Goal: Information Seeking & Learning: Learn about a topic

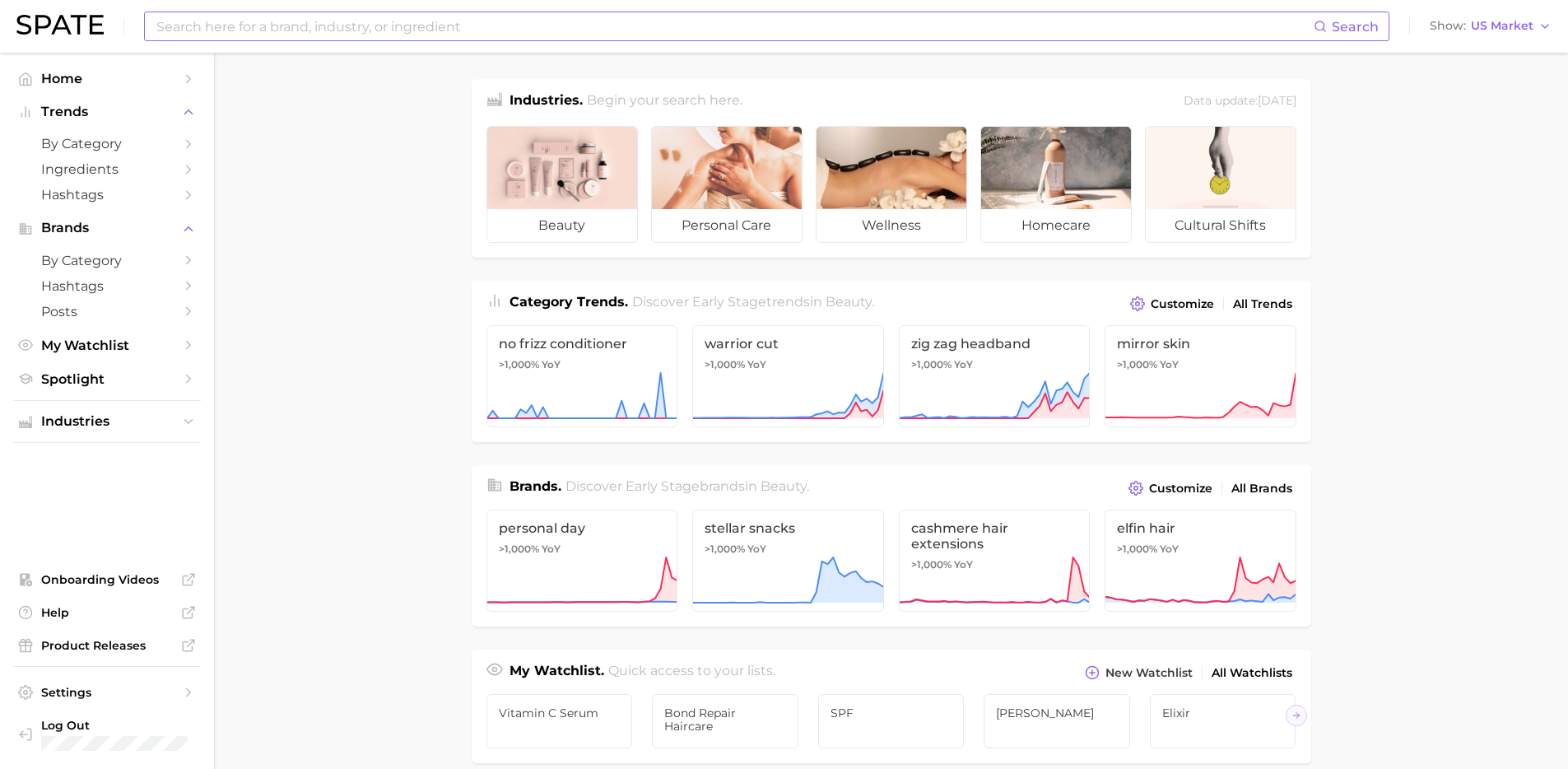
drag, startPoint x: 323, startPoint y: 243, endPoint x: 253, endPoint y: 15, distance: 238.5
click at [323, 241] on main "Industries. Begin your search here. Data update: [DATE] beauty personal care we…" at bounding box center [890, 695] width 1354 height 1285
click at [253, 15] on input at bounding box center [734, 26] width 1159 height 28
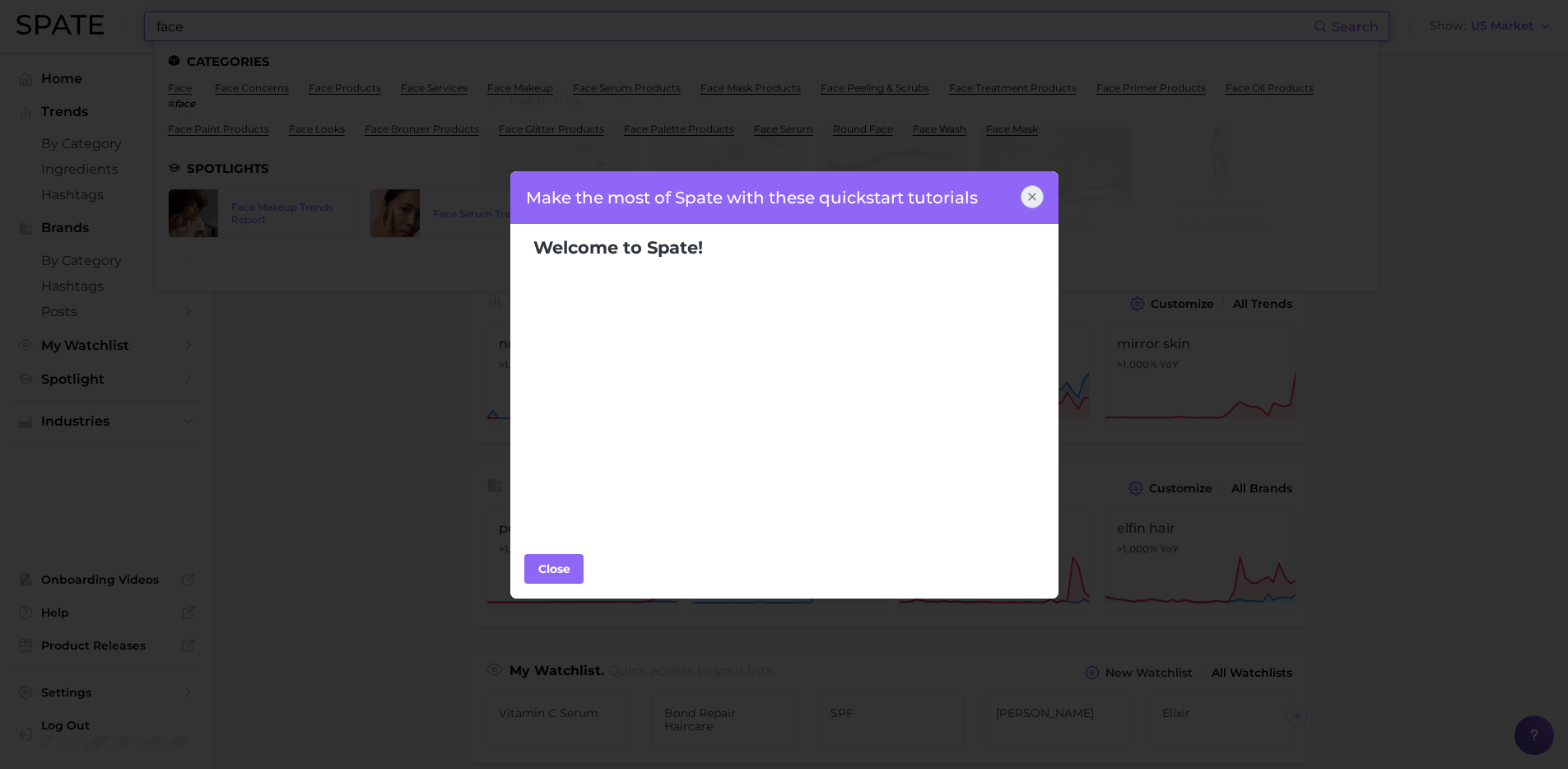
click at [1029, 197] on icon at bounding box center [1032, 197] width 13 height 13
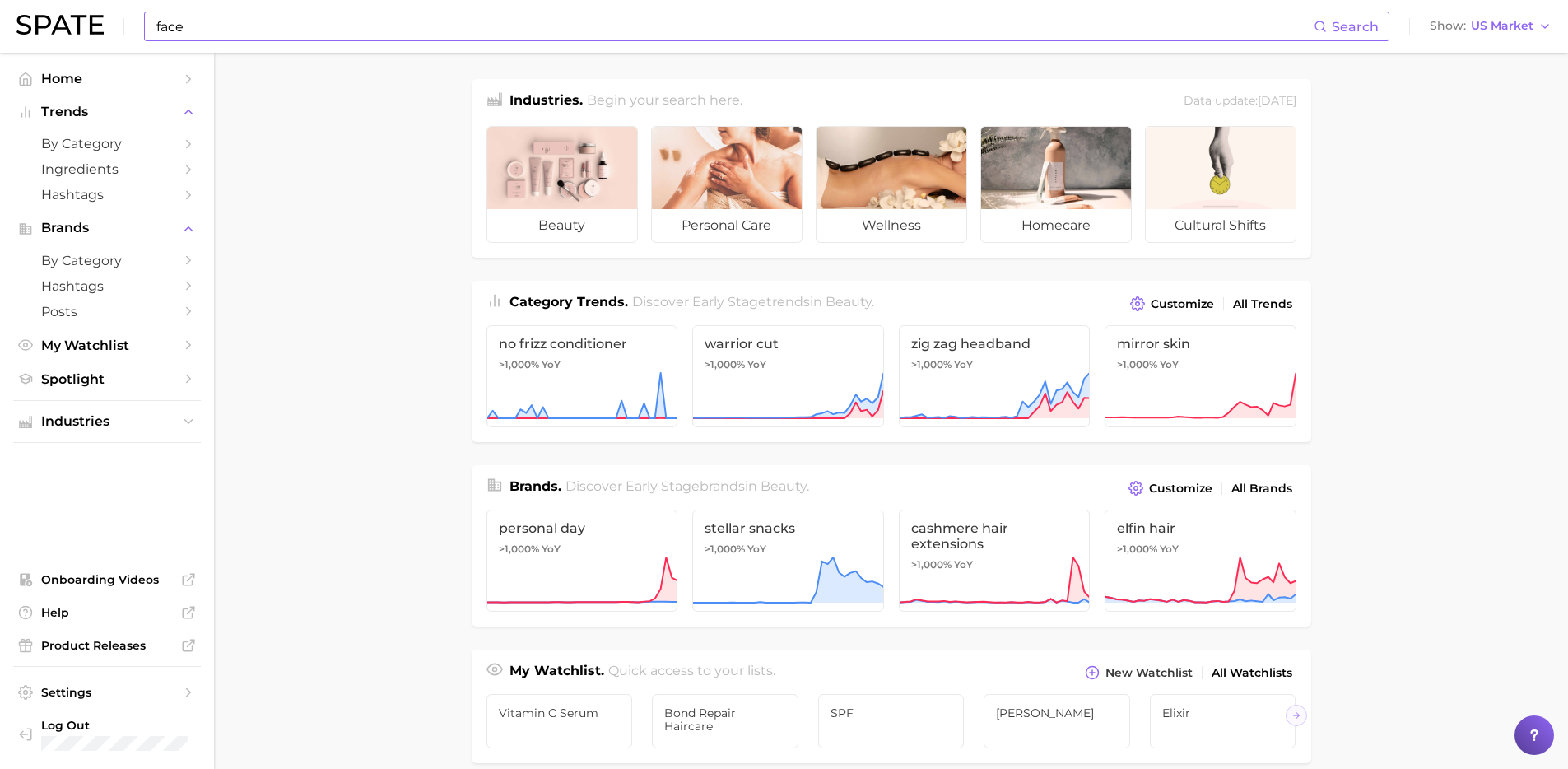
click at [211, 27] on input "face" at bounding box center [734, 26] width 1159 height 28
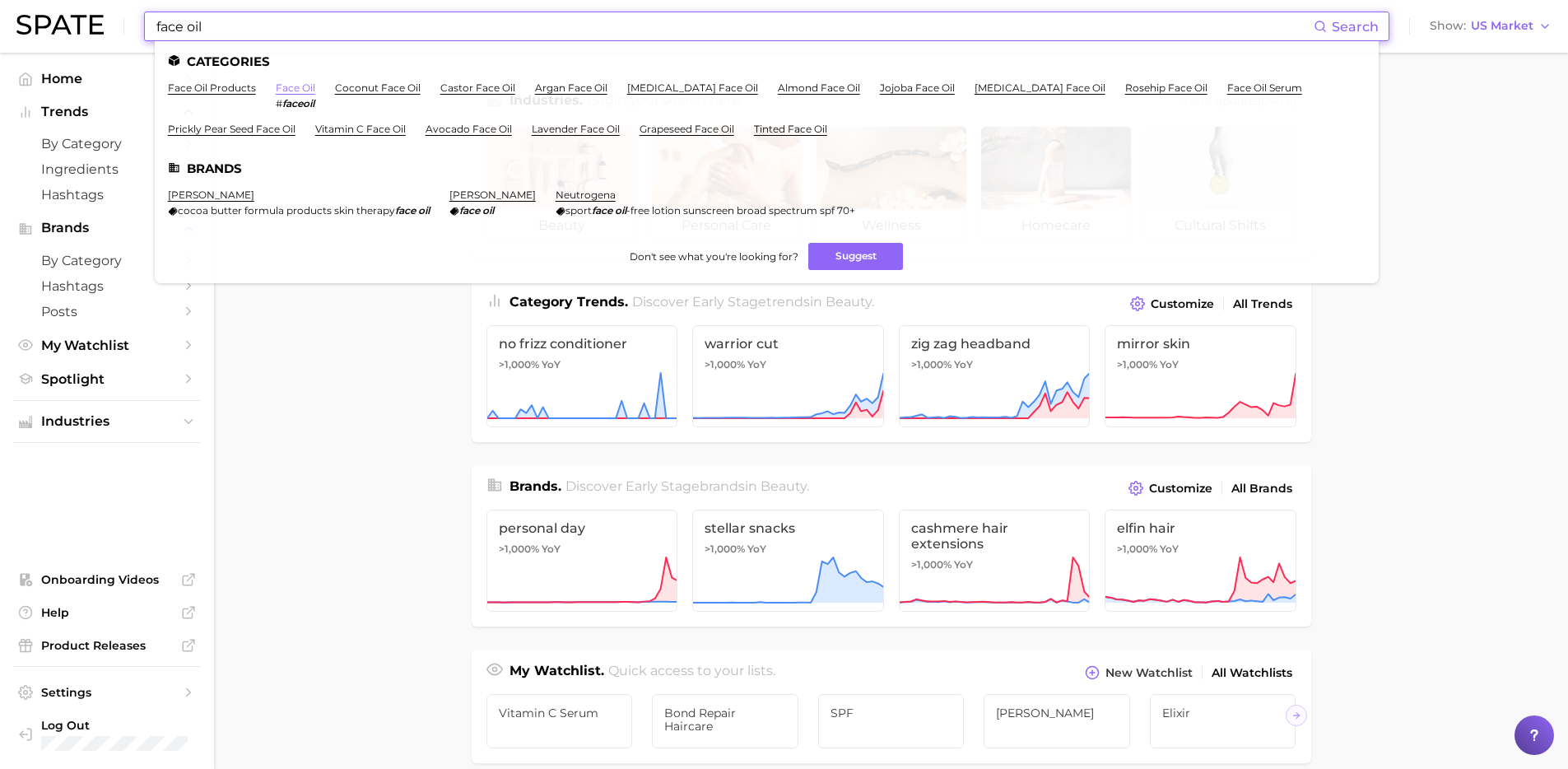
type input "face oil"
click at [297, 89] on link "face oil" at bounding box center [296, 88] width 40 height 13
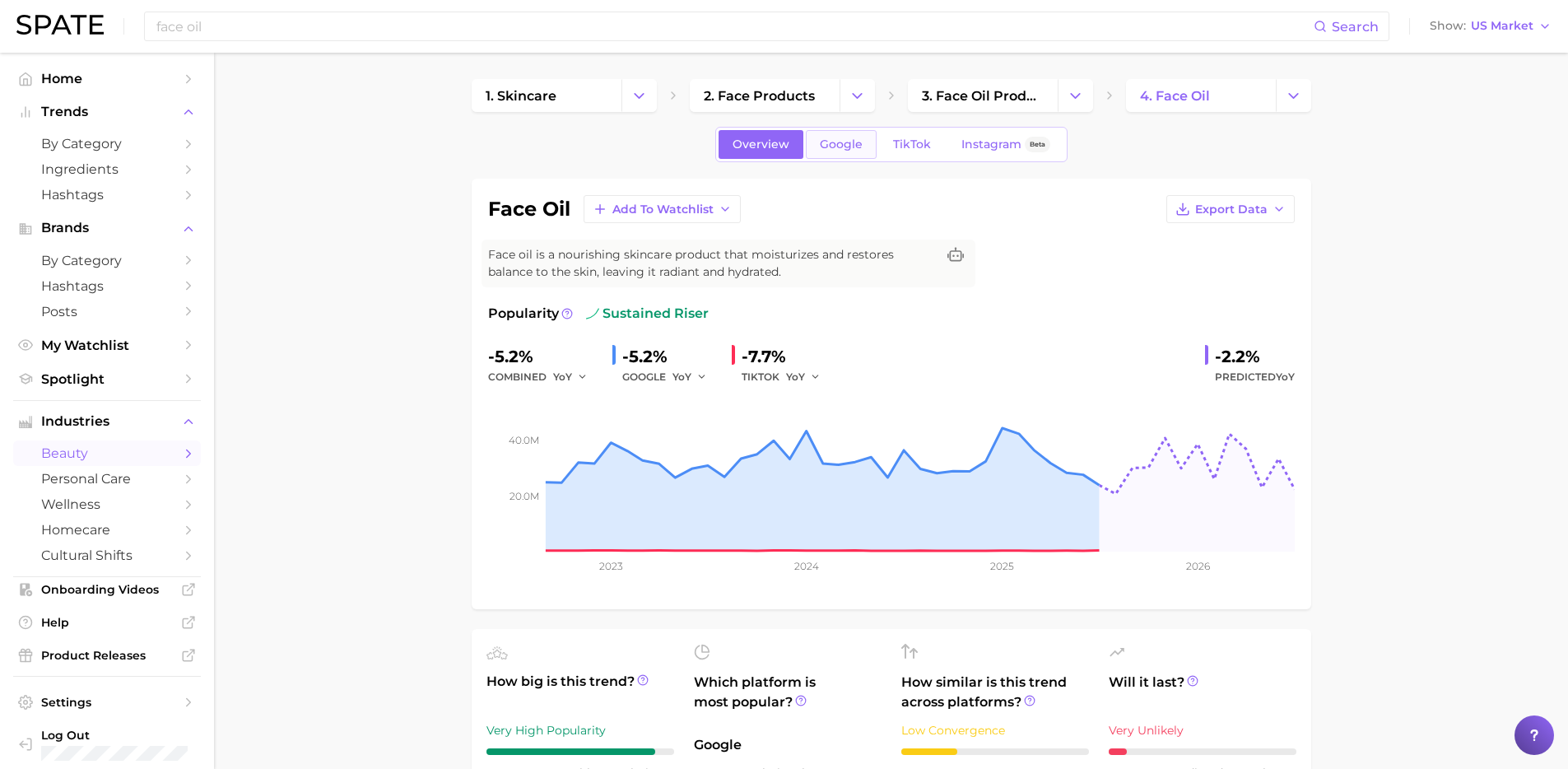
click at [869, 140] on link "Google" at bounding box center [841, 145] width 71 height 29
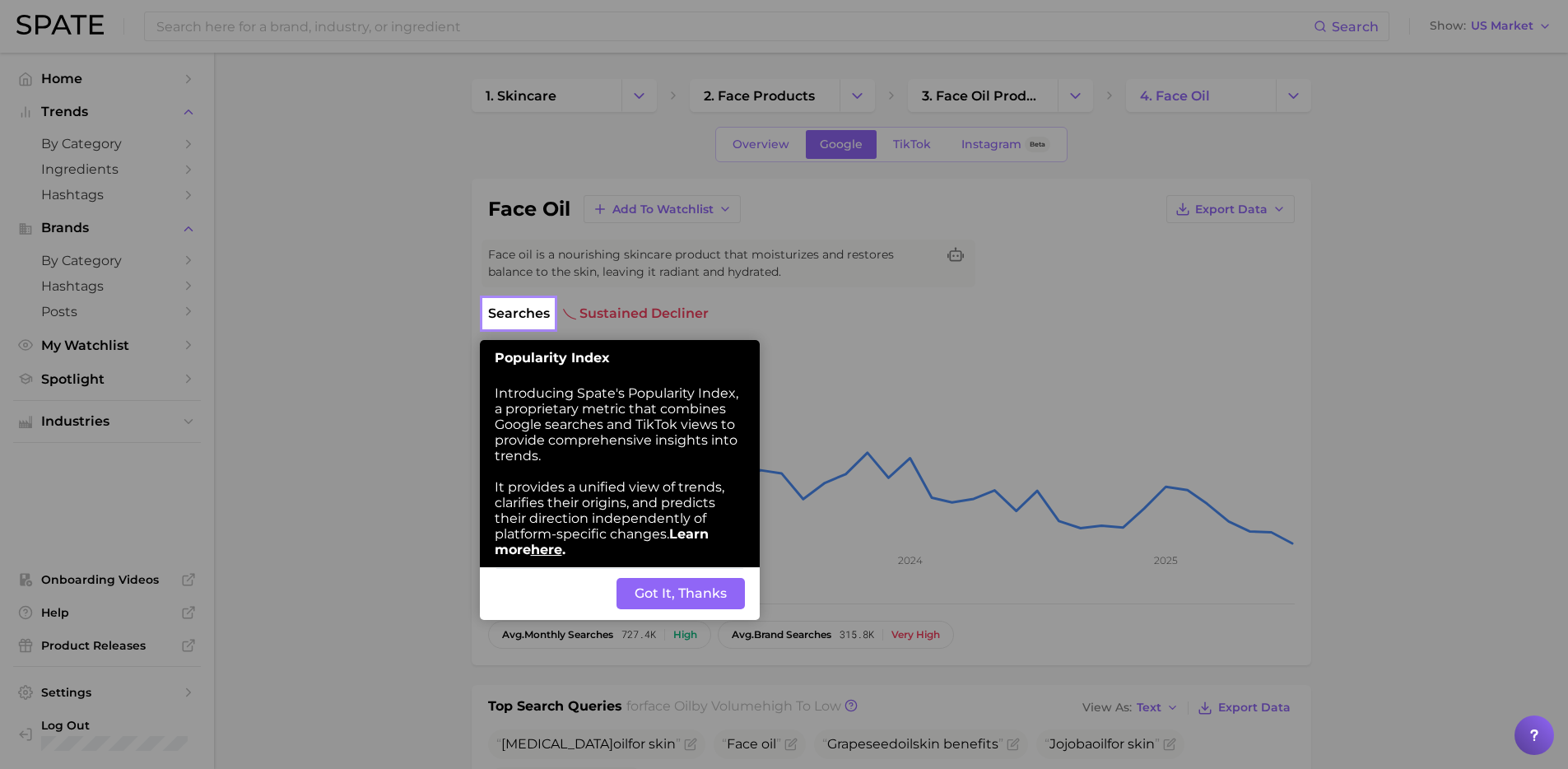
click at [664, 582] on button "Got It, Thanks" at bounding box center [680, 593] width 128 height 31
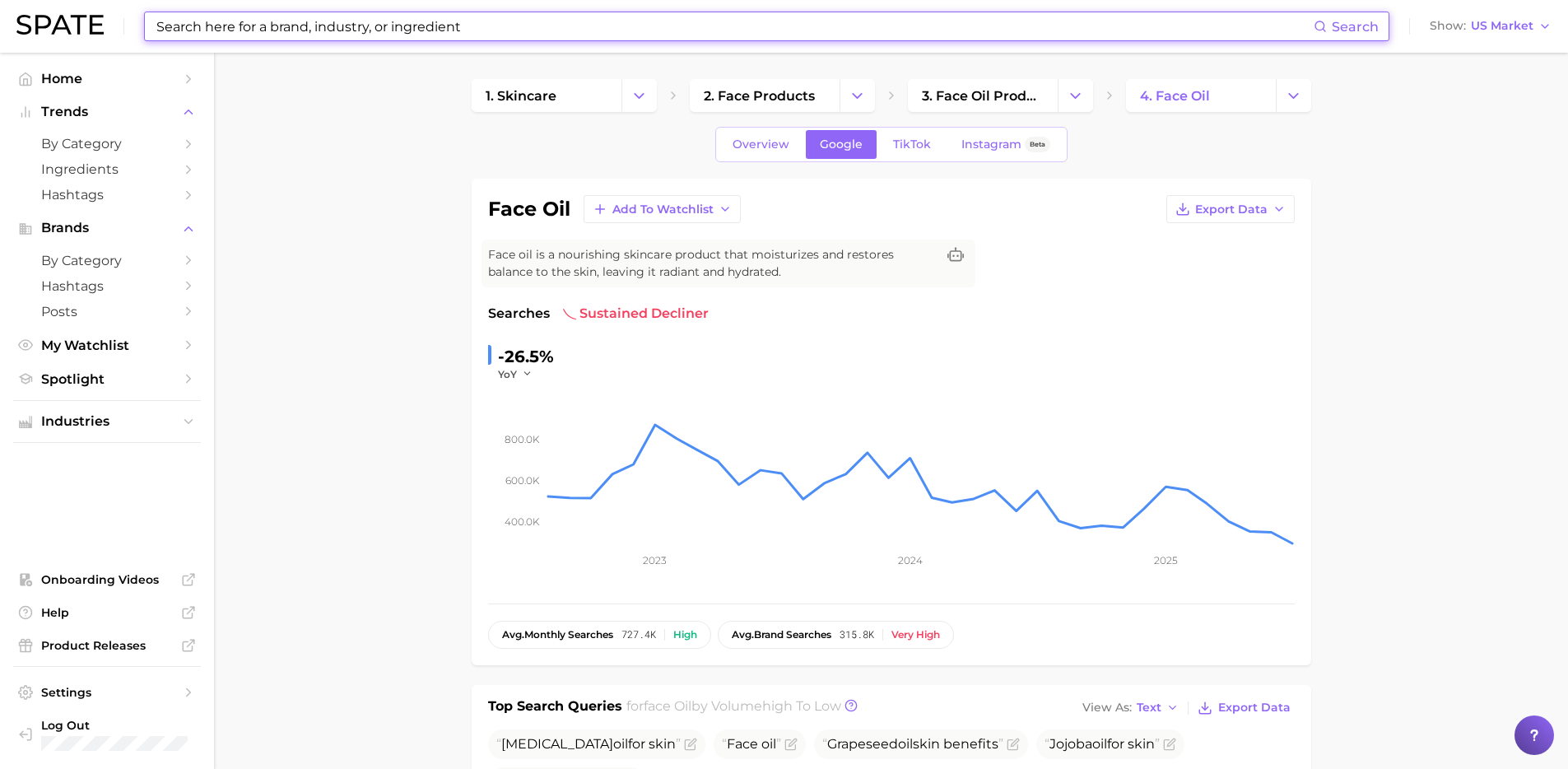
click at [222, 36] on input at bounding box center [734, 26] width 1159 height 28
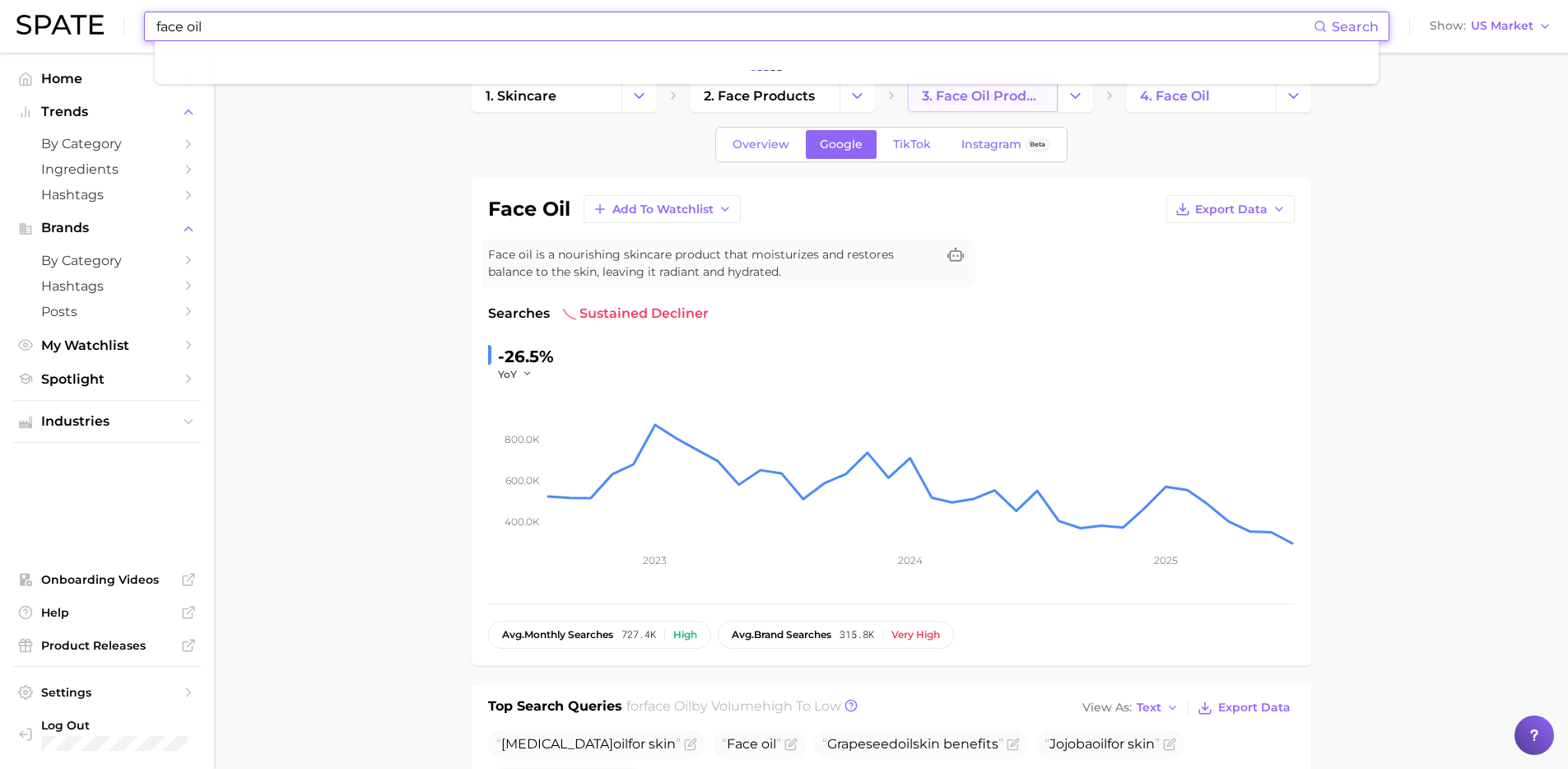
type input "face oil"
click at [1005, 109] on link "3. face oil products" at bounding box center [983, 95] width 150 height 33
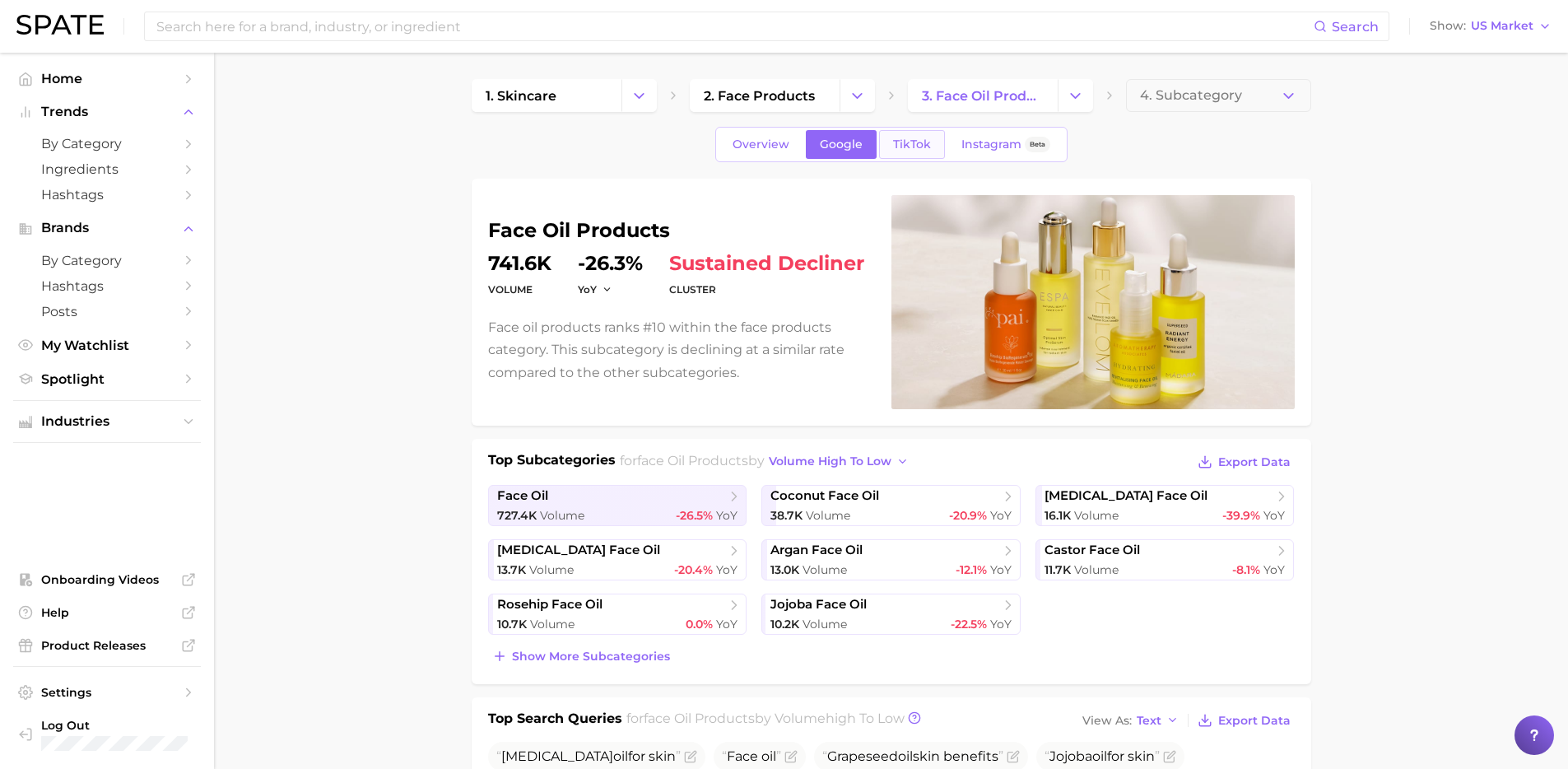
click at [887, 146] on link "TikTok" at bounding box center [911, 145] width 66 height 29
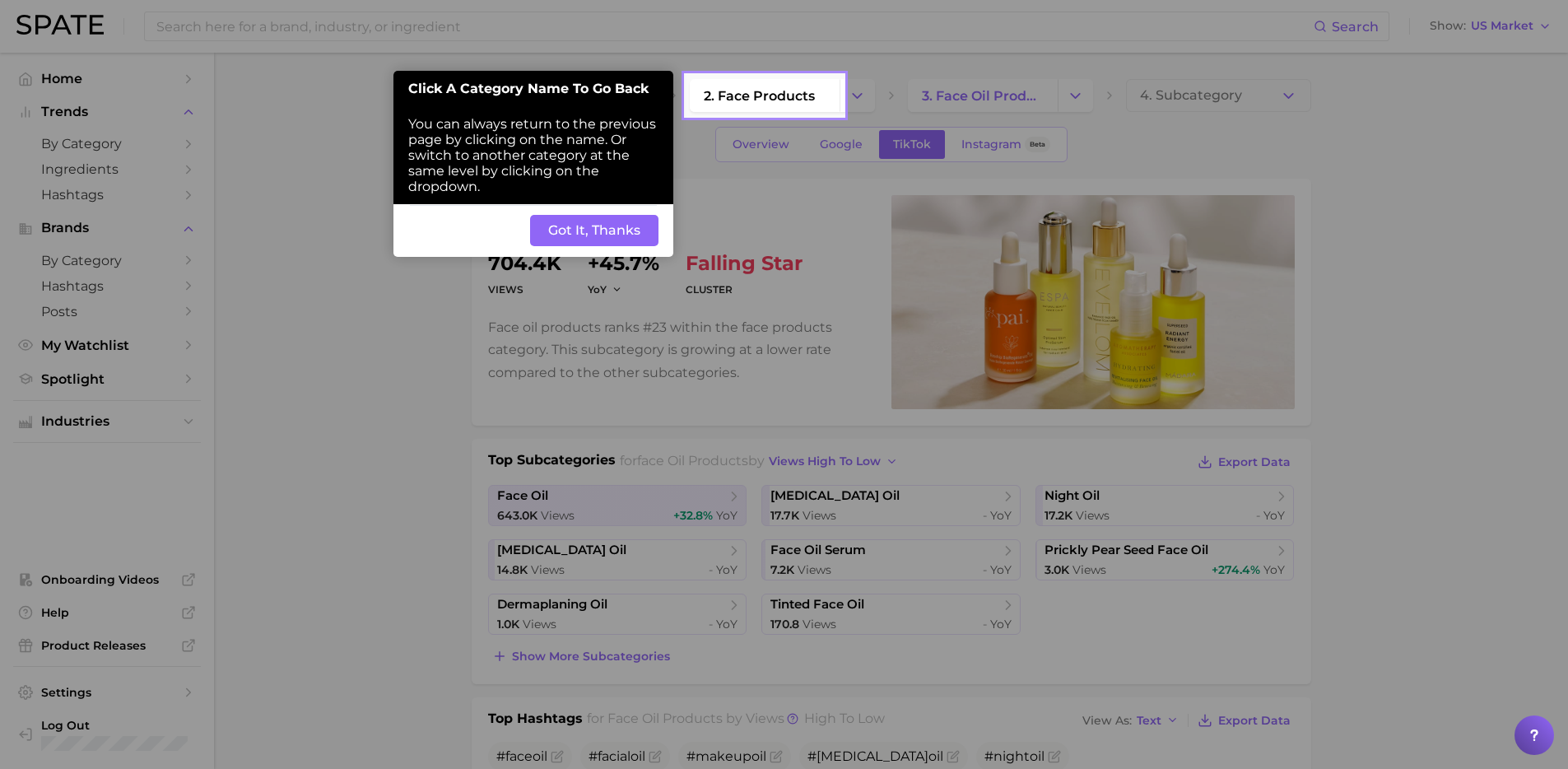
click at [555, 234] on button "Got It, Thanks" at bounding box center [594, 230] width 128 height 31
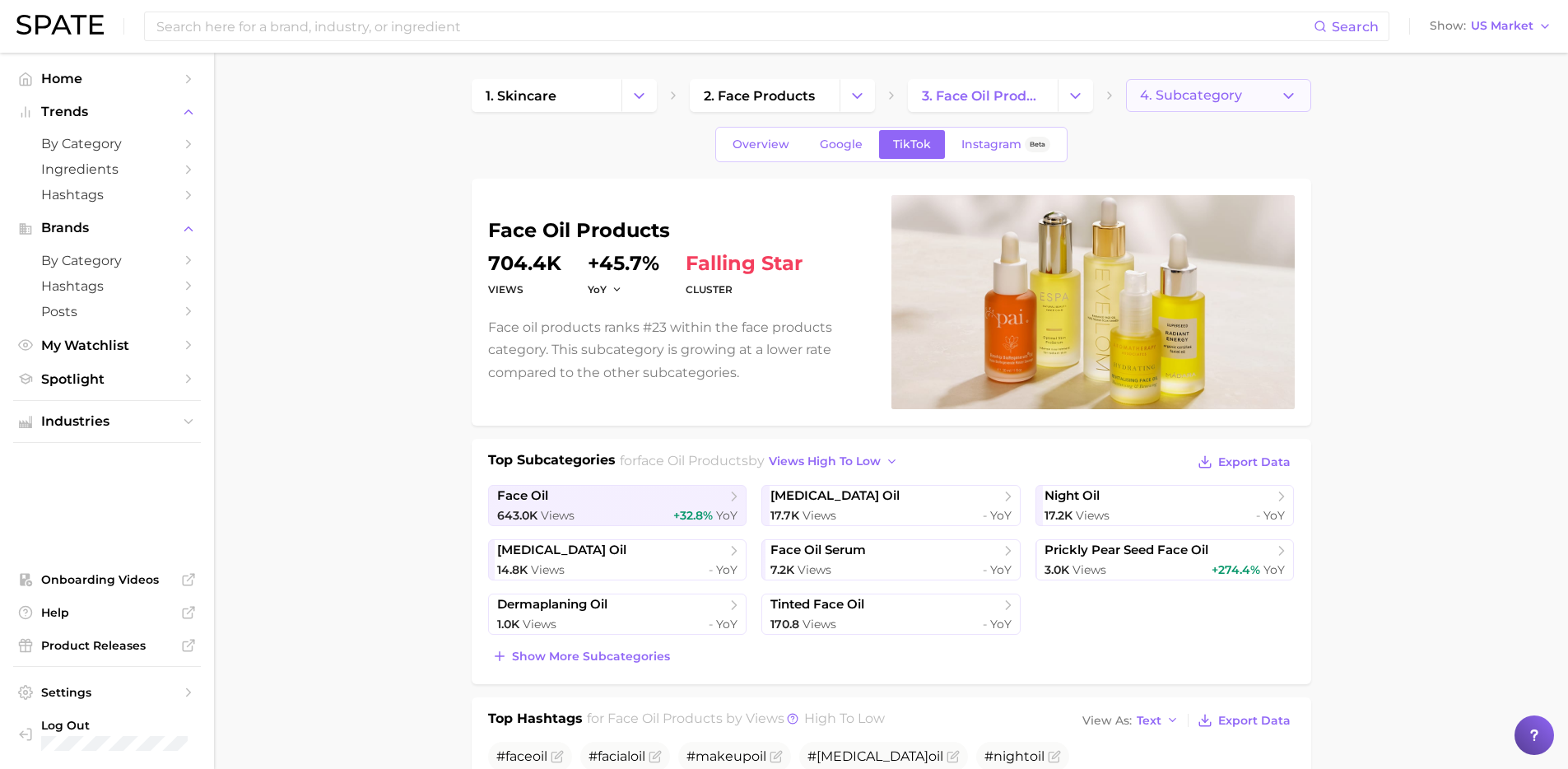
click at [1291, 94] on polyline "button" at bounding box center [1289, 95] width 9 height 4
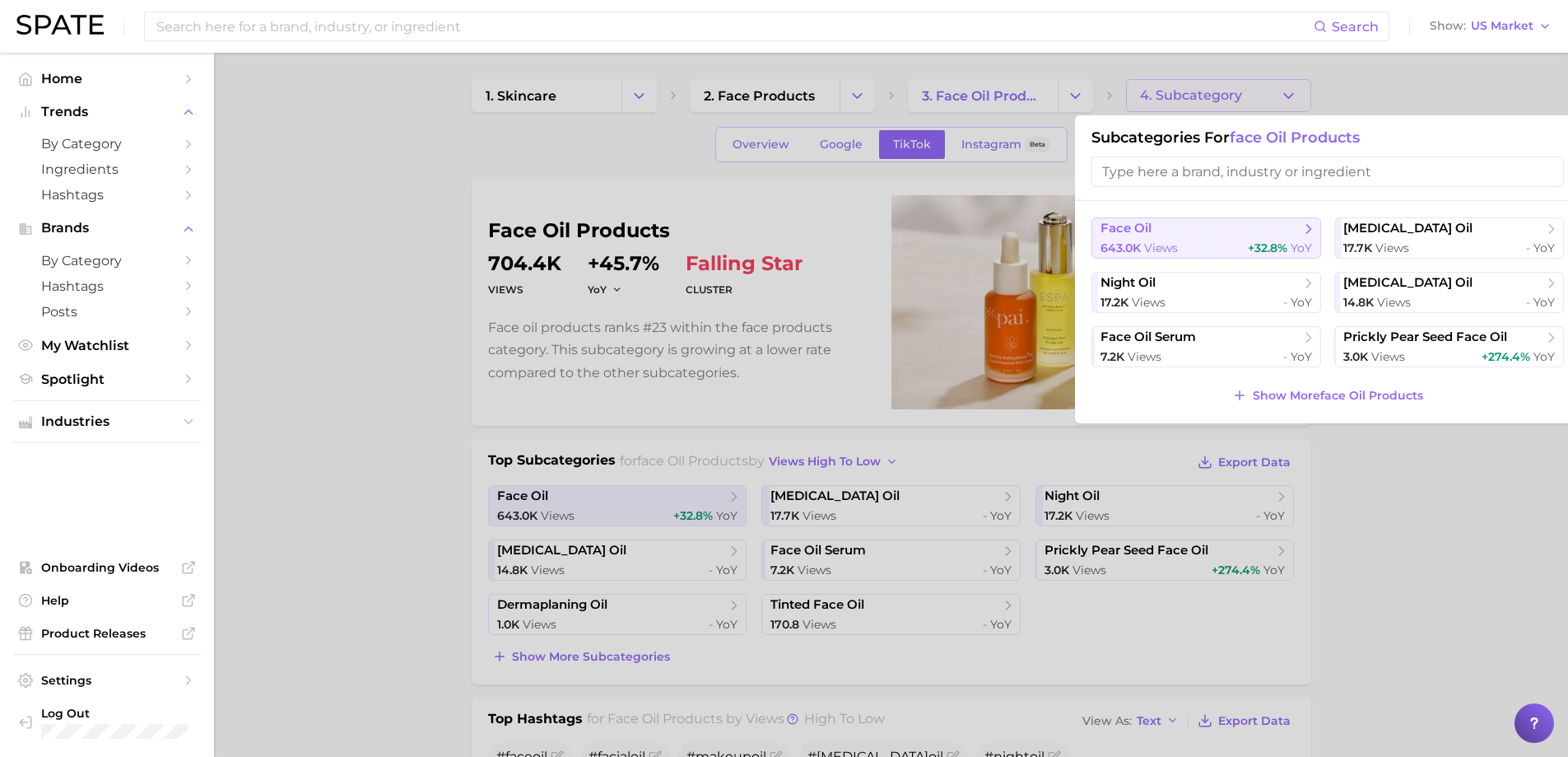
click at [1174, 242] on span "views" at bounding box center [1161, 248] width 34 height 14
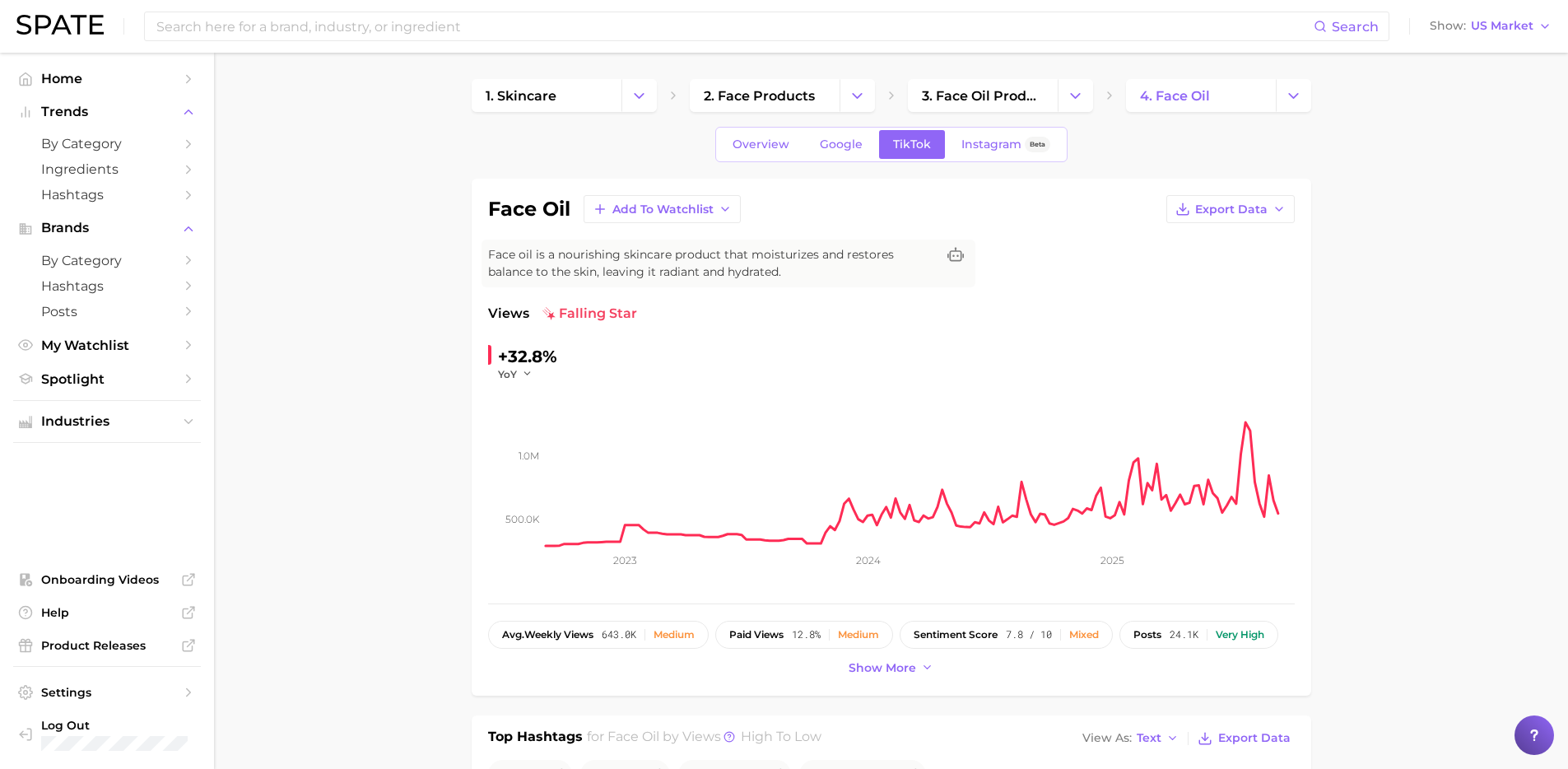
scroll to position [313, 0]
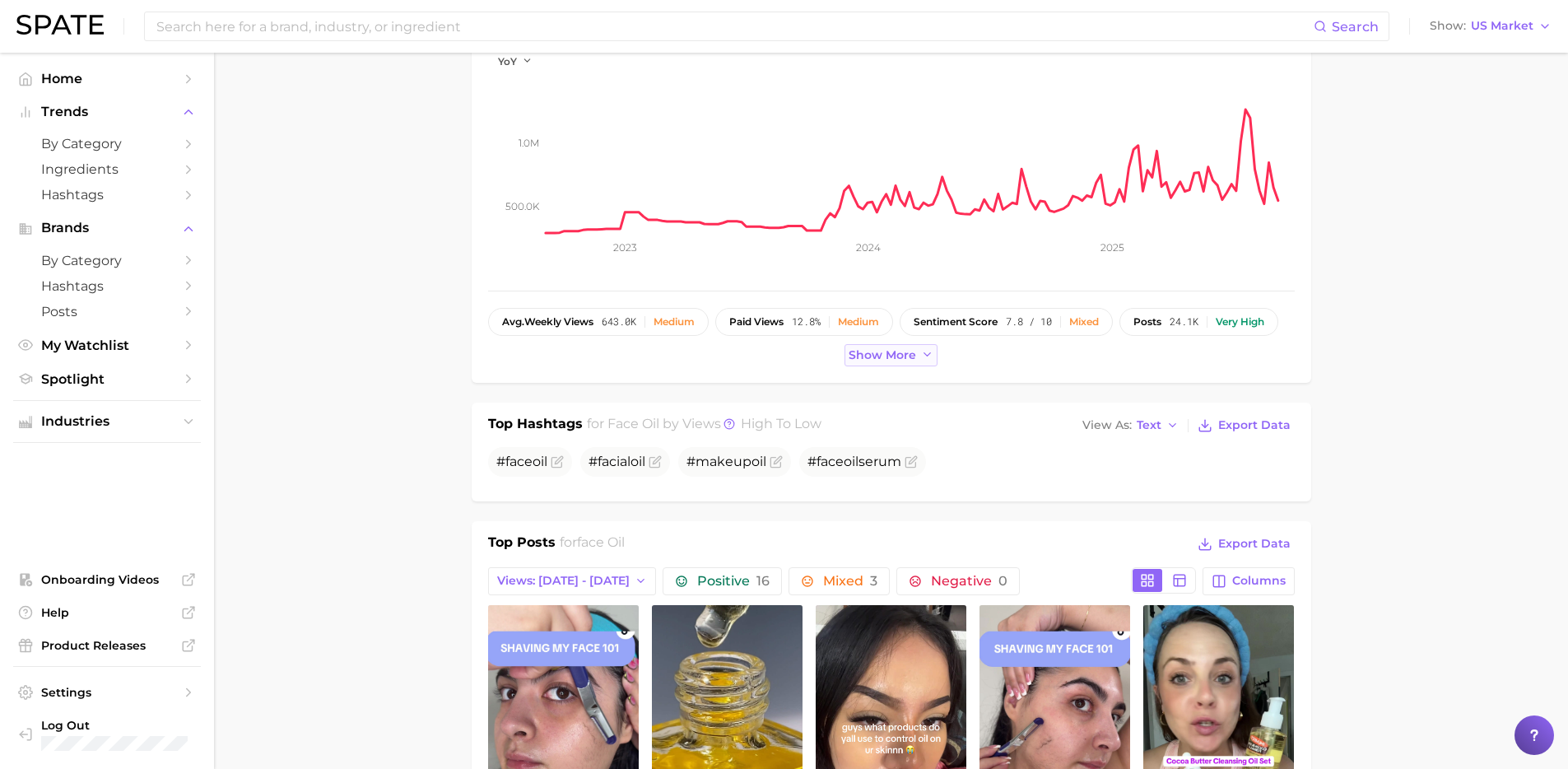
click at [900, 350] on span "Show more" at bounding box center [882, 356] width 67 height 14
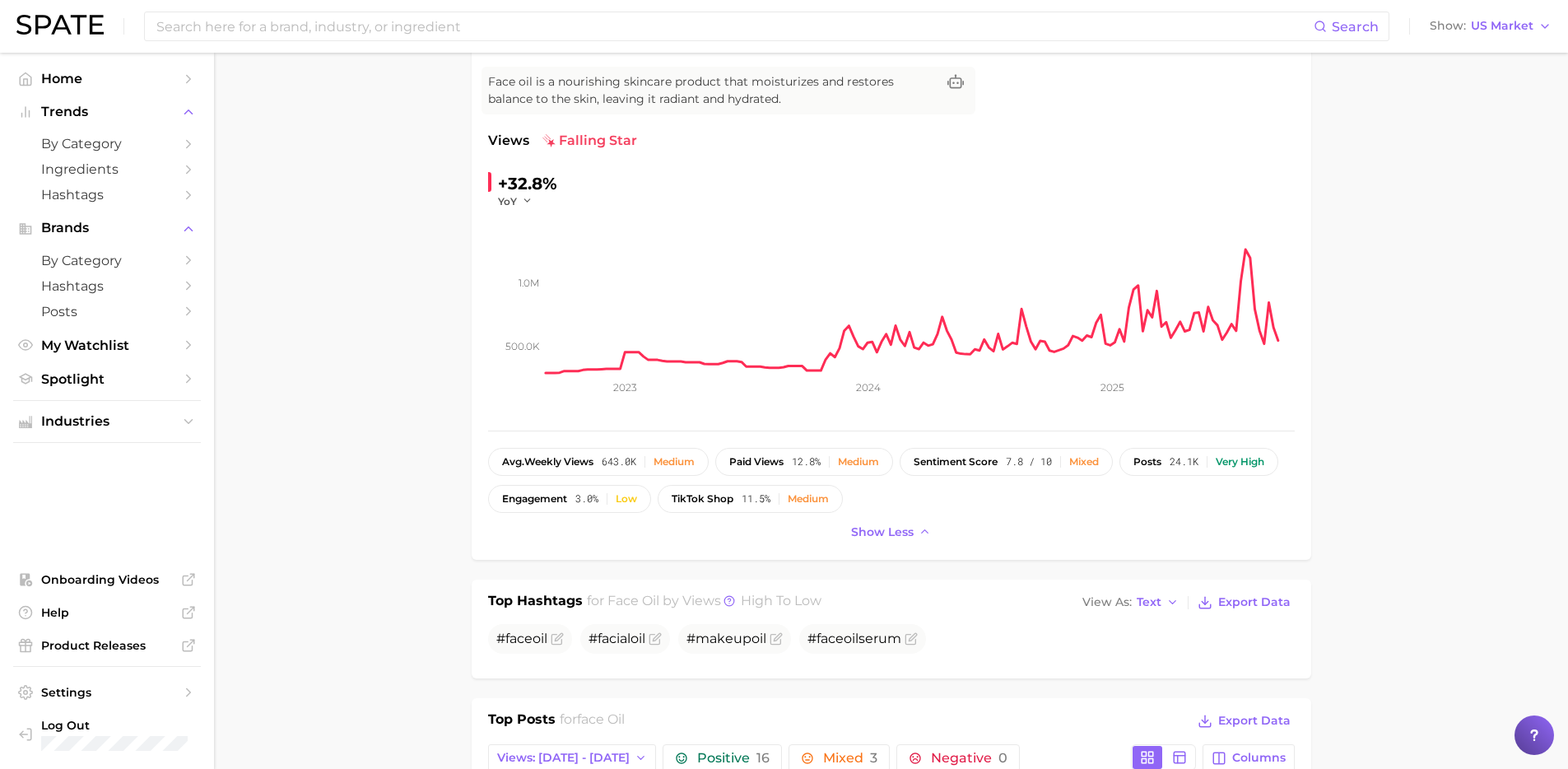
scroll to position [0, 0]
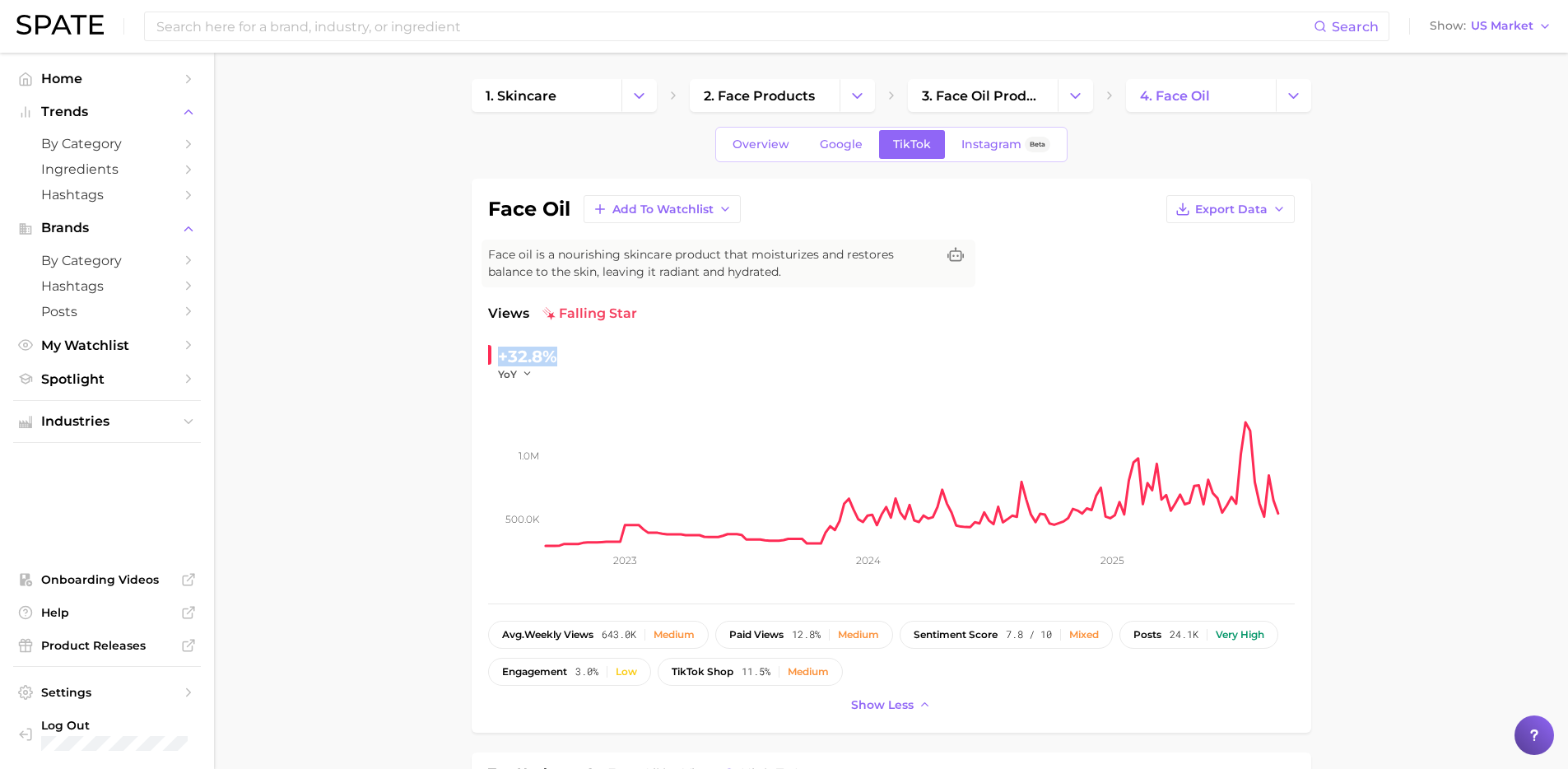
drag, startPoint x: 512, startPoint y: 361, endPoint x: 487, endPoint y: 358, distance: 25.2
click at [488, 358] on div "+32.8% YoY" at bounding box center [600, 362] width 225 height 38
drag, startPoint x: 509, startPoint y: 363, endPoint x: 496, endPoint y: 349, distance: 19.1
click at [496, 349] on div "+32.8% YoY" at bounding box center [522, 362] width 69 height 38
copy div "+32.8%"
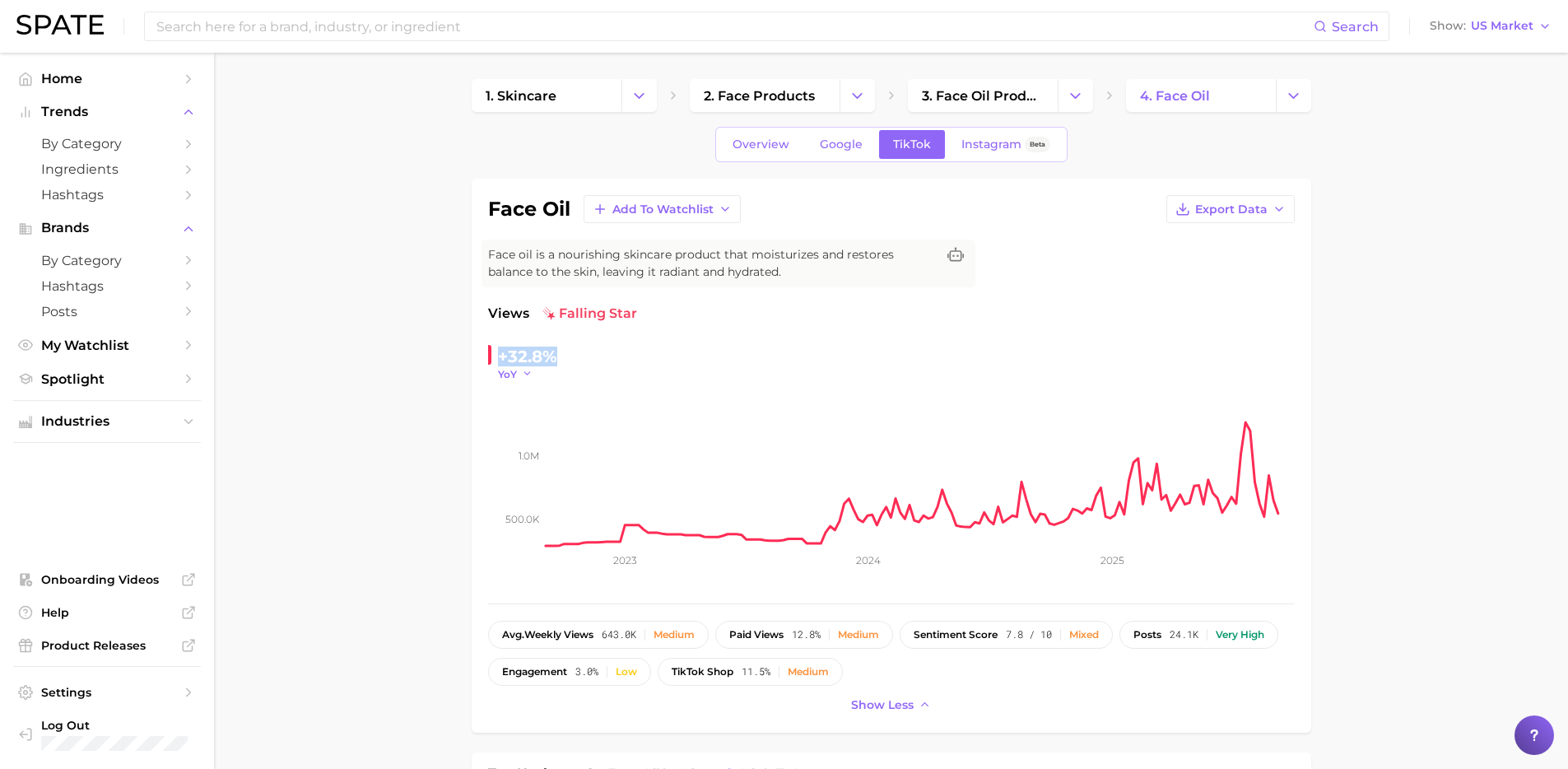
click at [523, 369] on icon "button" at bounding box center [527, 374] width 12 height 12
drag, startPoint x: 427, startPoint y: 378, endPoint x: 522, endPoint y: 351, distance: 98.8
click at [535, 353] on div "+32.8%" at bounding box center [527, 356] width 59 height 26
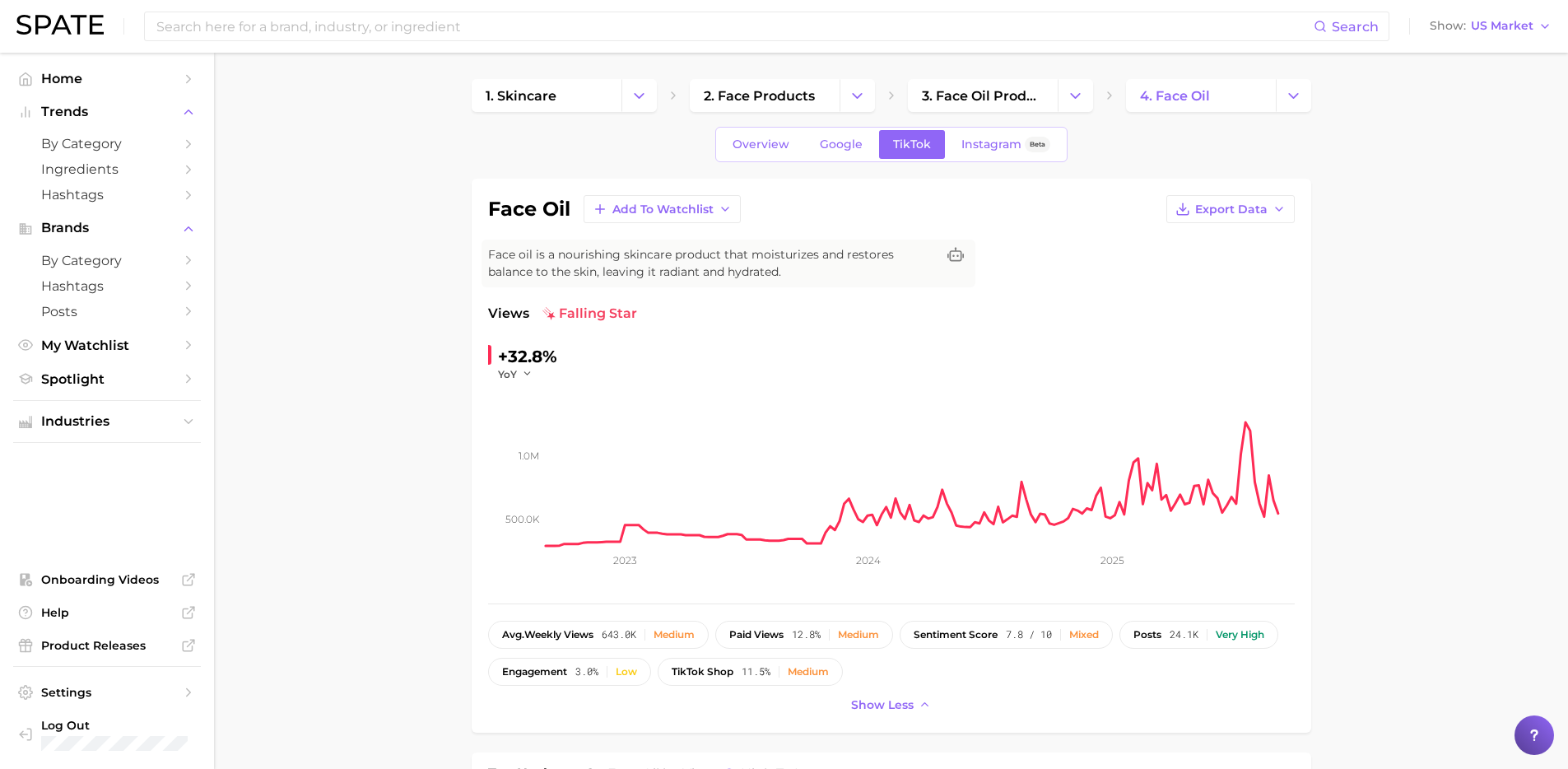
click at [558, 358] on div "+32.8% YoY" at bounding box center [600, 362] width 225 height 38
click at [527, 361] on div "+32.8%" at bounding box center [527, 356] width 59 height 26
click at [526, 361] on div "+32.8%" at bounding box center [527, 356] width 59 height 26
click at [529, 358] on div "+32.8%" at bounding box center [527, 356] width 59 height 26
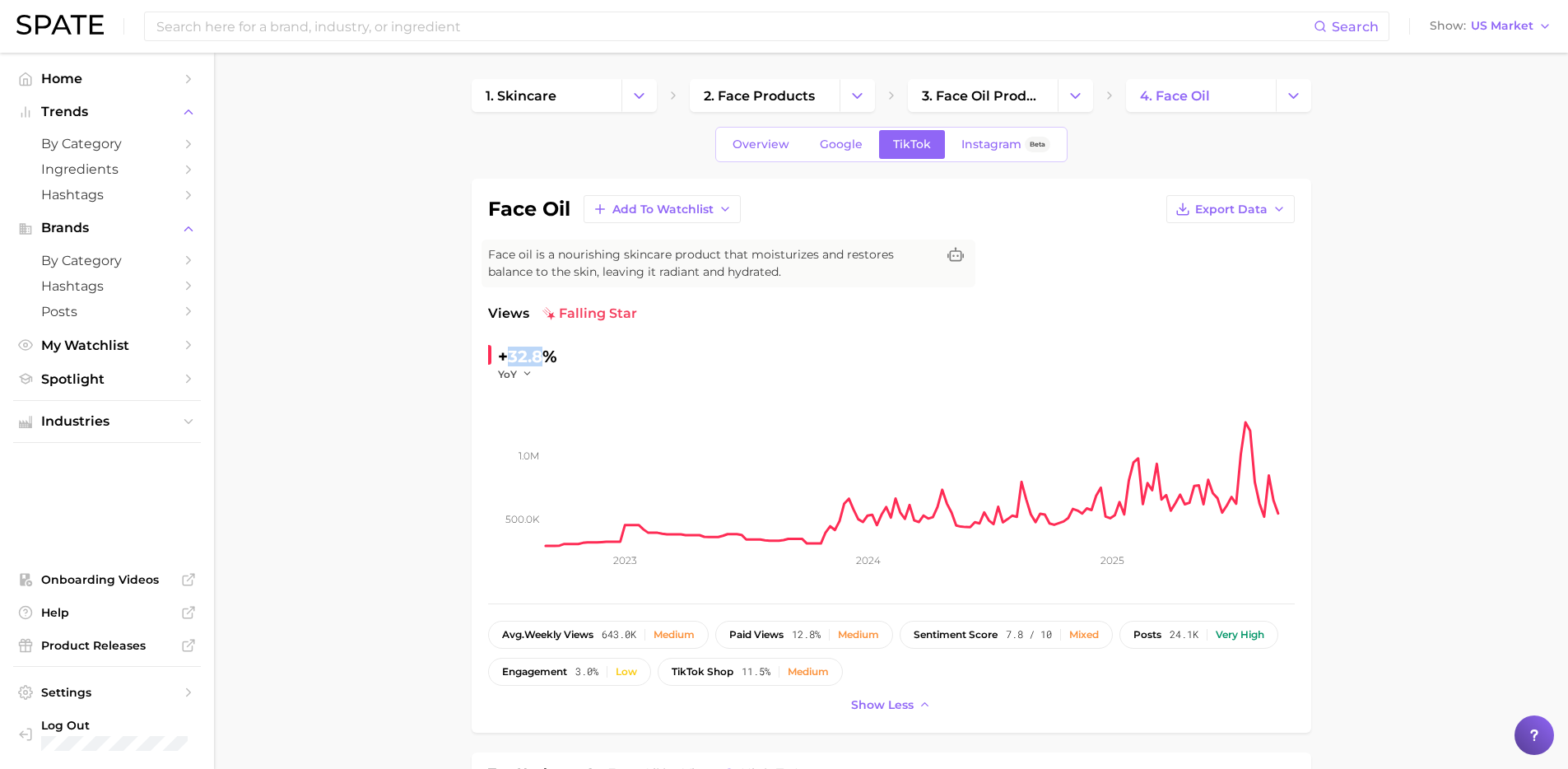
click at [529, 358] on div "+32.8%" at bounding box center [527, 356] width 59 height 26
click at [530, 375] on icon "button" at bounding box center [527, 374] width 12 height 12
click at [530, 451] on span "MoM" at bounding box center [520, 456] width 29 height 14
click at [527, 375] on icon "button" at bounding box center [533, 374] width 12 height 12
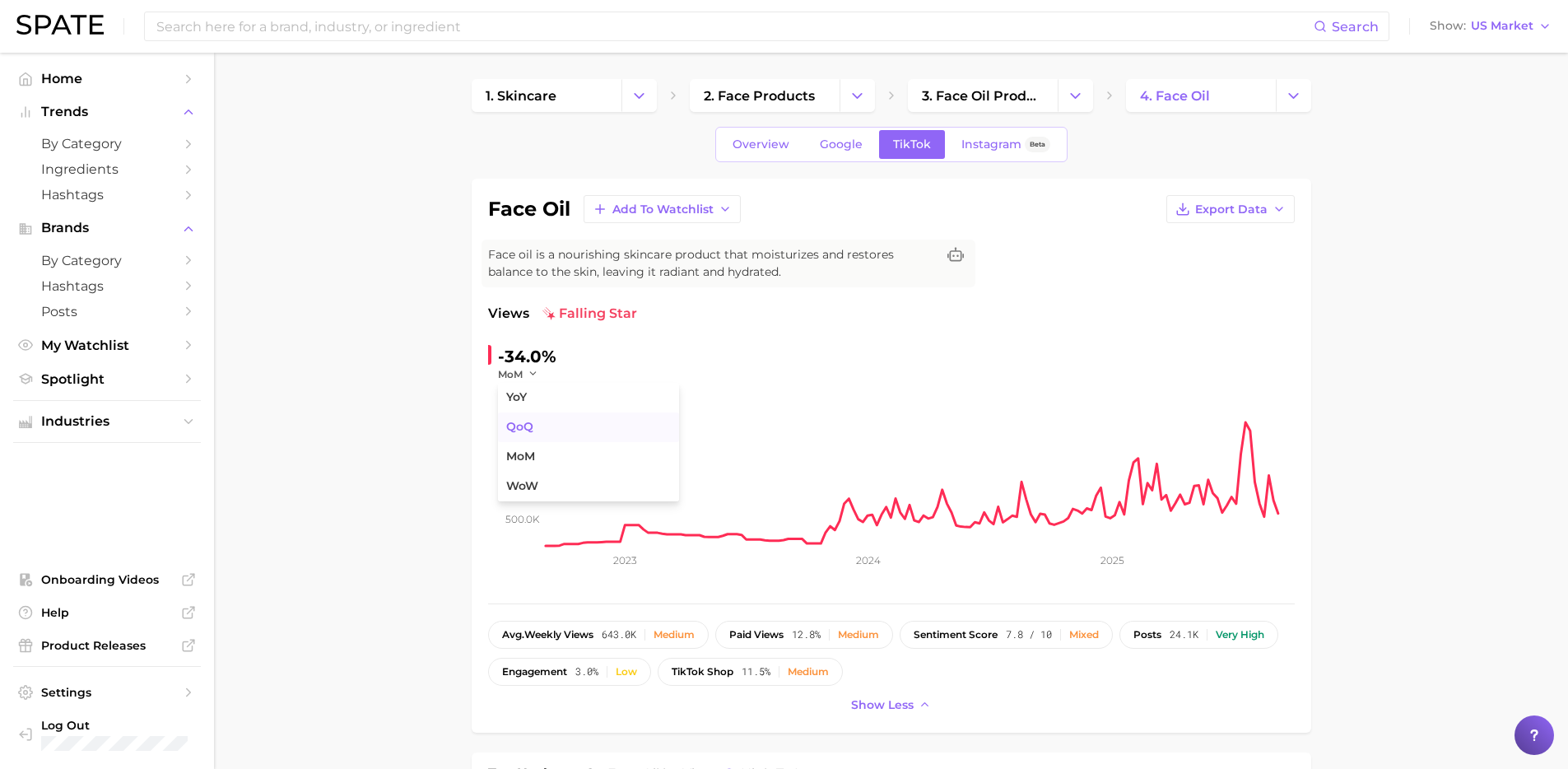
click at [532, 427] on span "QoQ" at bounding box center [519, 427] width 27 height 14
click at [527, 366] on div "+16.6%" at bounding box center [526, 356] width 57 height 26
click at [527, 374] on icon "button" at bounding box center [531, 374] width 12 height 12
click at [529, 479] on span "WoW" at bounding box center [522, 486] width 32 height 14
click at [532, 371] on icon "button" at bounding box center [537, 374] width 12 height 12
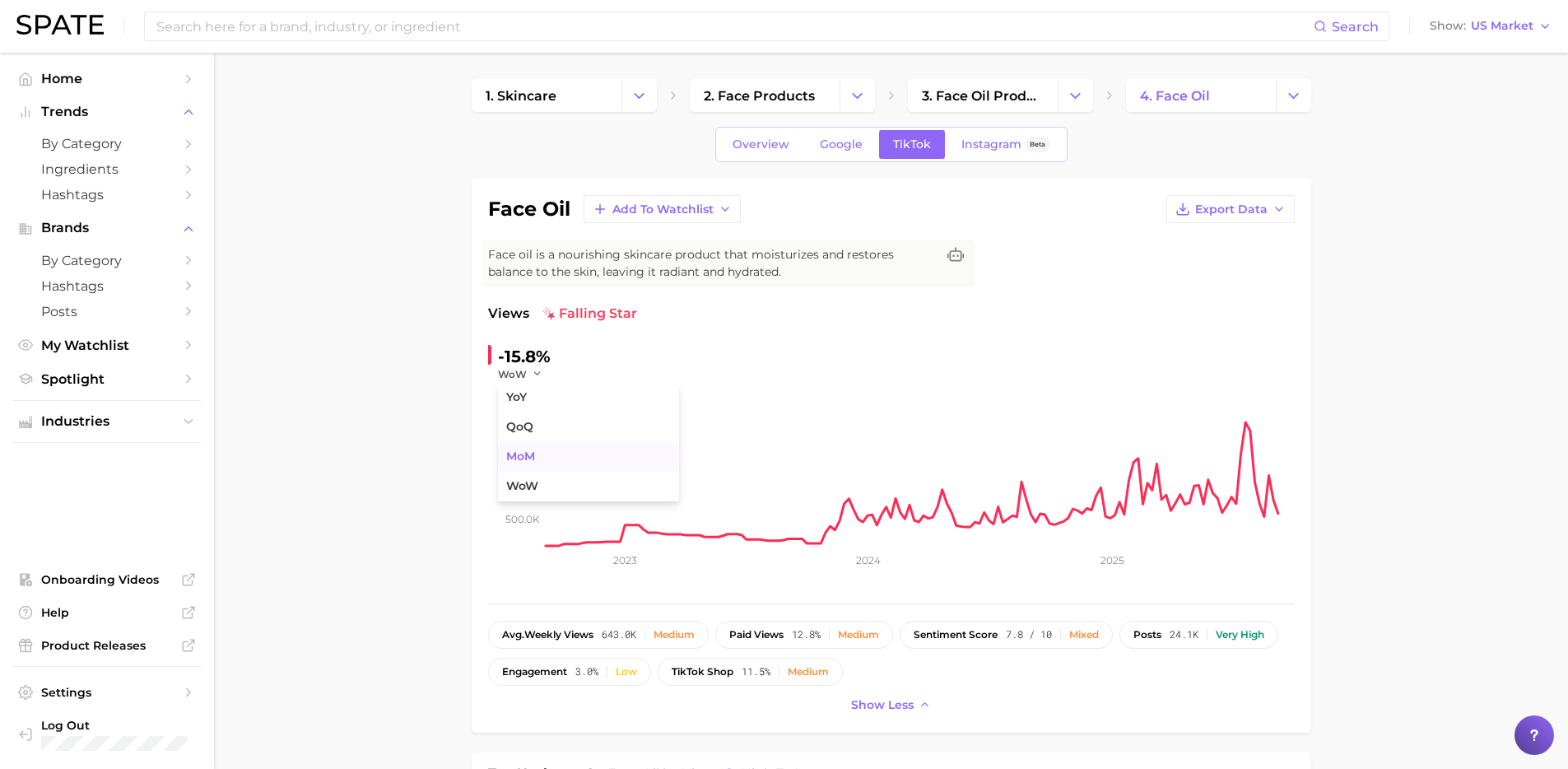
click at [523, 447] on button "MoM" at bounding box center [589, 456] width 182 height 30
click at [530, 381] on icon "500.0k 1.0m 2023 2024 2025" at bounding box center [891, 483] width 807 height 206
click at [529, 373] on icon "button" at bounding box center [533, 374] width 12 height 12
click at [538, 424] on button "QoQ" at bounding box center [589, 427] width 182 height 30
click at [533, 377] on icon "button" at bounding box center [531, 374] width 12 height 12
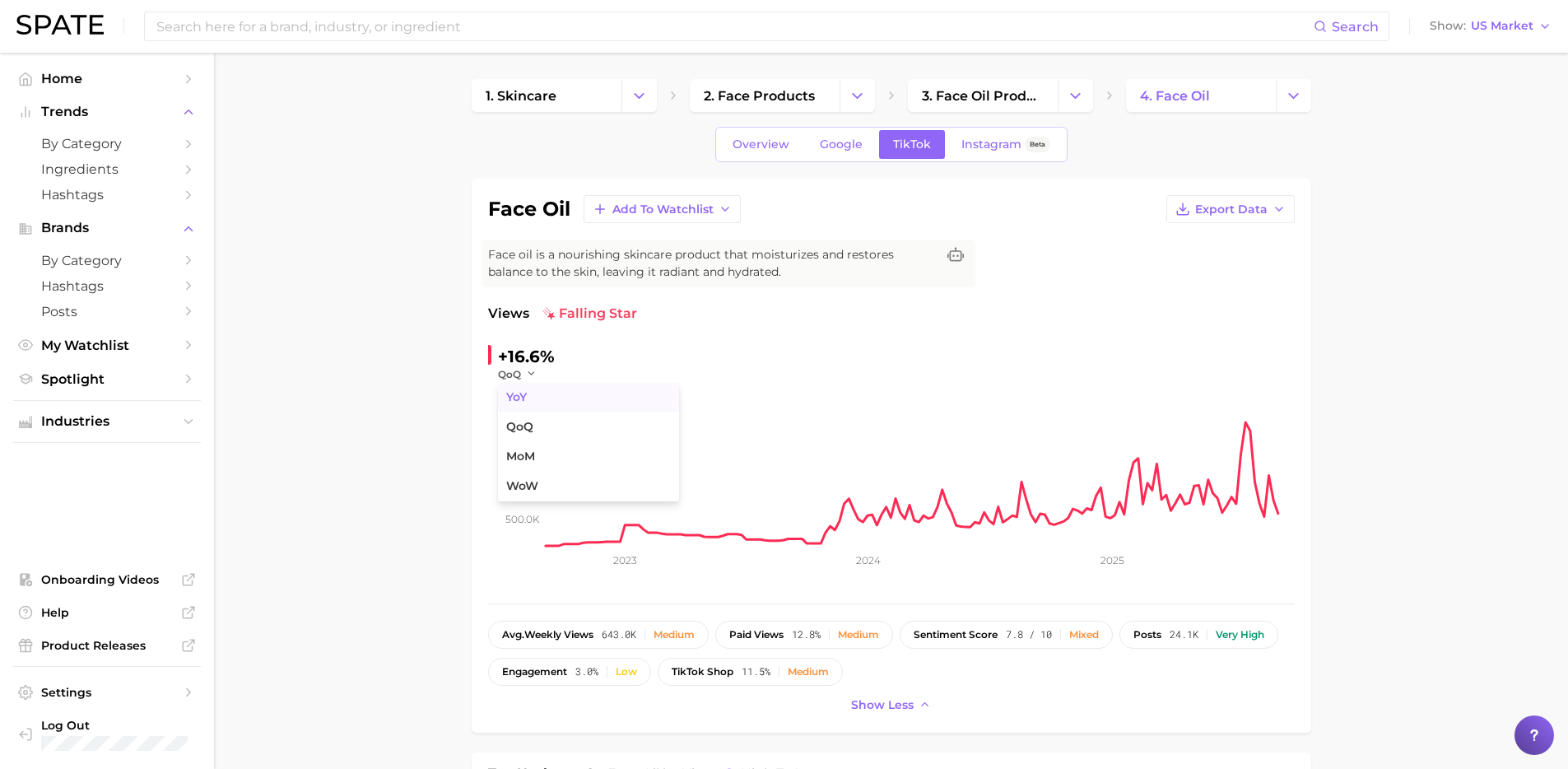
click at [538, 402] on button "YoY" at bounding box center [589, 397] width 182 height 30
click at [518, 360] on div "+32.8%" at bounding box center [527, 356] width 59 height 26
click at [518, 361] on div "+32.8%" at bounding box center [527, 356] width 59 height 26
copy div "+32.8%"
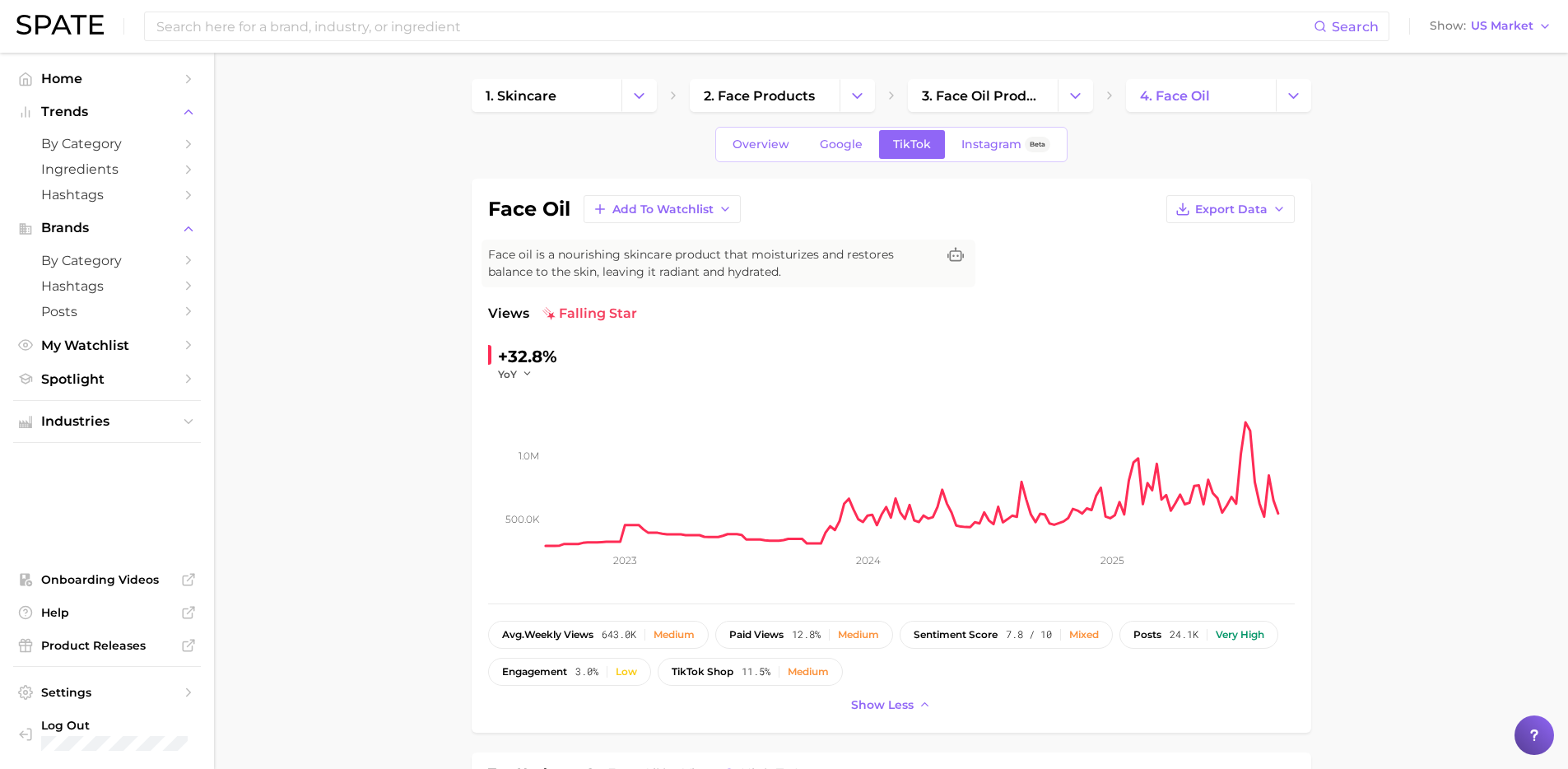
click at [824, 142] on span "Google" at bounding box center [841, 145] width 43 height 14
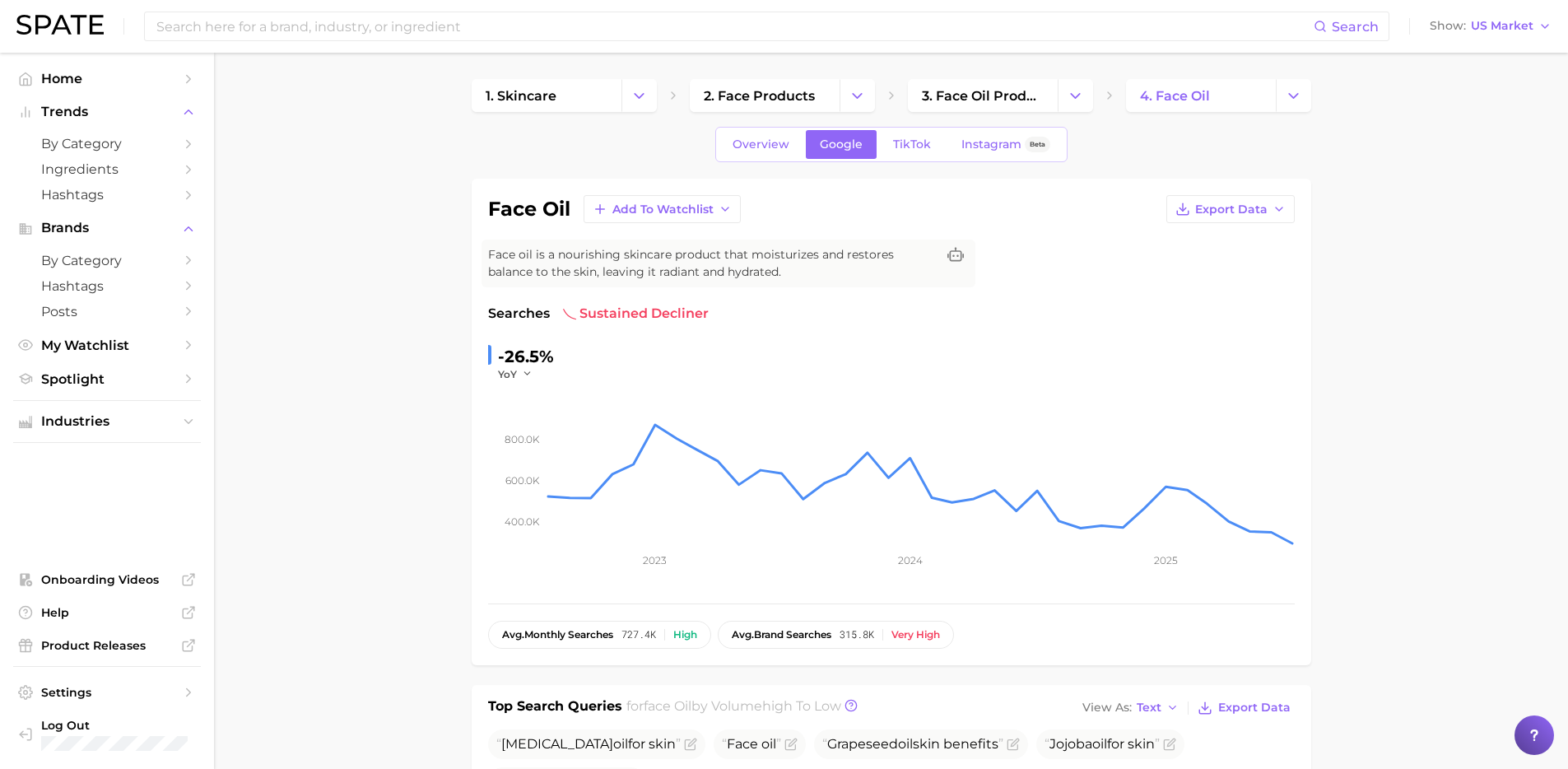
click at [535, 350] on div "-26.5%" at bounding box center [526, 356] width 56 height 26
click at [524, 374] on icon "button" at bounding box center [527, 374] width 12 height 12
click at [528, 421] on span "QoQ" at bounding box center [519, 427] width 27 height 14
click at [526, 376] on icon "button" at bounding box center [531, 374] width 12 height 12
click at [525, 454] on span "MoM" at bounding box center [520, 456] width 29 height 14
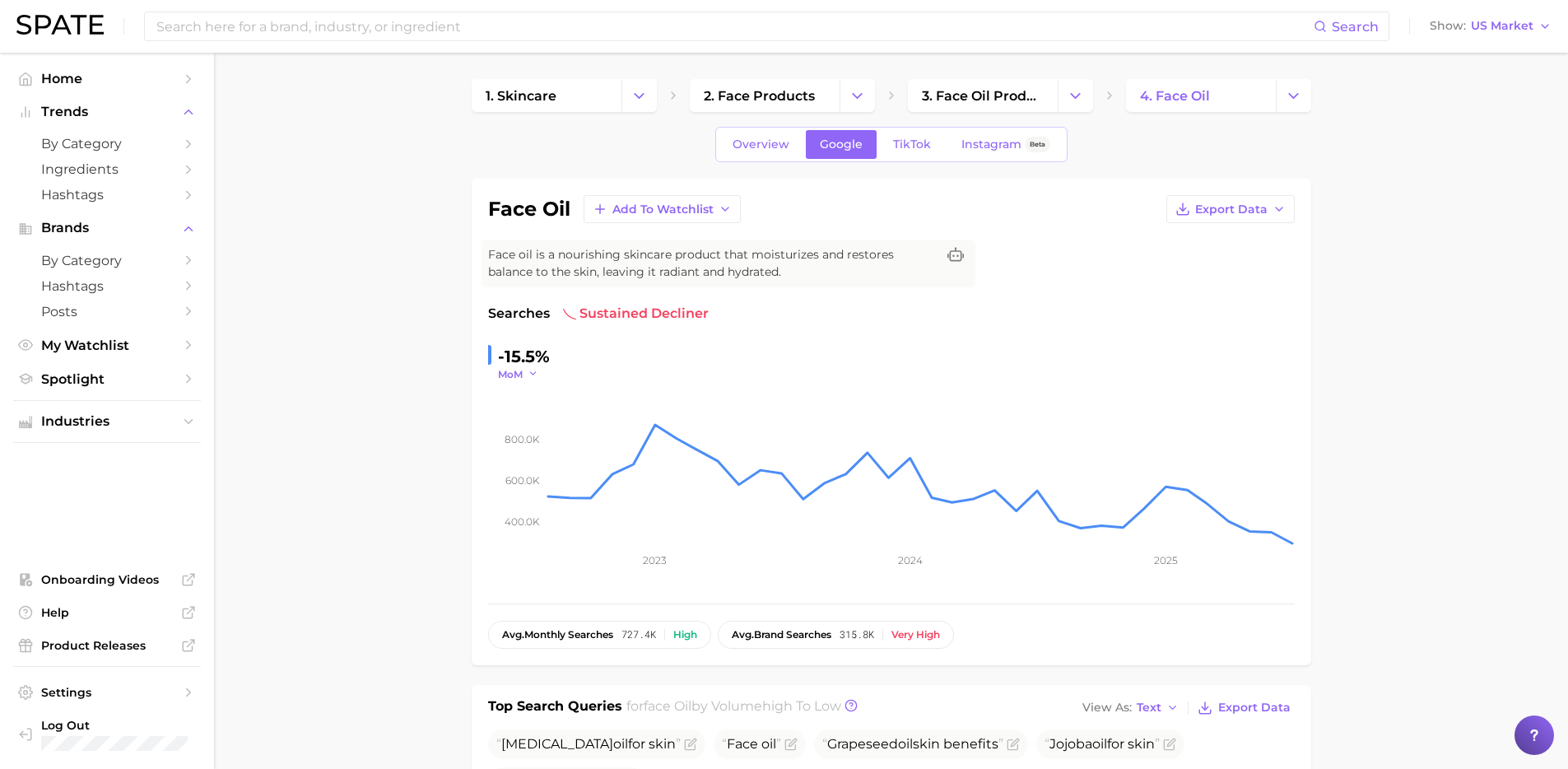
click at [527, 378] on icon "button" at bounding box center [533, 374] width 12 height 12
click at [529, 390] on button "YoY" at bounding box center [589, 397] width 182 height 30
click at [754, 146] on span "Overview" at bounding box center [760, 145] width 57 height 14
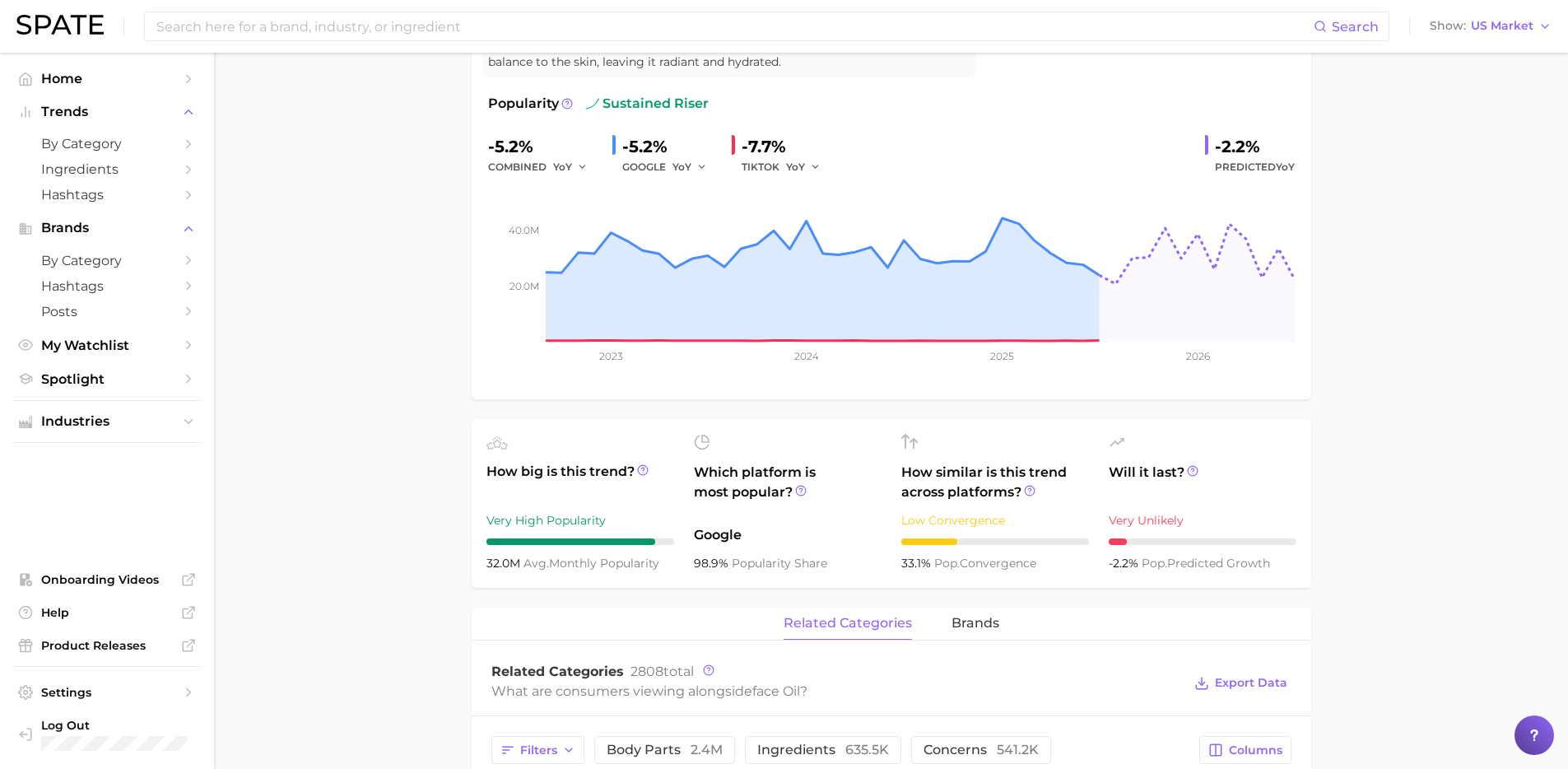
scroll to position [284, 0]
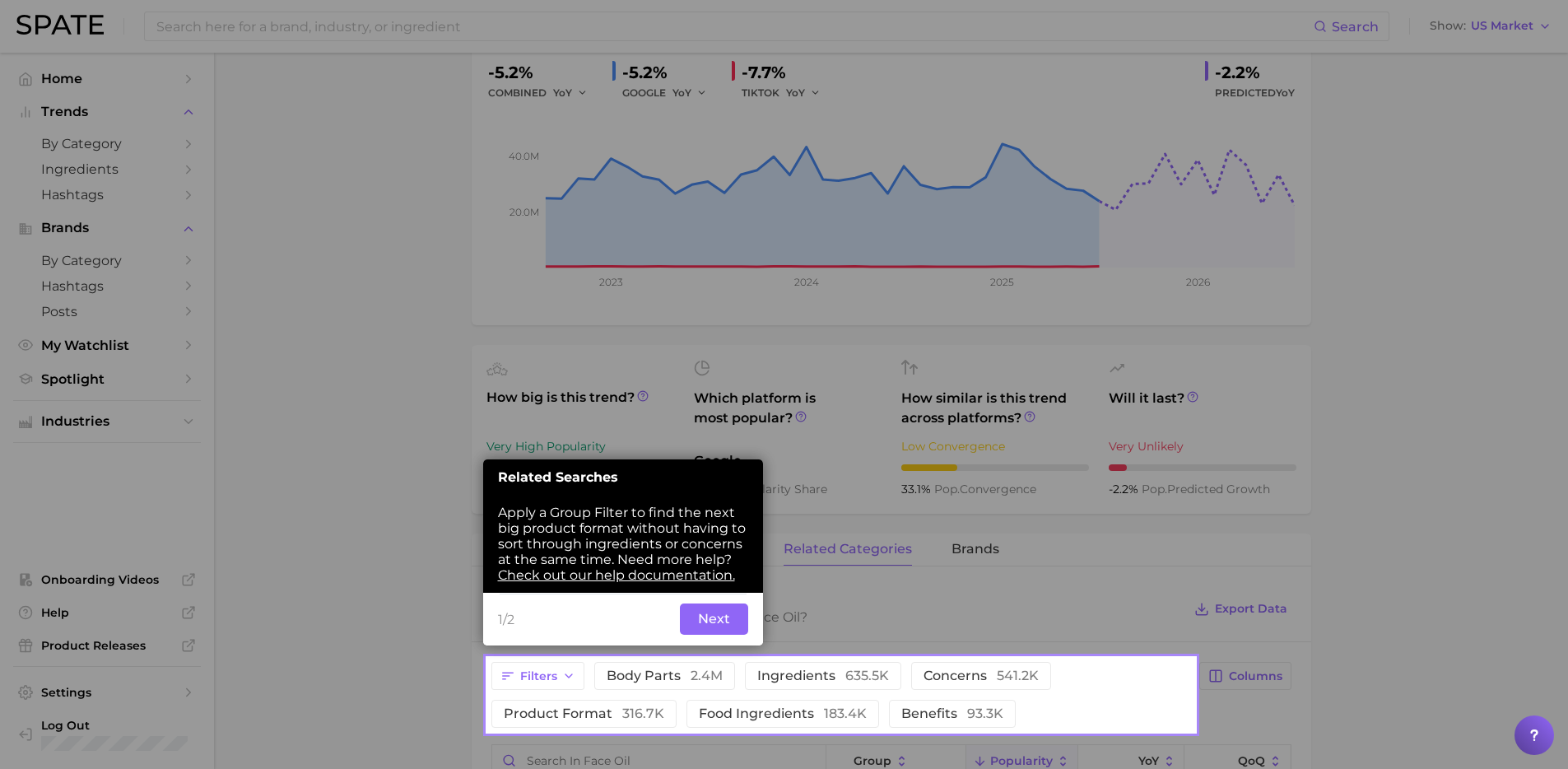
click at [713, 623] on button "Next" at bounding box center [714, 619] width 68 height 31
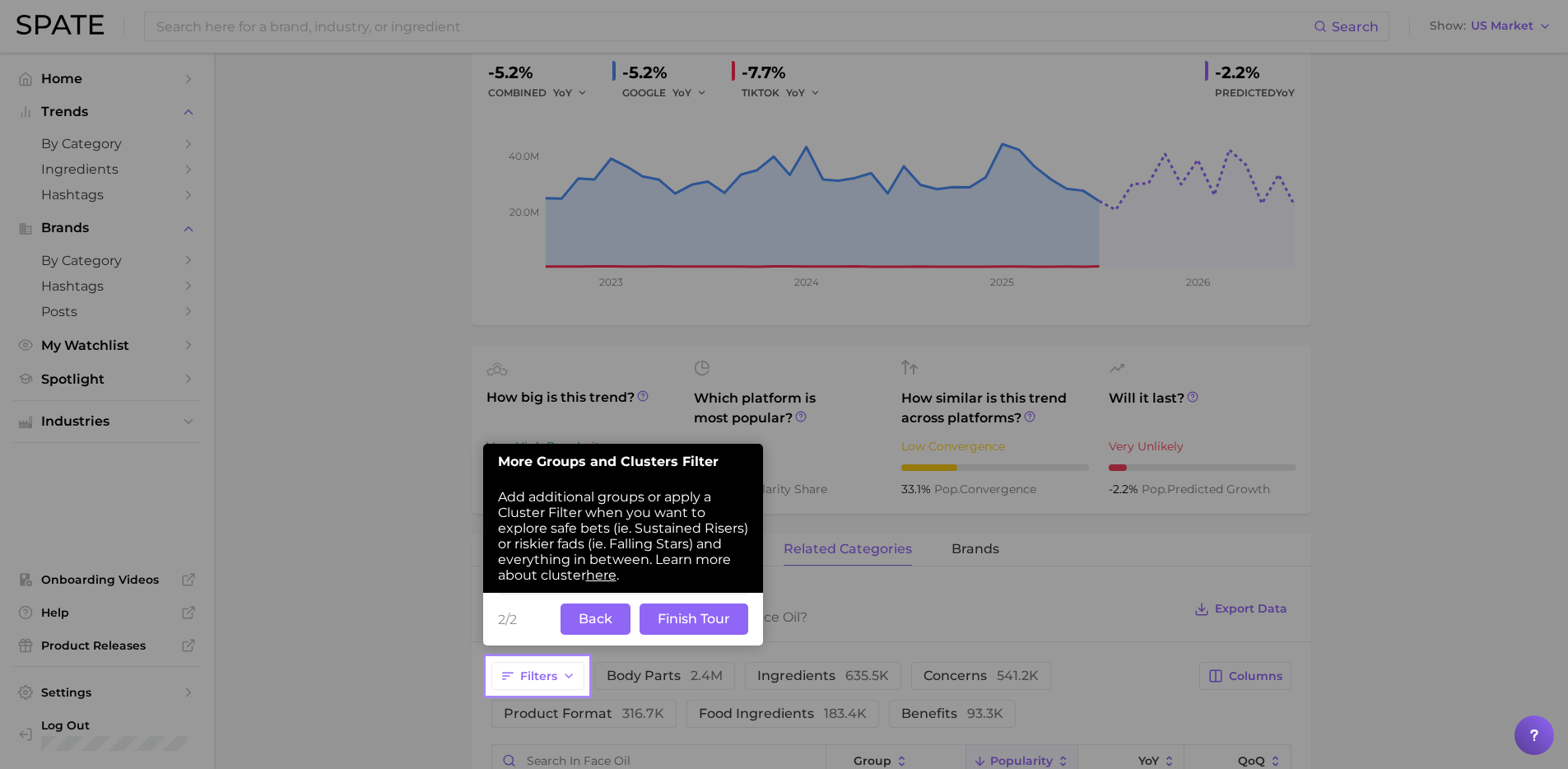
click at [662, 630] on button "Finish Tour" at bounding box center [694, 619] width 109 height 31
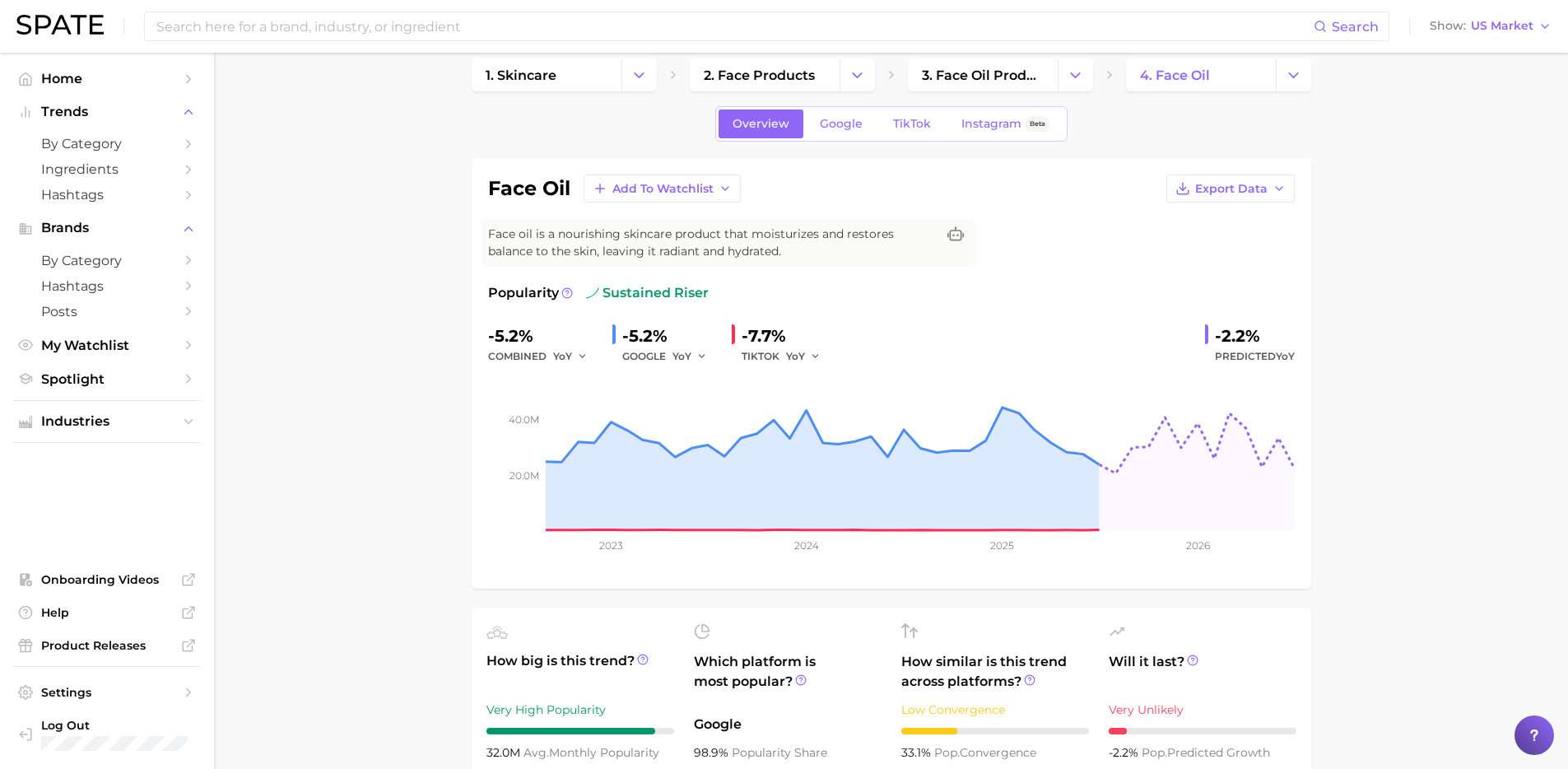
scroll to position [0, 0]
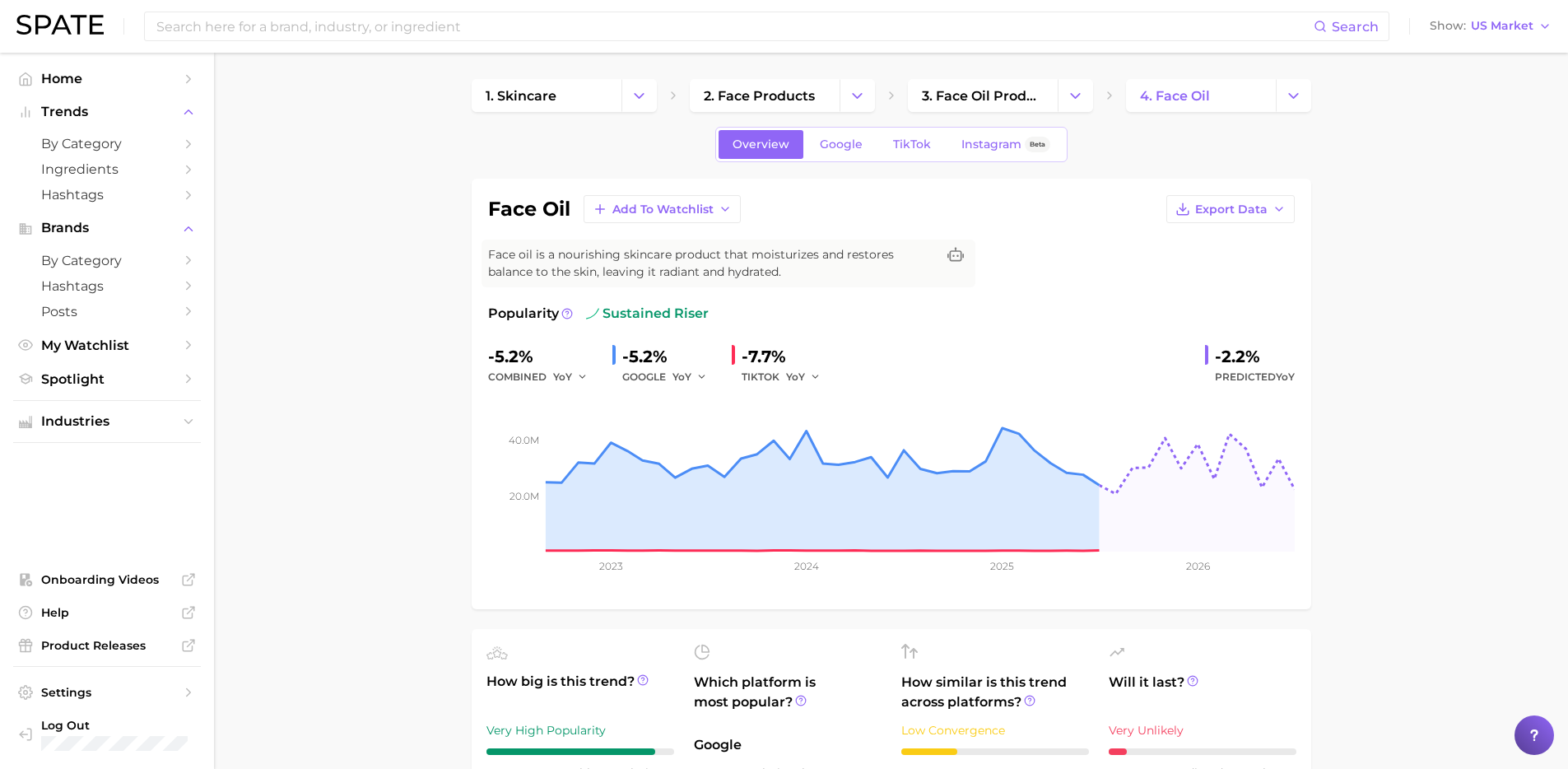
click at [581, 377] on icon "button" at bounding box center [582, 376] width 12 height 12
click at [571, 430] on span "QoQ" at bounding box center [575, 433] width 27 height 14
click at [587, 387] on icon "20.0m 40.0m 2023 2024 2025 2026" at bounding box center [891, 490] width 807 height 206
click at [579, 372] on button "QoQ" at bounding box center [573, 377] width 40 height 20
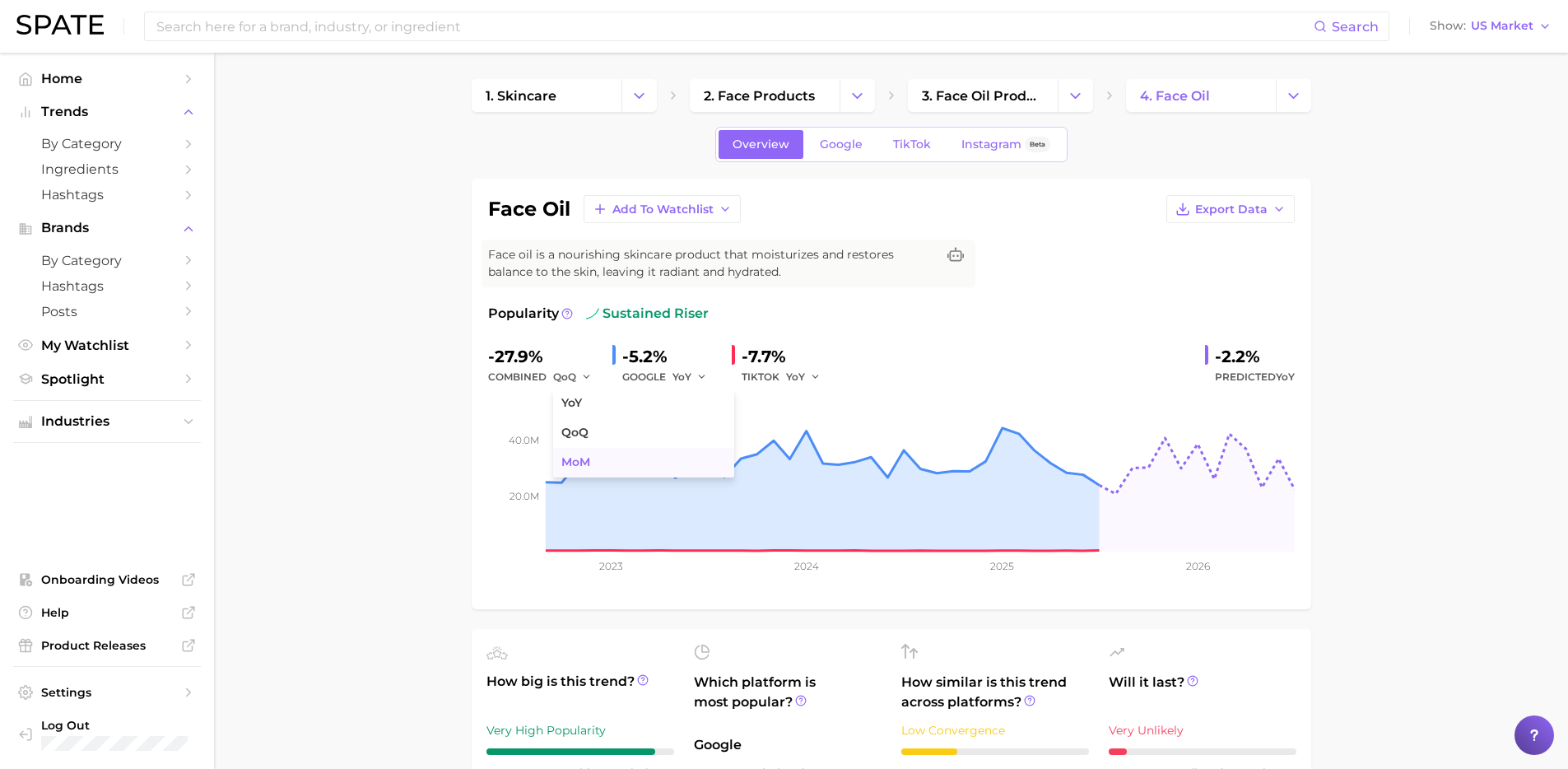
click at [601, 460] on button "MoM" at bounding box center [644, 462] width 182 height 30
click at [578, 378] on button "MoM" at bounding box center [574, 377] width 41 height 20
click at [584, 400] on button "YoY" at bounding box center [644, 402] width 182 height 30
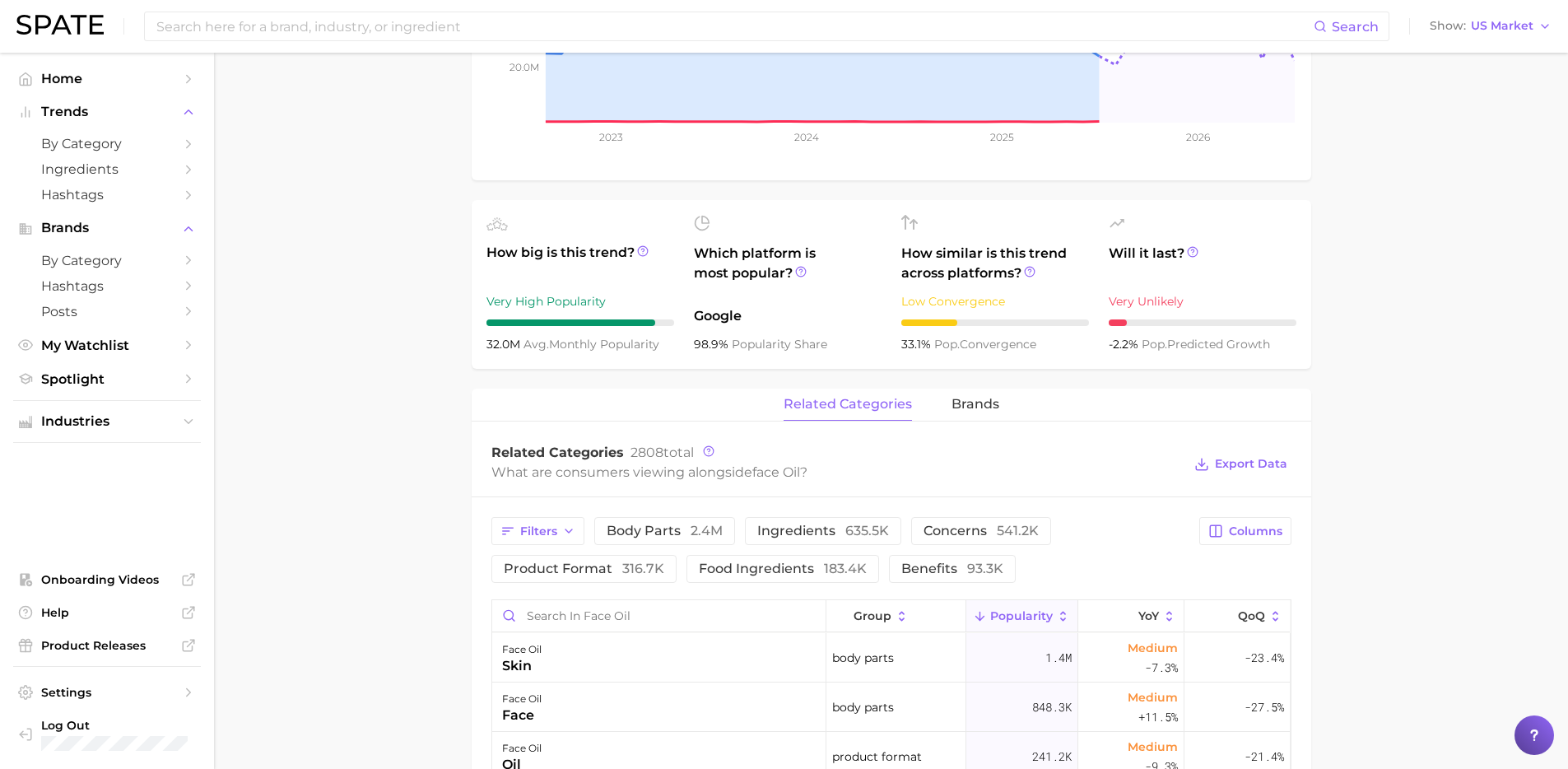
scroll to position [499, 0]
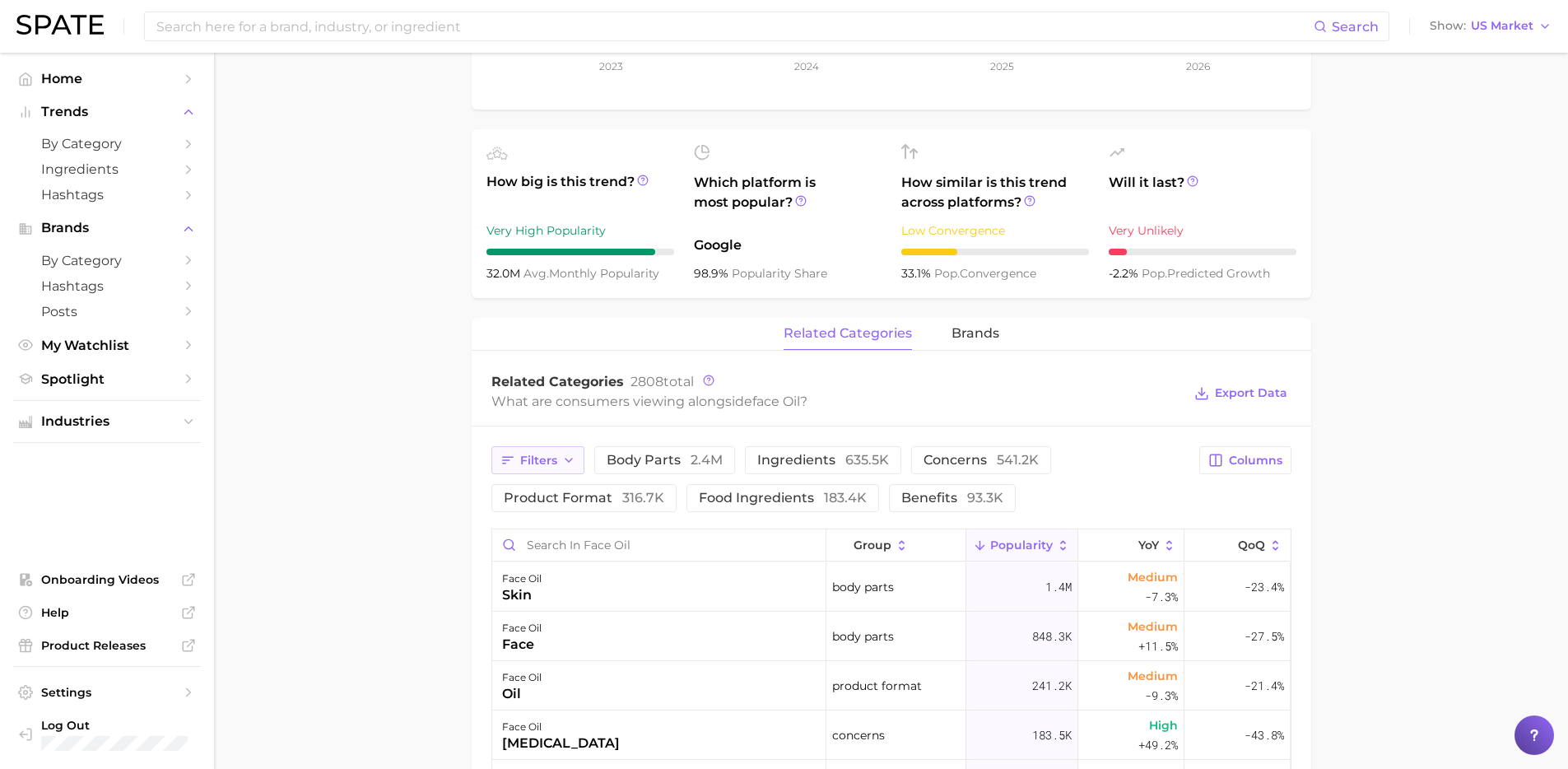
click at [534, 459] on span "Filters" at bounding box center [538, 461] width 37 height 14
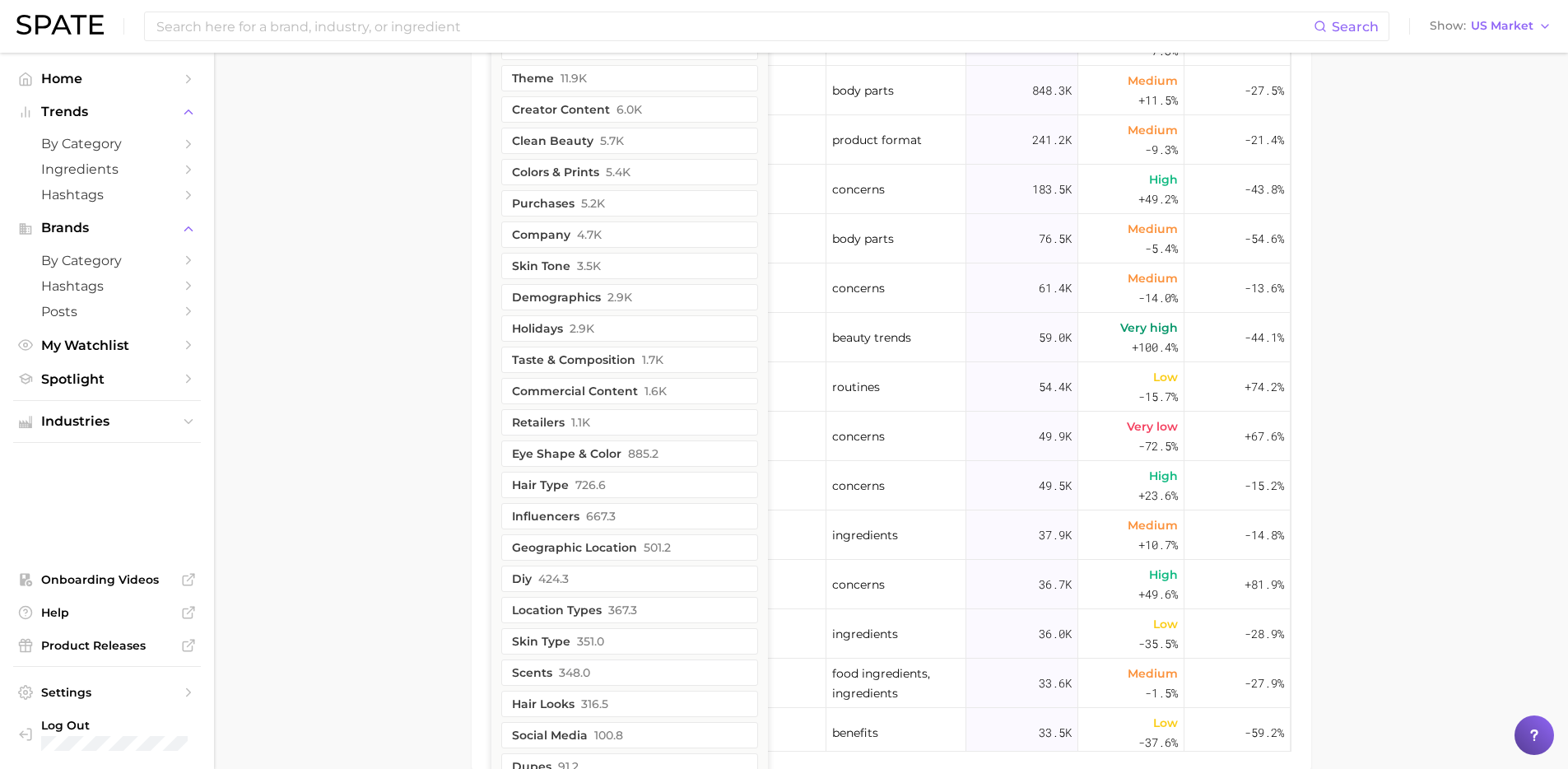
scroll to position [515, 0]
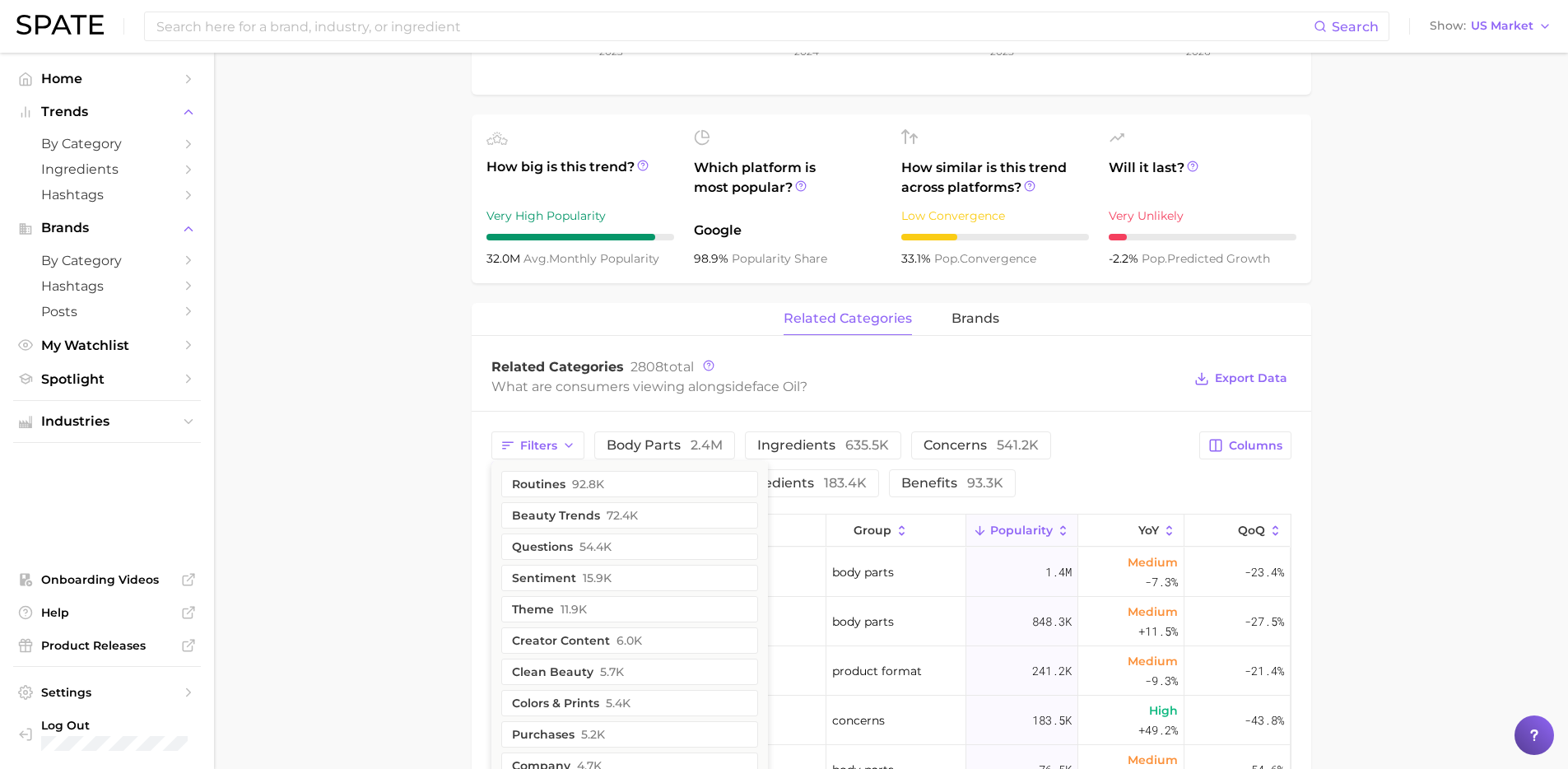
click at [406, 430] on main "1. skincare 2. face products 3. face oil products 4. face oil Overview Google T…" at bounding box center [890, 461] width 1354 height 1846
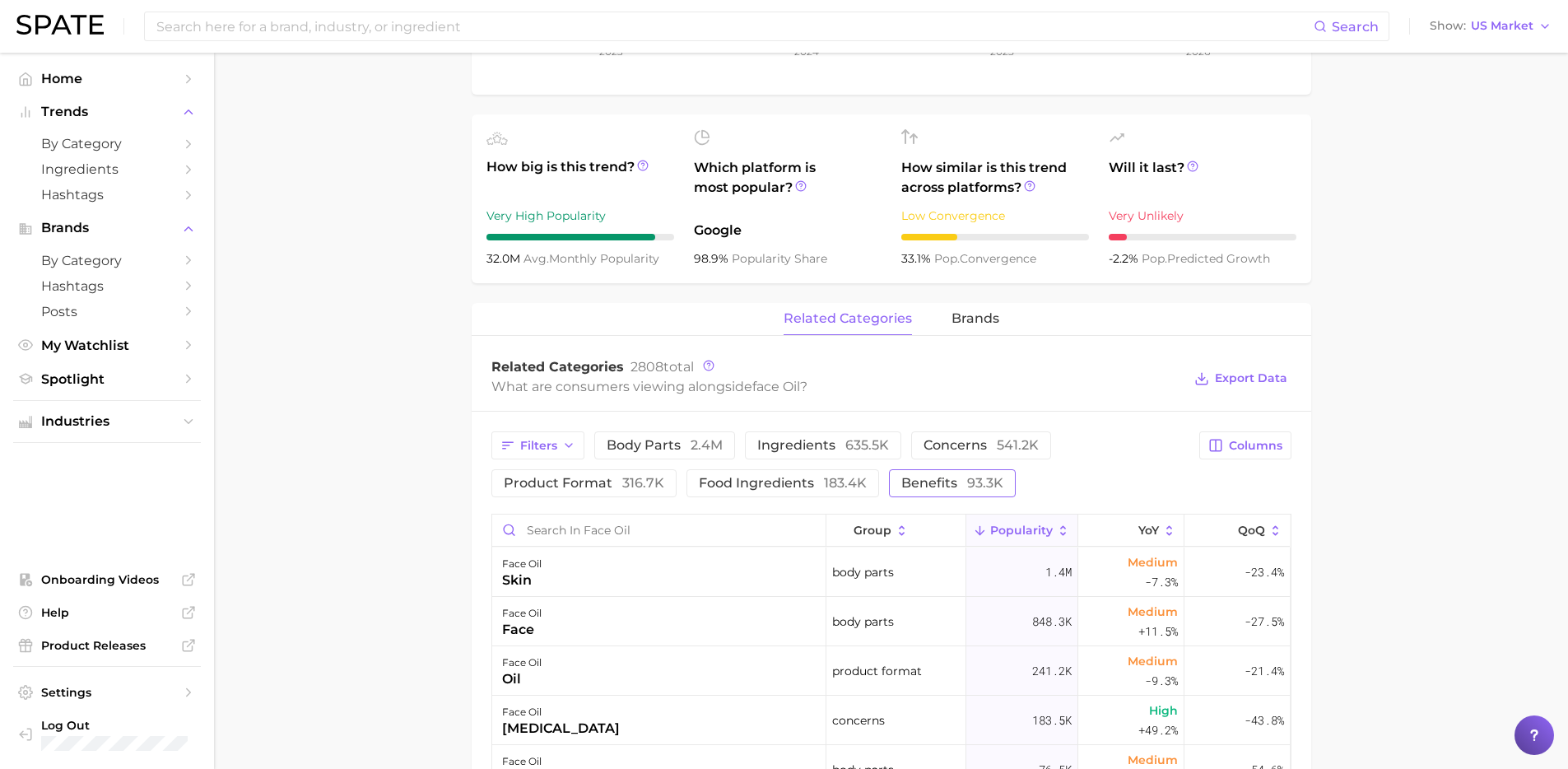
click at [937, 484] on span "benefits 93.3k" at bounding box center [952, 482] width 102 height 13
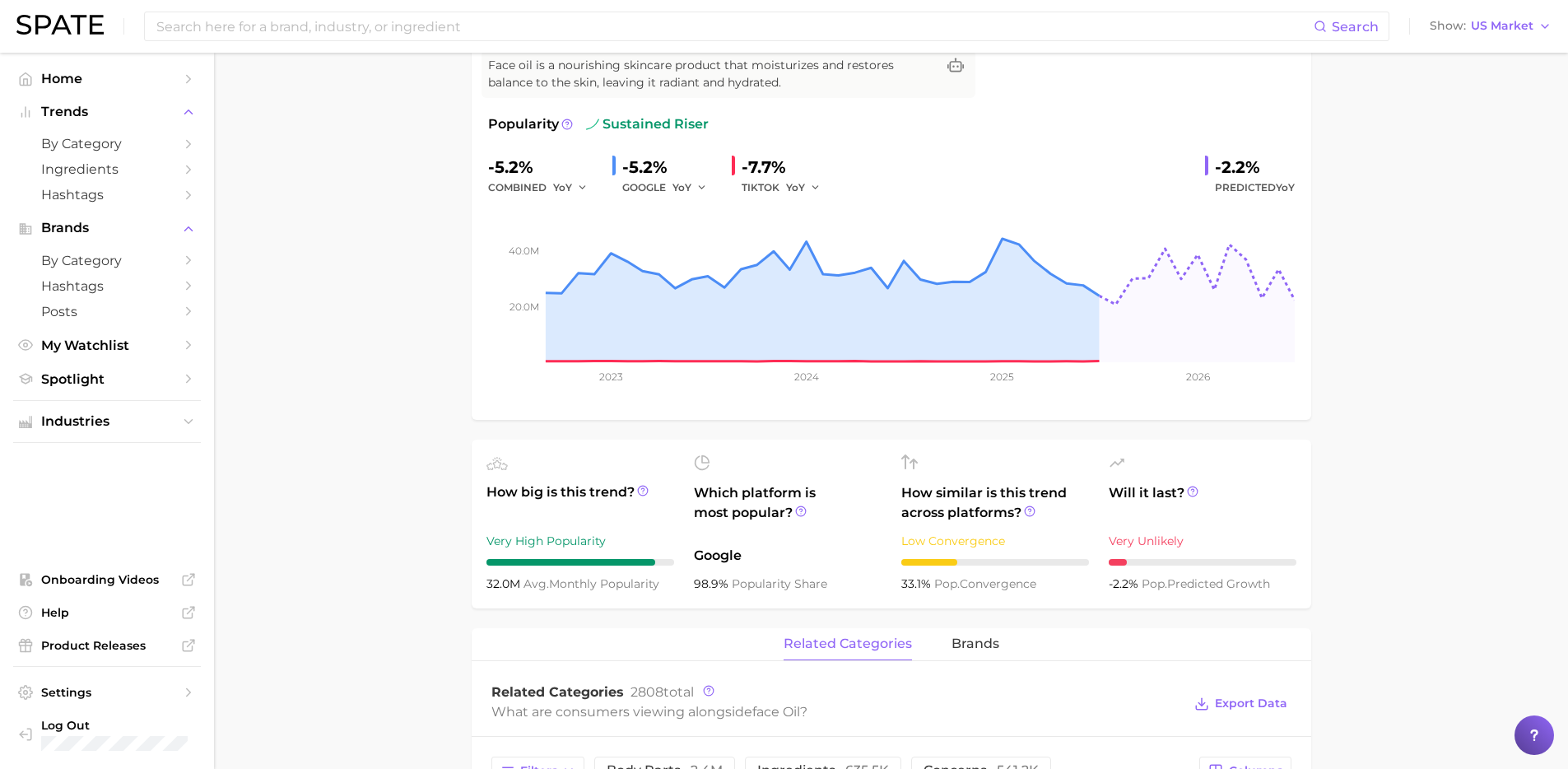
scroll to position [446, 0]
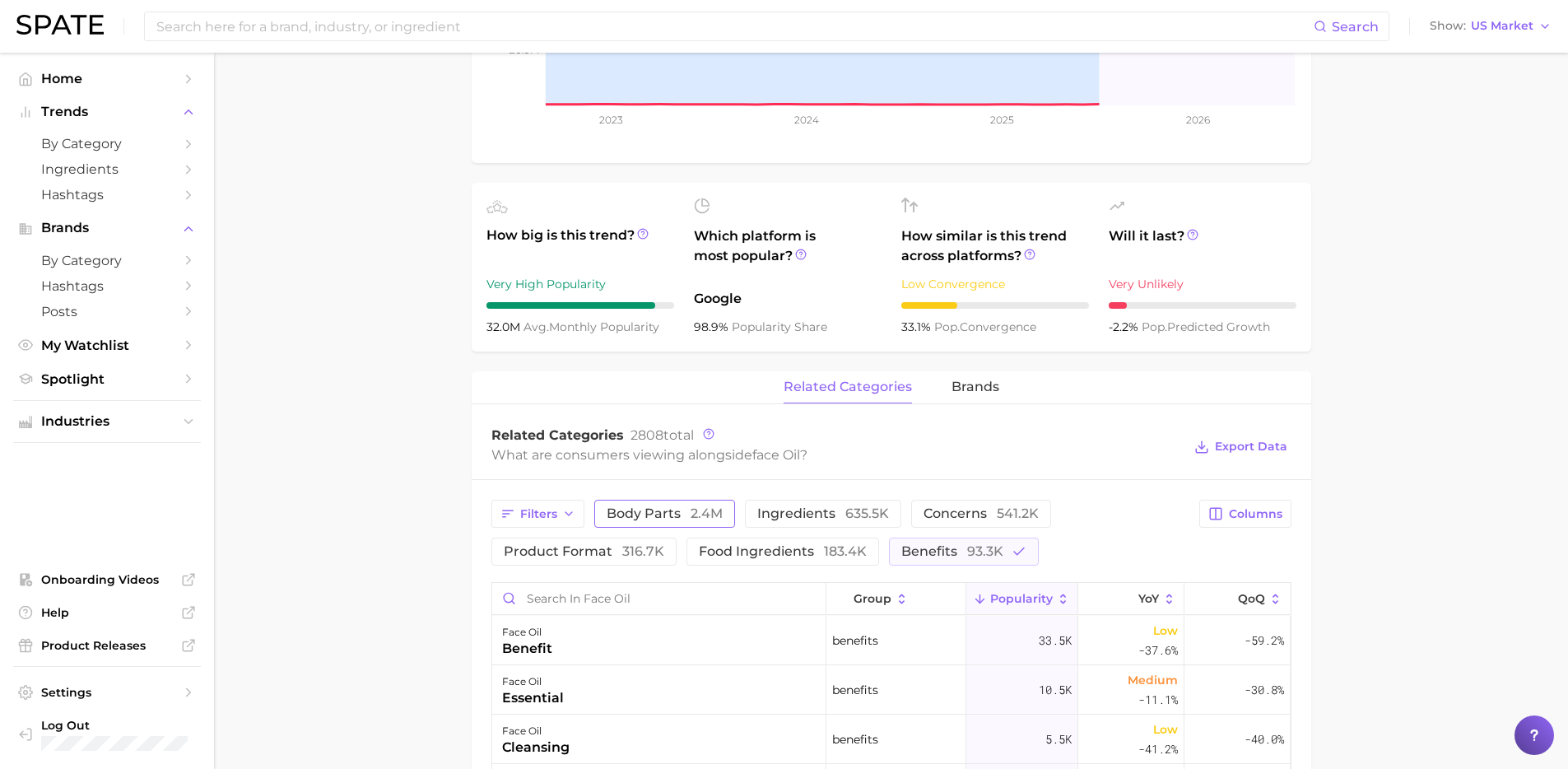
click at [649, 508] on span "body parts 2.4m" at bounding box center [664, 513] width 116 height 13
click at [953, 544] on span "benefits 93.3k" at bounding box center [952, 551] width 102 height 13
click at [955, 514] on span "concerns 541.2k" at bounding box center [981, 513] width 115 height 13
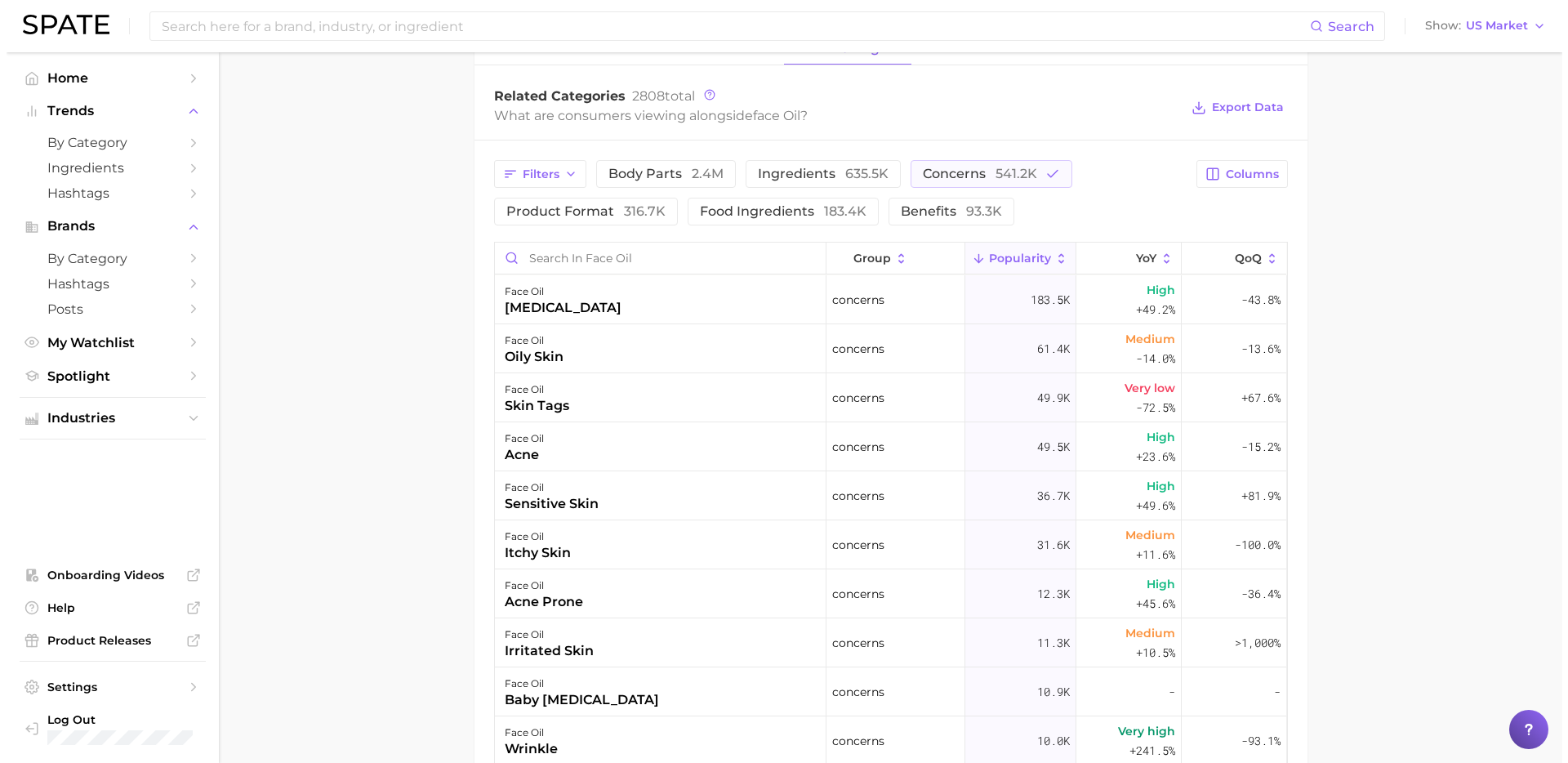
scroll to position [775, 0]
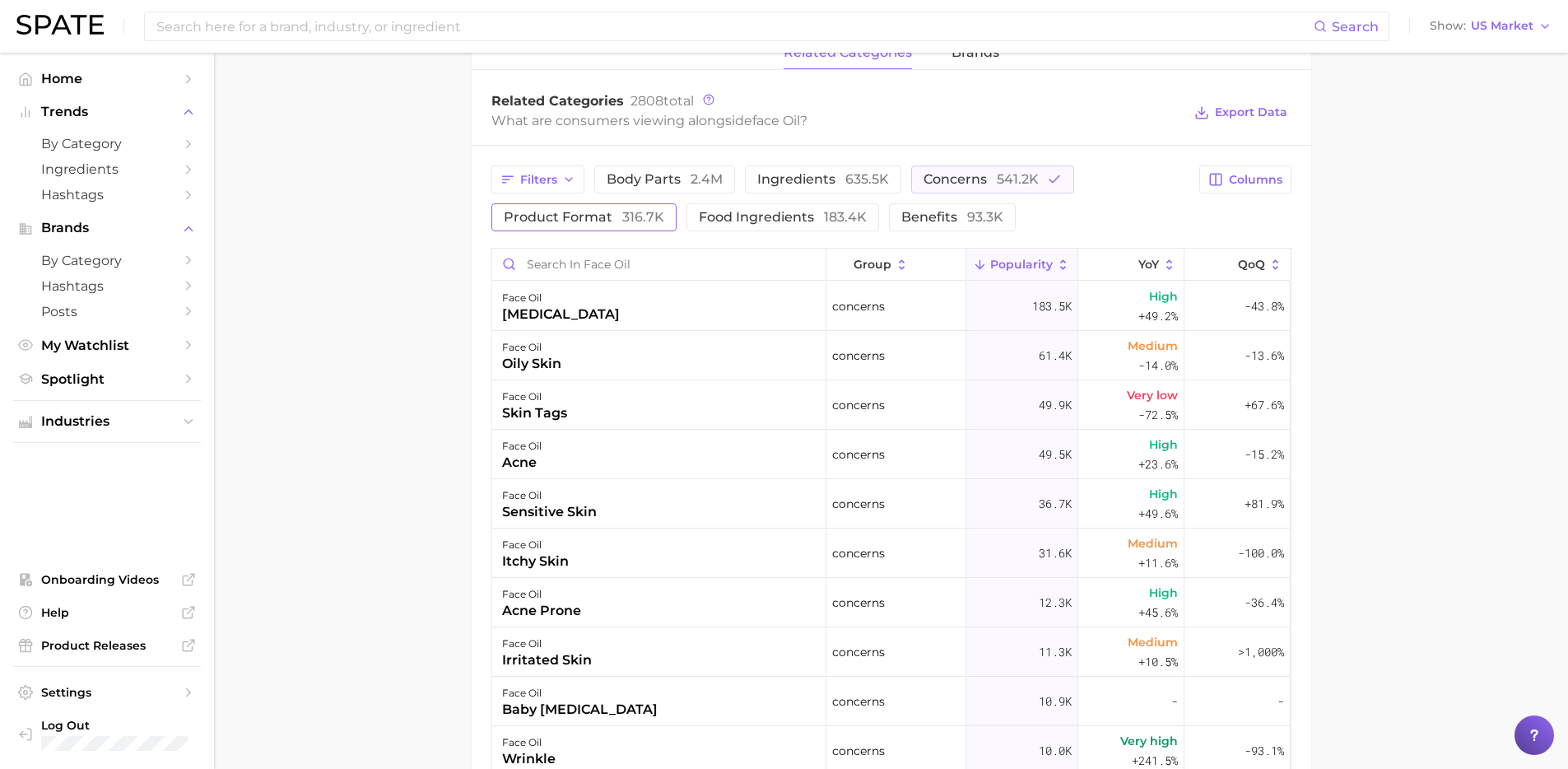
click at [594, 216] on span "product format 316.7k" at bounding box center [584, 217] width 161 height 13
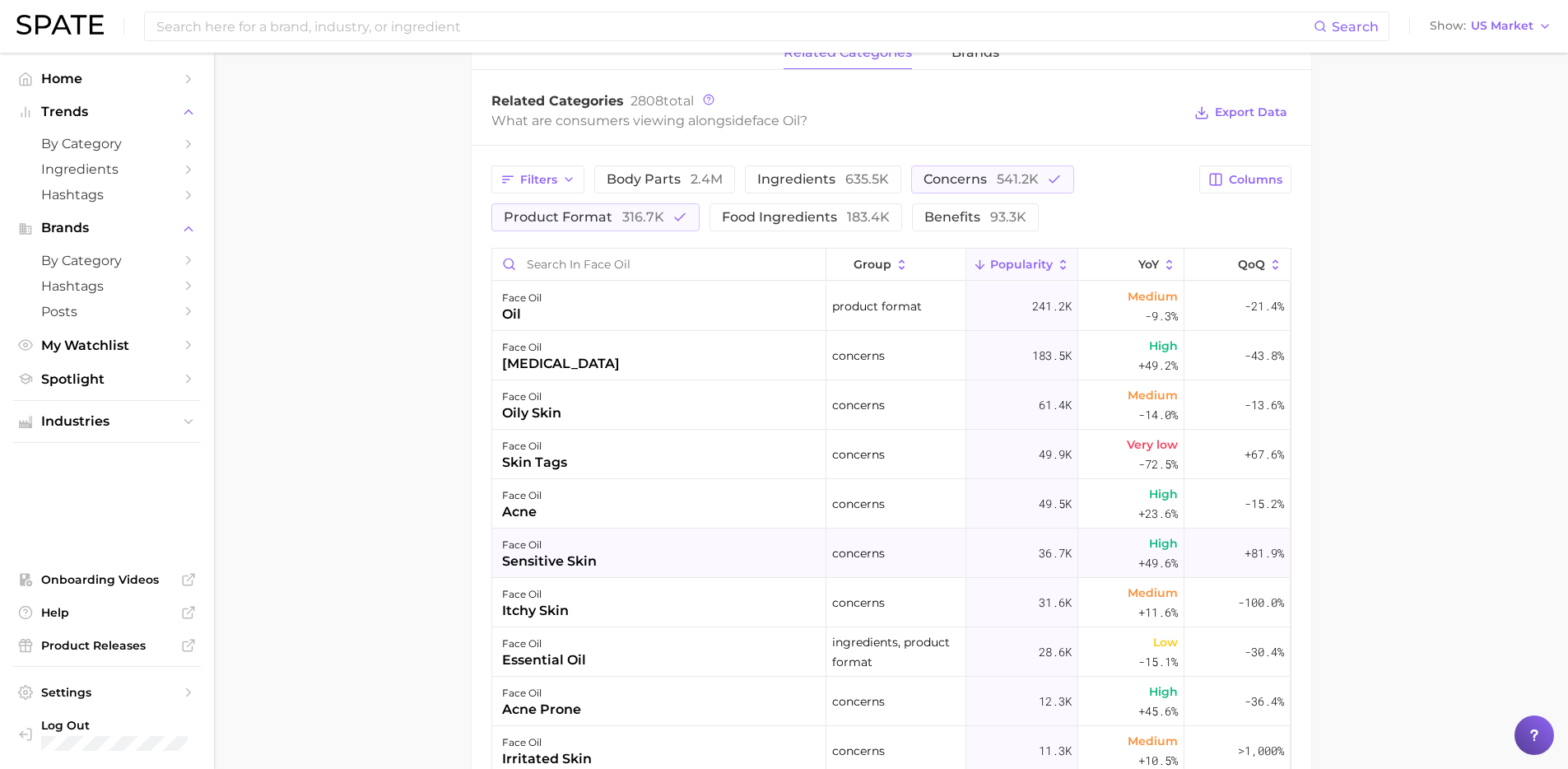
click at [569, 562] on div "sensitive skin" at bounding box center [549, 561] width 94 height 20
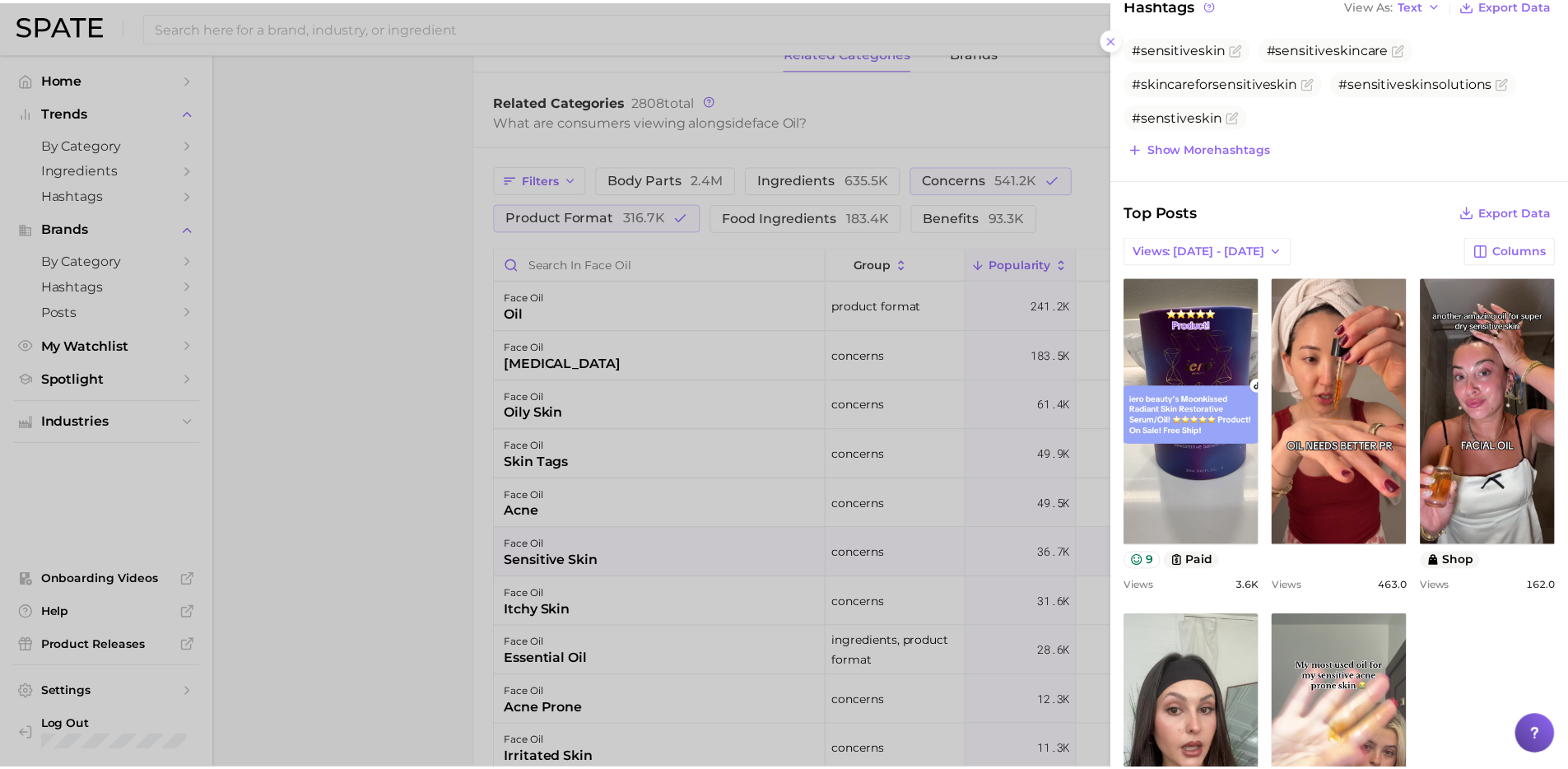
scroll to position [545, 0]
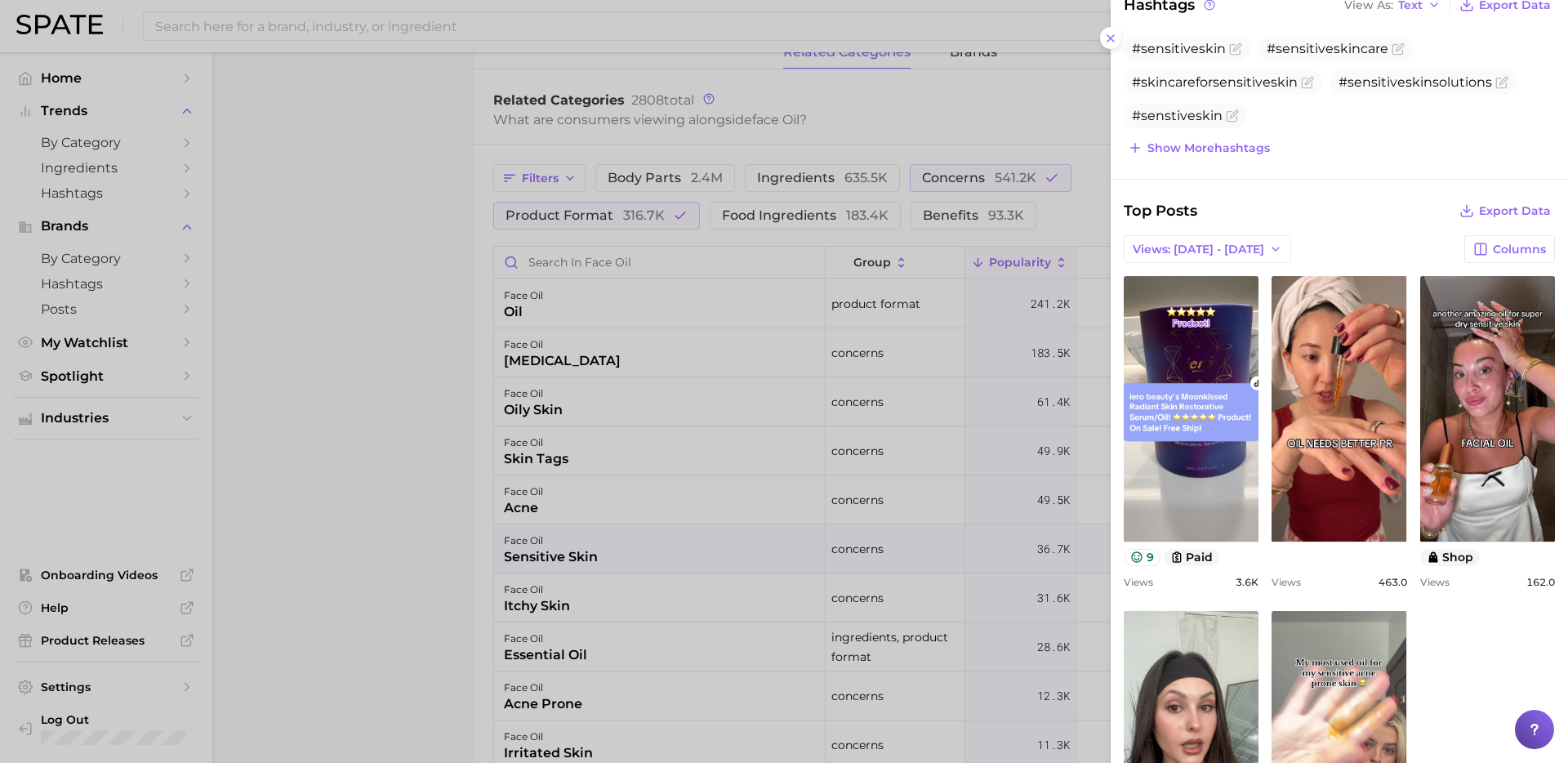
click at [931, 439] on div at bounding box center [784, 382] width 1568 height 763
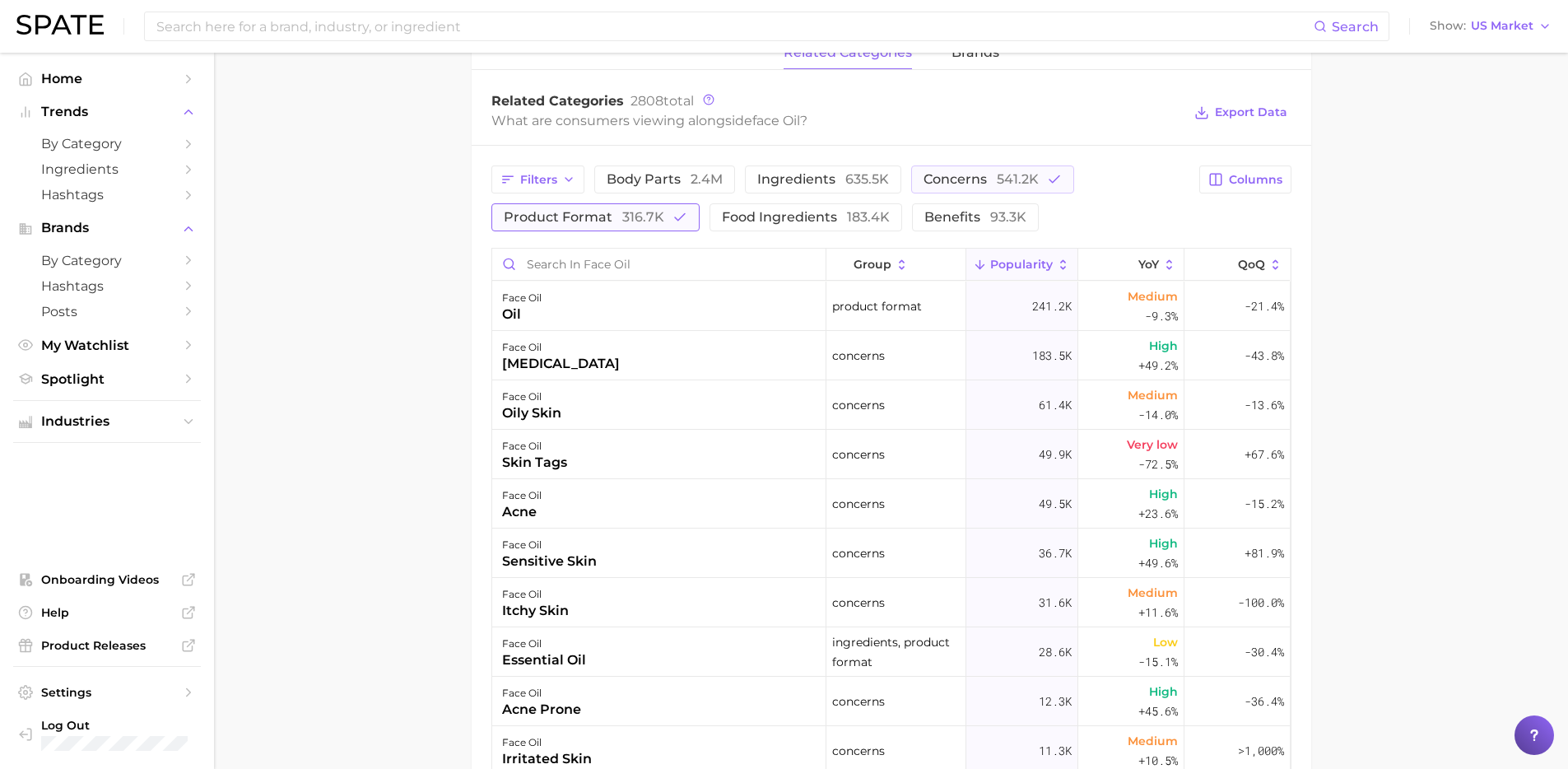
click at [564, 217] on span "product format 316.7k" at bounding box center [584, 217] width 161 height 13
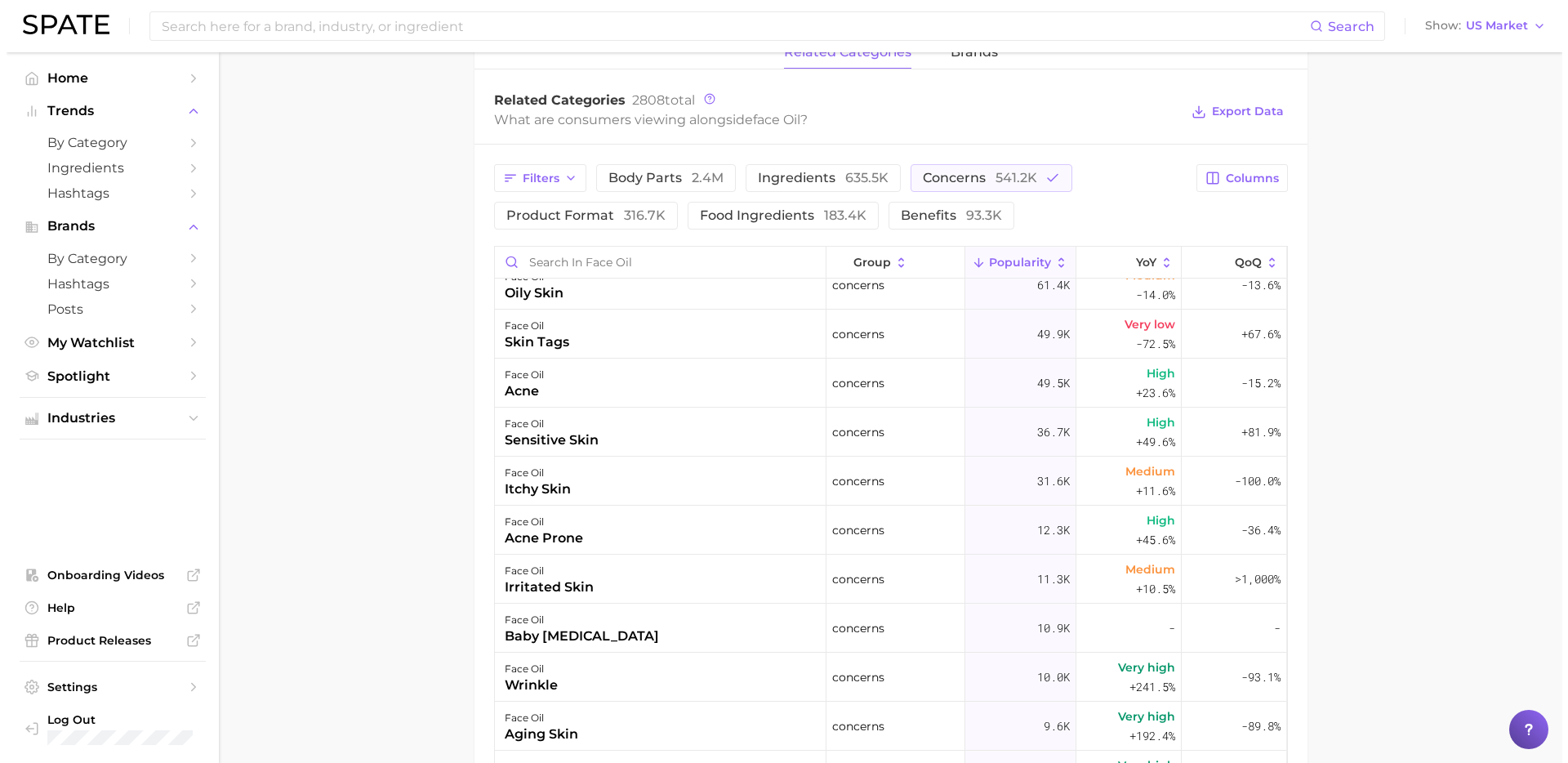
scroll to position [0, 0]
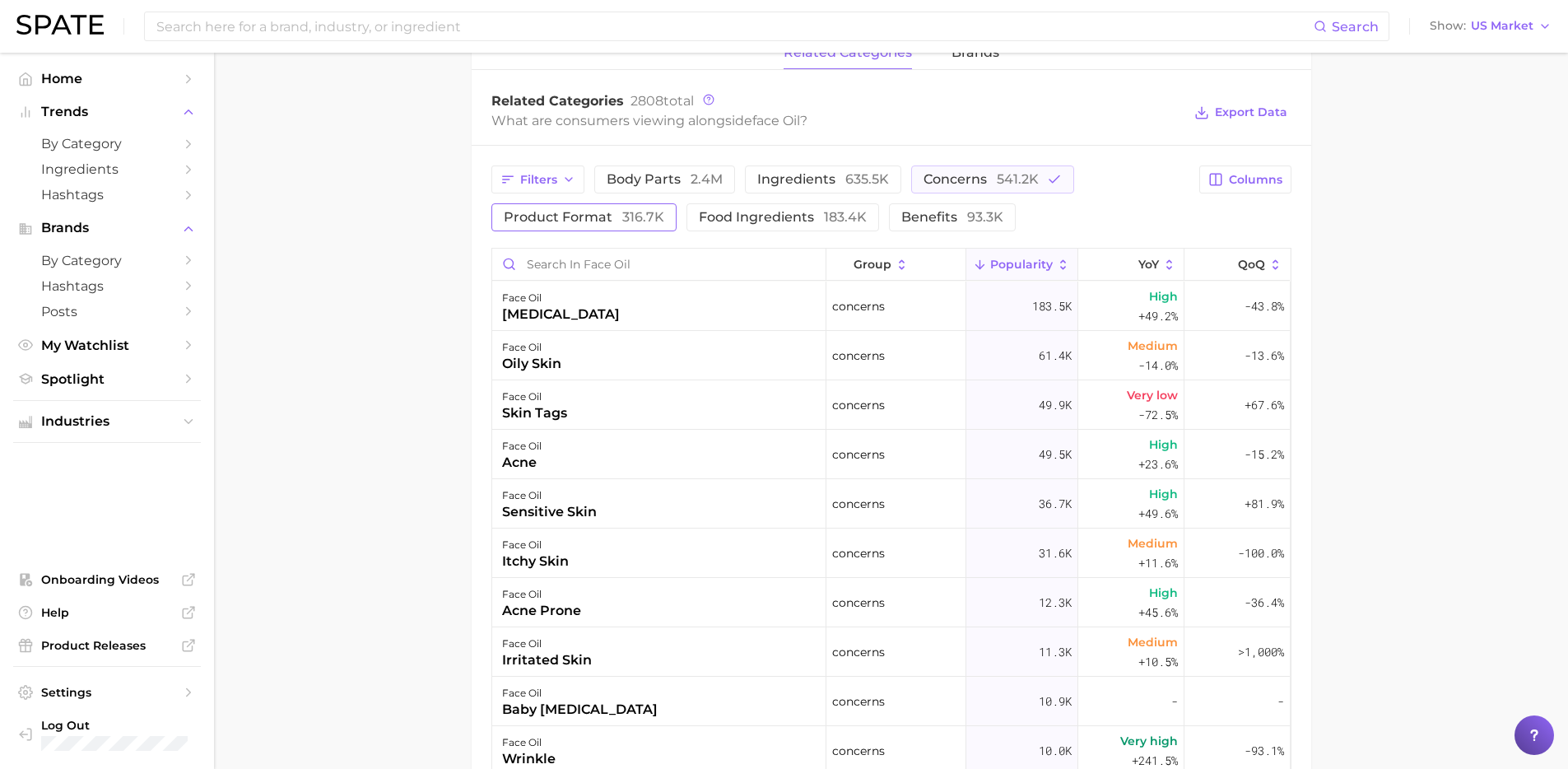
click at [559, 220] on span "product format 316.7k" at bounding box center [584, 217] width 161 height 13
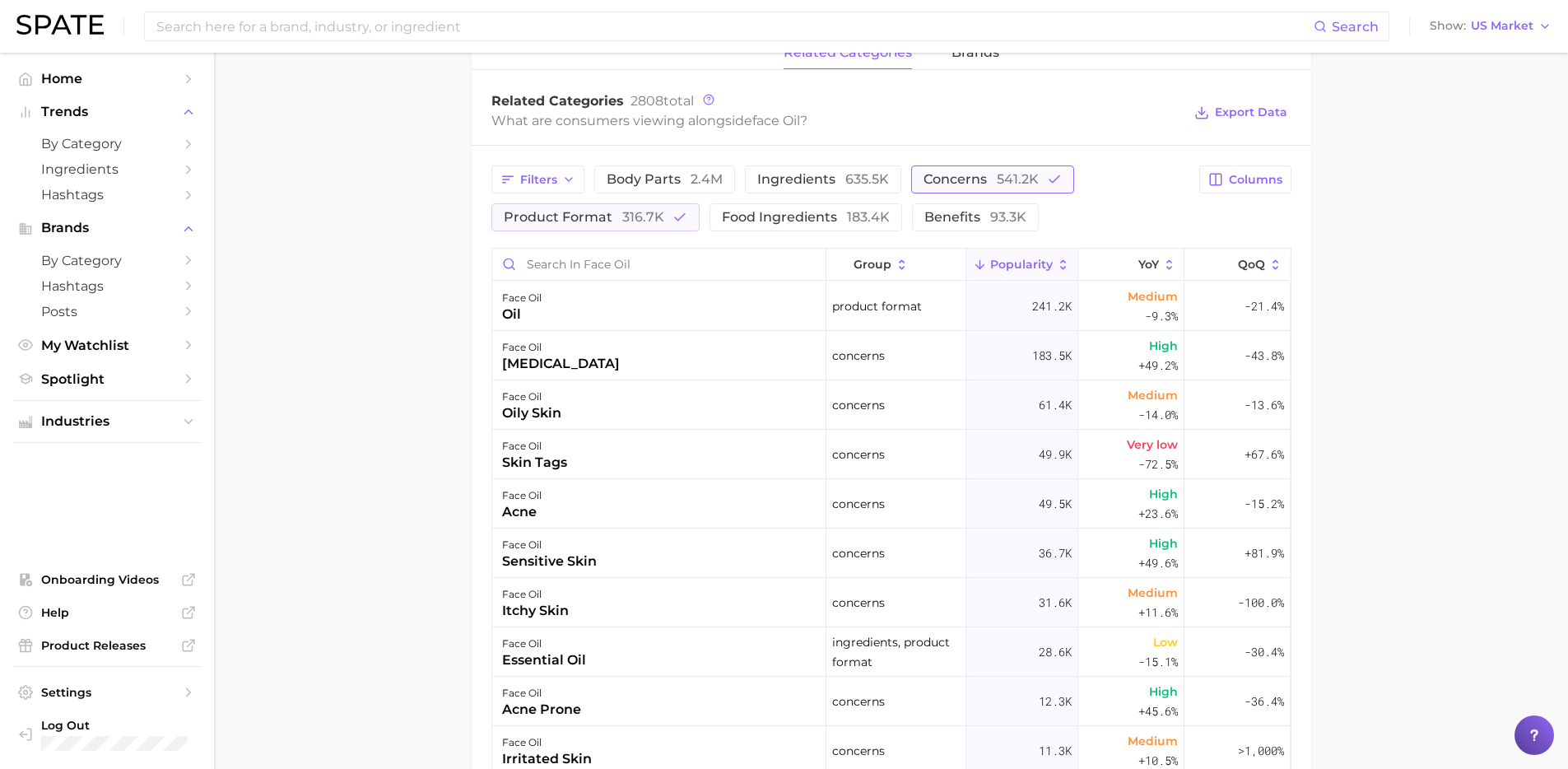
click at [1006, 182] on span "541.2k" at bounding box center [1017, 179] width 42 height 15
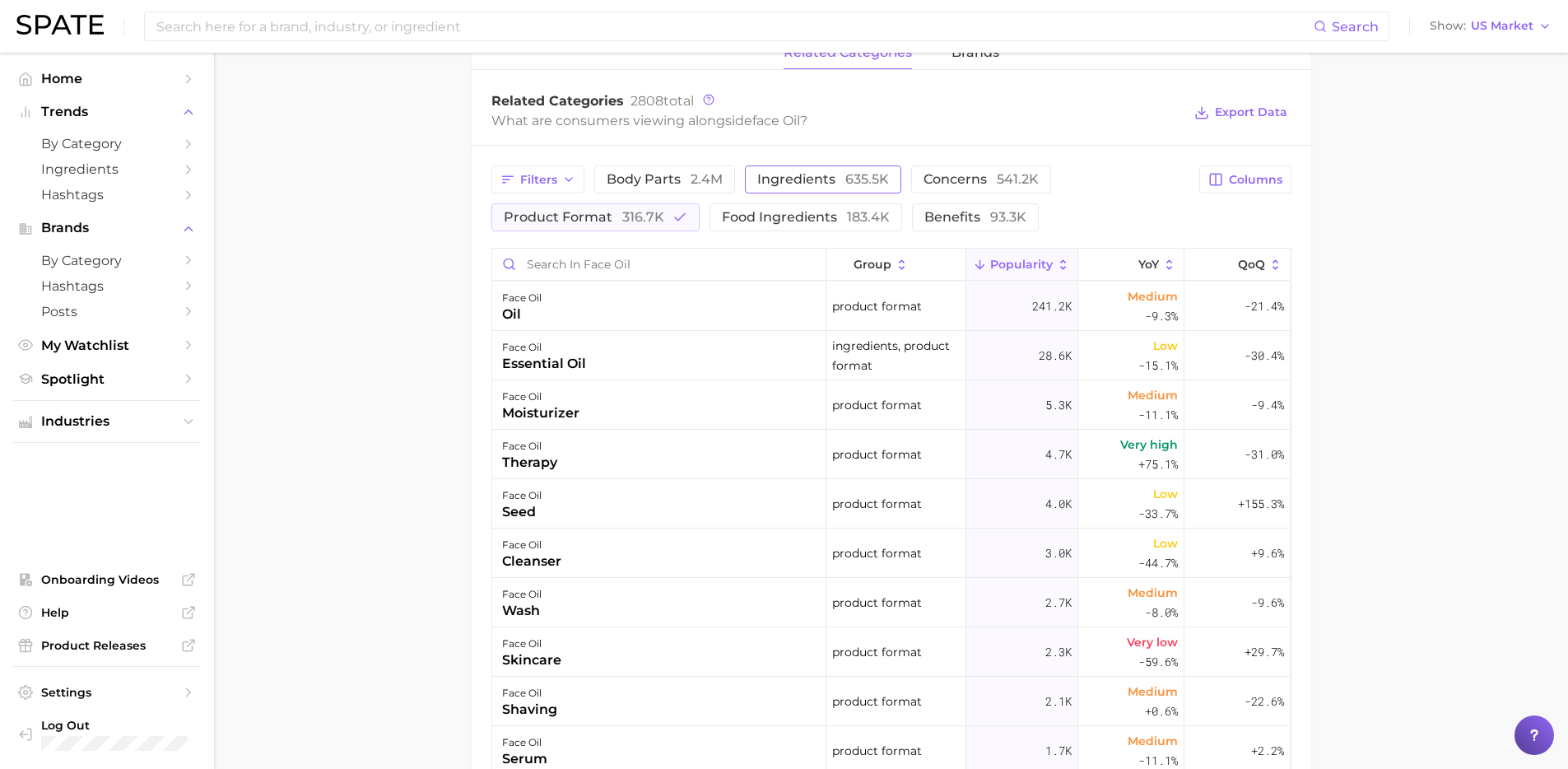
drag, startPoint x: 961, startPoint y: 180, endPoint x: 849, endPoint y: 189, distance: 112.4
click at [961, 180] on span "concerns 541.2k" at bounding box center [981, 179] width 115 height 13
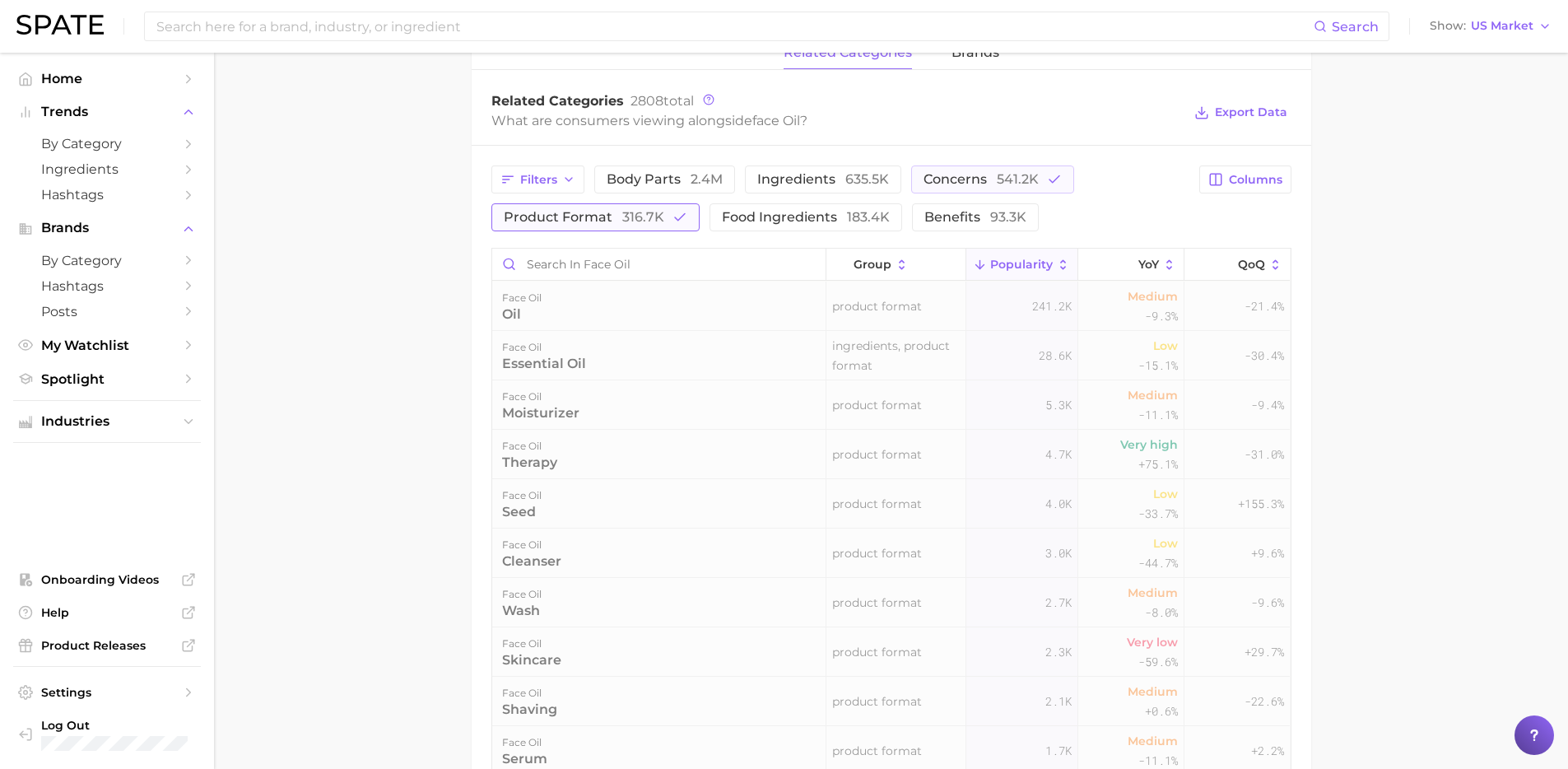
click at [617, 217] on span "product format 316.7k" at bounding box center [584, 217] width 161 height 13
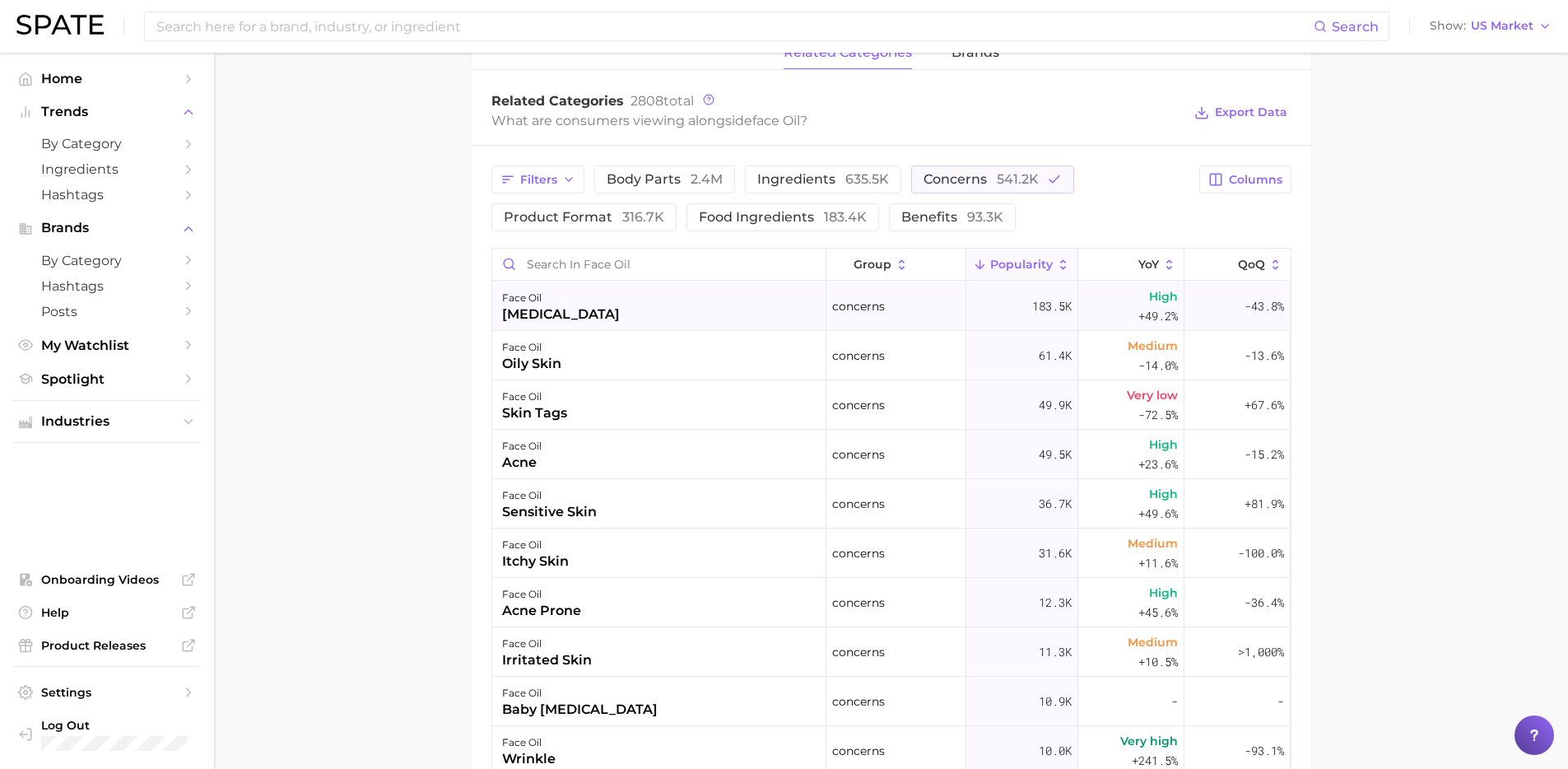
click at [564, 296] on div "face oil [MEDICAL_DATA]" at bounding box center [660, 305] width 334 height 49
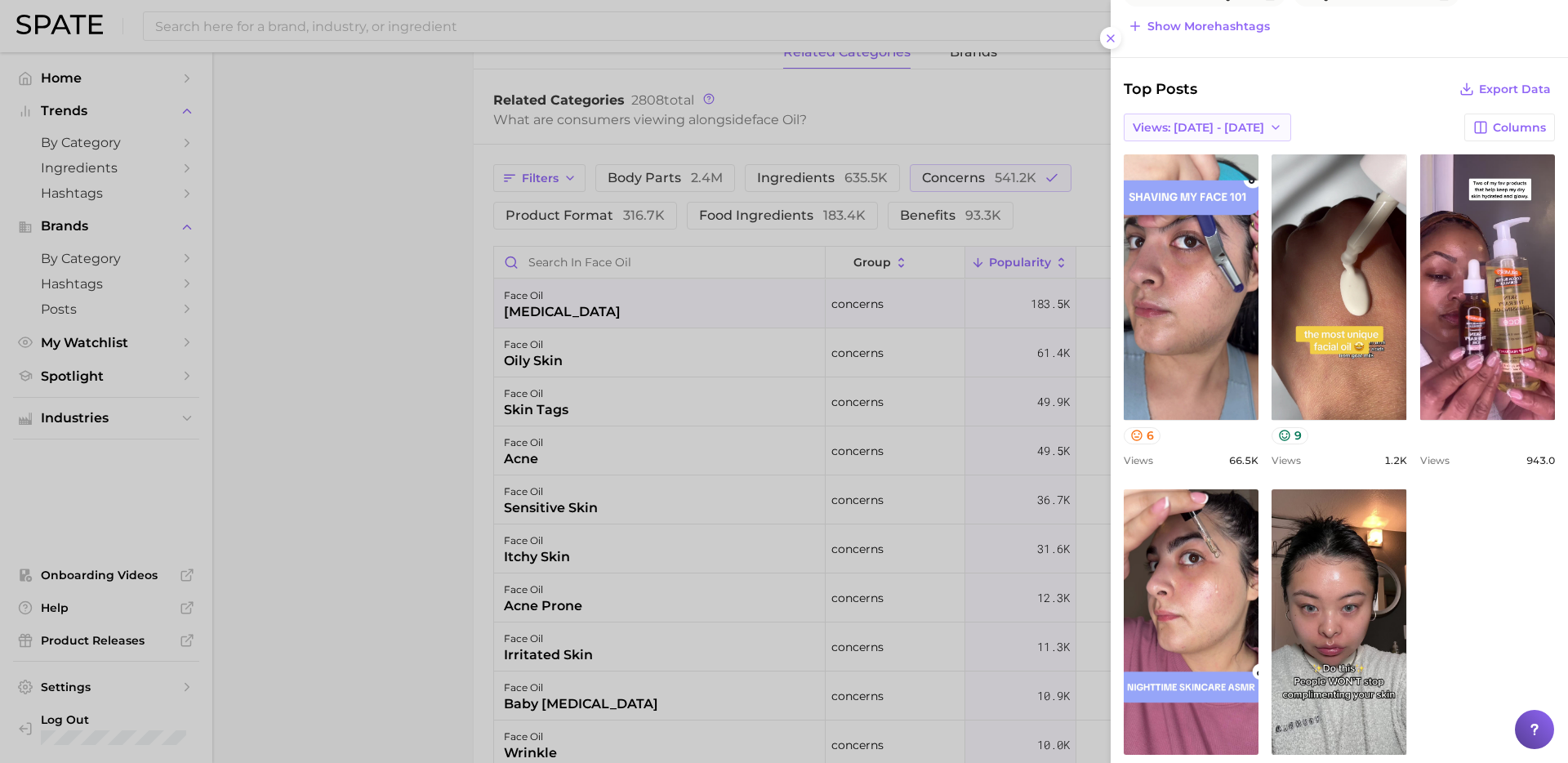
click at [1193, 118] on button "Views: [DATE] - [DATE]" at bounding box center [1208, 127] width 168 height 28
click at [1178, 180] on span "Total Views" at bounding box center [1165, 187] width 67 height 14
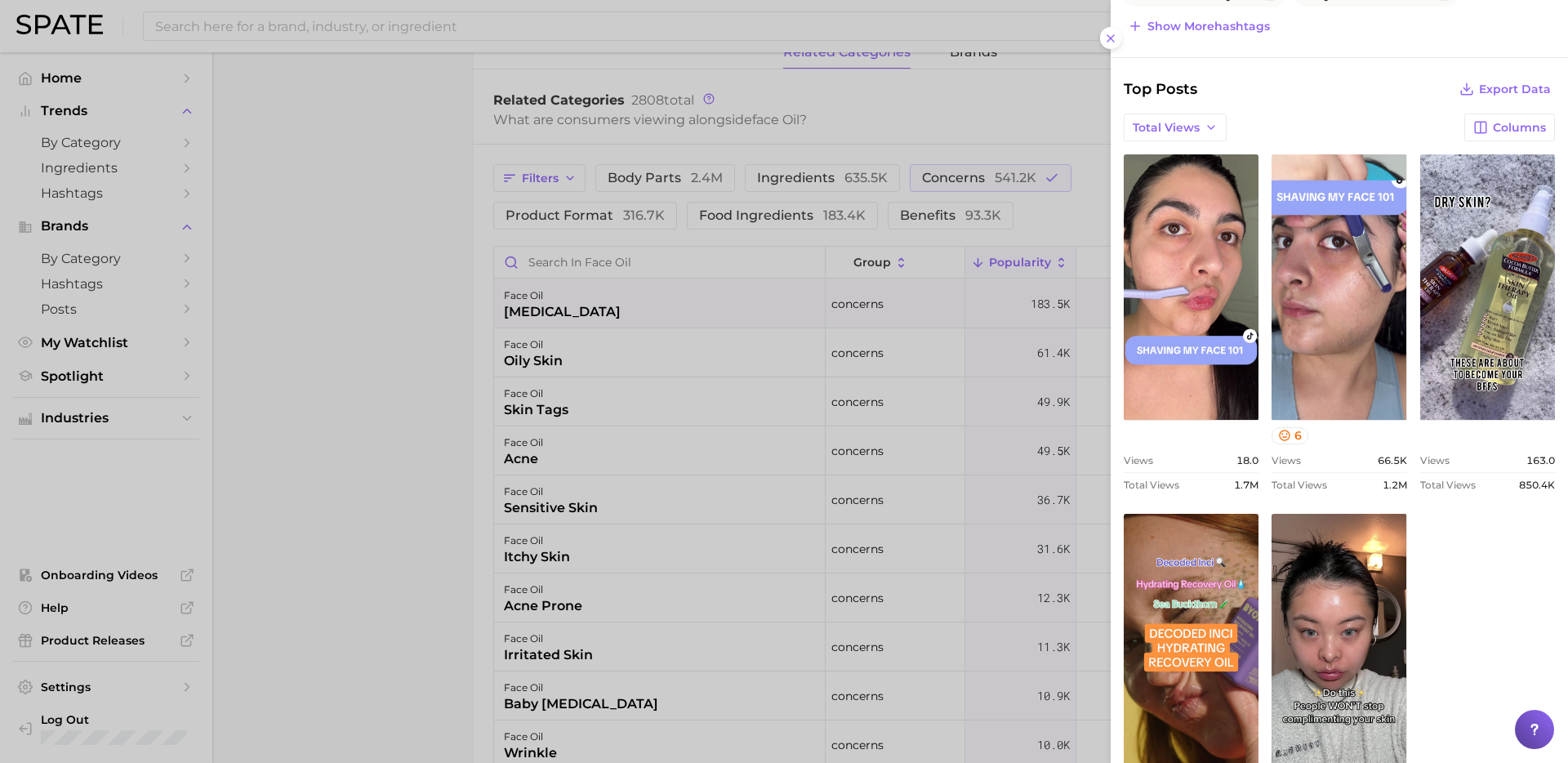
click at [599, 377] on div at bounding box center [784, 382] width 1568 height 763
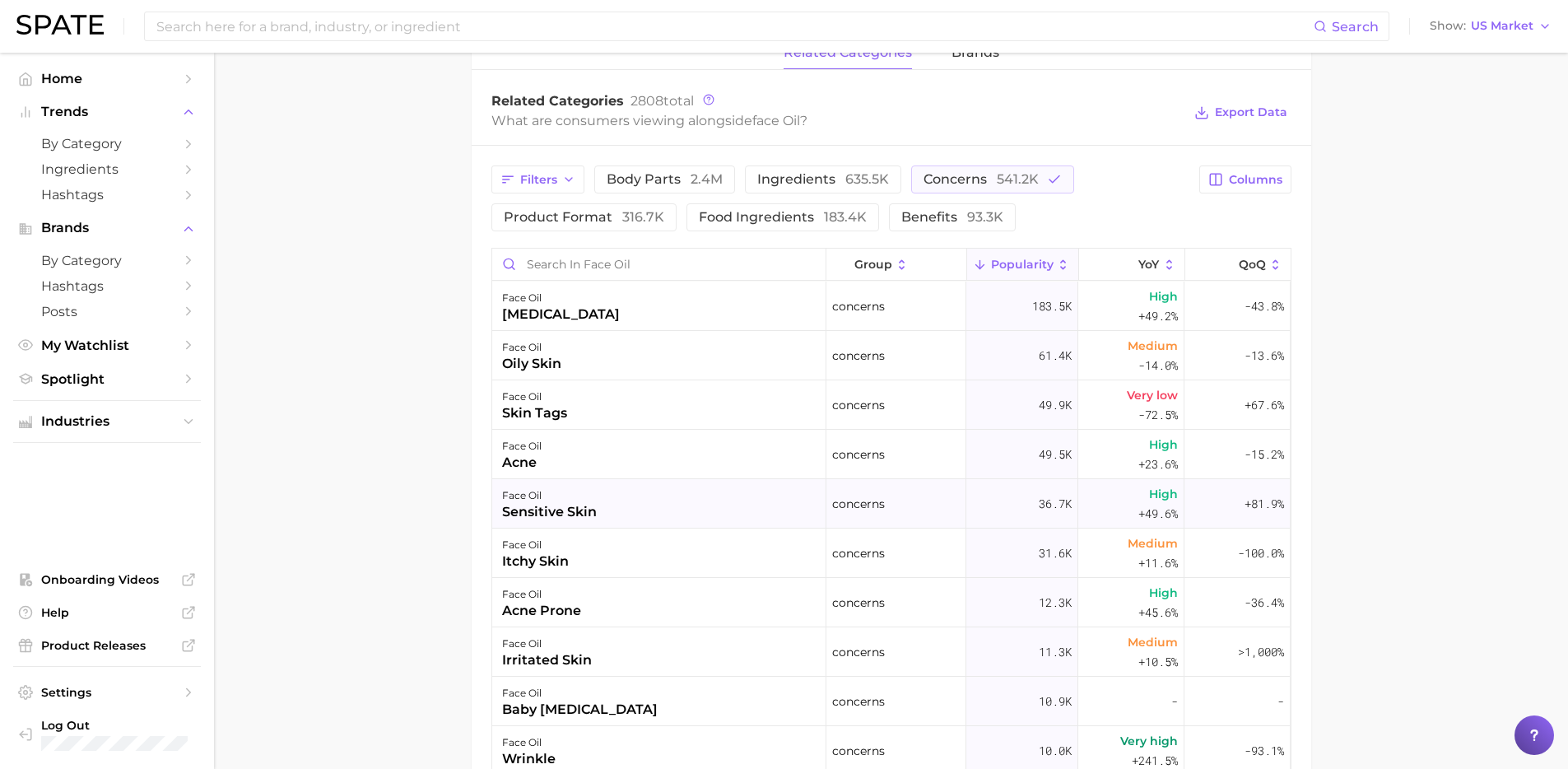
click at [549, 500] on div "face oil" at bounding box center [549, 496] width 94 height 20
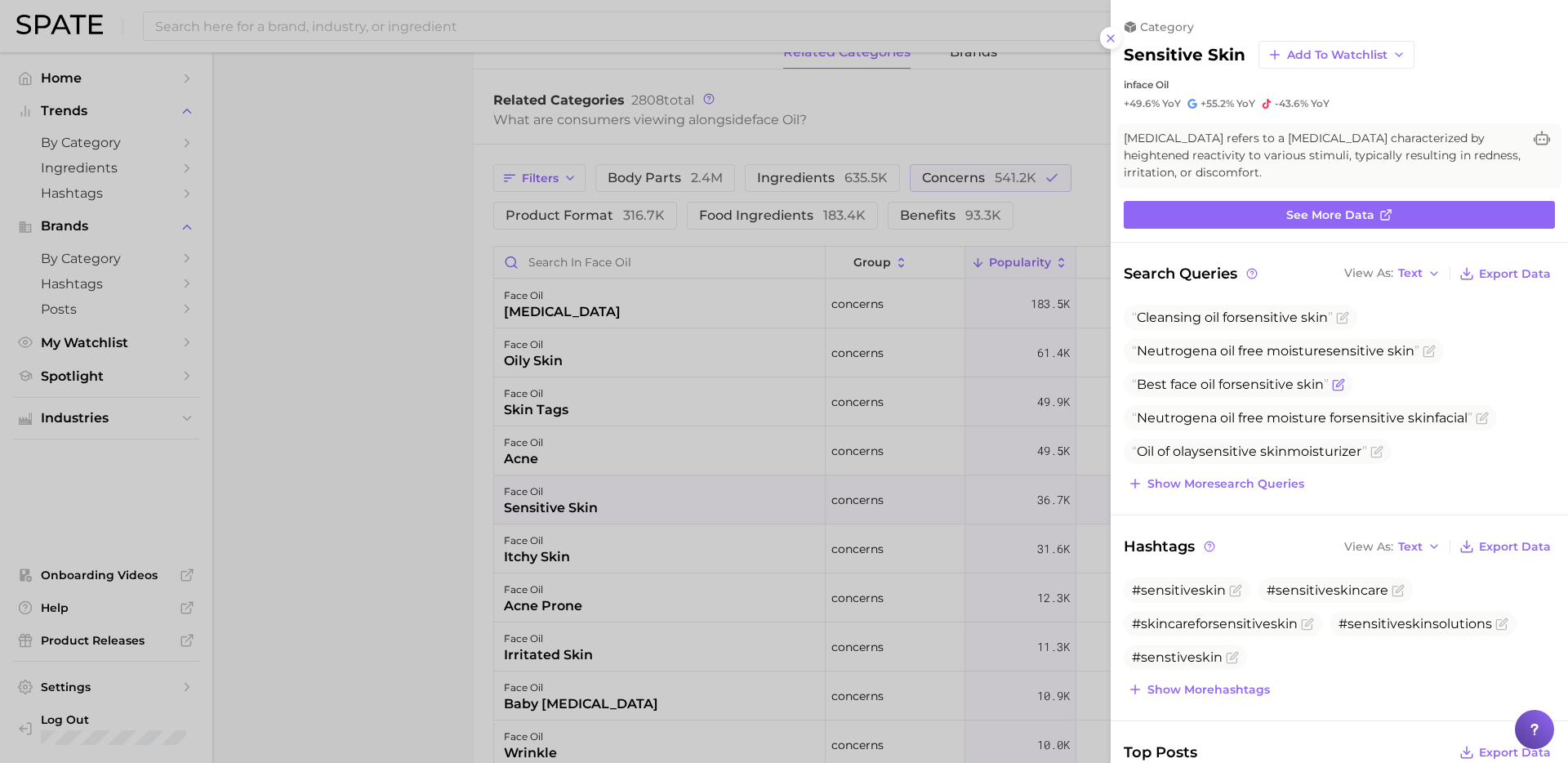
click at [1247, 385] on span "sensitive" at bounding box center [1264, 383] width 58 height 15
click at [1342, 385] on icon "Flag as miscategorized or irrelevant" at bounding box center [1340, 382] width 7 height 7
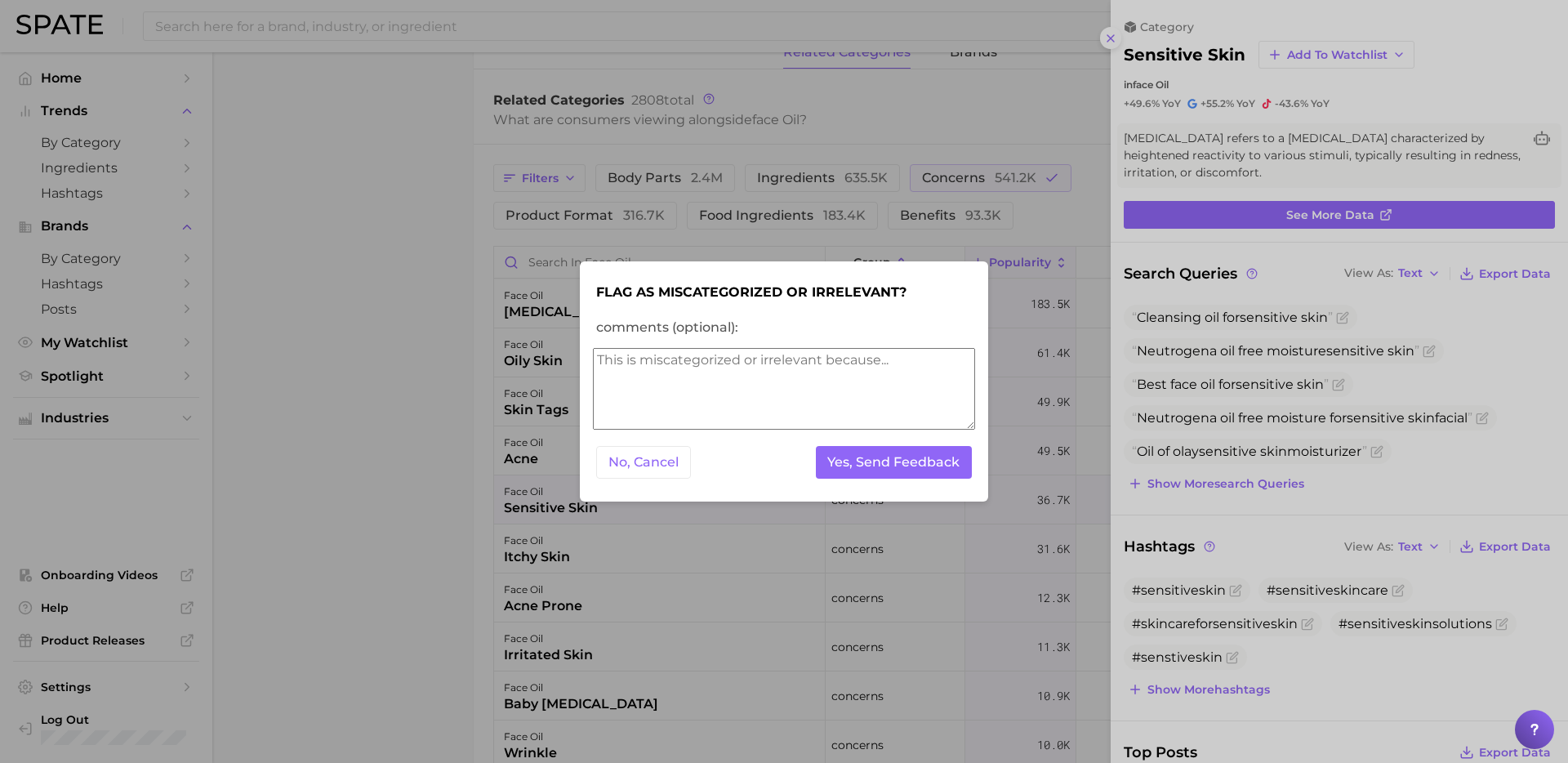
click at [688, 466] on button "No, Cancel" at bounding box center [644, 463] width 94 height 34
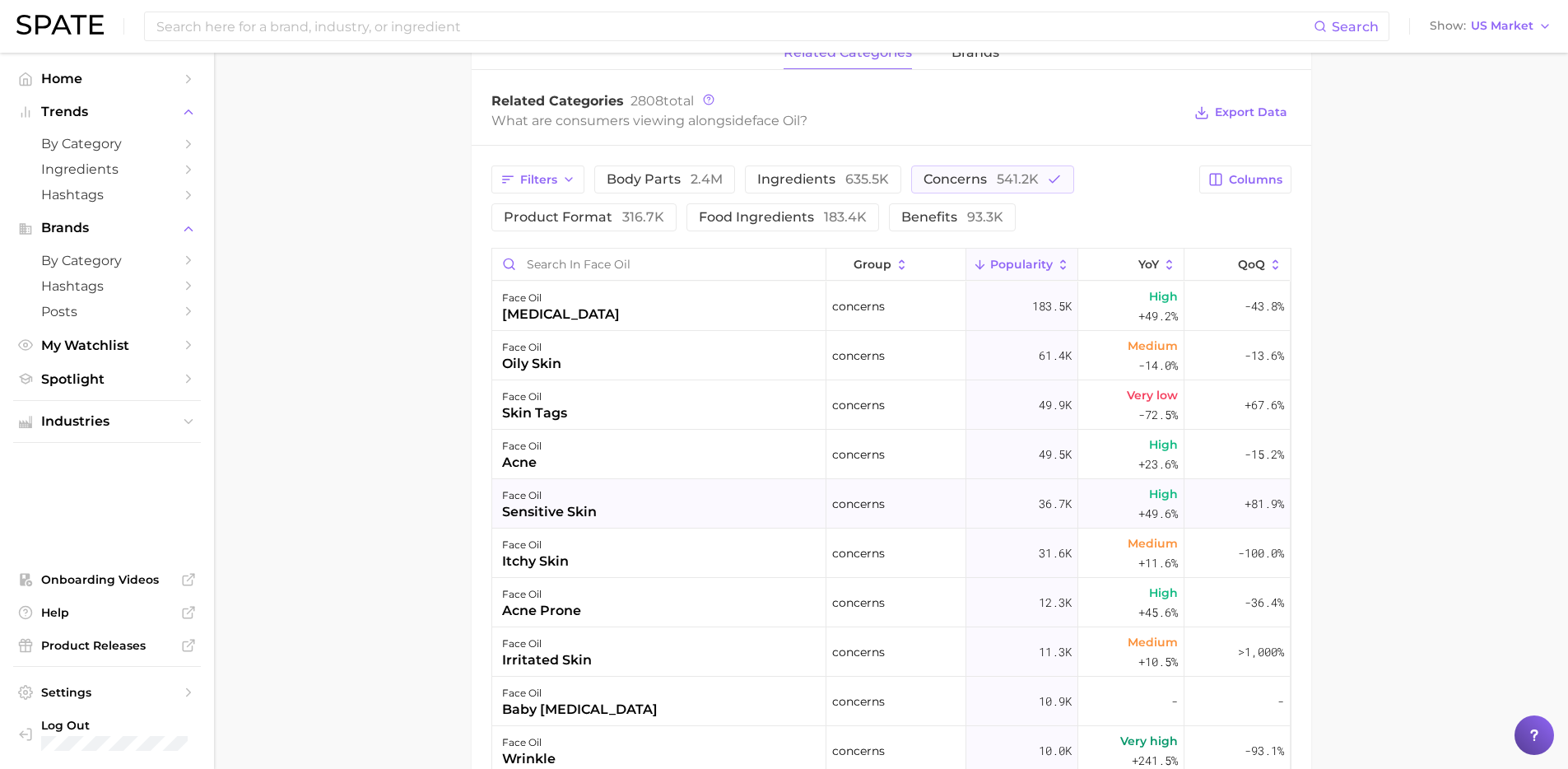
click at [577, 509] on div "sensitive skin" at bounding box center [549, 512] width 94 height 20
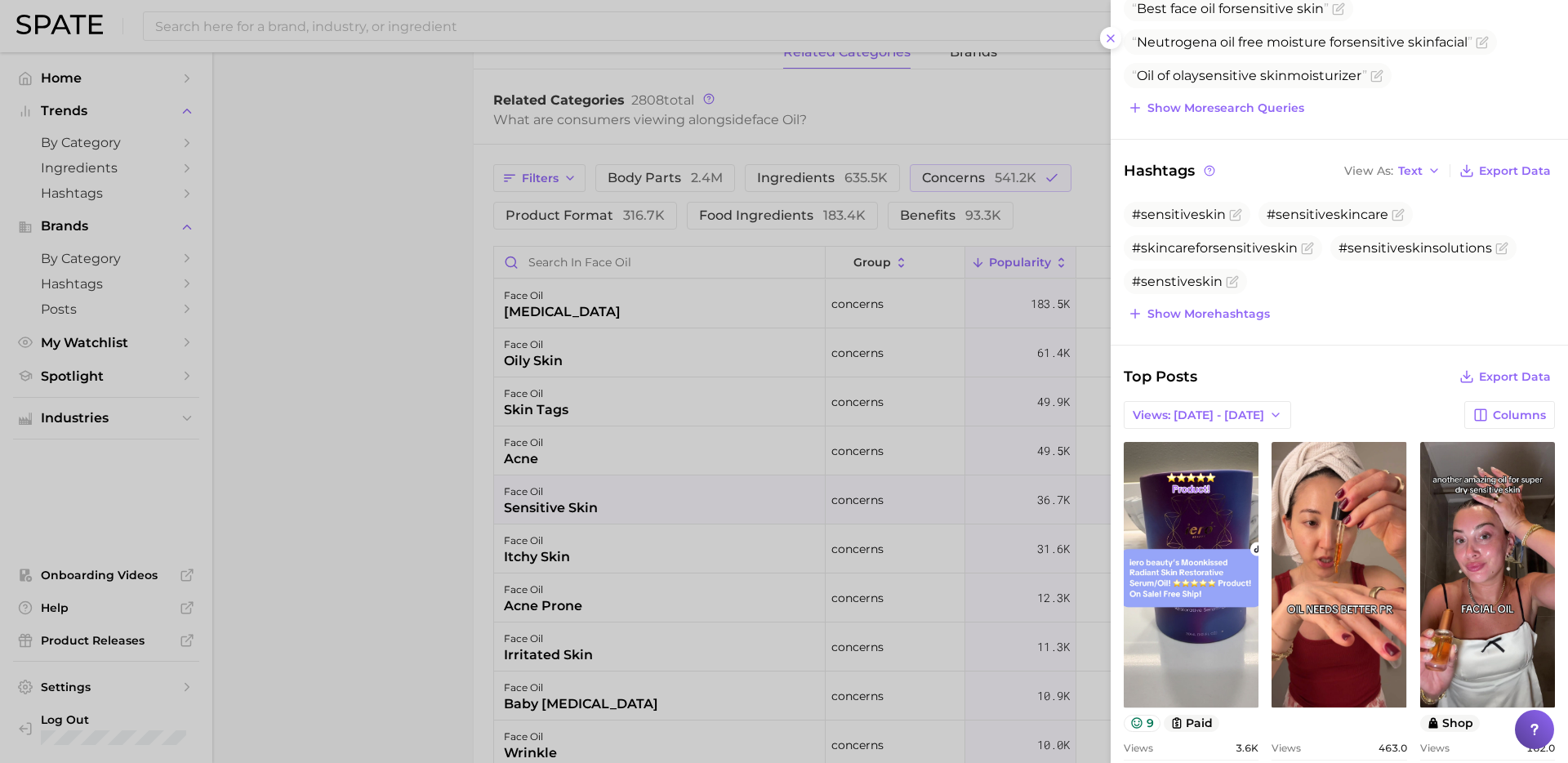
scroll to position [551, 0]
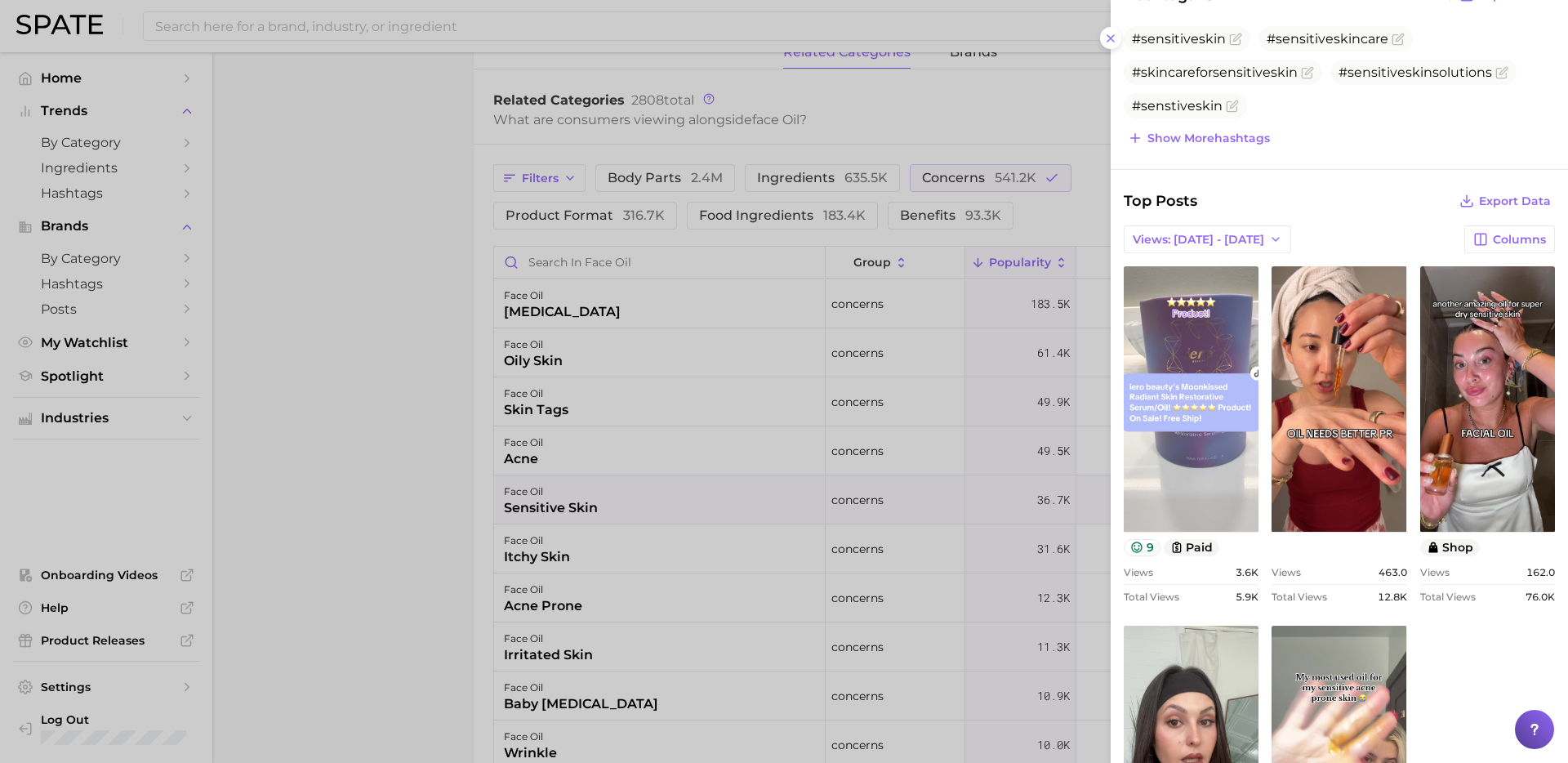
click at [1171, 441] on link "view post on TikTok" at bounding box center [1191, 399] width 135 height 266
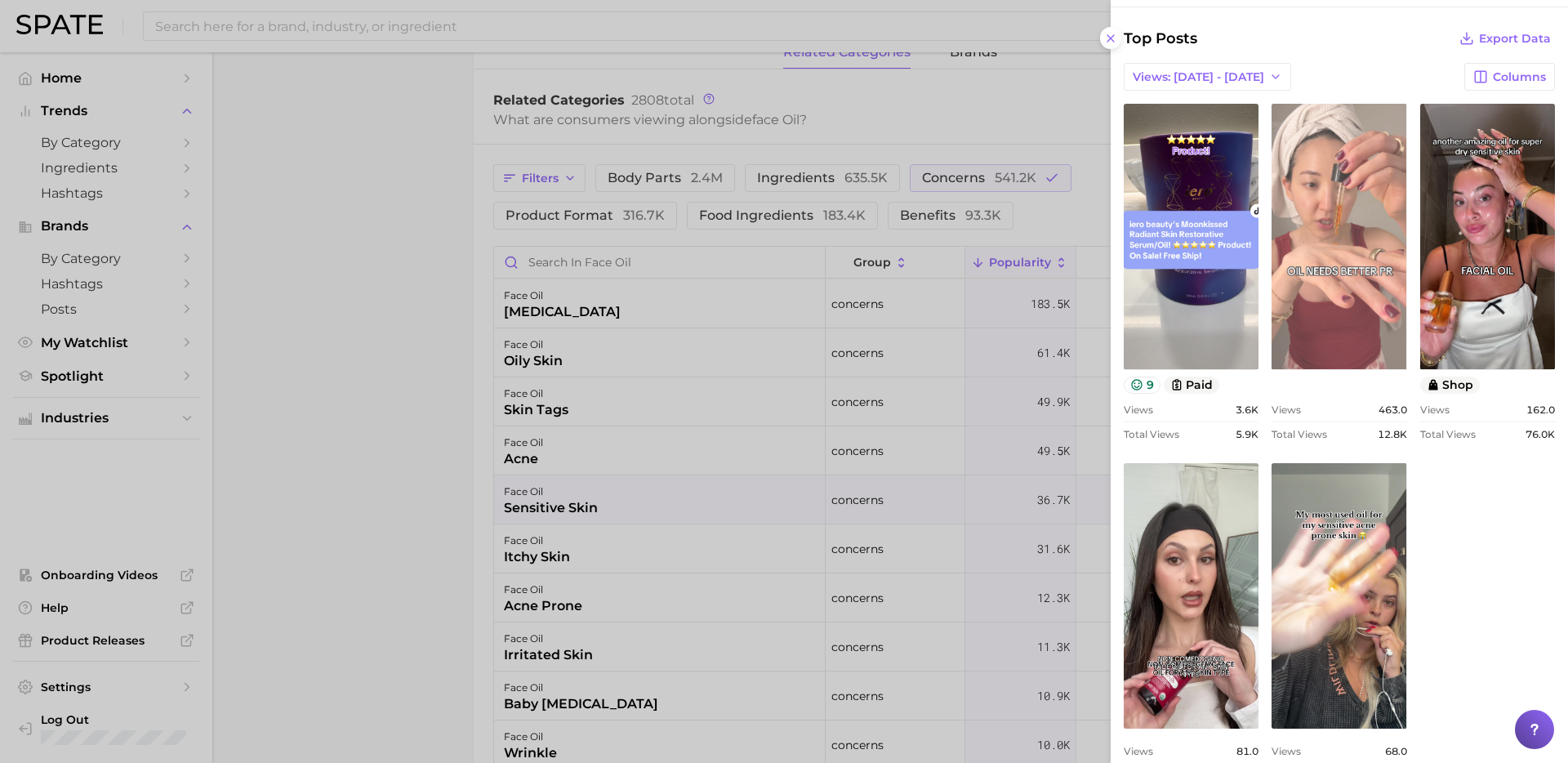
scroll to position [788, 0]
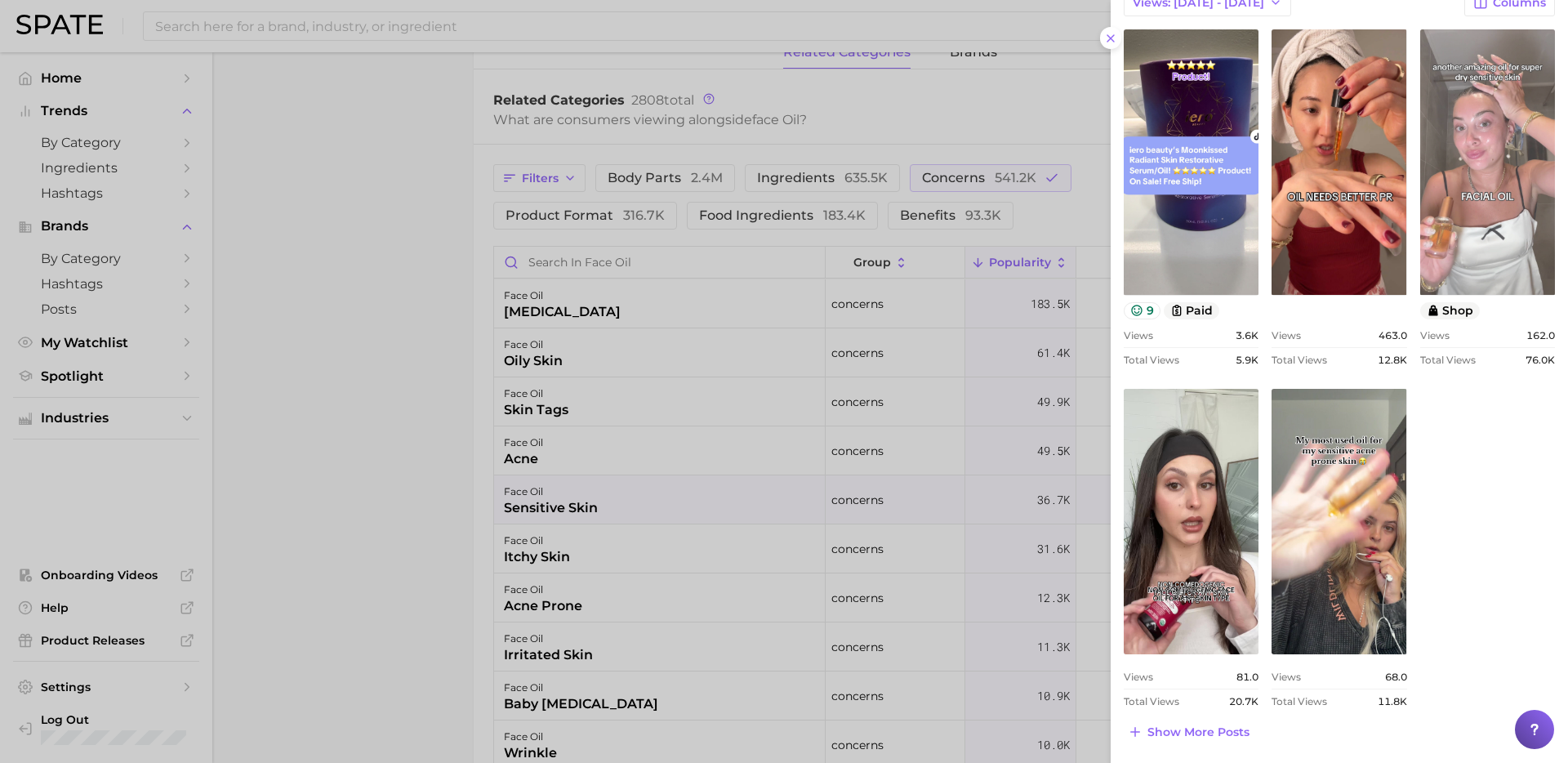
click at [1466, 160] on link "view post on TikTok" at bounding box center [1487, 162] width 135 height 266
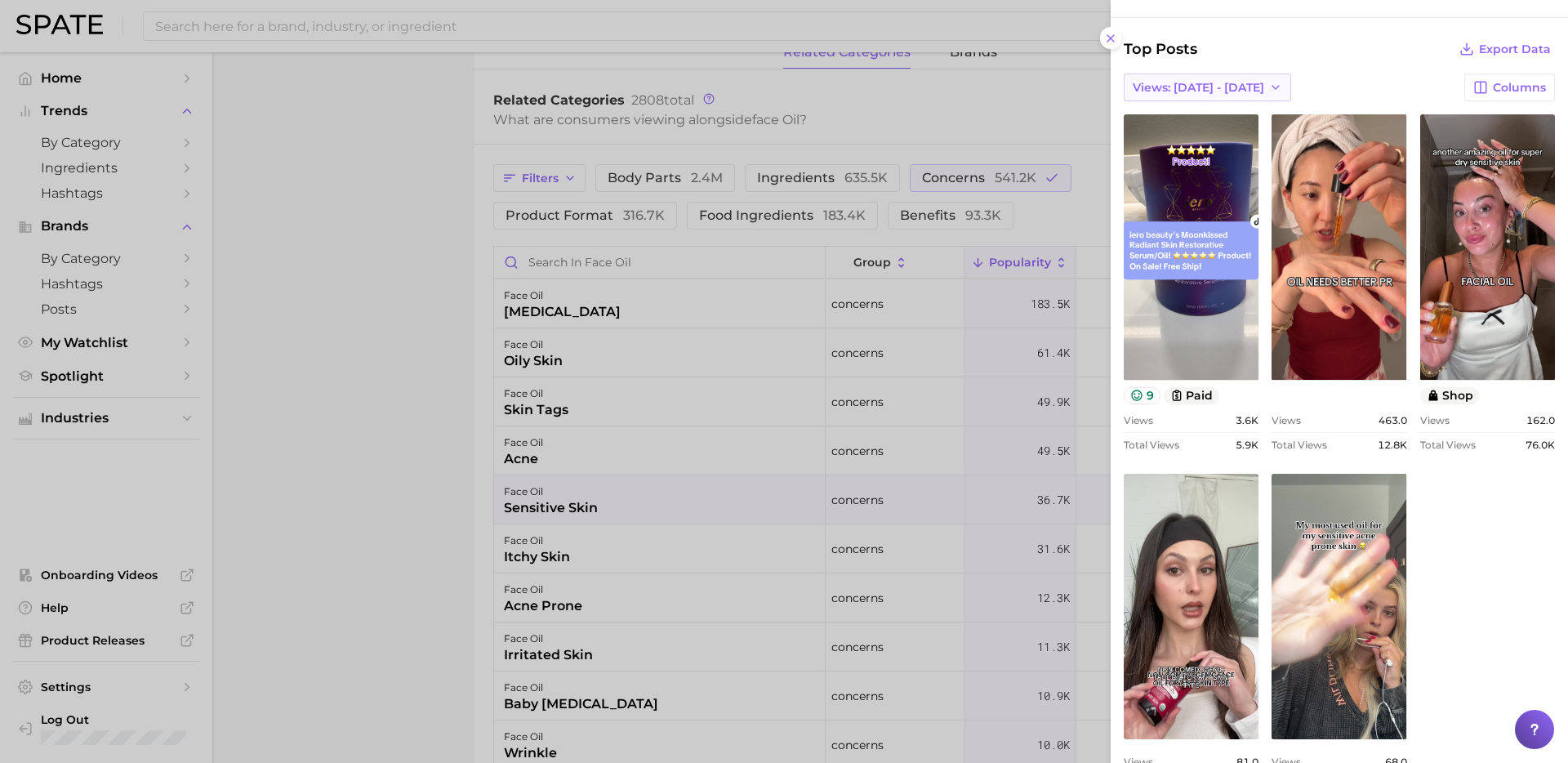
scroll to position [596, 0]
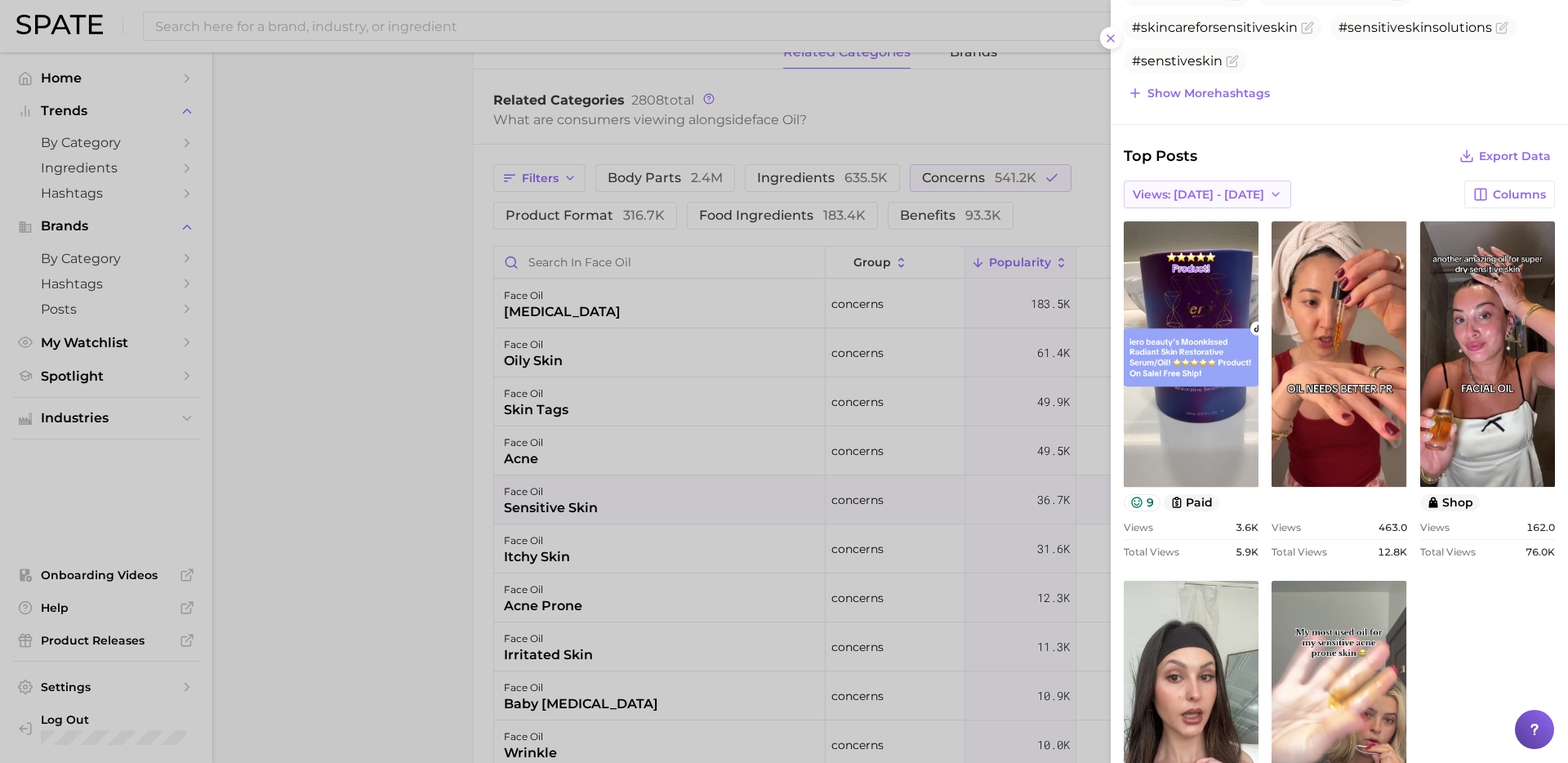
click at [1232, 194] on span "Views: [DATE] - [DATE]" at bounding box center [1198, 195] width 131 height 14
click at [1179, 263] on button "Total Views" at bounding box center [1214, 253] width 180 height 29
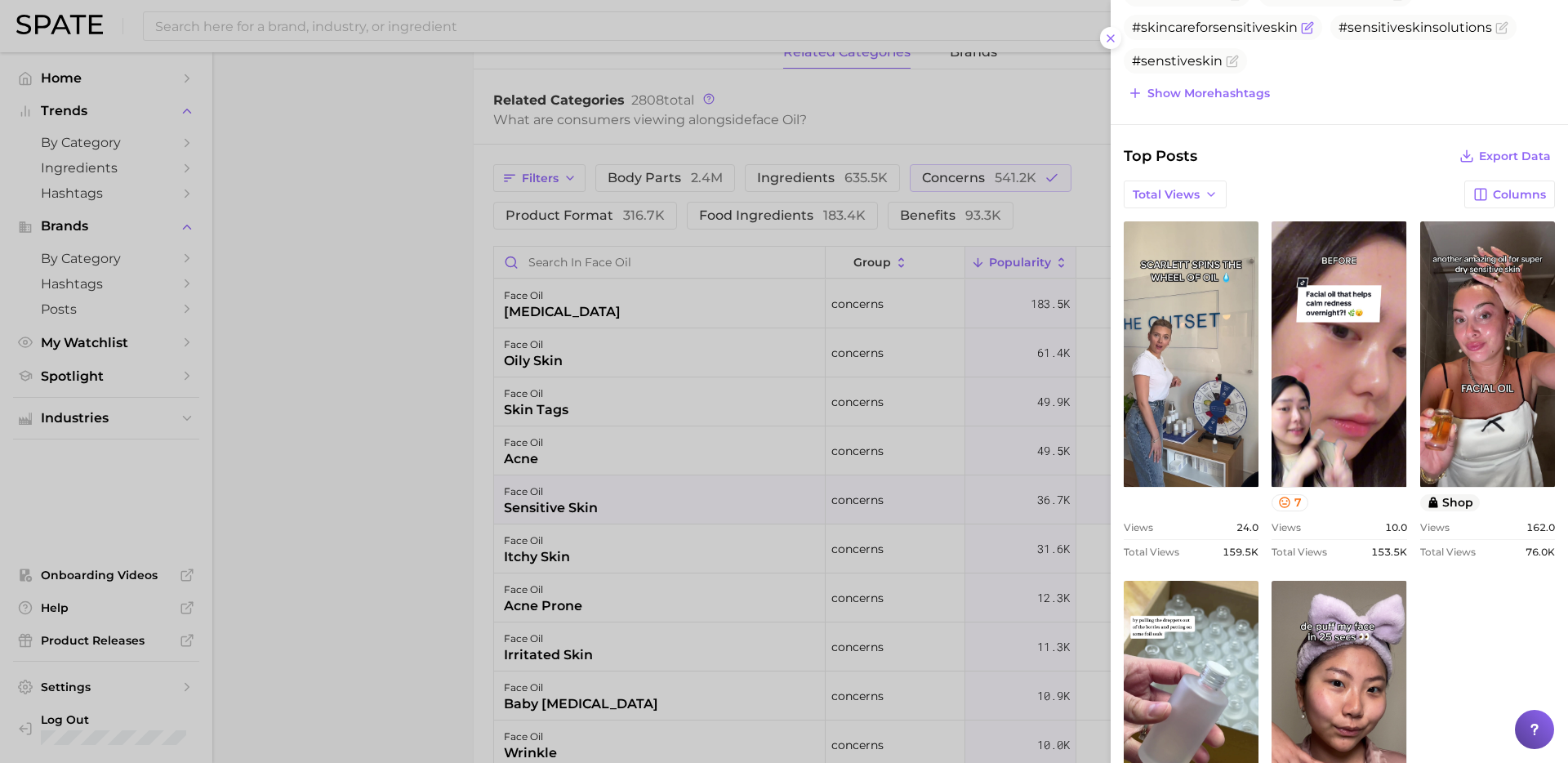
scroll to position [0, 0]
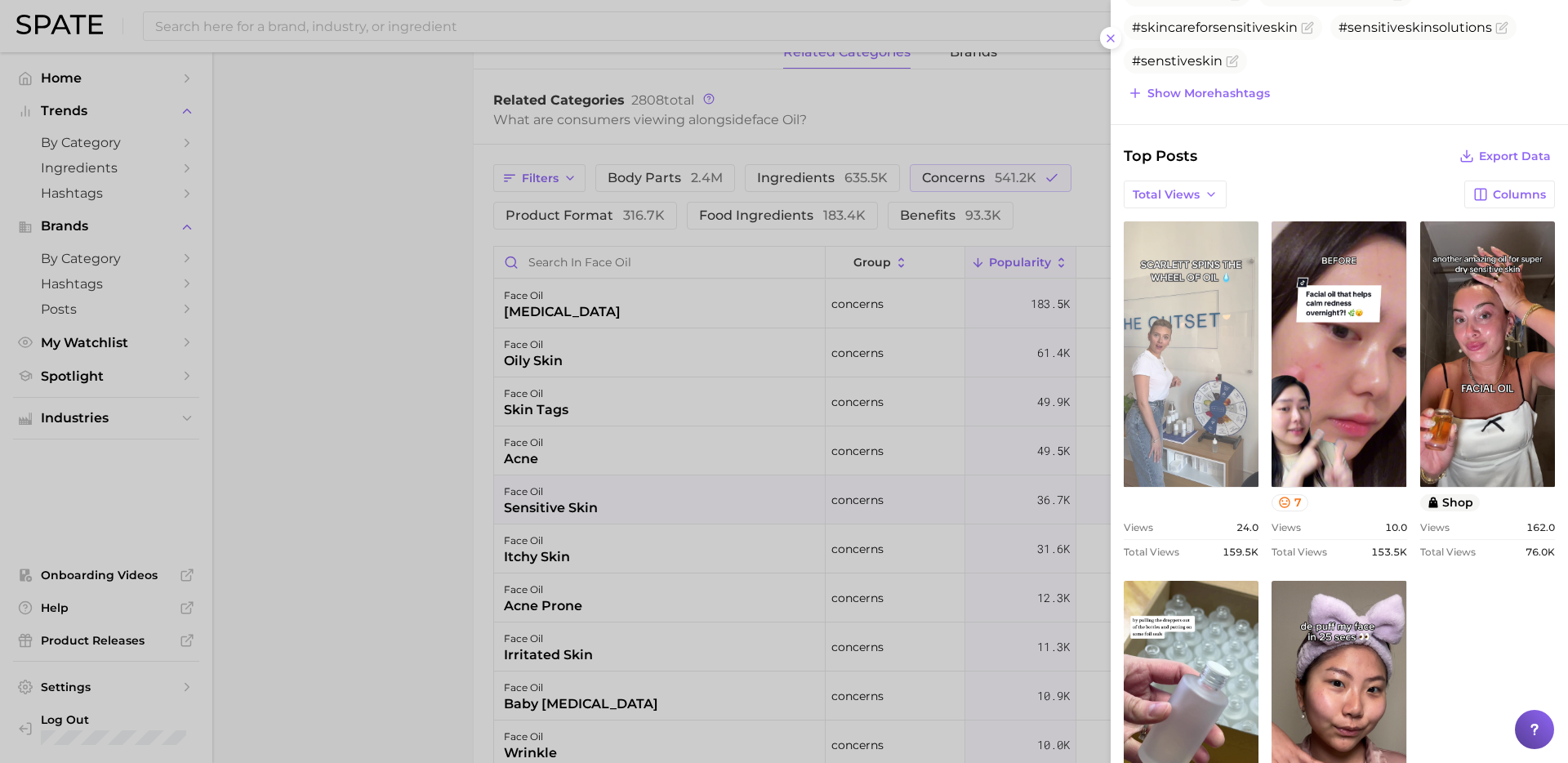
click at [1179, 332] on link "view post on TikTok" at bounding box center [1191, 354] width 135 height 266
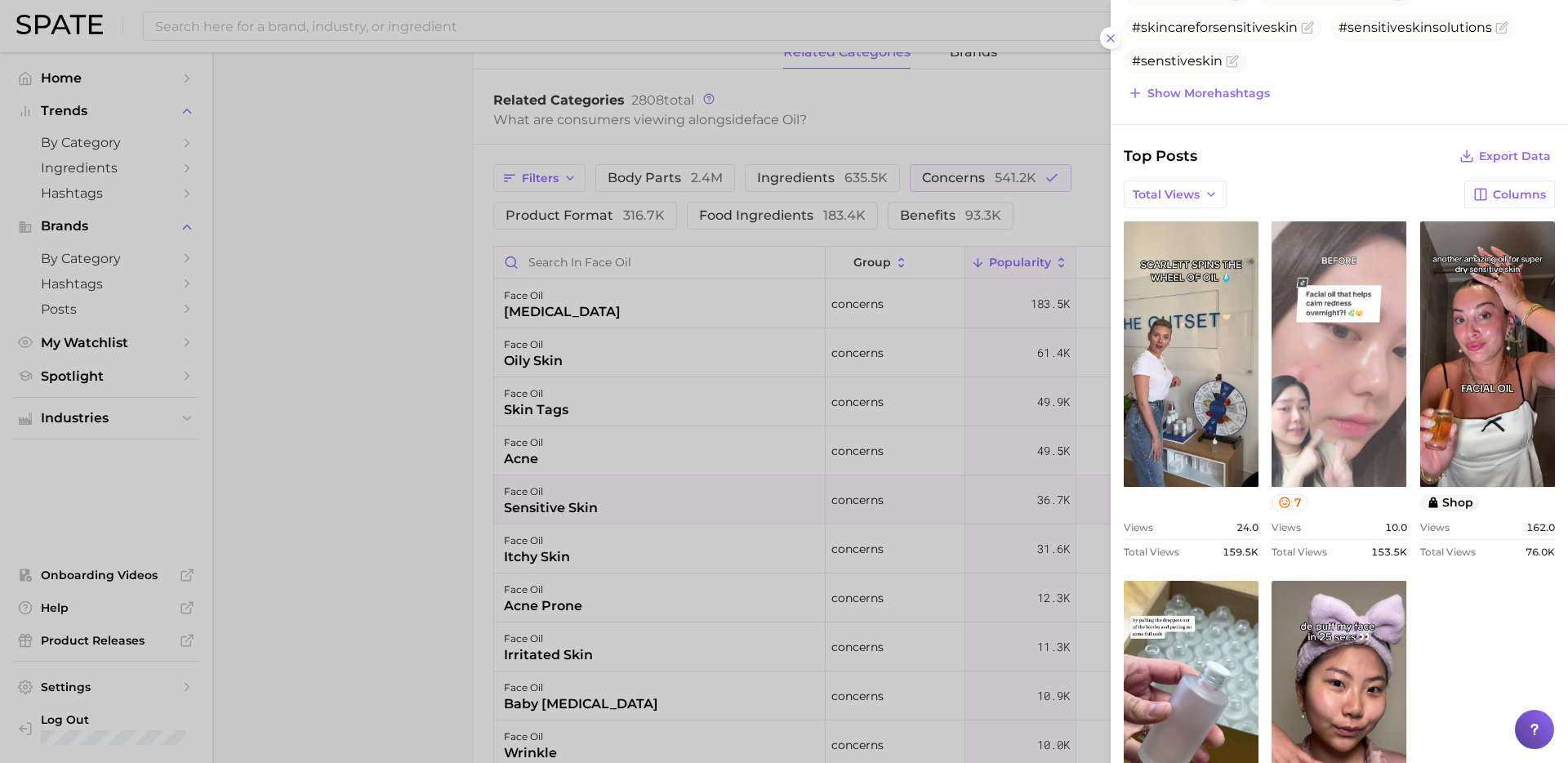
click at [1327, 337] on link "view post on TikTok" at bounding box center [1338, 354] width 135 height 266
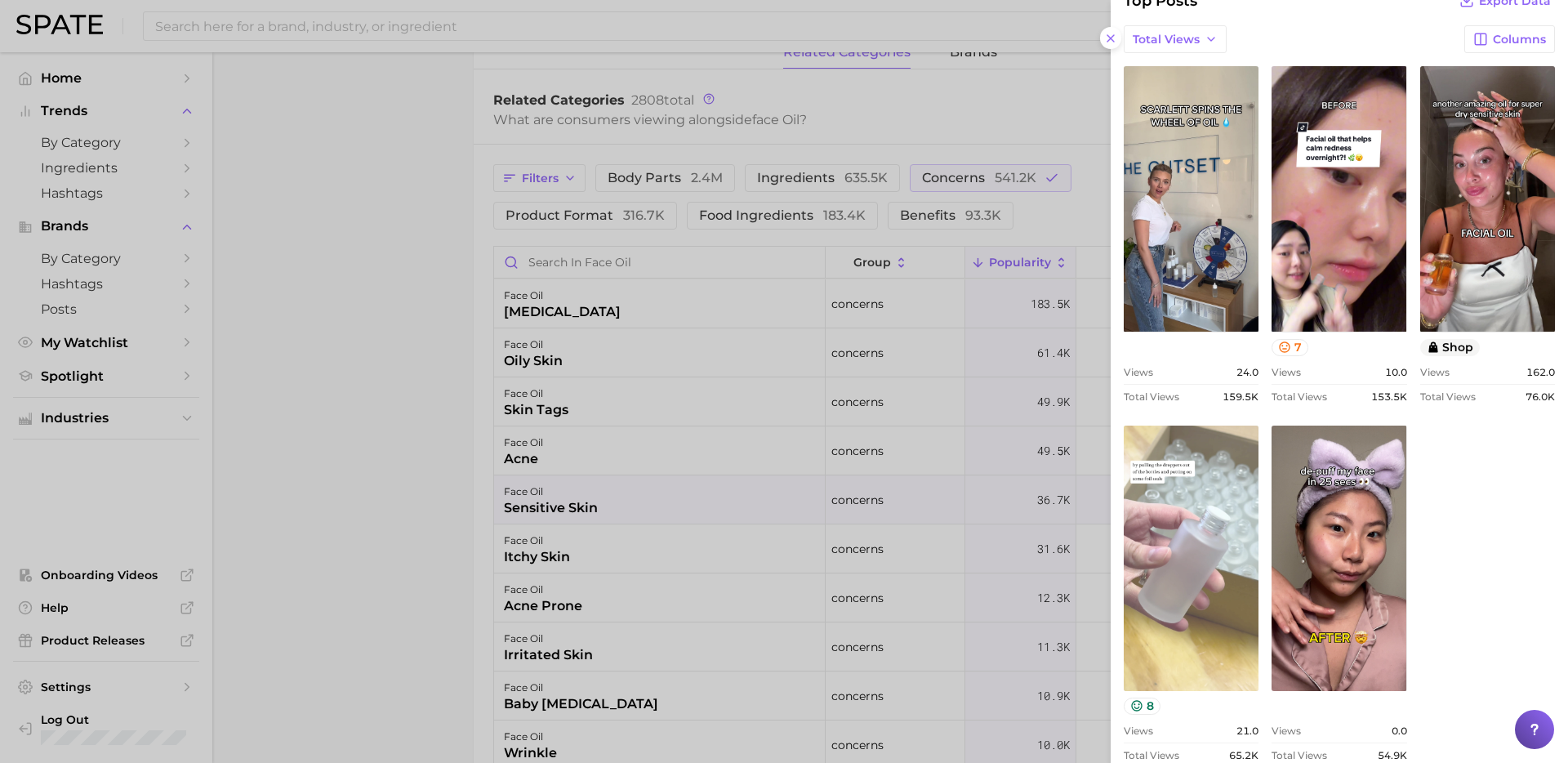
scroll to position [805, 0]
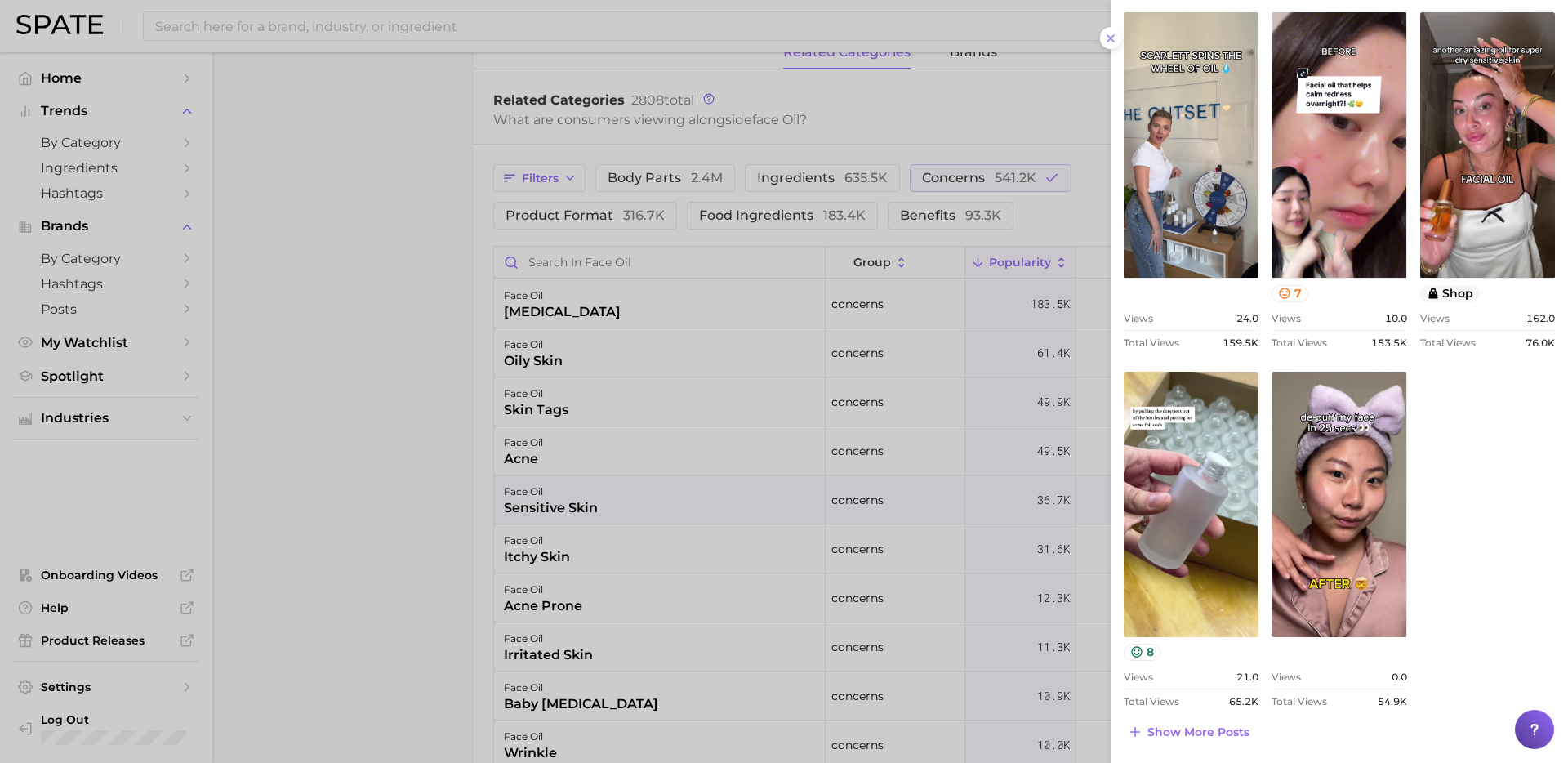
click at [586, 495] on div at bounding box center [784, 382] width 1568 height 763
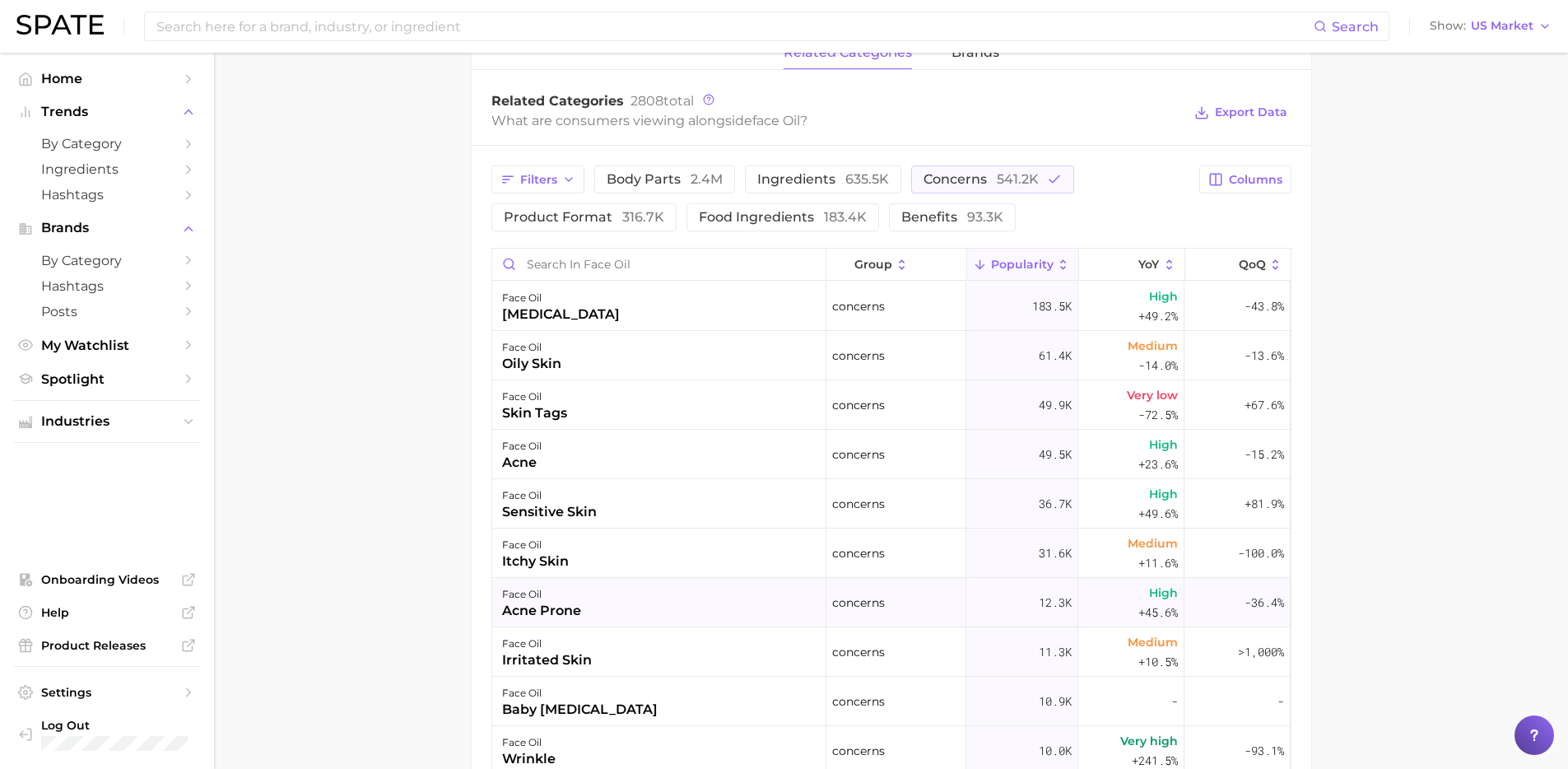
click at [536, 586] on div "face oil" at bounding box center [542, 594] width 79 height 20
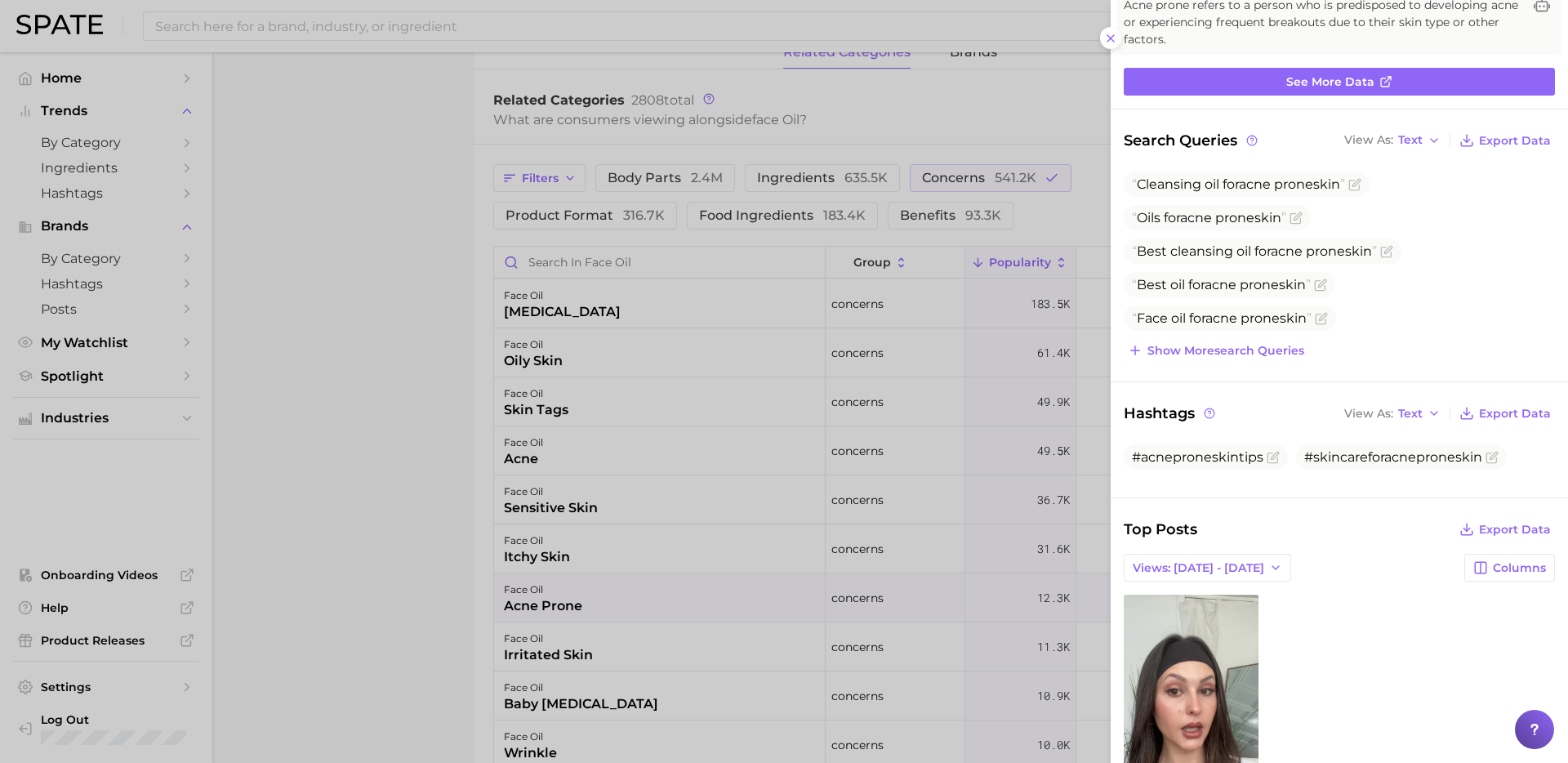
scroll to position [316, 0]
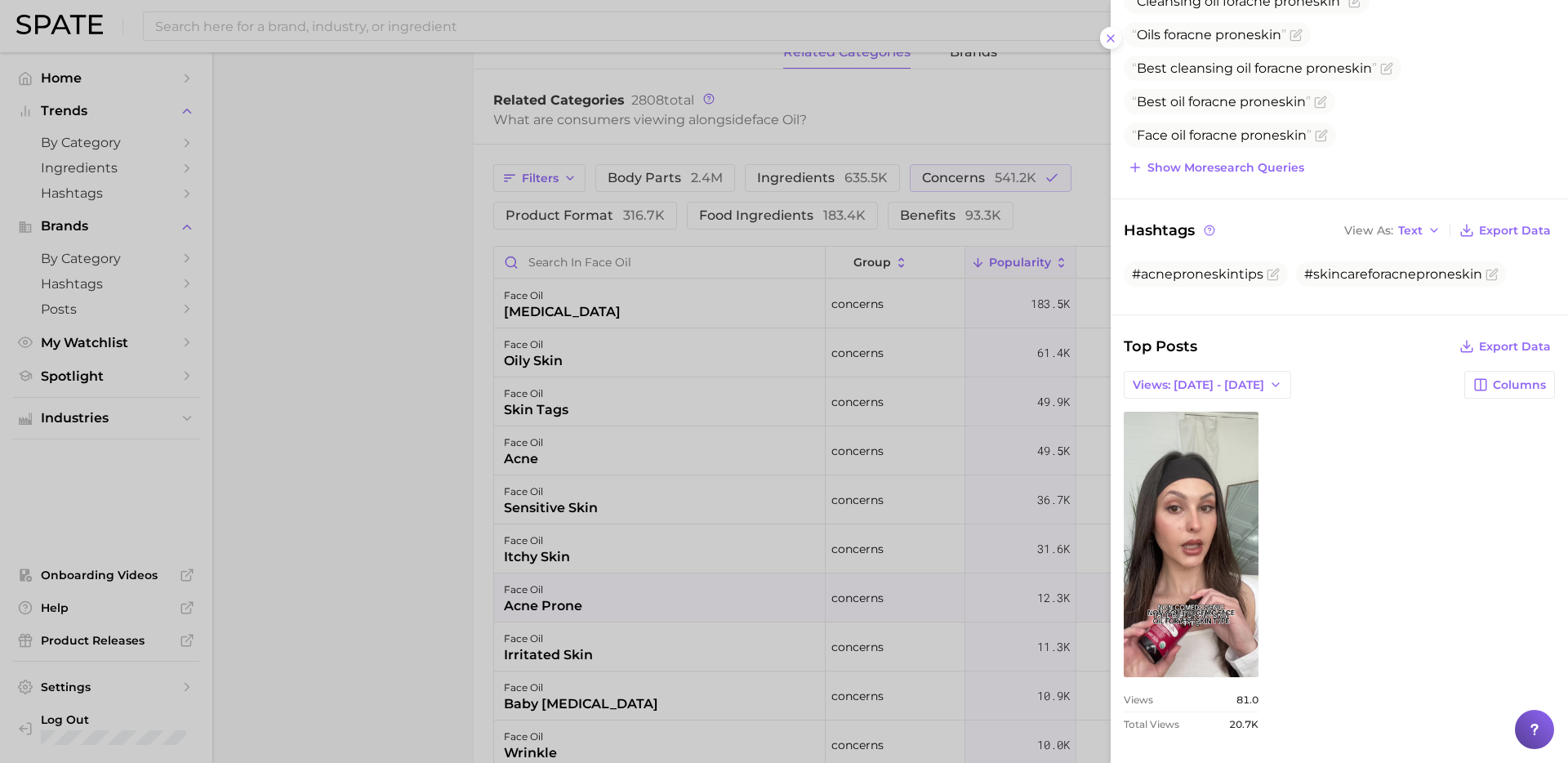
click at [1210, 399] on div "Top Posts Export Data Views: [DATE] - [DATE] Columns view post on TikTok Views …" at bounding box center [1340, 539] width 431 height 408
click at [1201, 389] on span "Views: [DATE] - [DATE]" at bounding box center [1198, 385] width 131 height 14
click at [1178, 441] on span "Total Views" at bounding box center [1165, 445] width 67 height 14
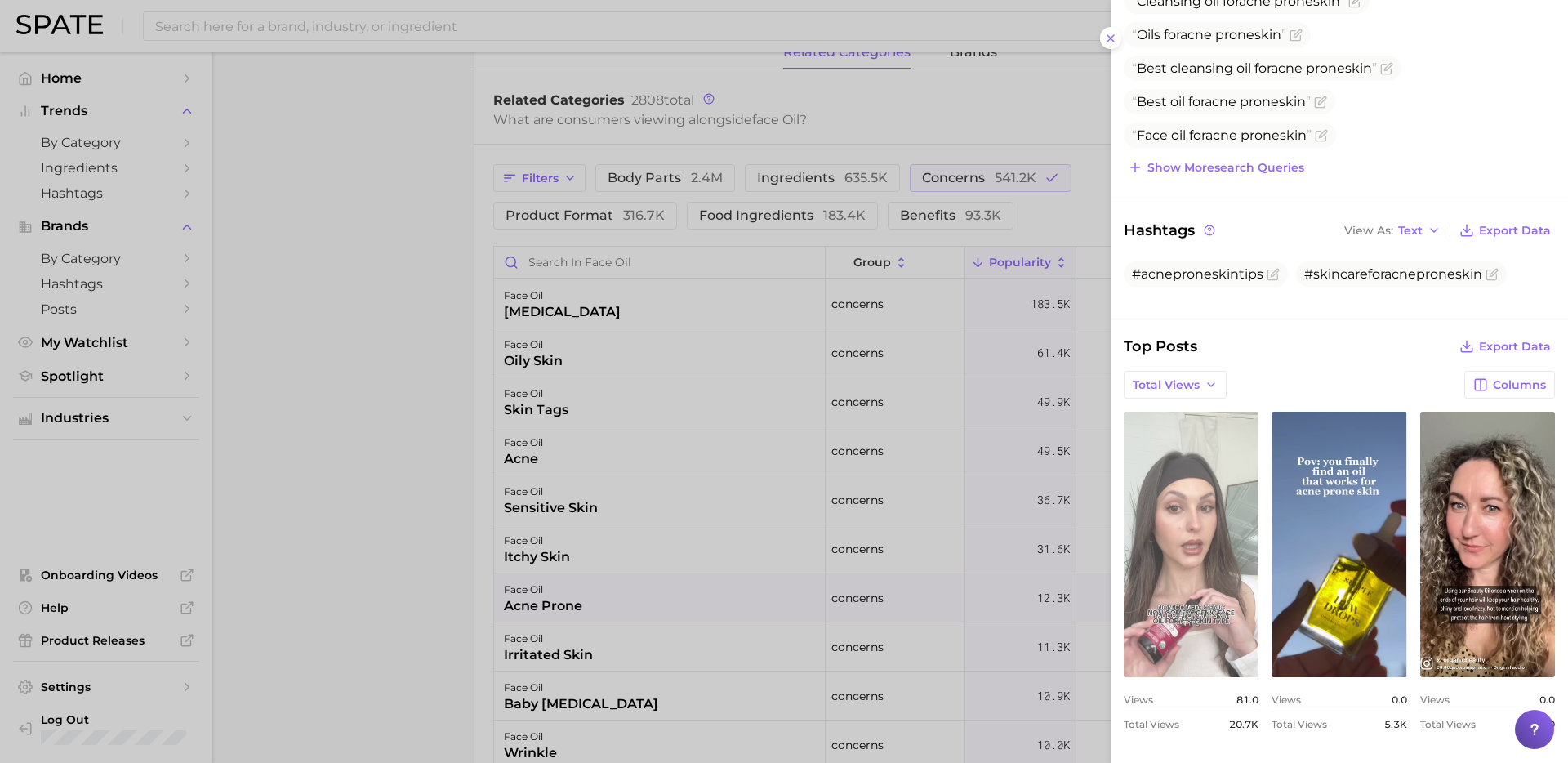
scroll to position [0, 0]
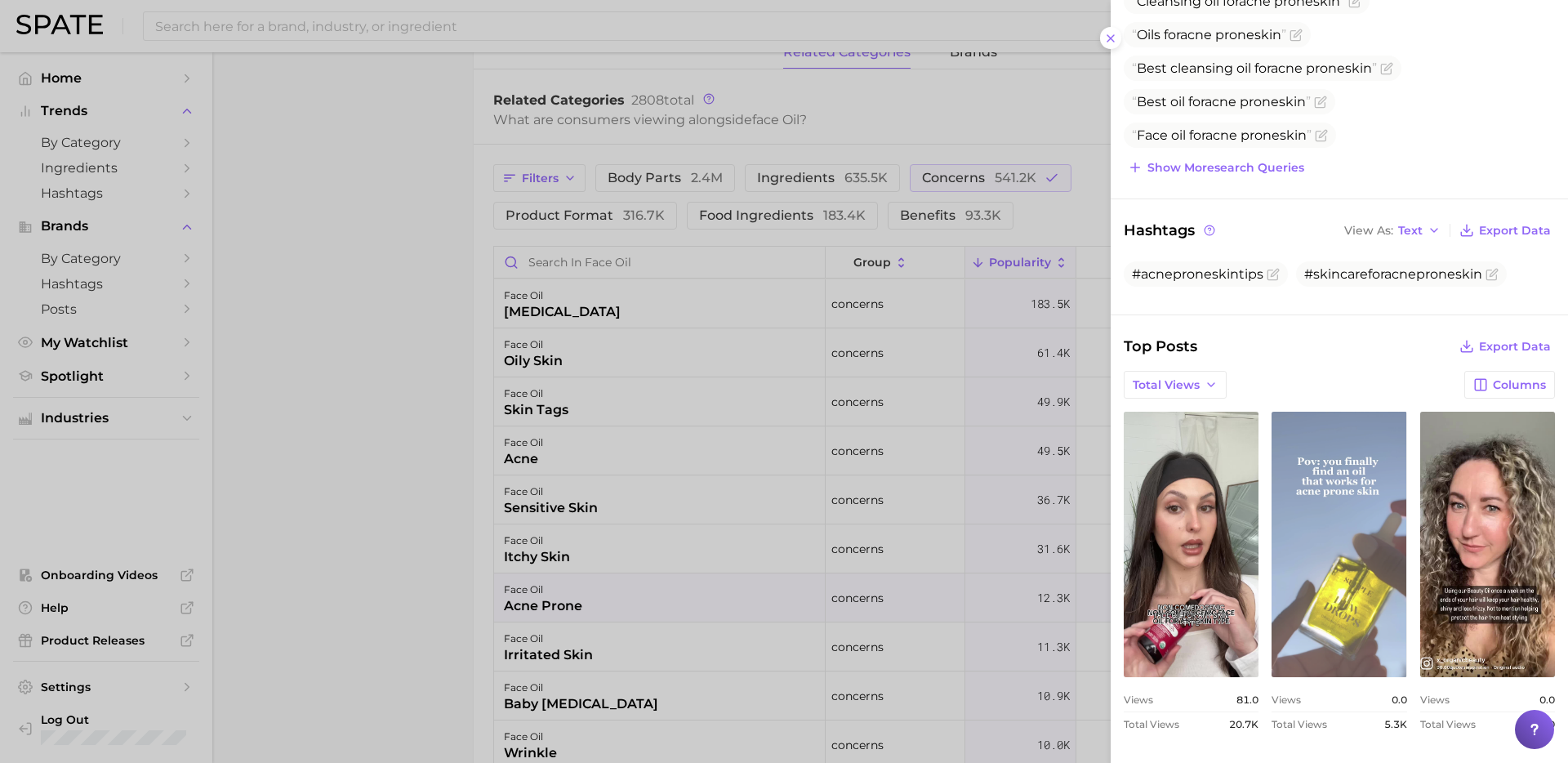
click at [1353, 538] on link "view post on TikTok" at bounding box center [1338, 545] width 135 height 266
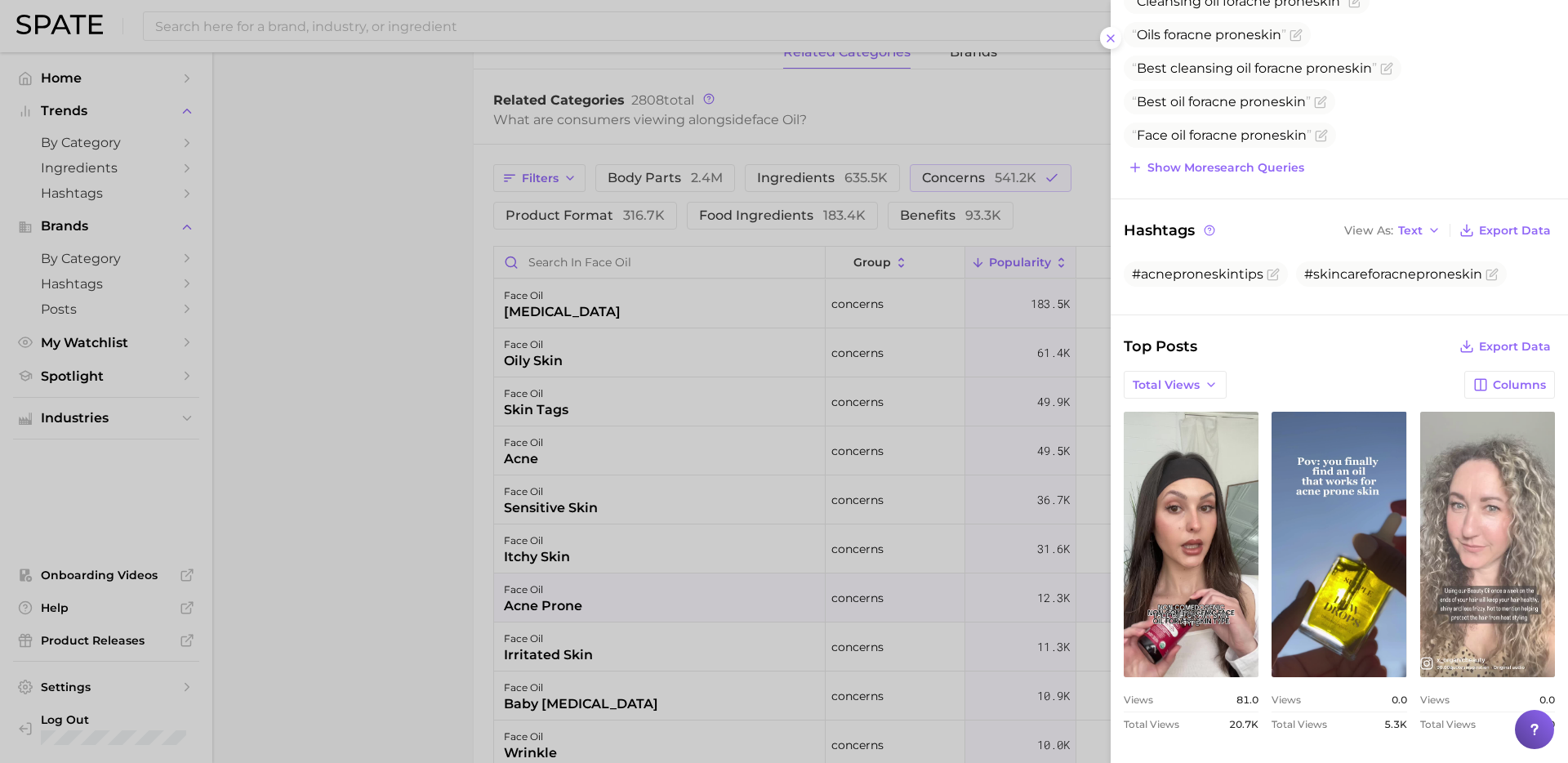
click at [1439, 563] on link "view post on TikTok" at bounding box center [1487, 545] width 135 height 266
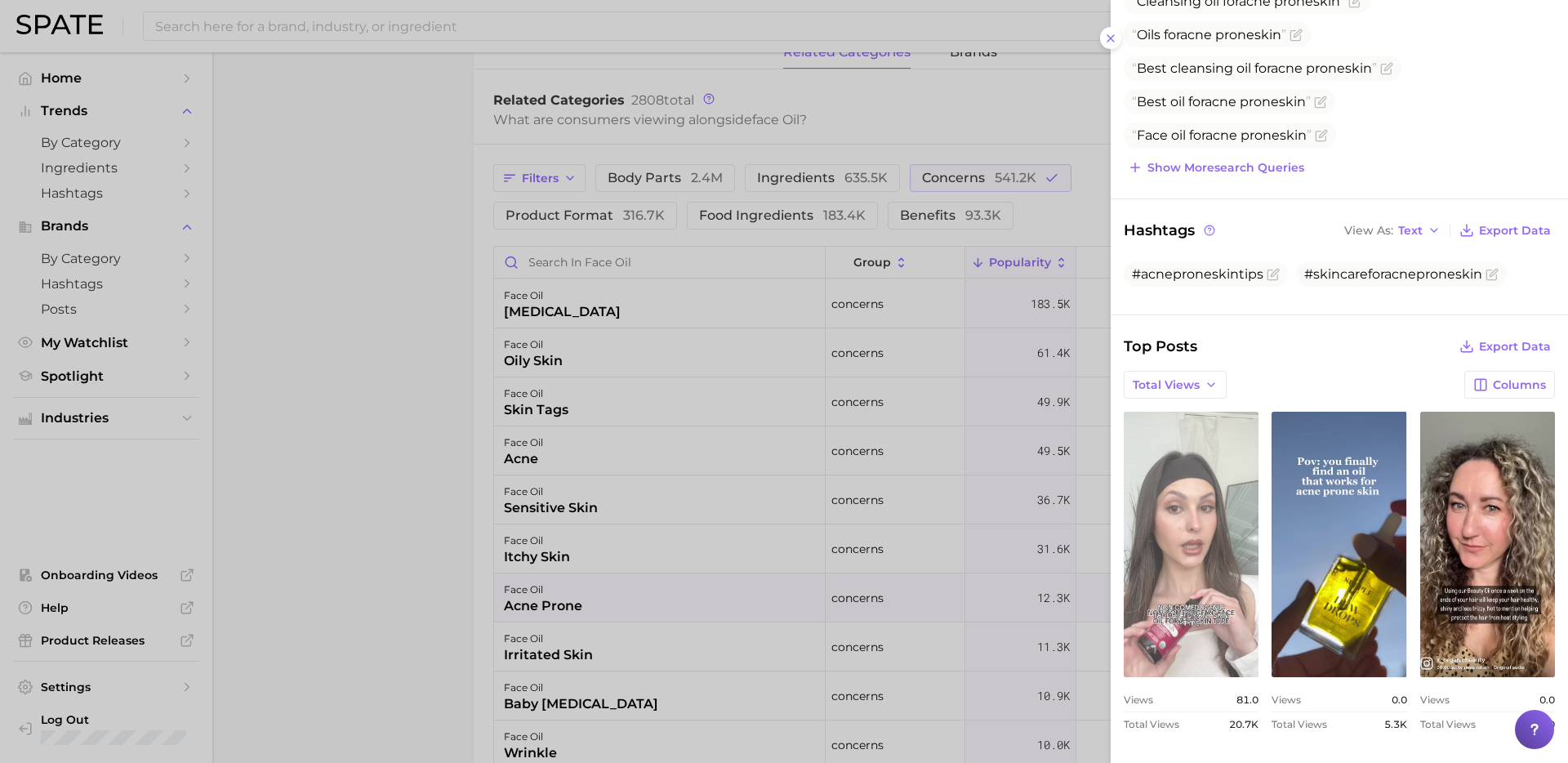
click at [1177, 514] on link "view post on TikTok" at bounding box center [1191, 545] width 135 height 266
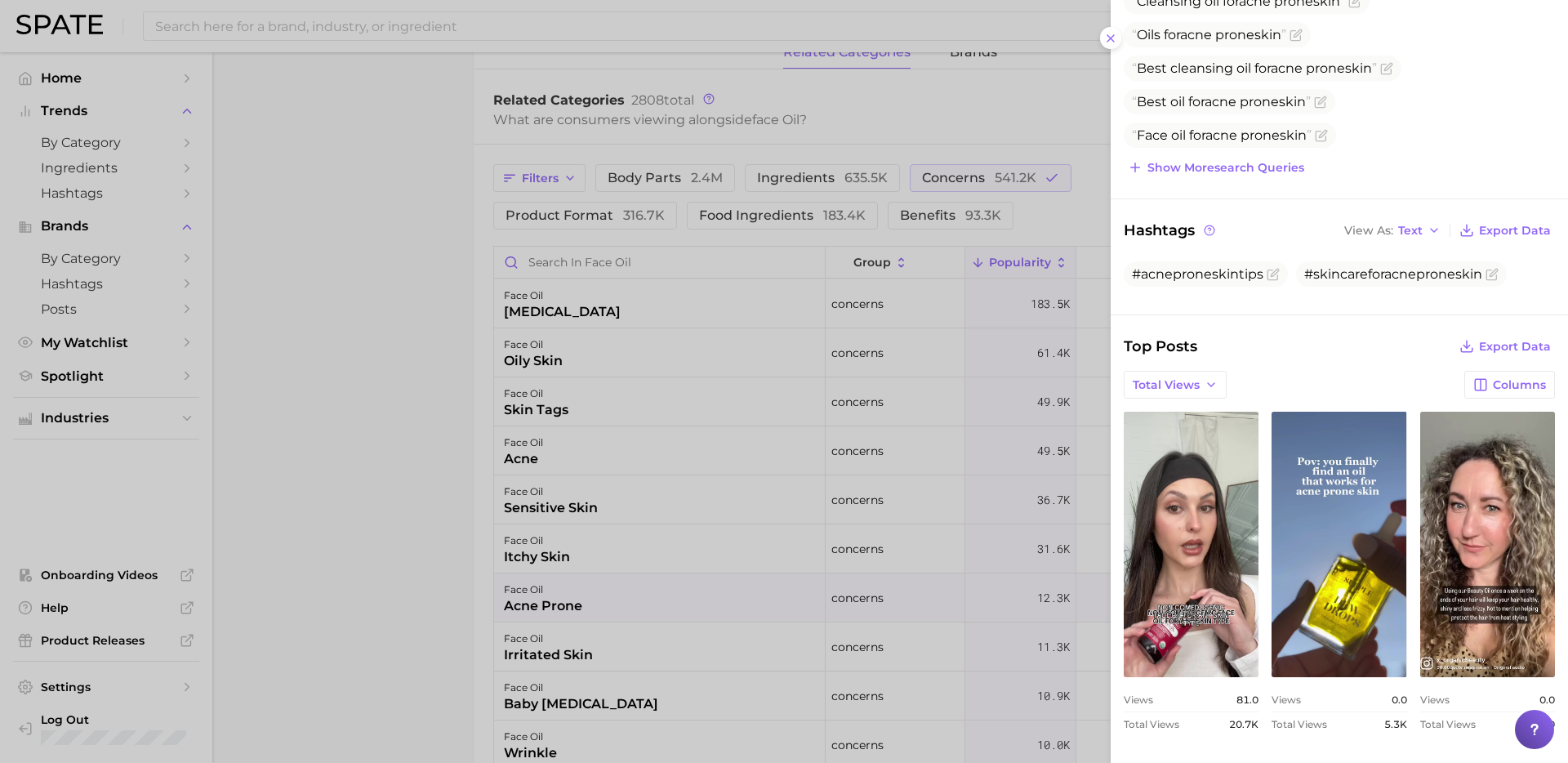
click at [692, 491] on div at bounding box center [784, 382] width 1568 height 763
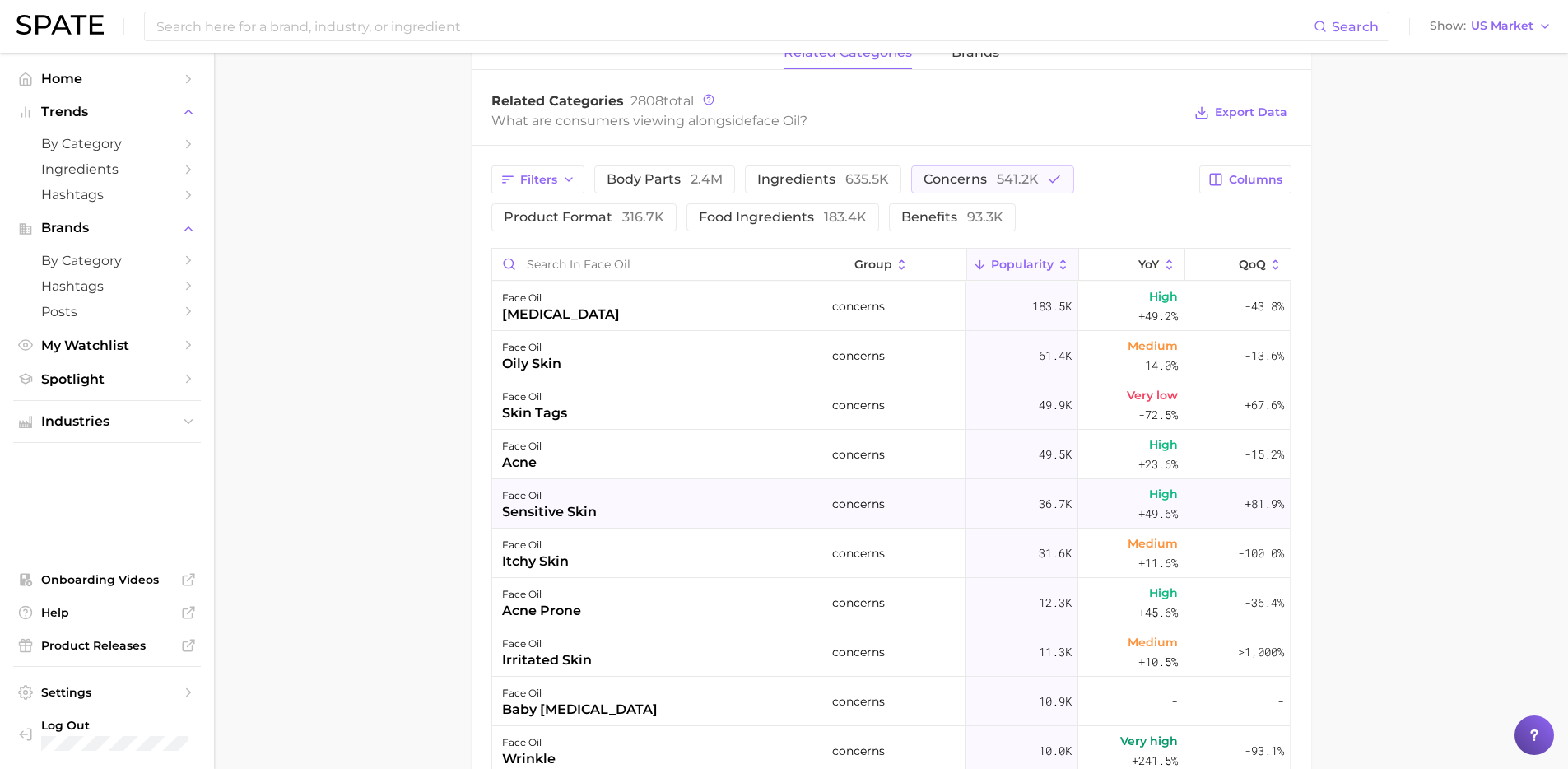
click at [548, 522] on div "face oil [MEDICAL_DATA]" at bounding box center [660, 503] width 334 height 49
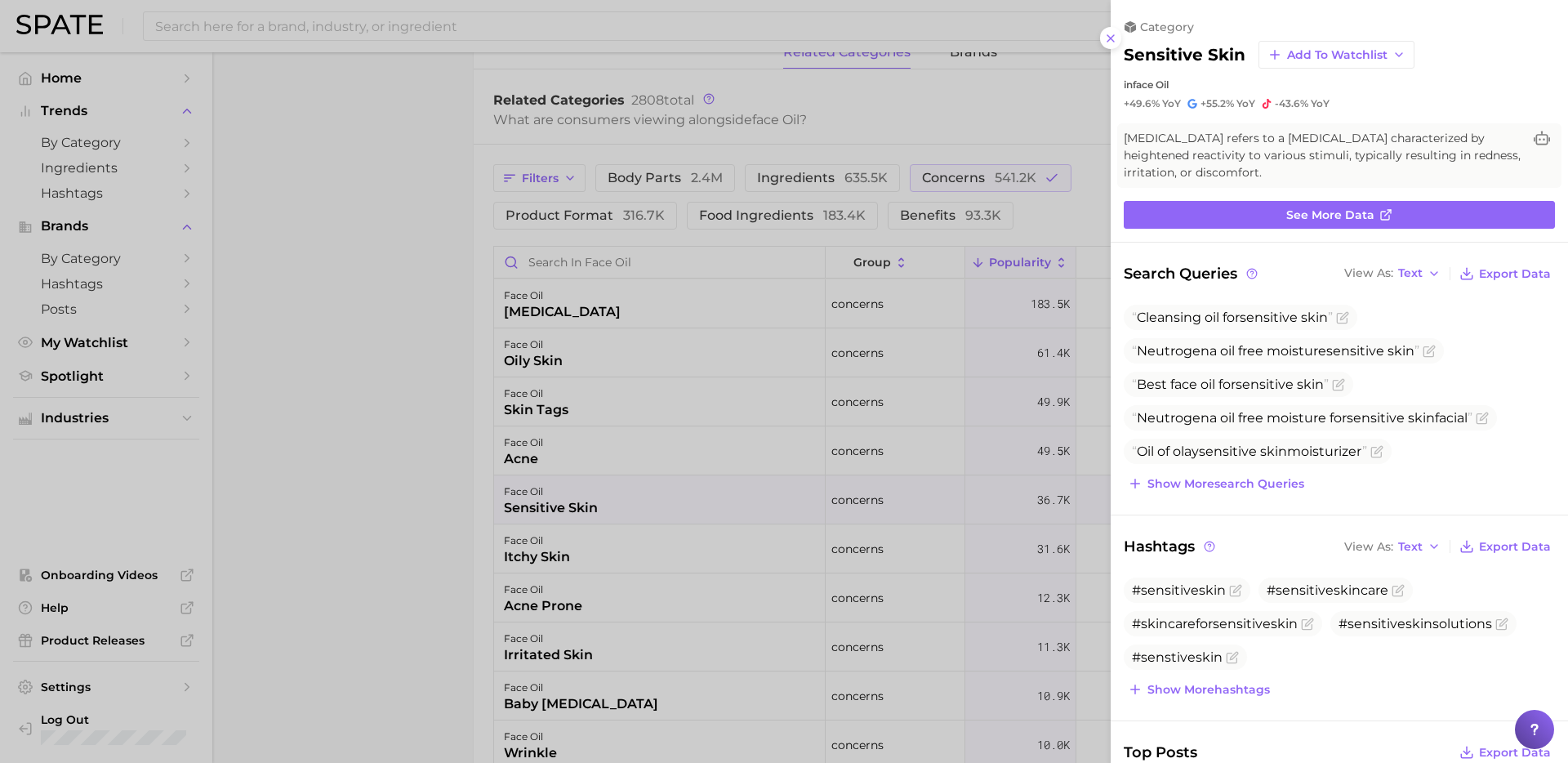
click at [538, 560] on div at bounding box center [784, 382] width 1568 height 763
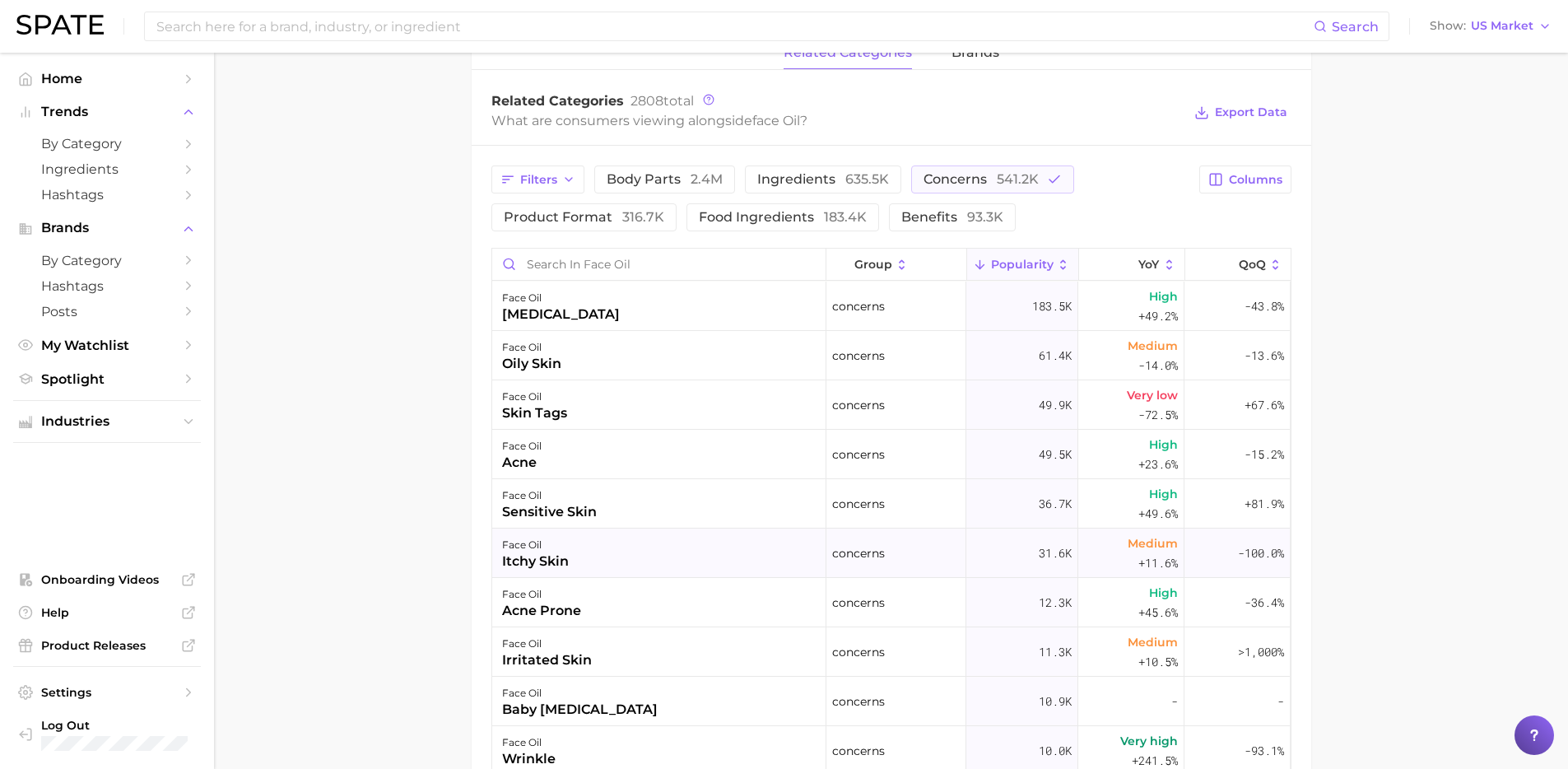
click at [578, 552] on div "face oil itchy skin" at bounding box center [660, 552] width 334 height 49
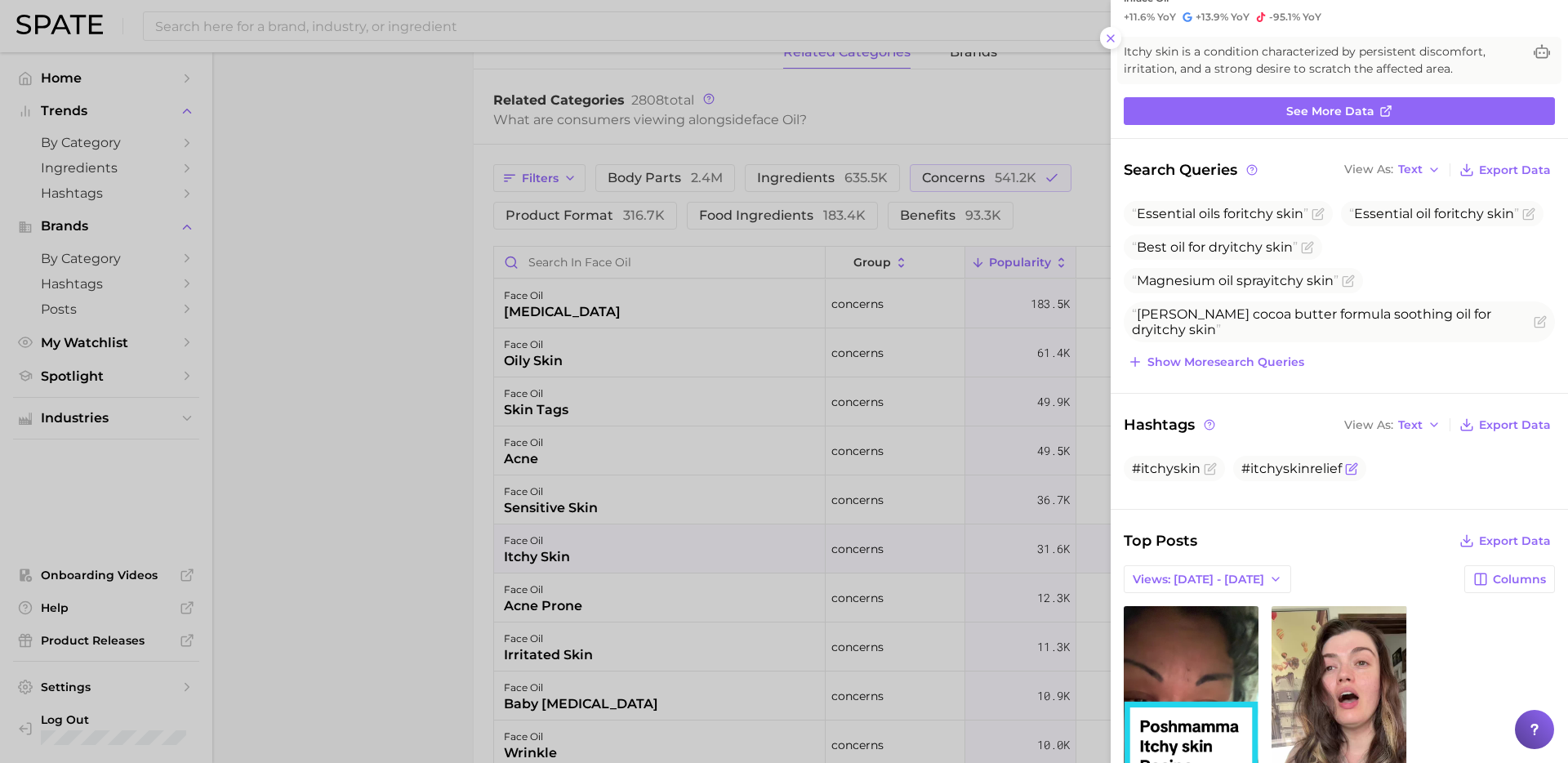
scroll to position [281, 0]
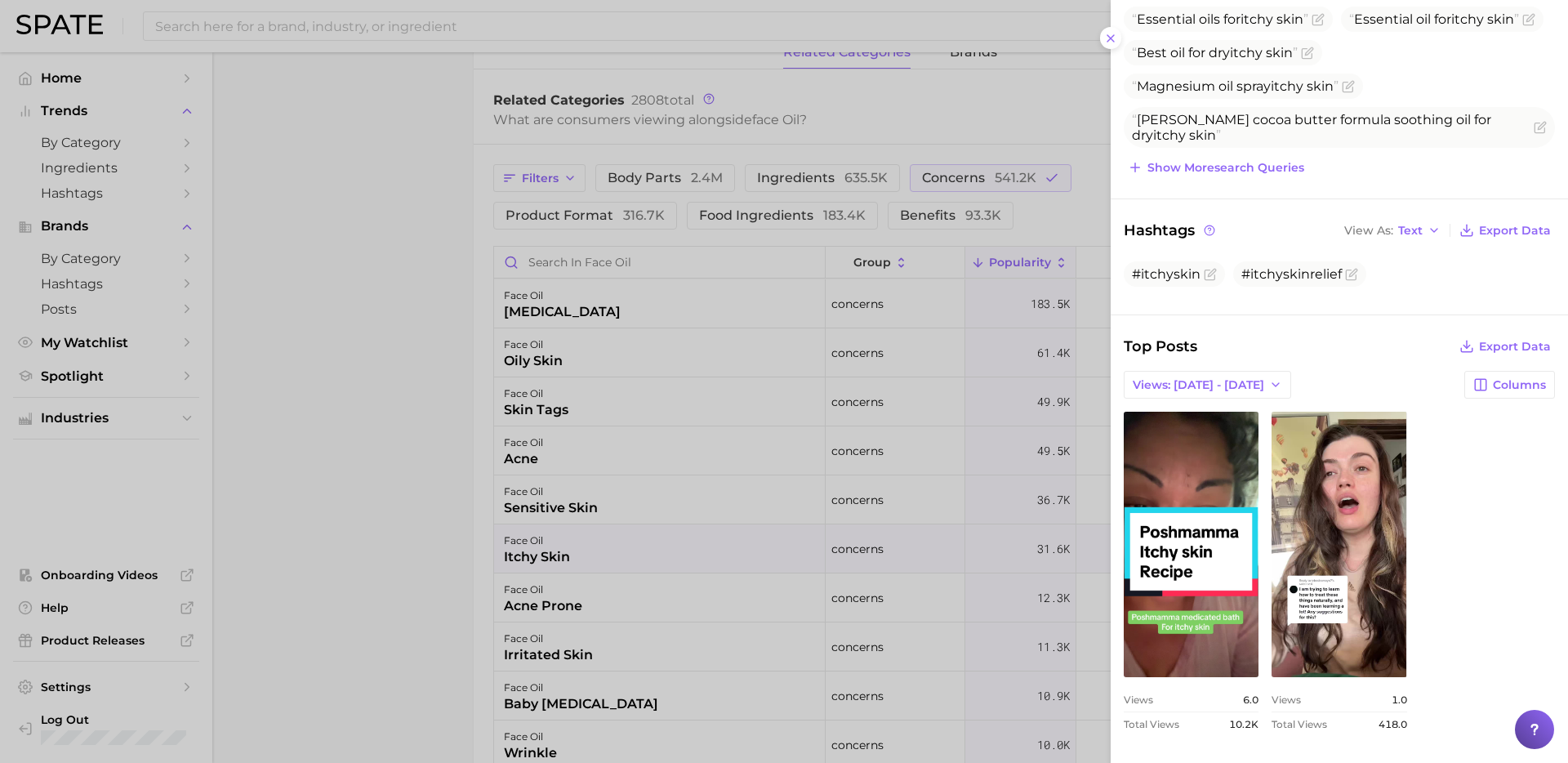
click at [710, 454] on div at bounding box center [784, 382] width 1568 height 763
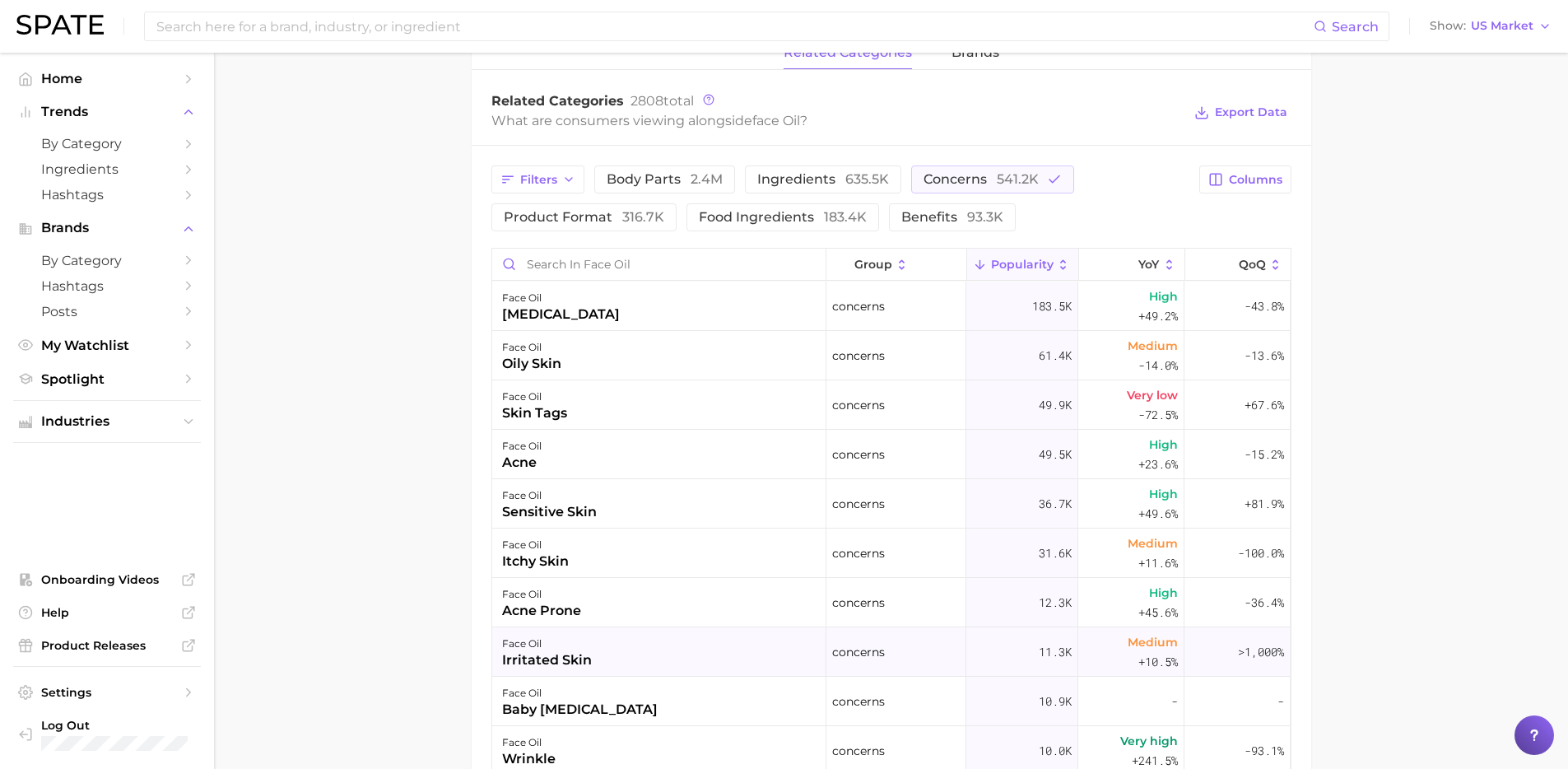
click at [573, 669] on div "face oil irritated skin" at bounding box center [660, 651] width 334 height 49
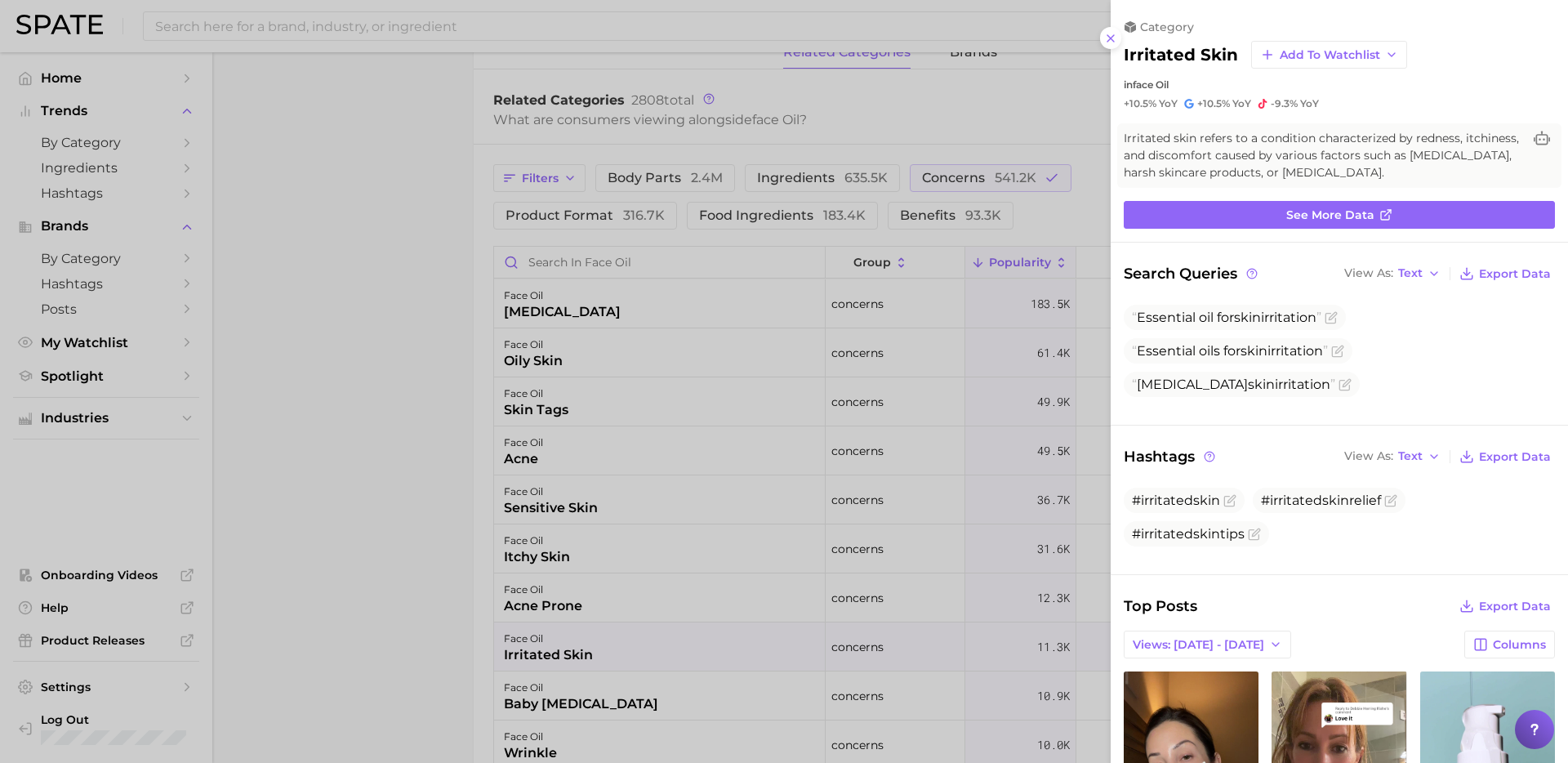
scroll to position [326, 0]
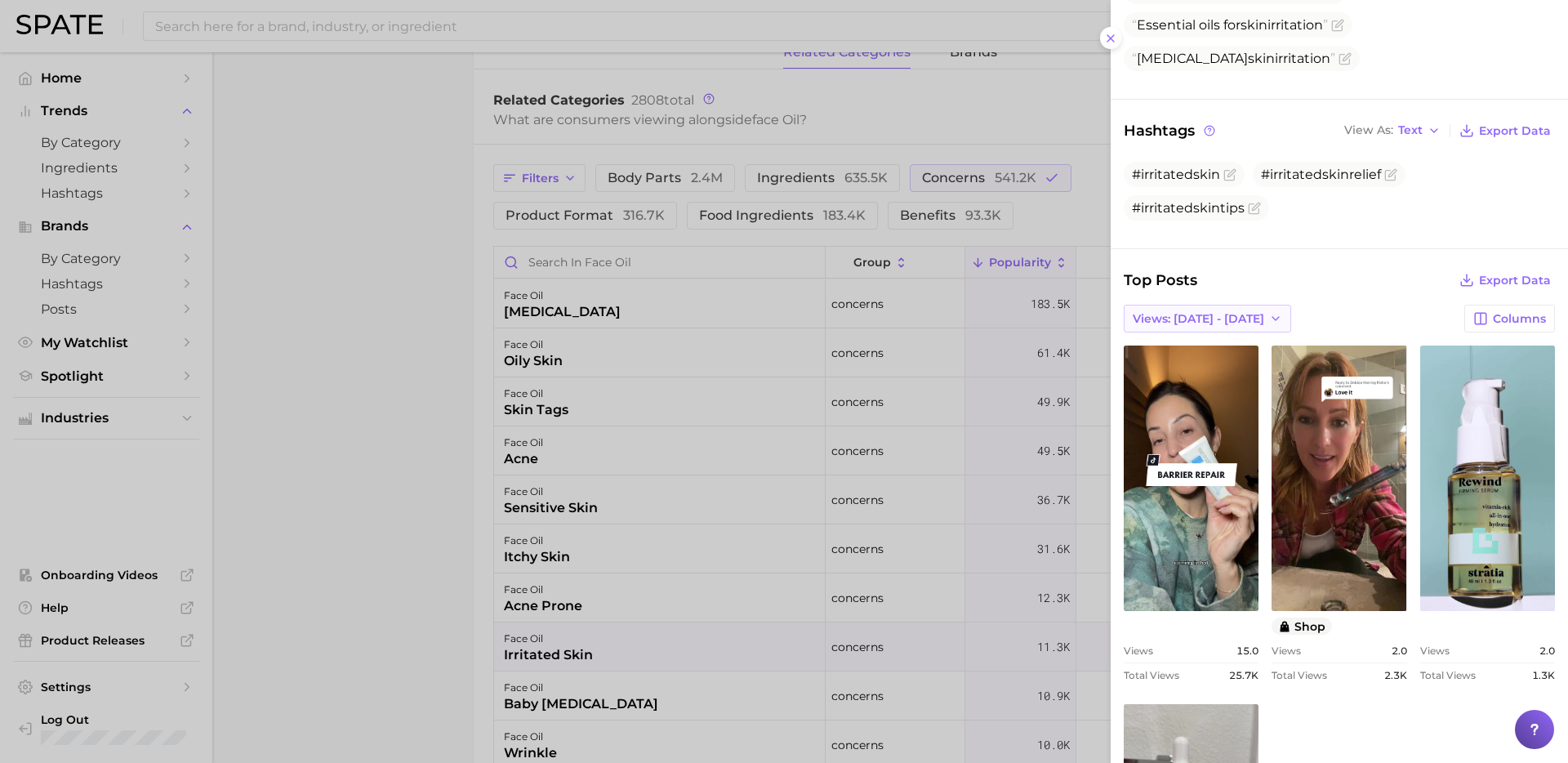
click at [1195, 318] on span "Views: [DATE] - [DATE]" at bounding box center [1198, 319] width 131 height 14
click at [1182, 381] on span "Total Views" at bounding box center [1165, 379] width 67 height 14
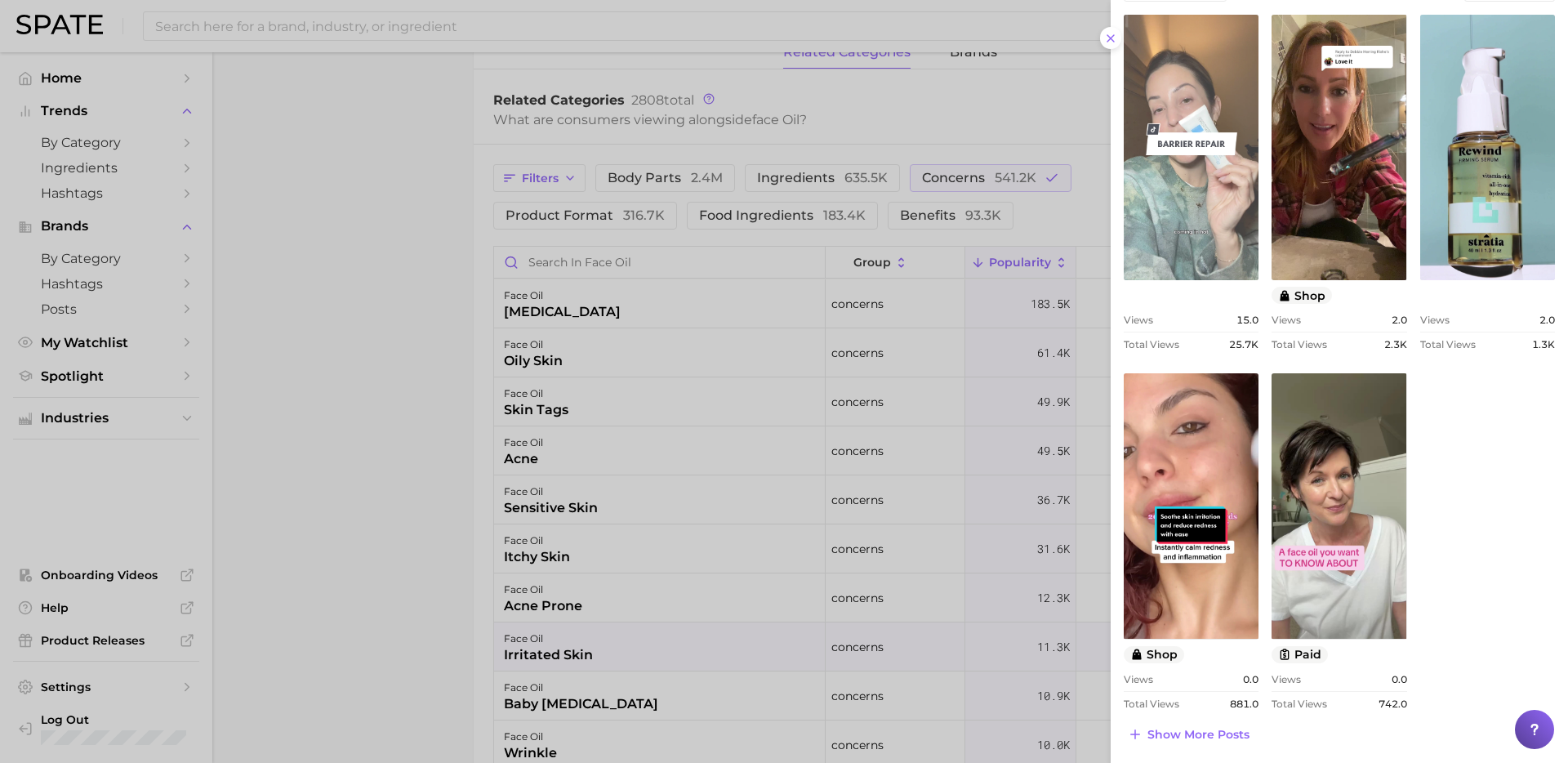
scroll to position [659, 0]
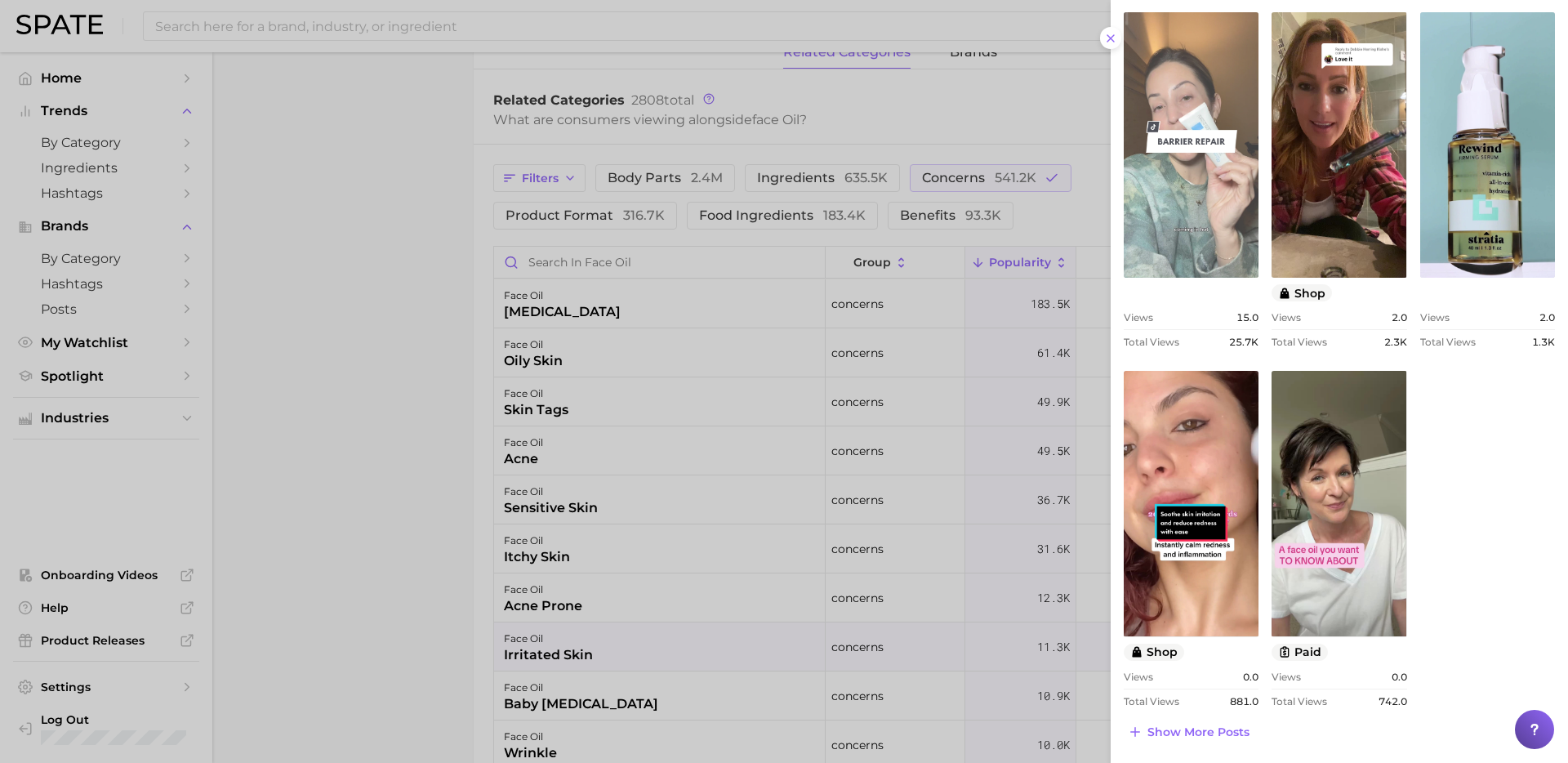
click at [1165, 215] on link "view post on TikTok" at bounding box center [1191, 145] width 135 height 266
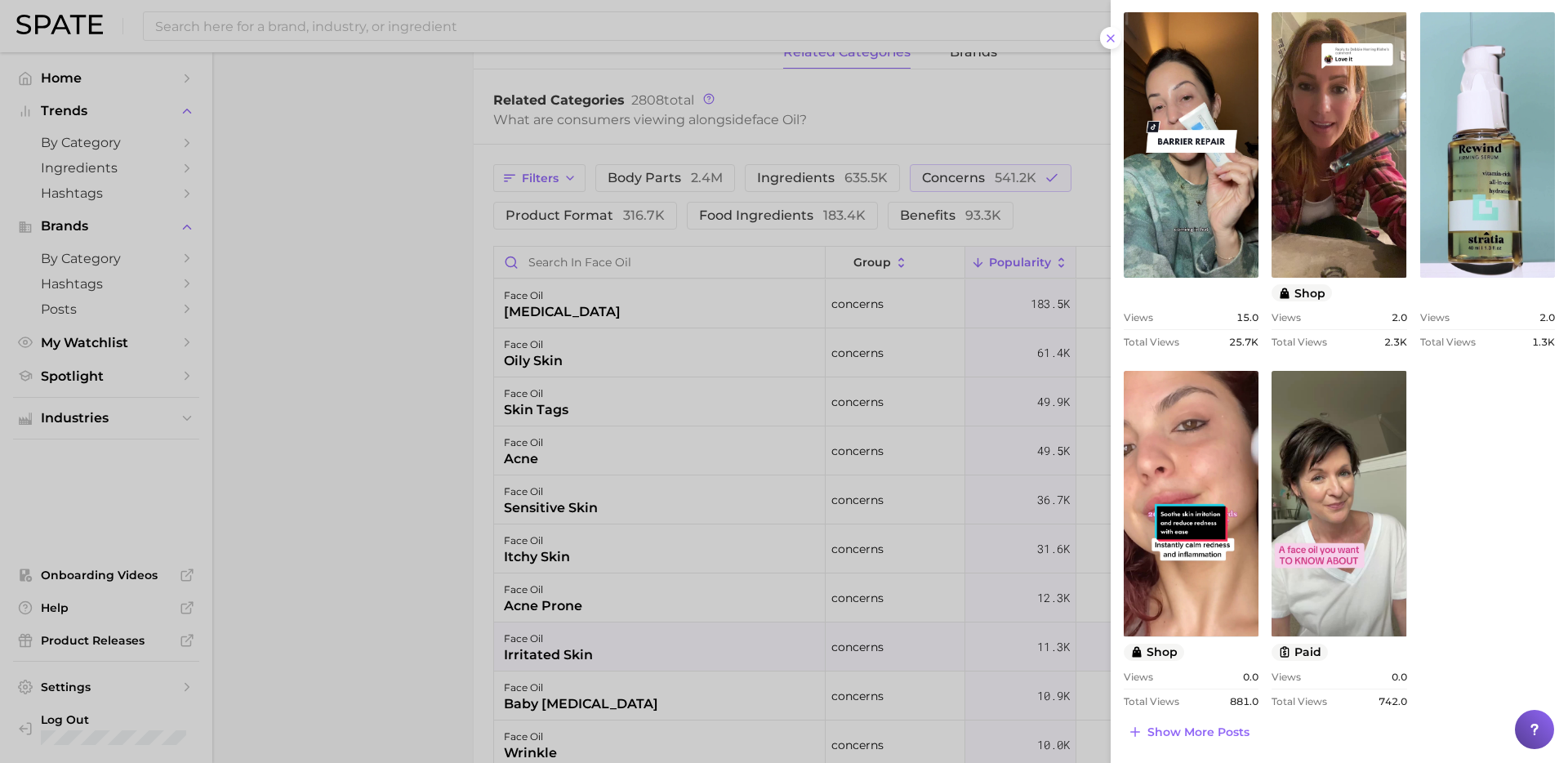
click at [600, 442] on div at bounding box center [784, 382] width 1568 height 763
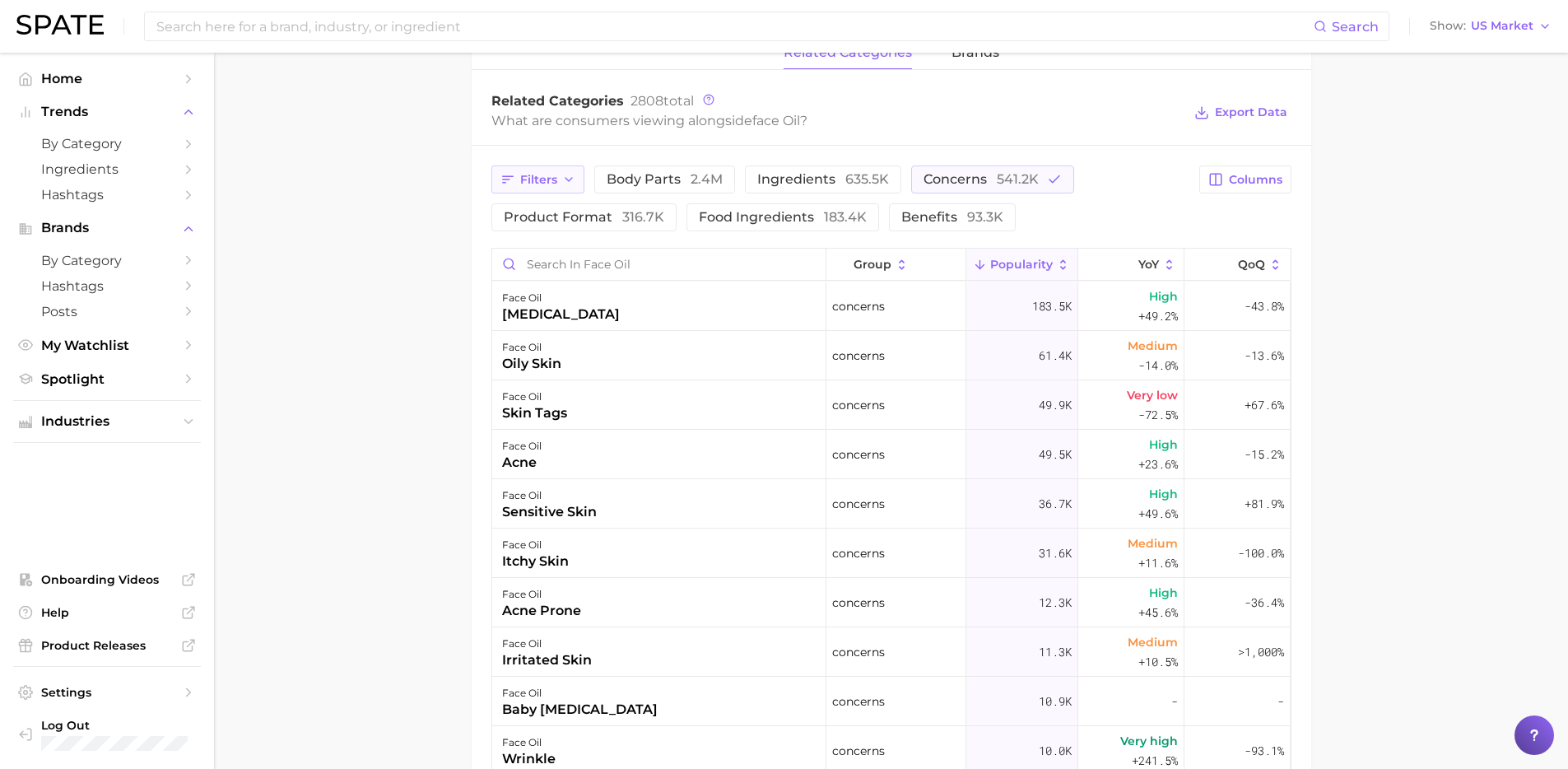
click at [536, 172] on span "Filters" at bounding box center [538, 180] width 37 height 14
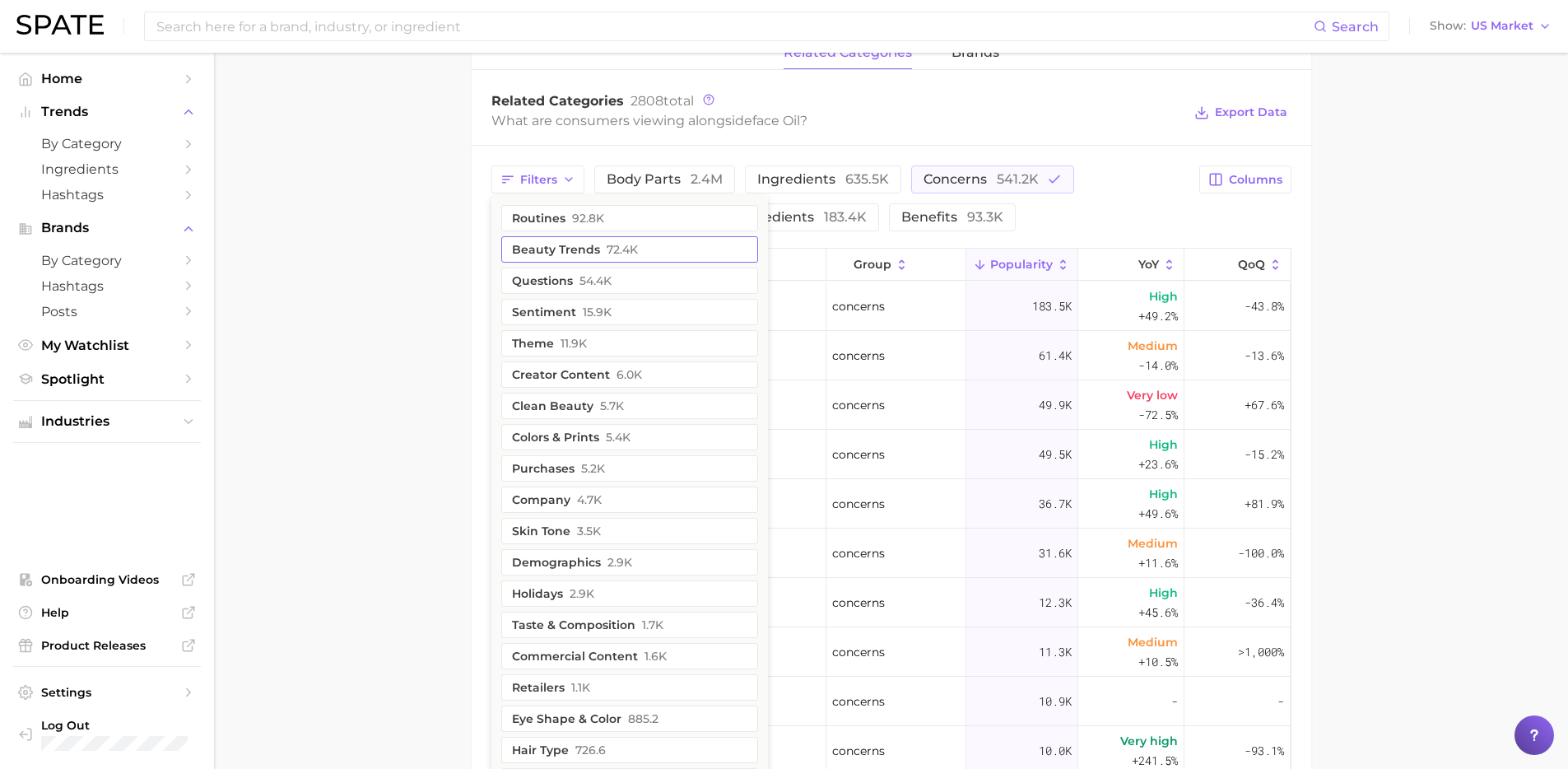
click at [552, 254] on button "beauty trends 72.4k" at bounding box center [630, 249] width 257 height 26
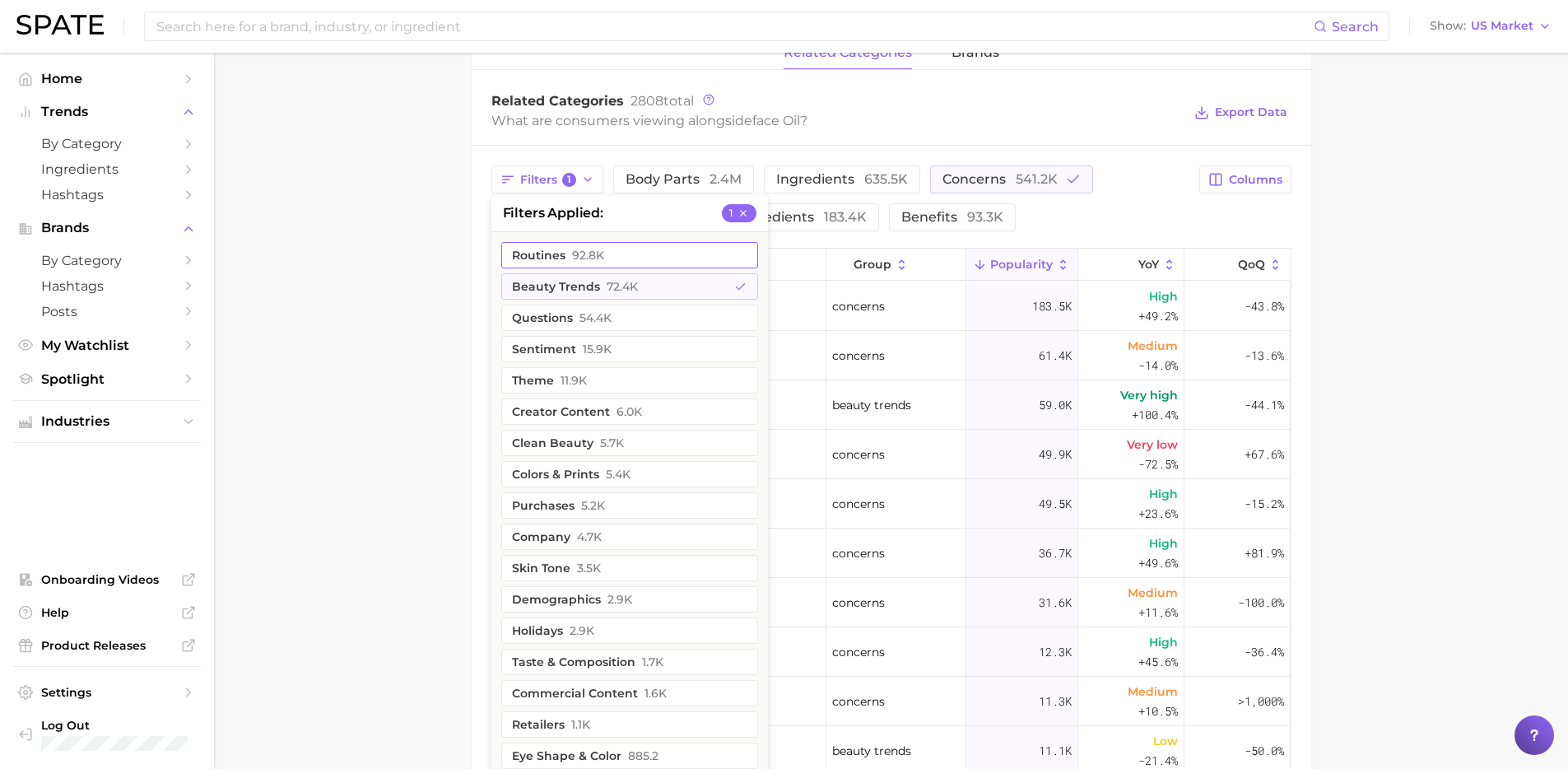
click at [572, 251] on span "92.8k" at bounding box center [589, 255] width 32 height 13
click at [1046, 171] on button "concerns 541.2k" at bounding box center [1011, 179] width 163 height 28
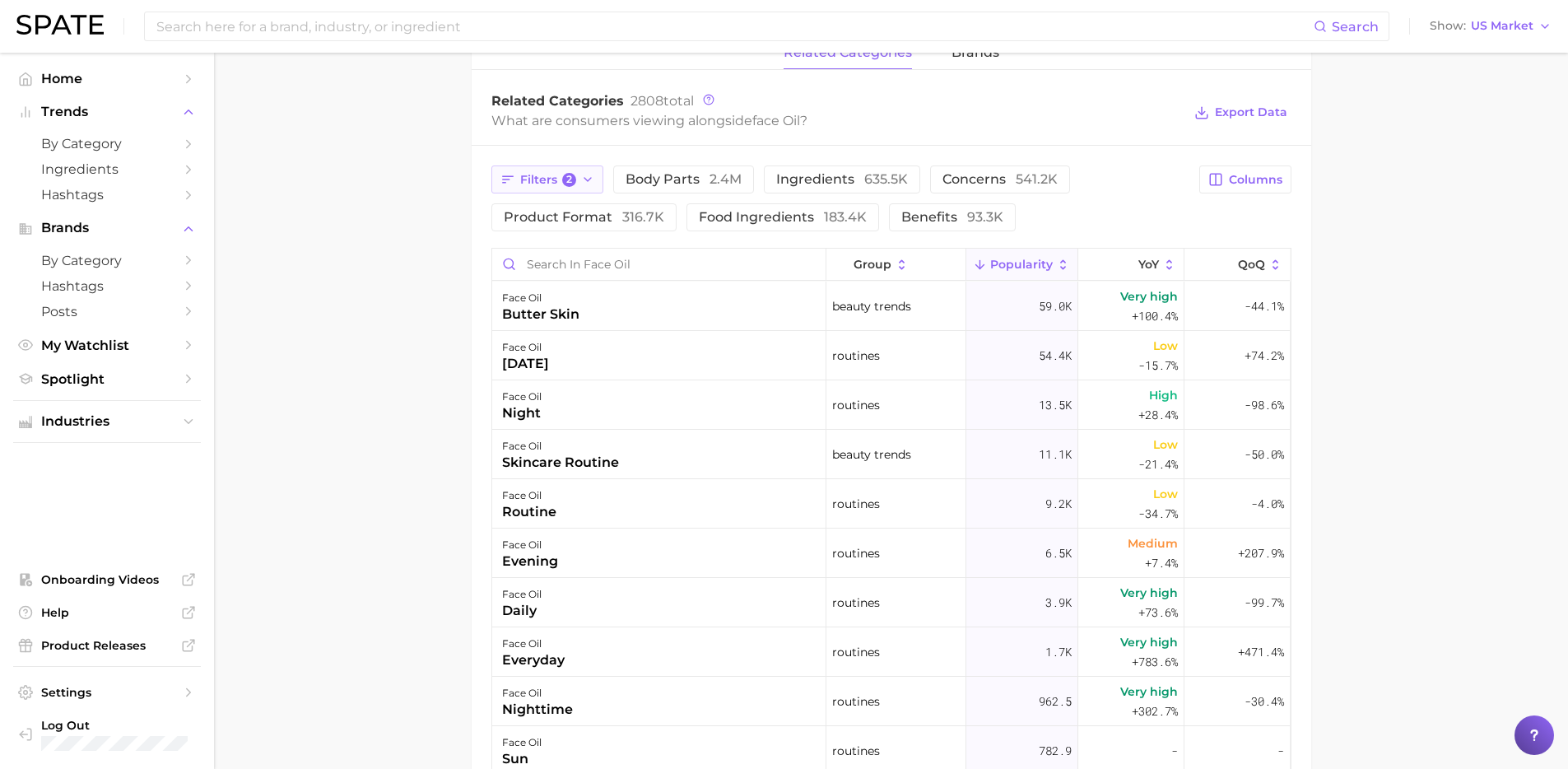
click at [573, 180] on span "2" at bounding box center [570, 180] width 14 height 14
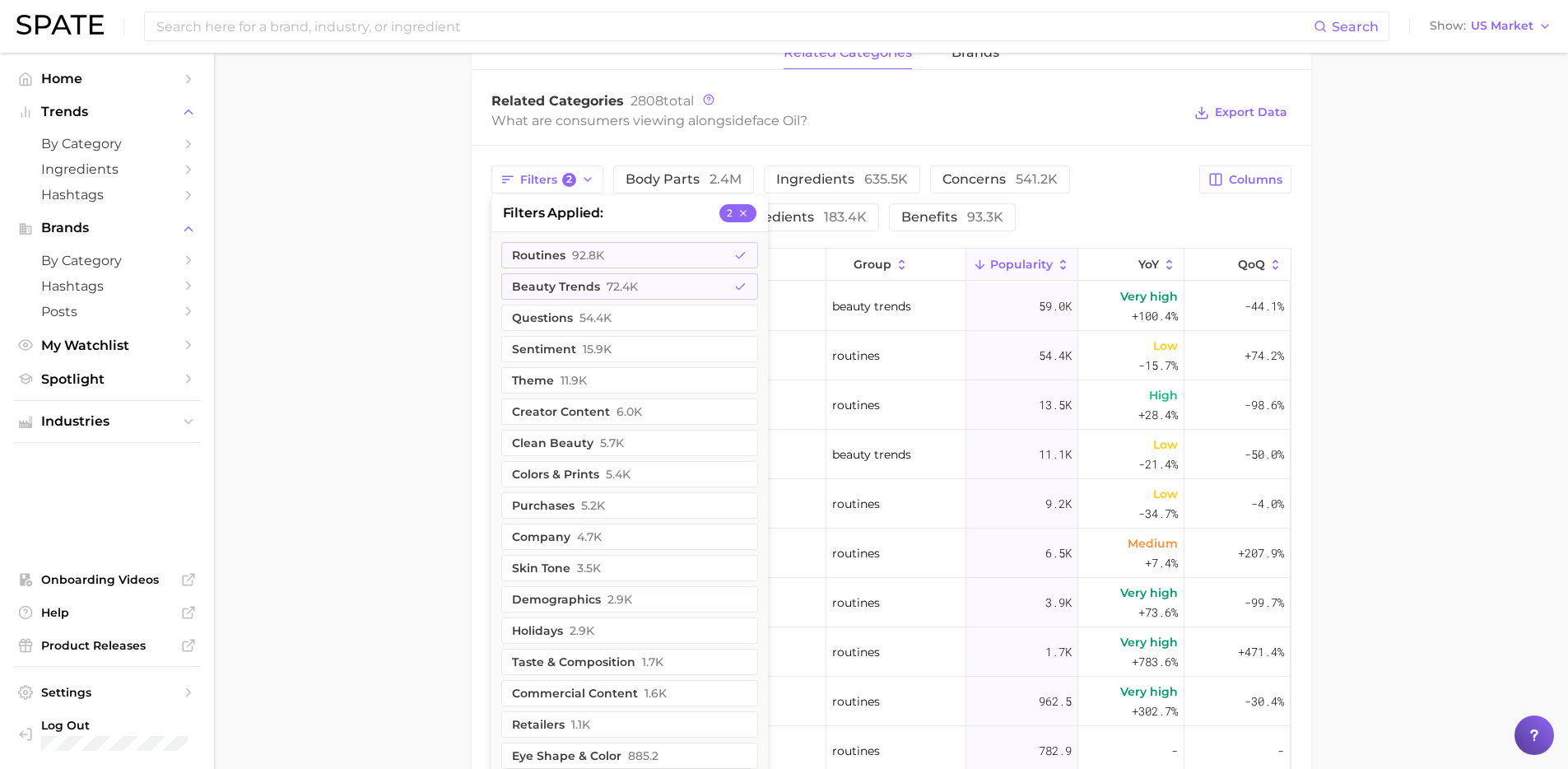
click at [397, 251] on main "1. skincare 2. face products 3. face oil products 4. face oil Overview Google T…" at bounding box center [890, 195] width 1354 height 1846
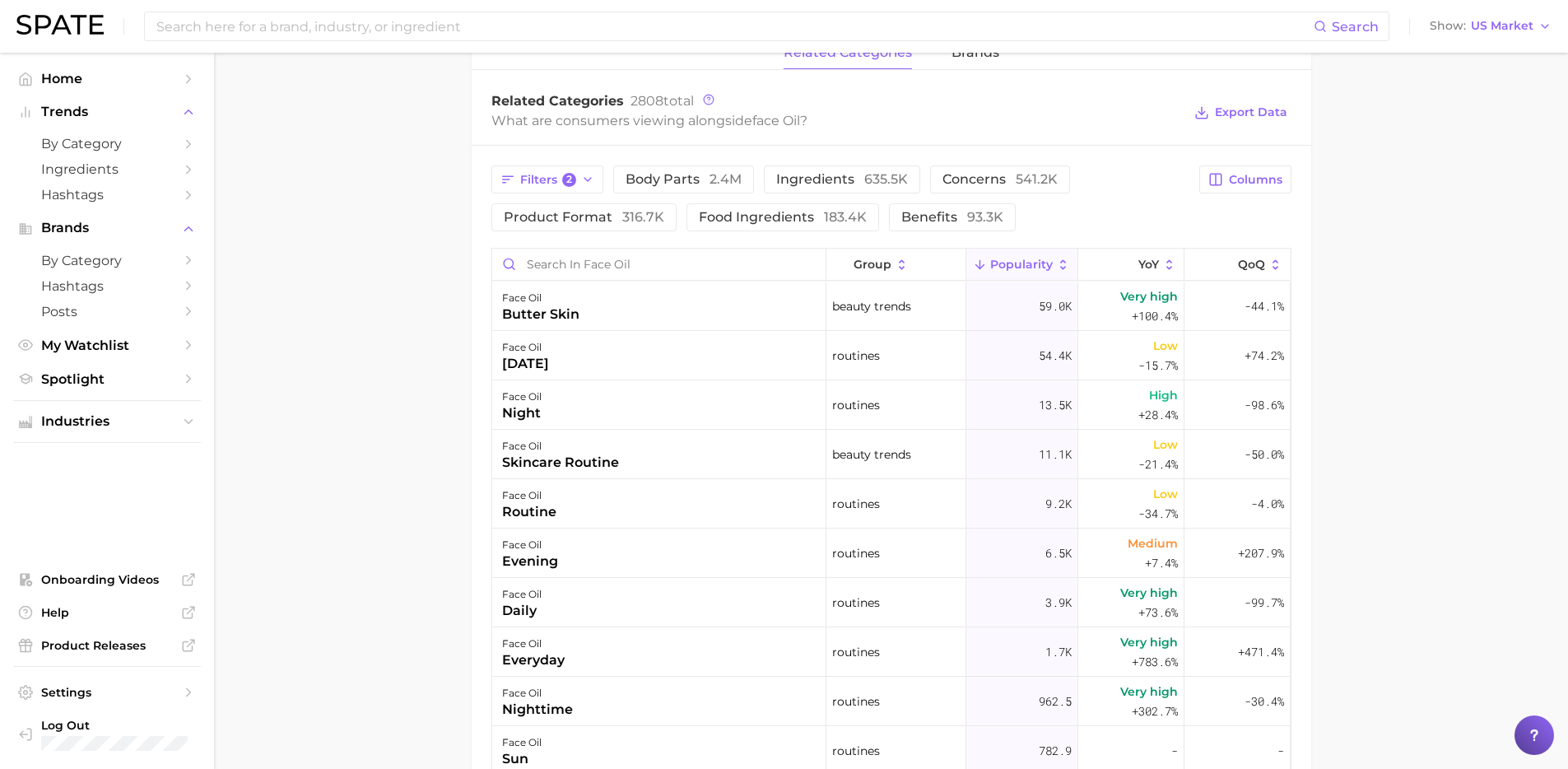
click at [560, 161] on div "Filters 2 body parts 2.4m ingredients 635.5k concerns 541.2k product format 316…" at bounding box center [891, 590] width 839 height 890
click at [563, 177] on span "2" at bounding box center [570, 180] width 14 height 14
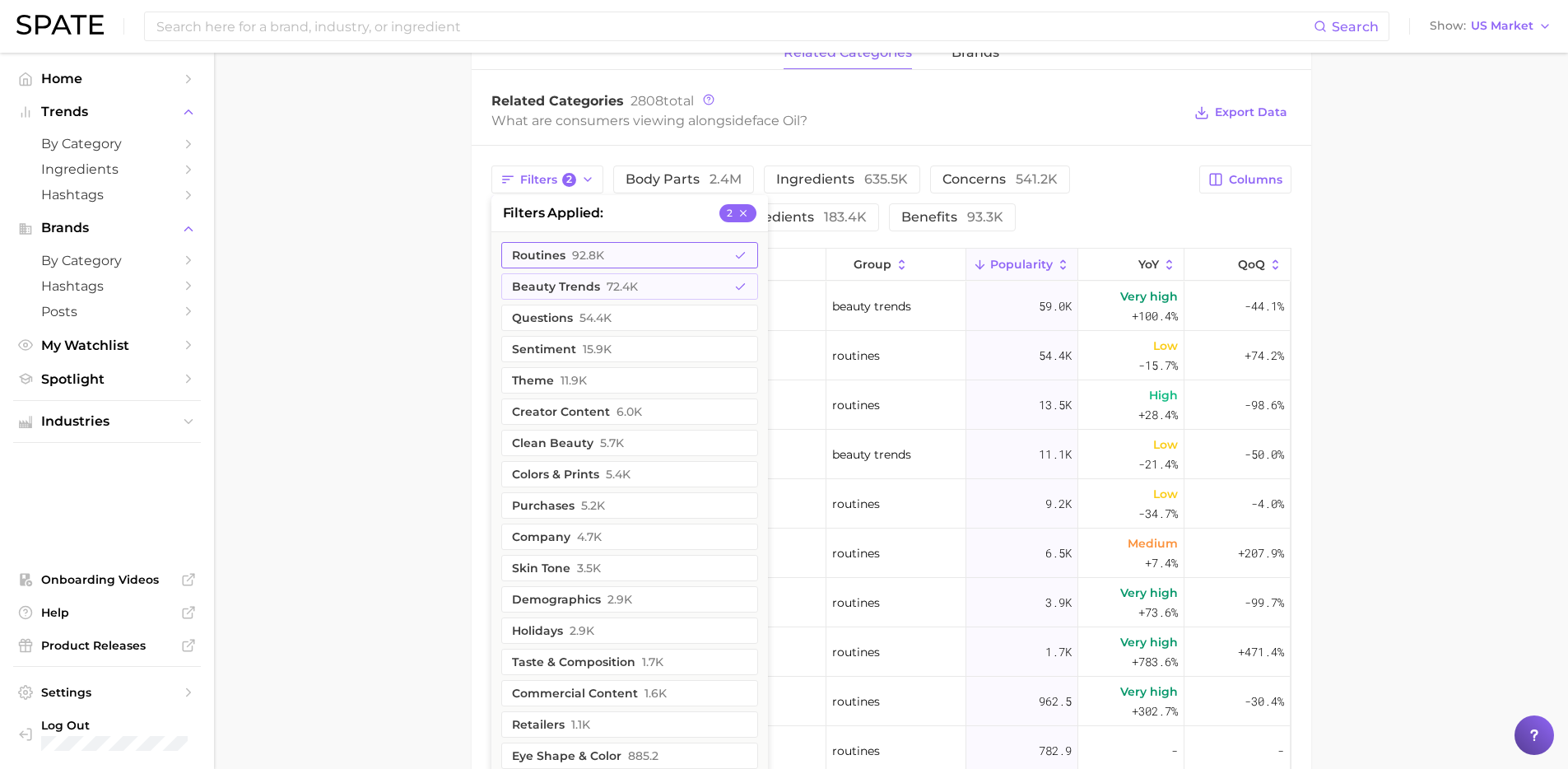
click at [577, 260] on span "92.8k" at bounding box center [589, 255] width 32 height 13
click at [429, 296] on main "1. skincare 2. face products 3. face oil products 4. face oil Overview Google T…" at bounding box center [890, 195] width 1354 height 1846
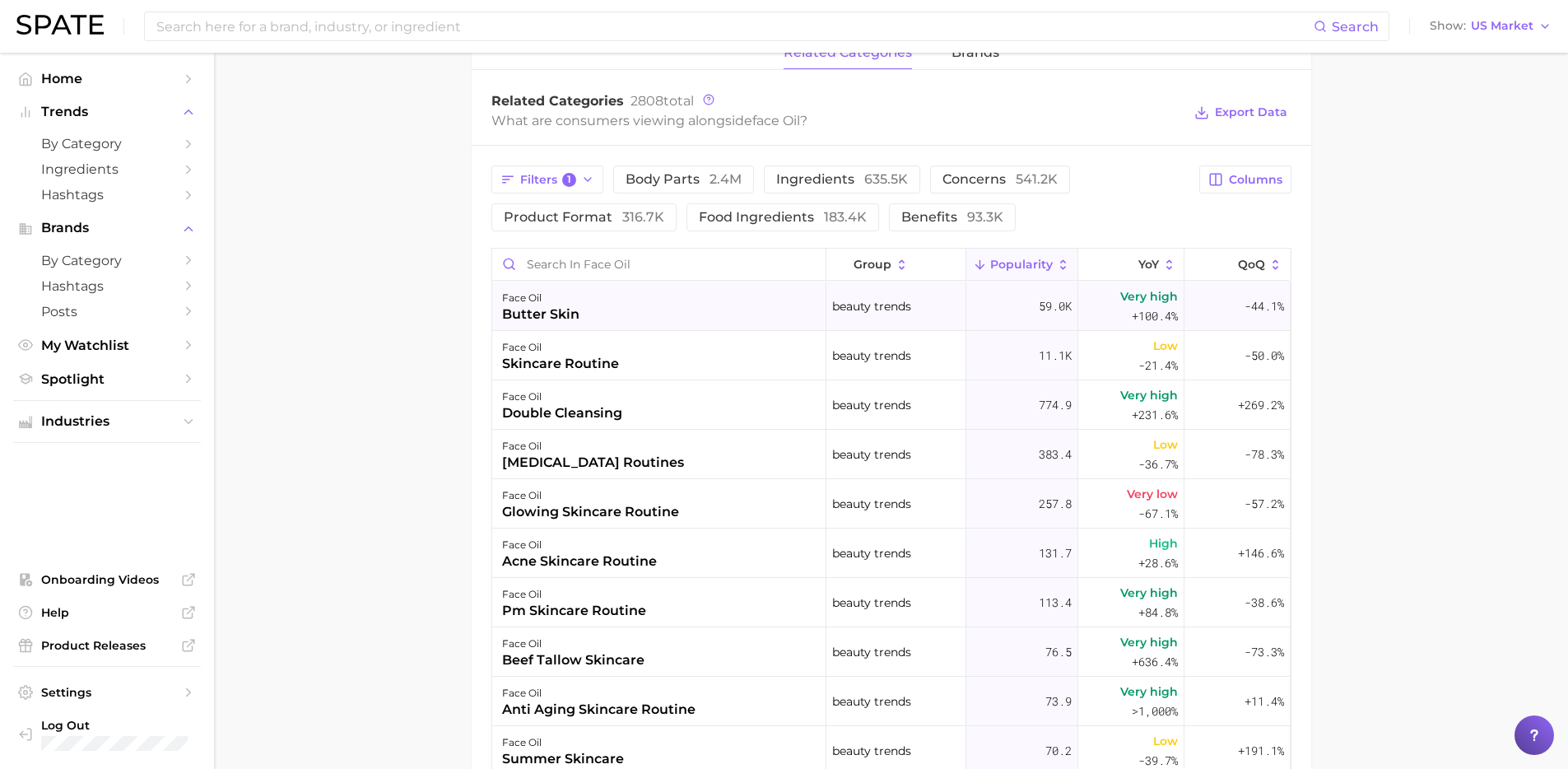
click at [616, 323] on div "face oil butter skin" at bounding box center [660, 305] width 334 height 49
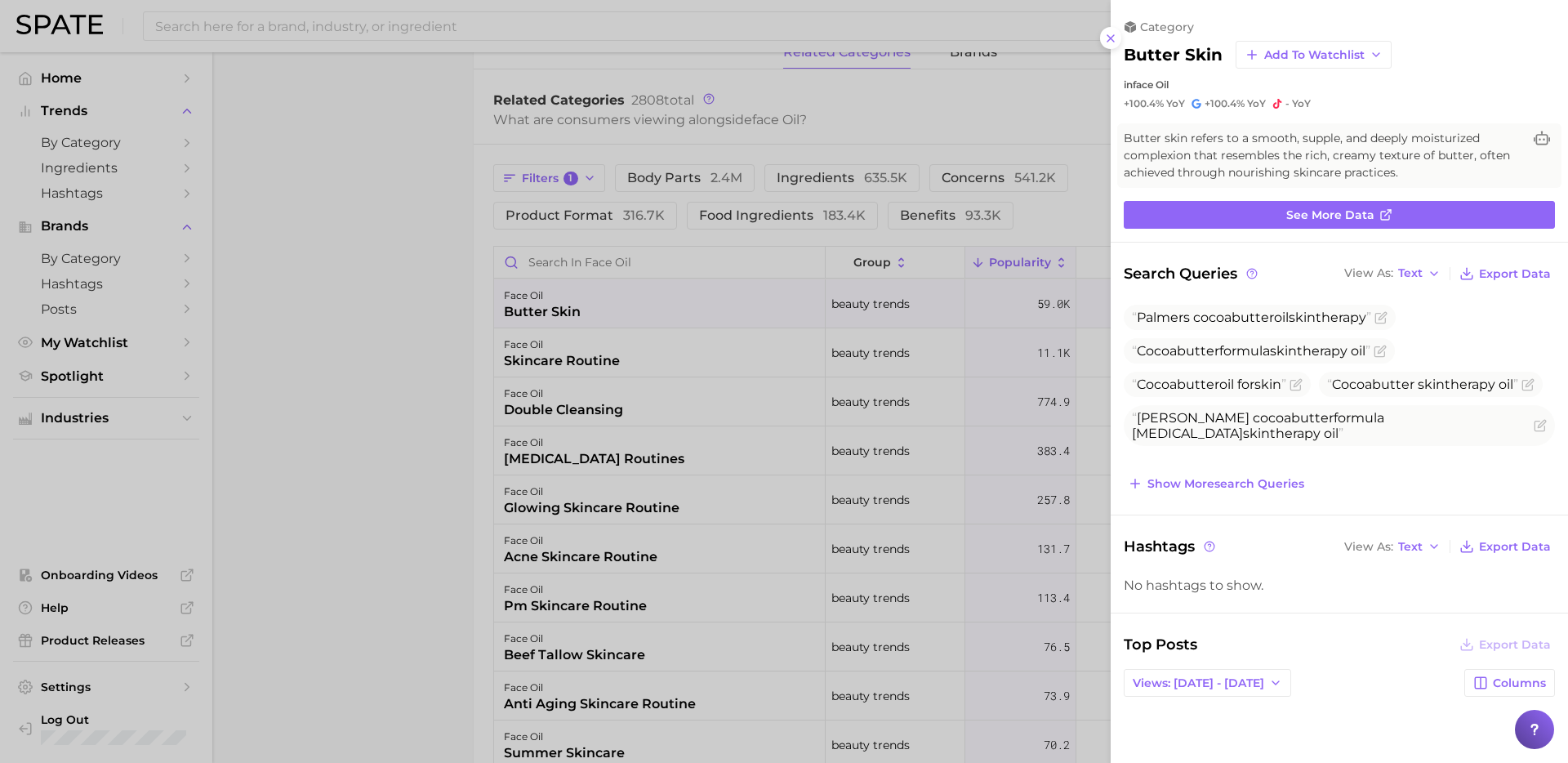
click at [1021, 451] on div at bounding box center [784, 382] width 1568 height 763
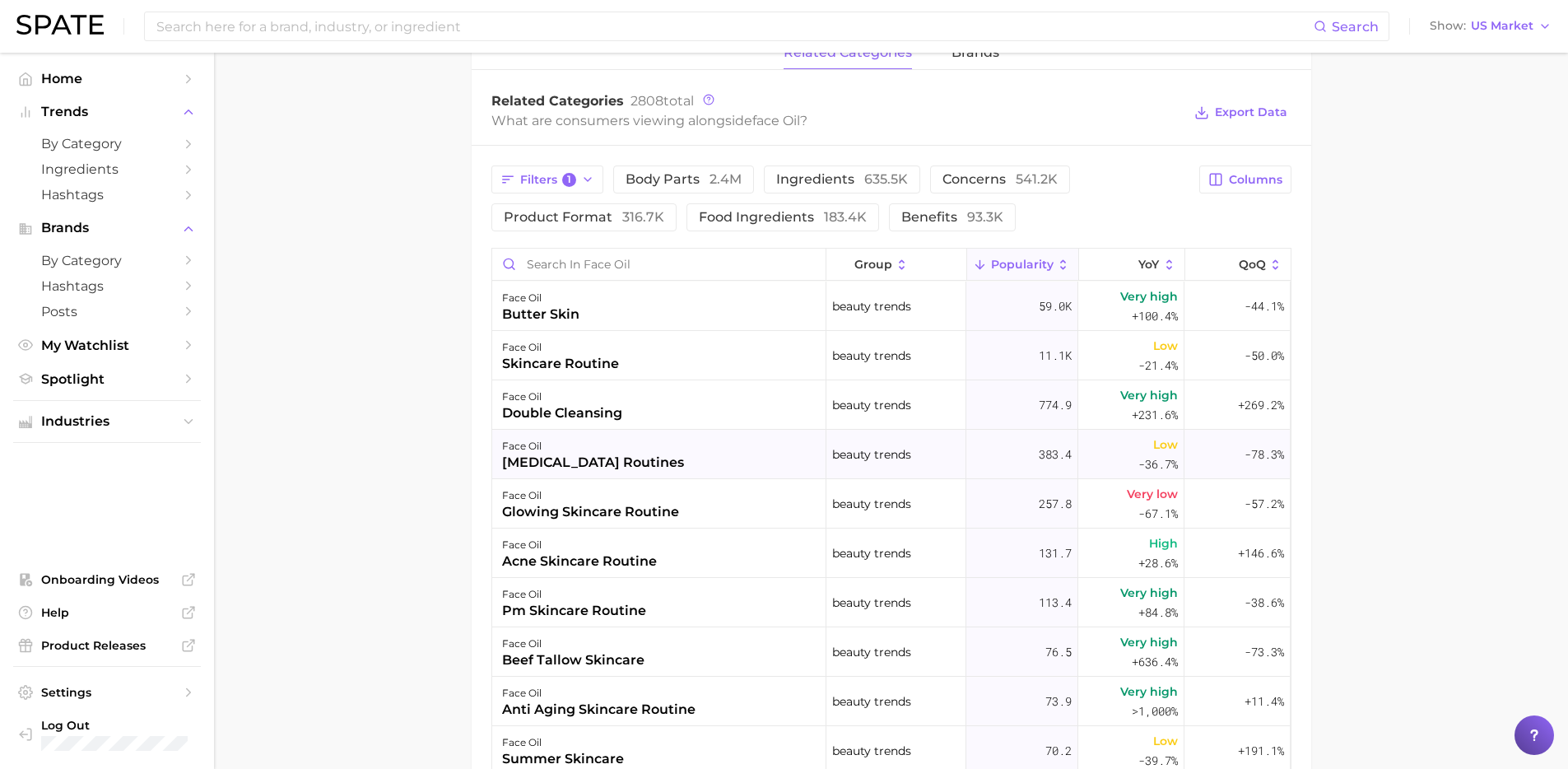
click at [651, 440] on div "face oil [MEDICAL_DATA] routines" at bounding box center [660, 454] width 334 height 49
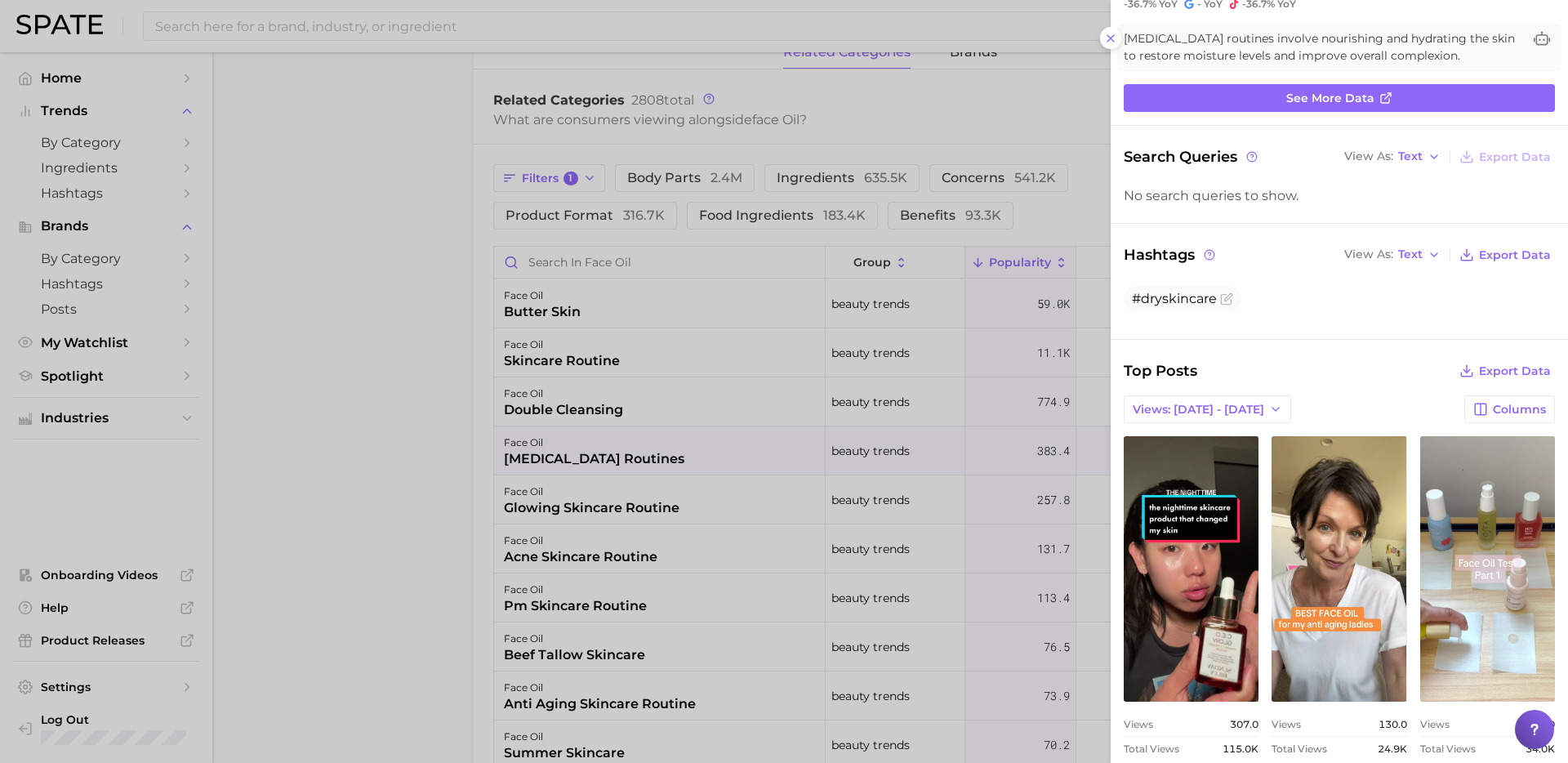
scroll to position [304, 0]
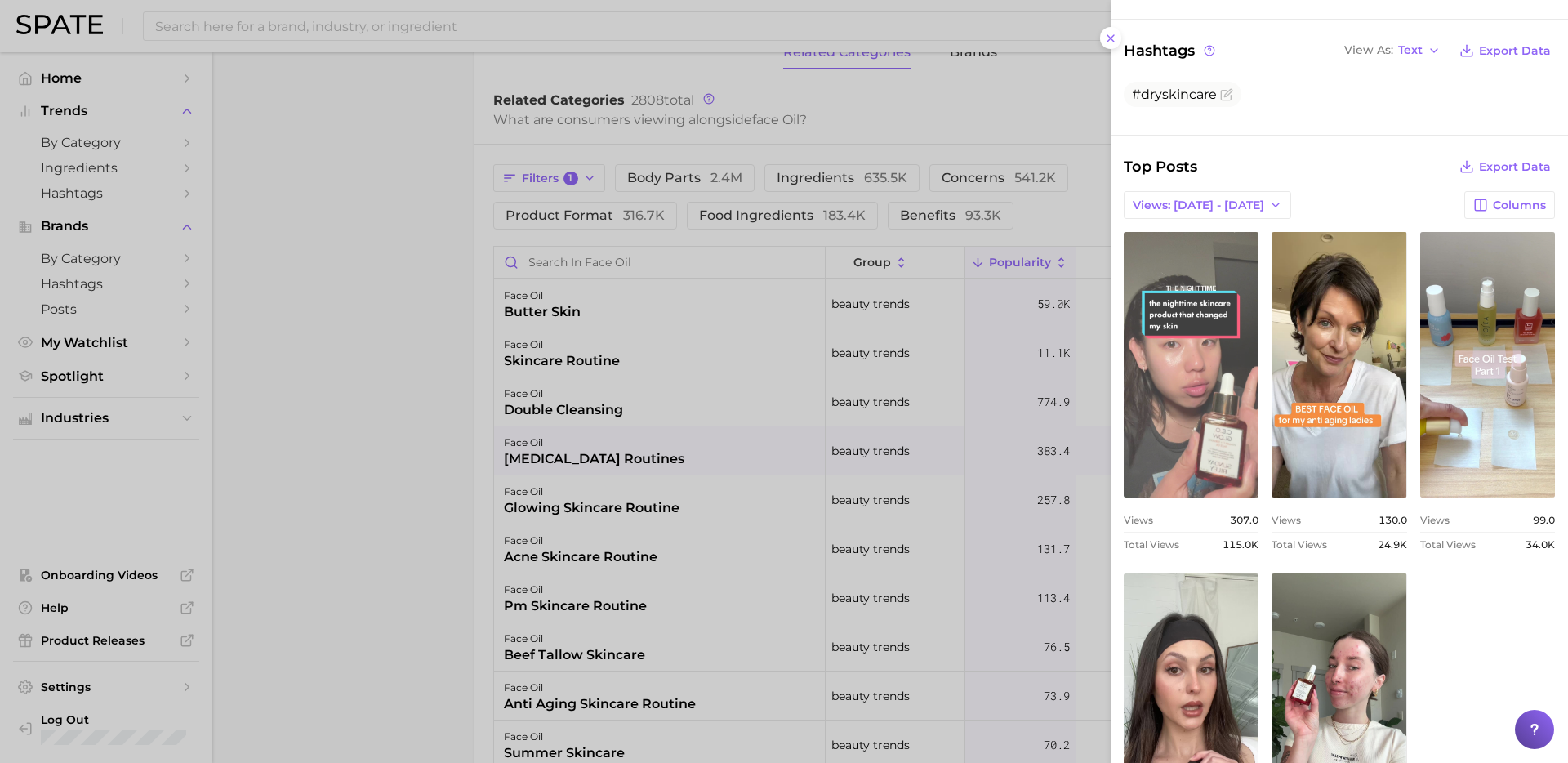
click at [1211, 416] on link "view post on TikTok" at bounding box center [1191, 365] width 135 height 266
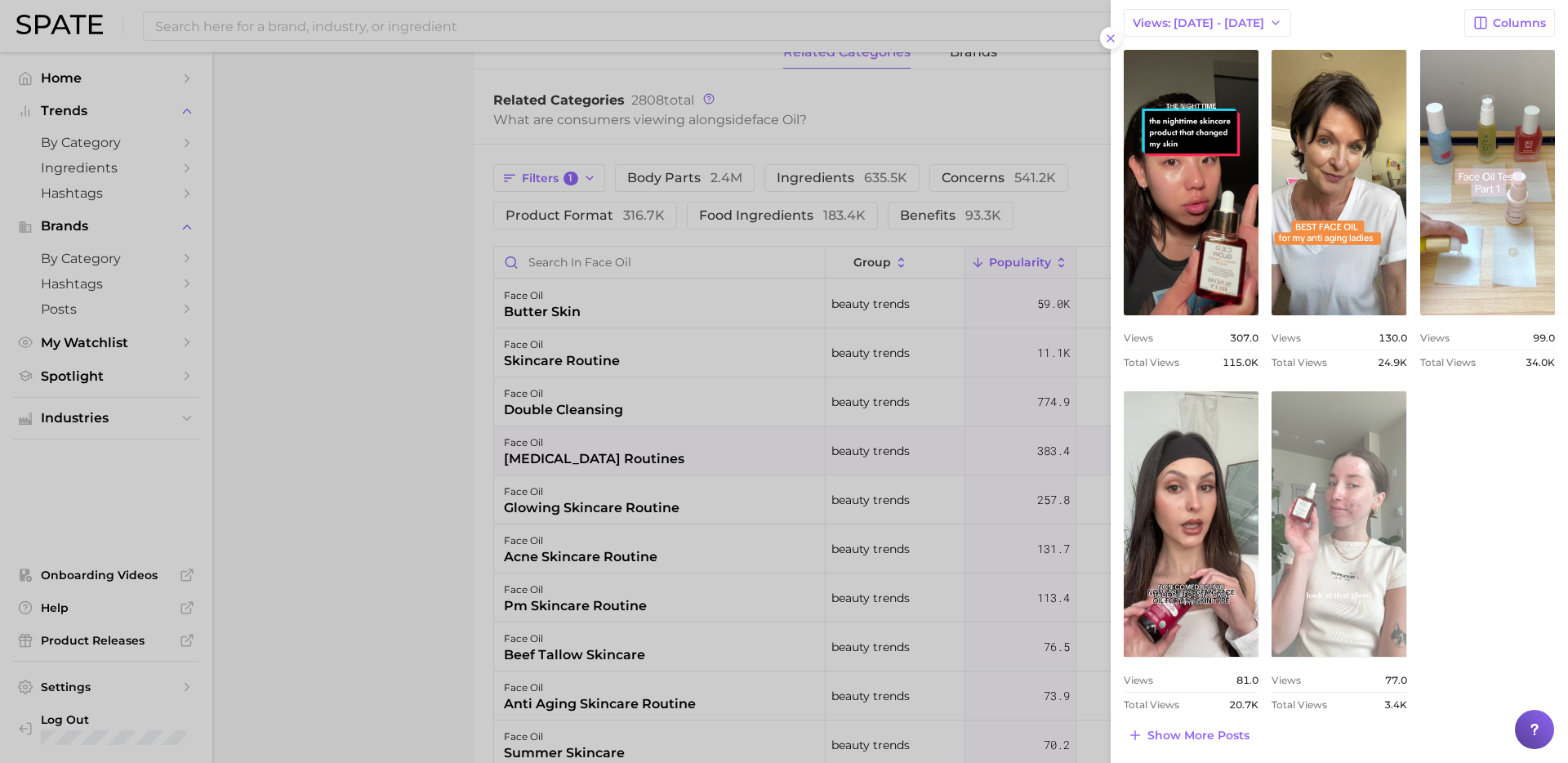
scroll to position [489, 0]
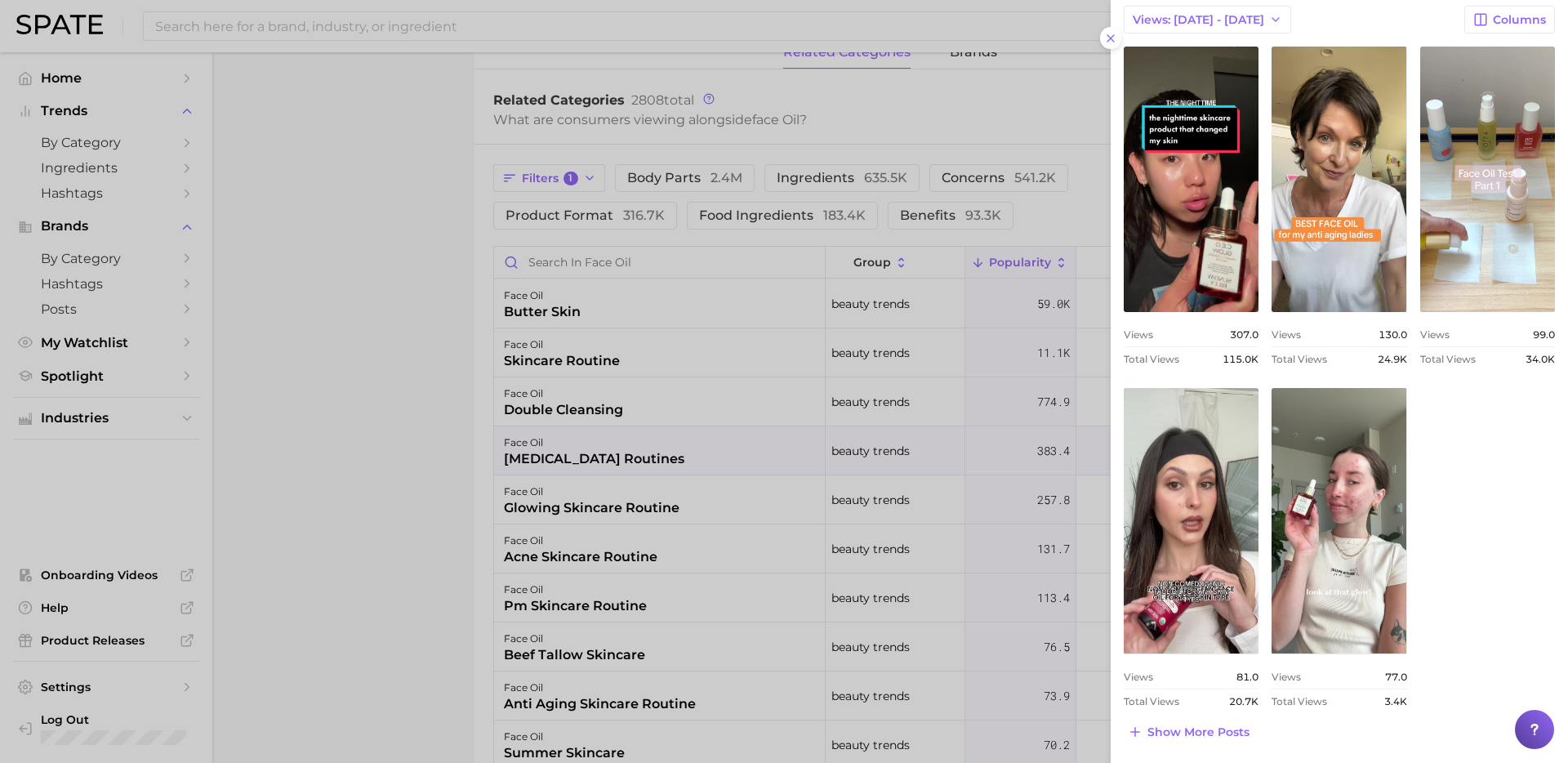
click at [801, 348] on div at bounding box center [784, 382] width 1568 height 763
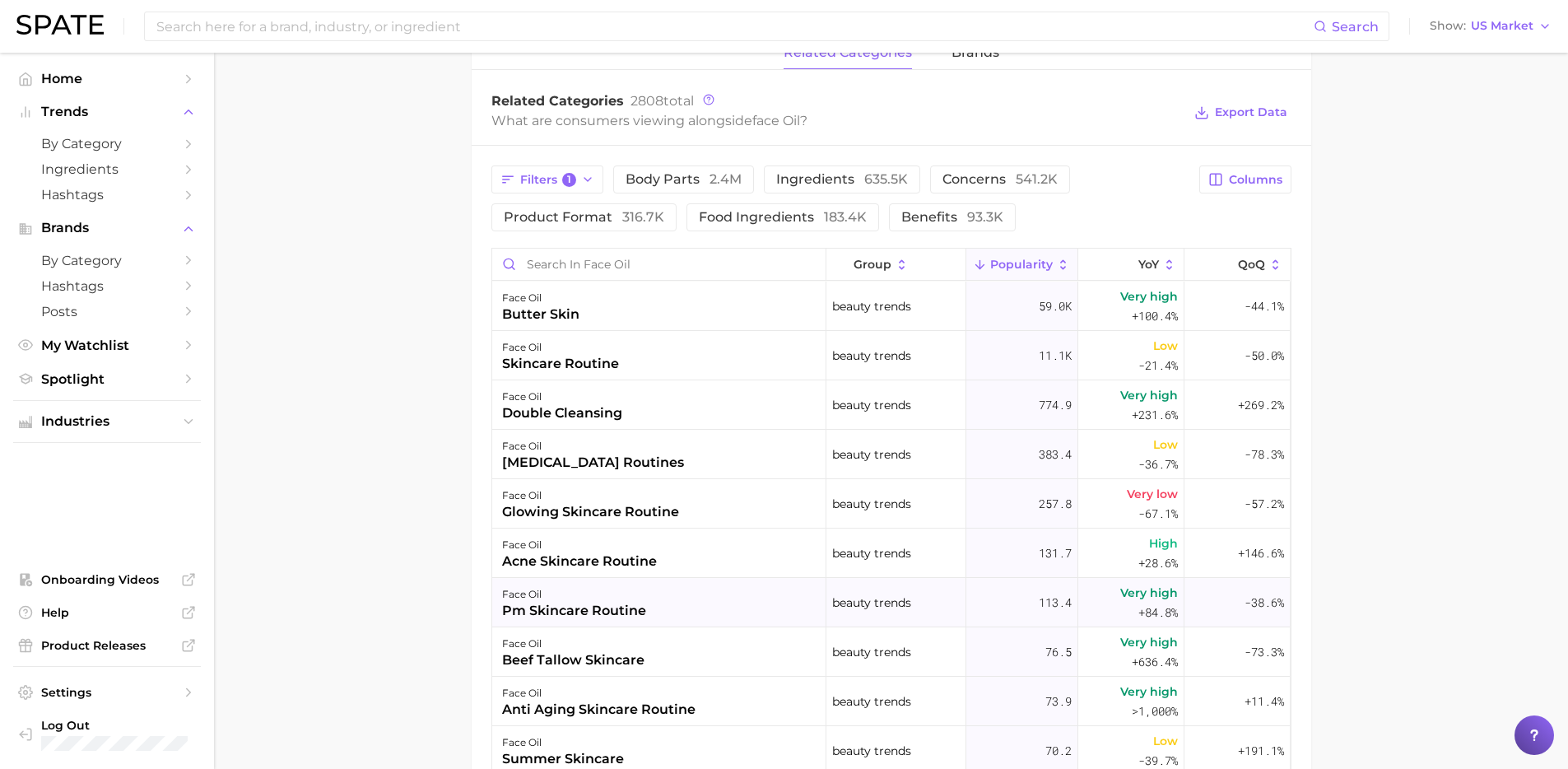
click at [545, 592] on div "face oil" at bounding box center [574, 594] width 144 height 20
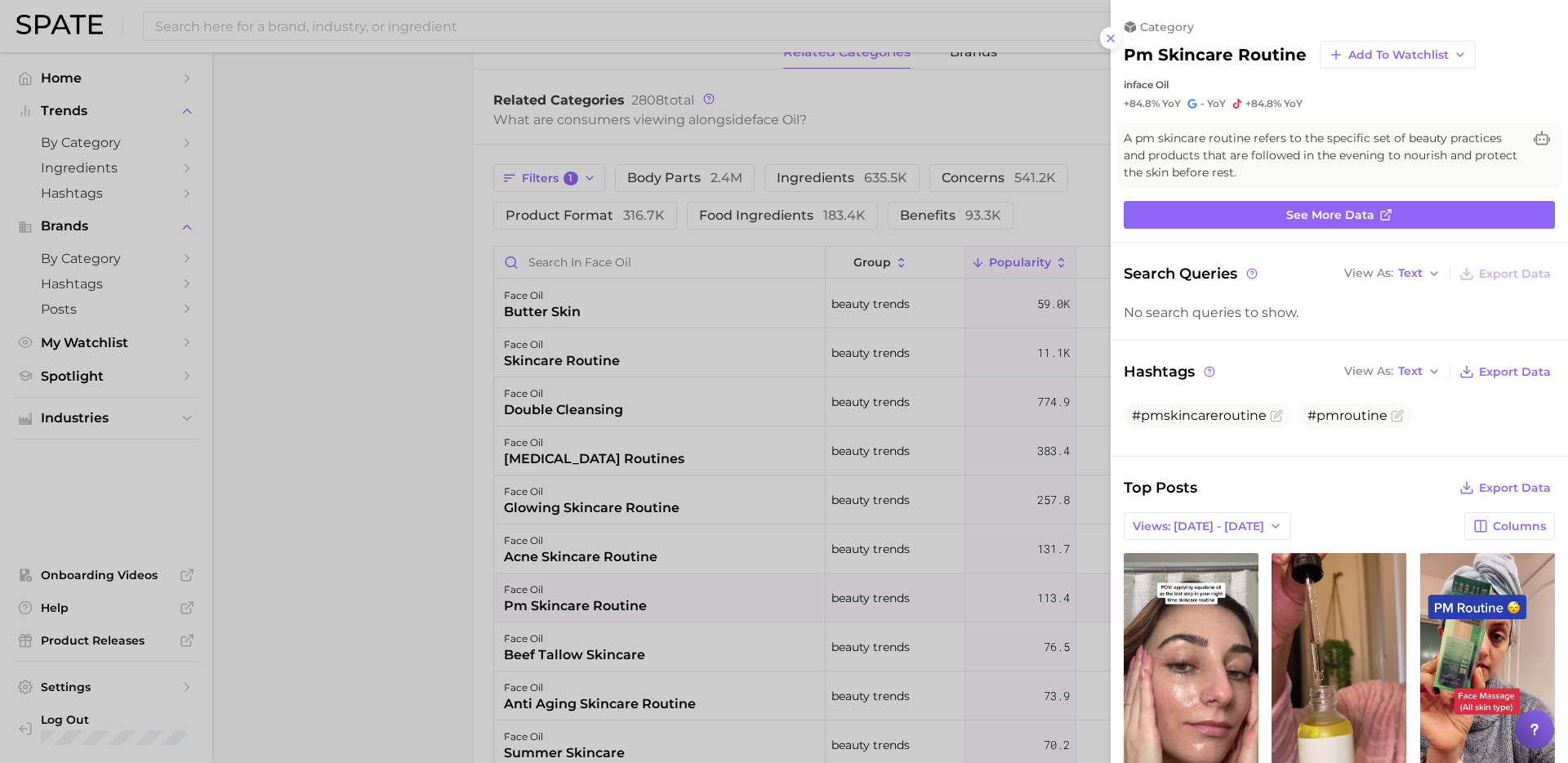
scroll to position [487, 0]
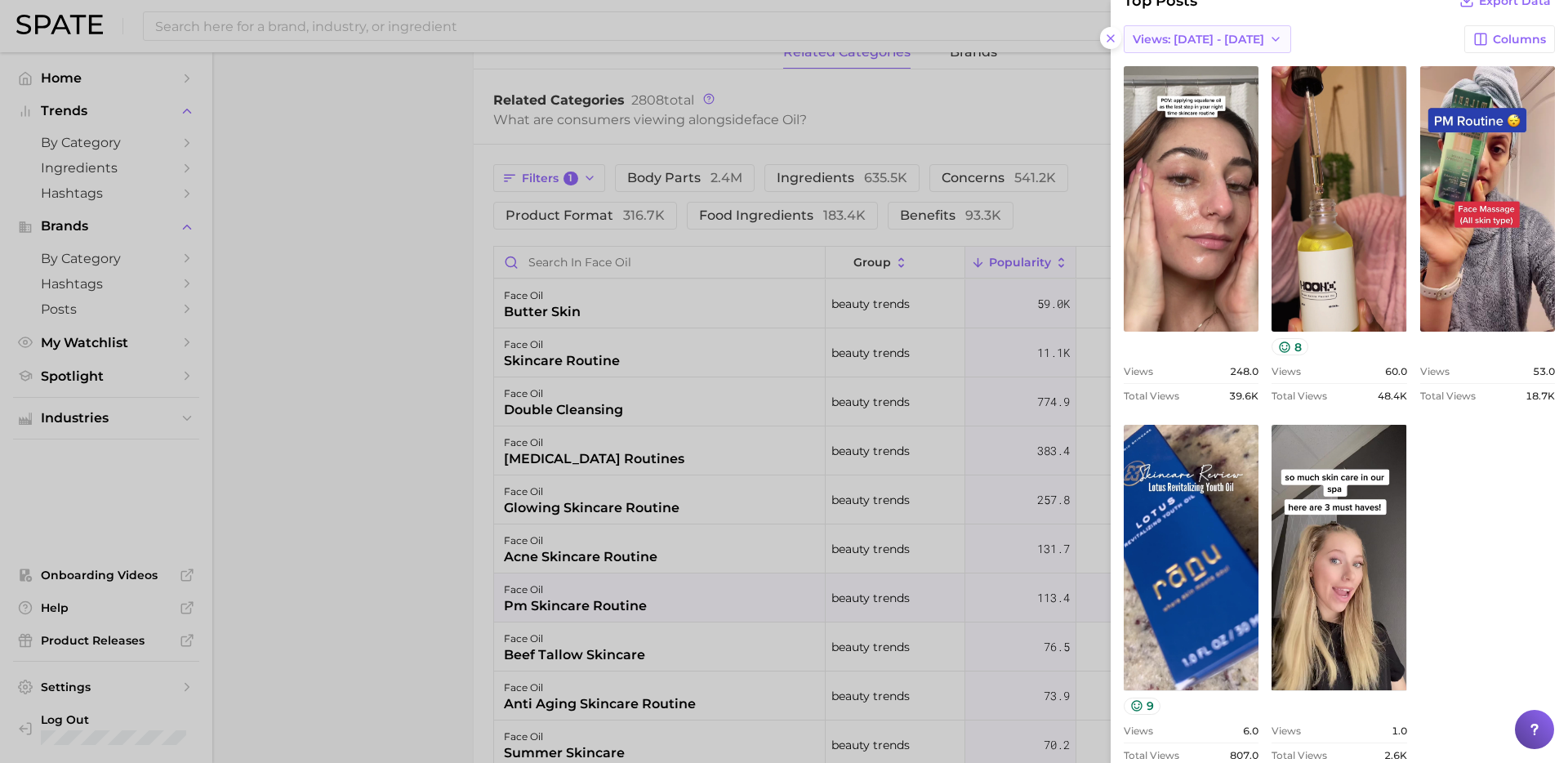
click at [1259, 25] on button "Views: [DATE] - [DATE]" at bounding box center [1208, 38] width 168 height 28
click at [1199, 102] on button "Total Views" at bounding box center [1214, 98] width 180 height 29
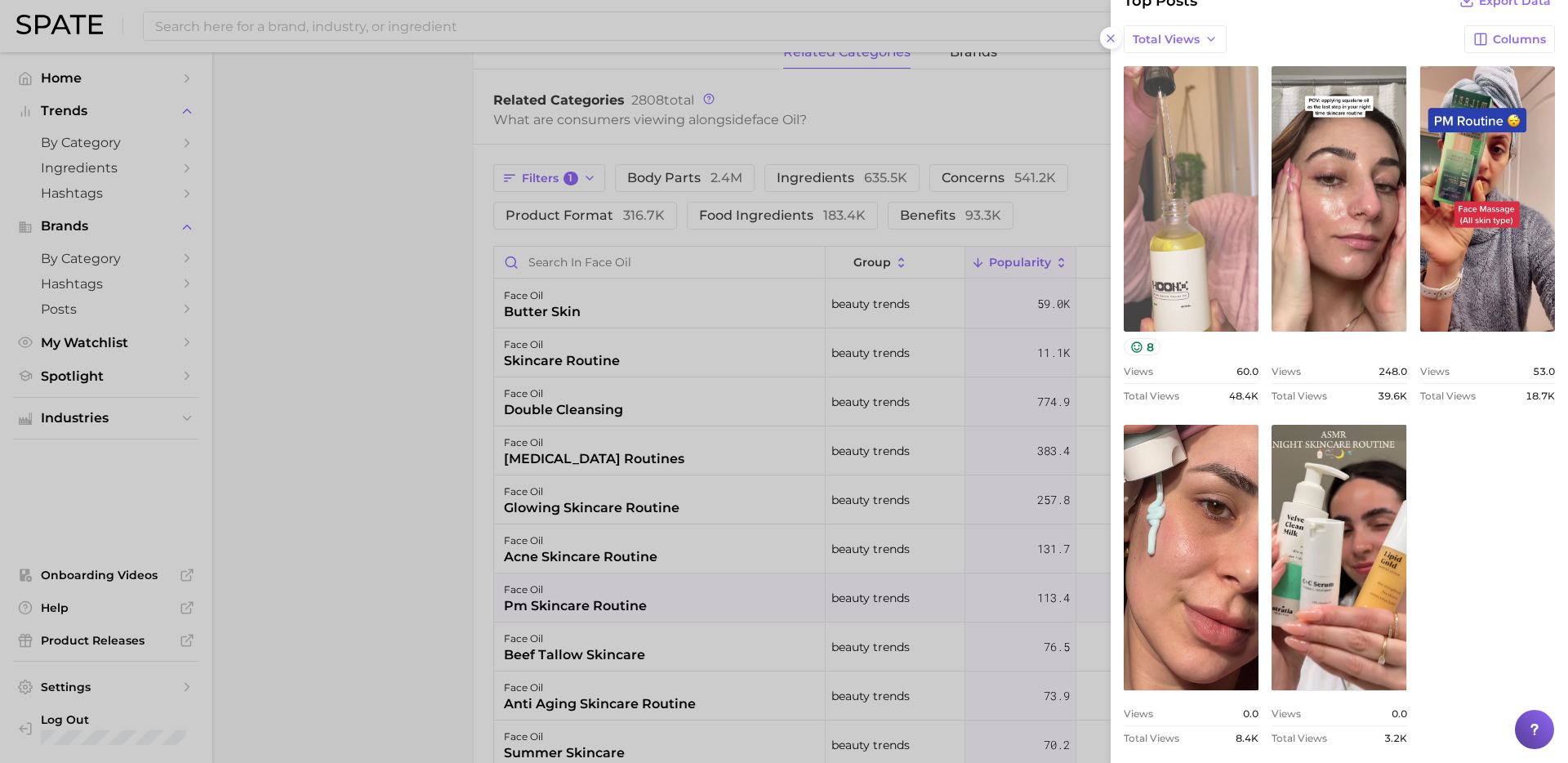
scroll to position [0, 0]
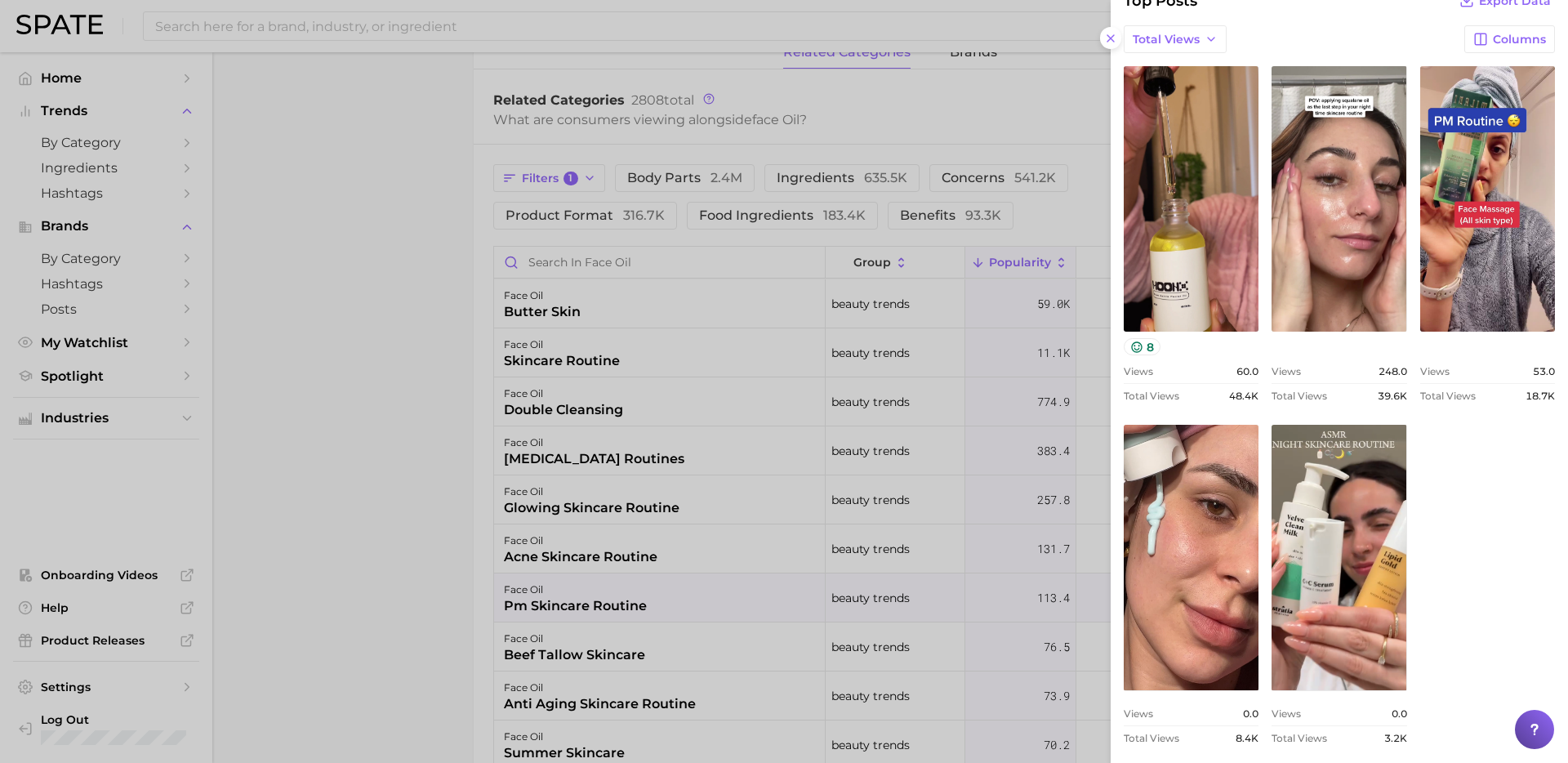
click at [694, 497] on div at bounding box center [784, 382] width 1568 height 763
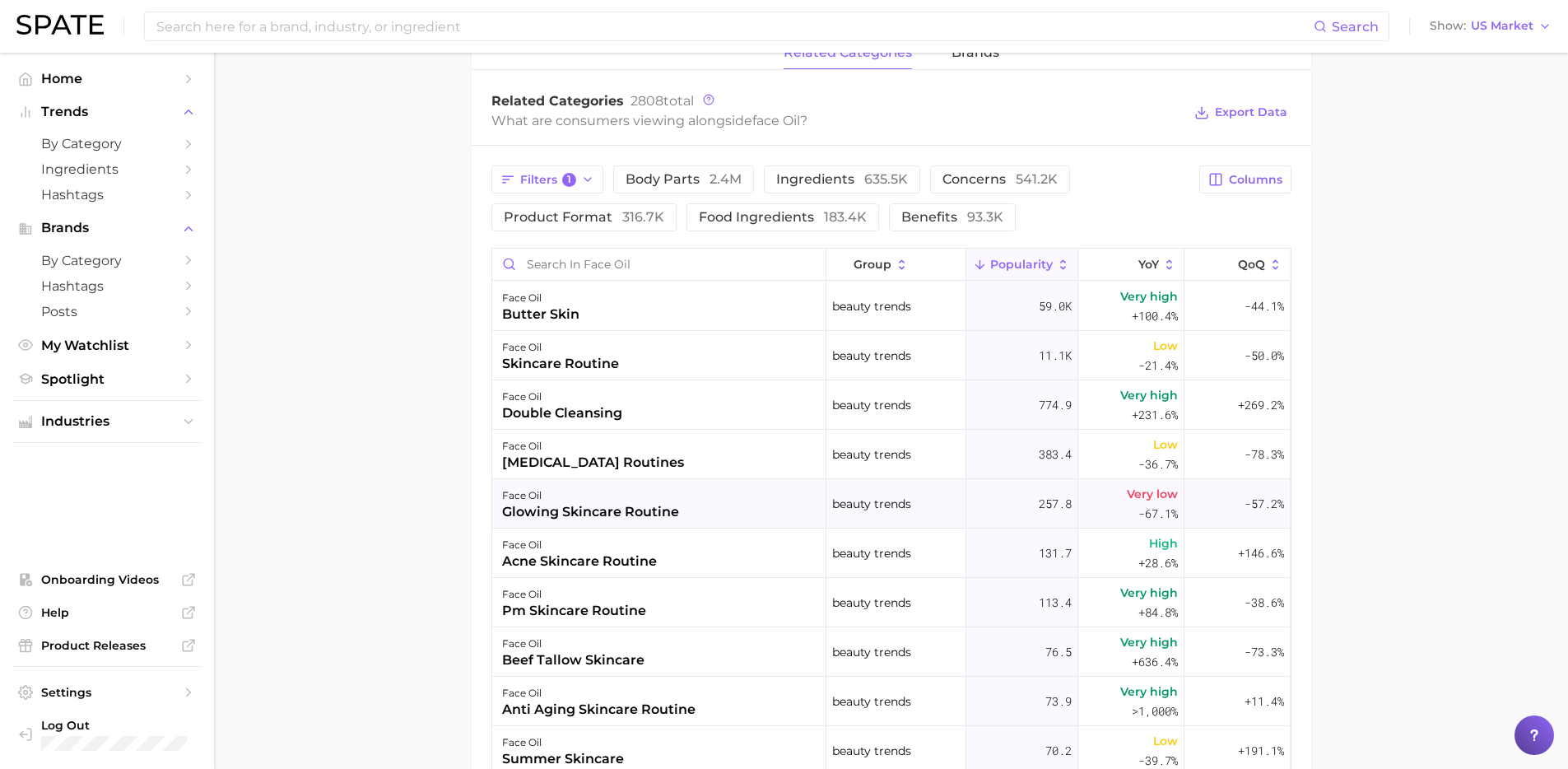
click at [575, 508] on div "glowing skincare routine" at bounding box center [590, 512] width 177 height 20
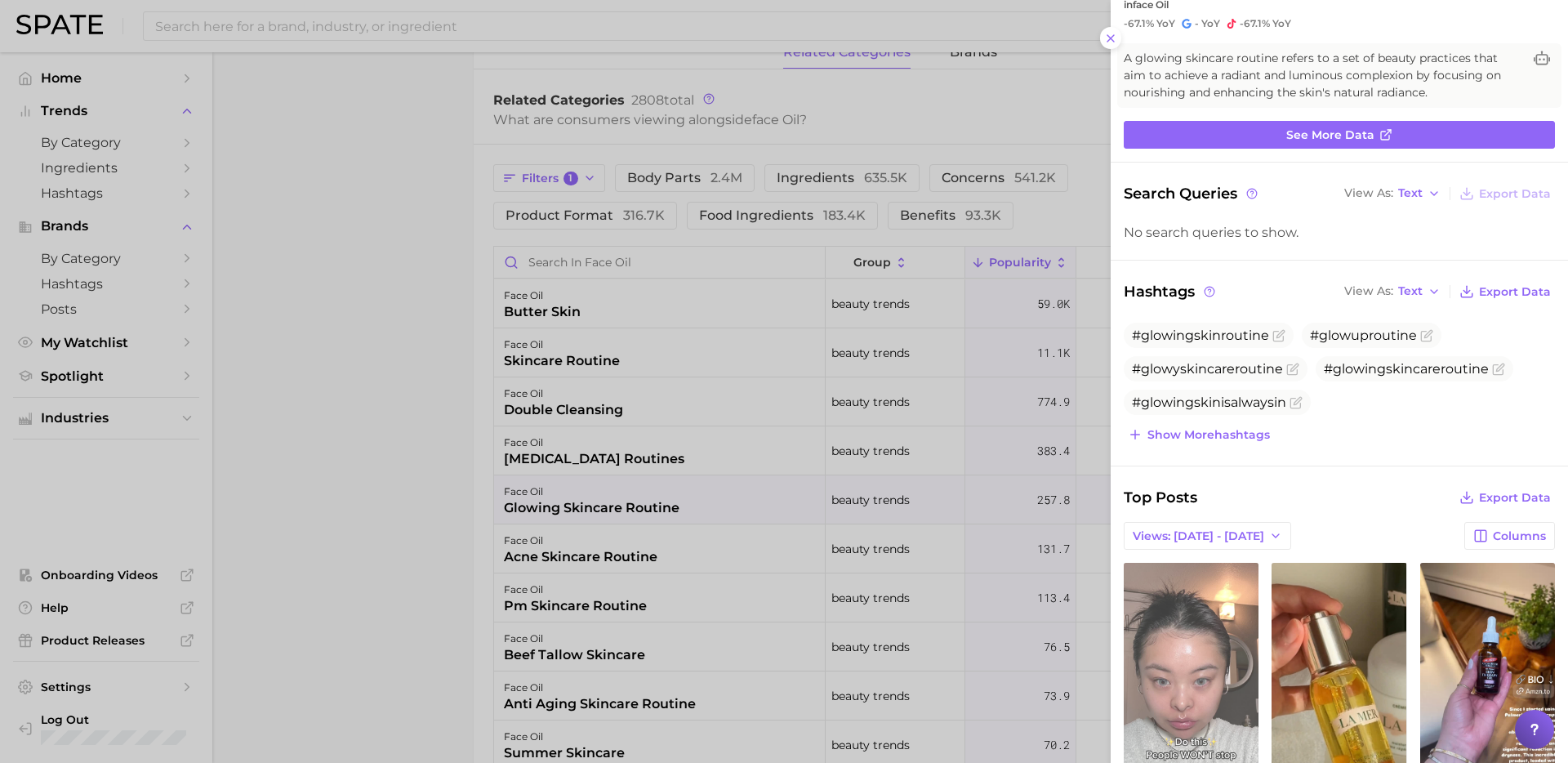
scroll to position [101, 0]
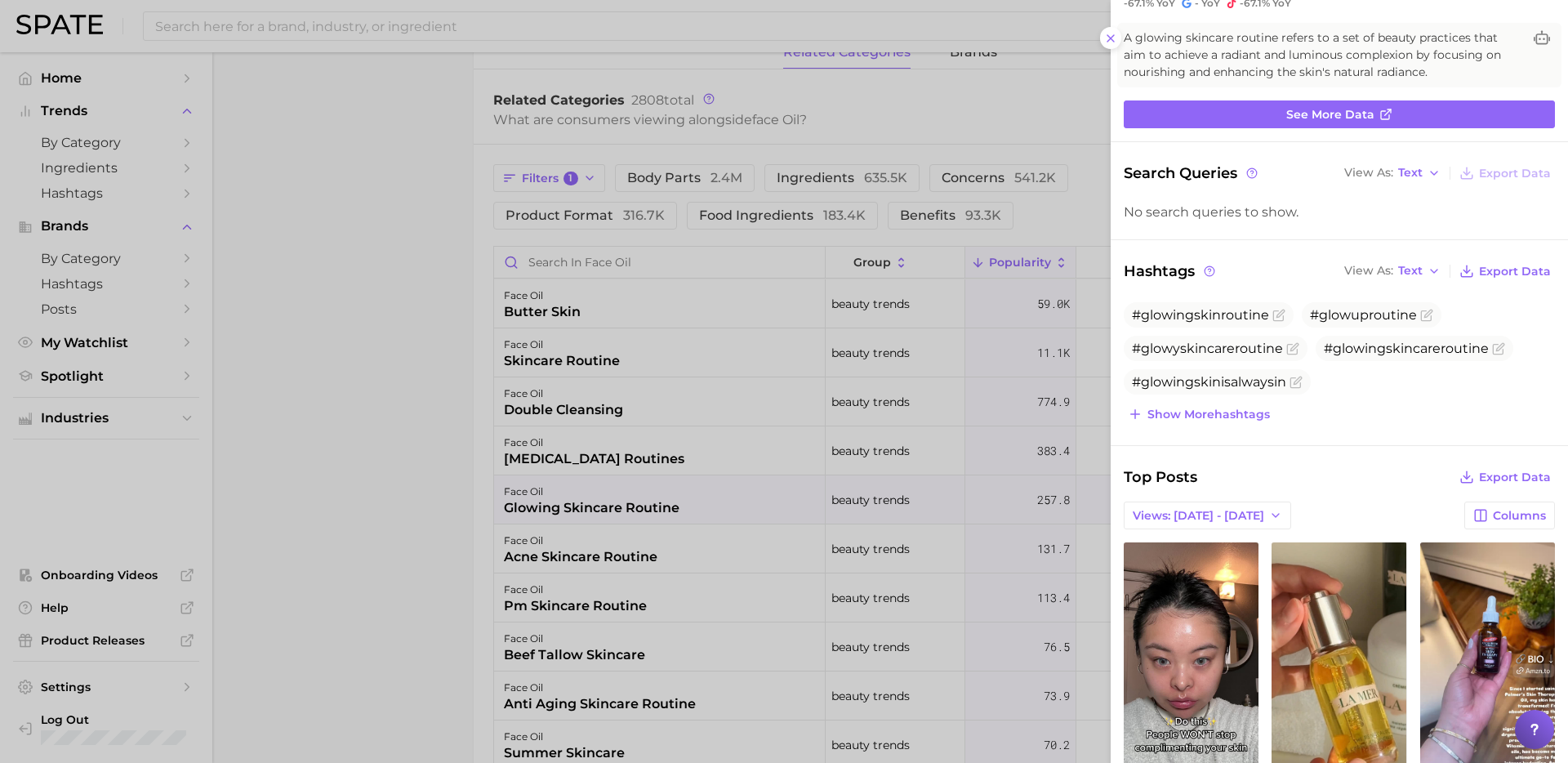
click at [1168, 521] on span "Views: [DATE] - [DATE]" at bounding box center [1198, 516] width 131 height 14
click at [1170, 566] on button "Total Views" at bounding box center [1214, 574] width 180 height 29
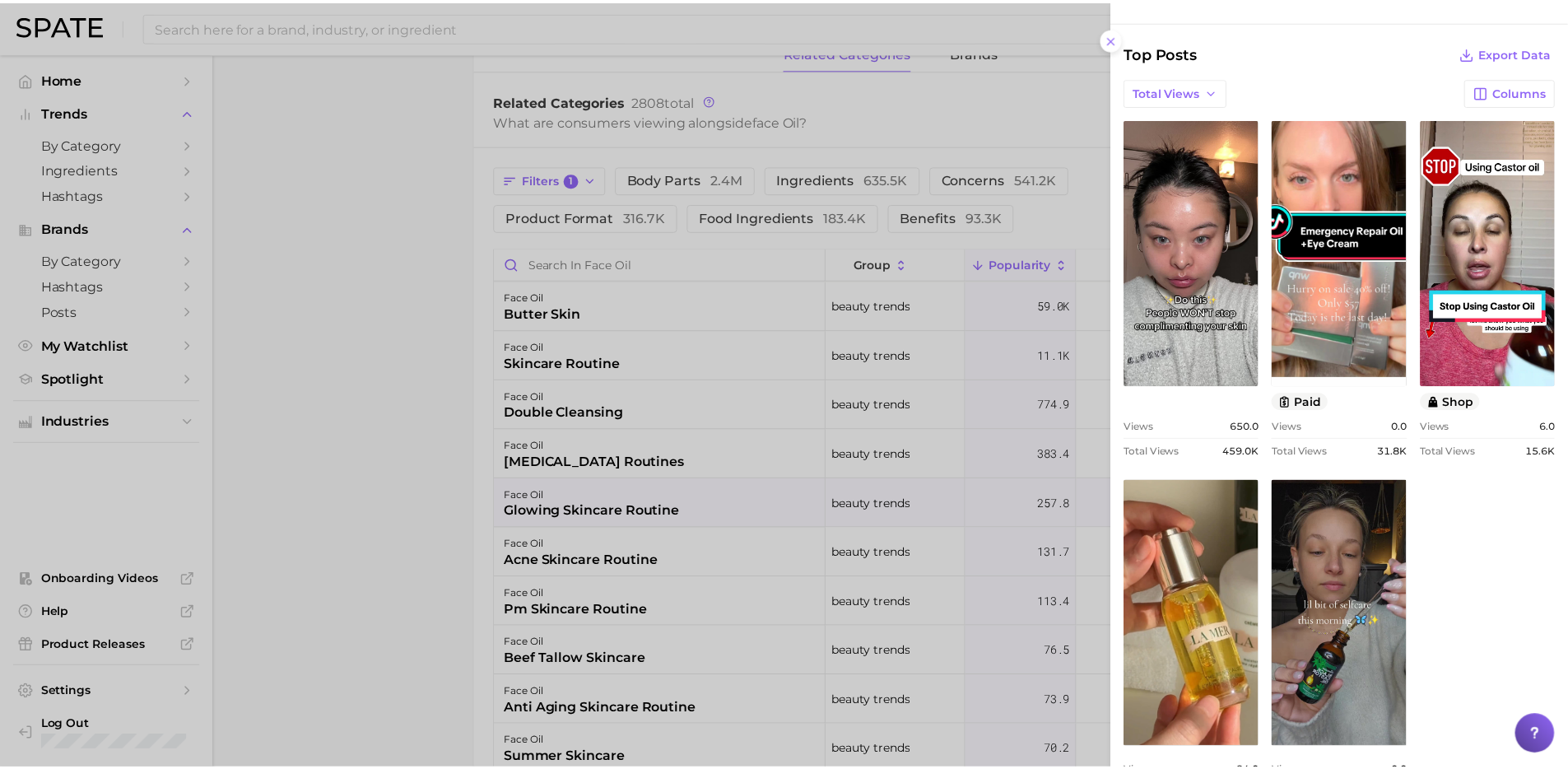
scroll to position [618, 0]
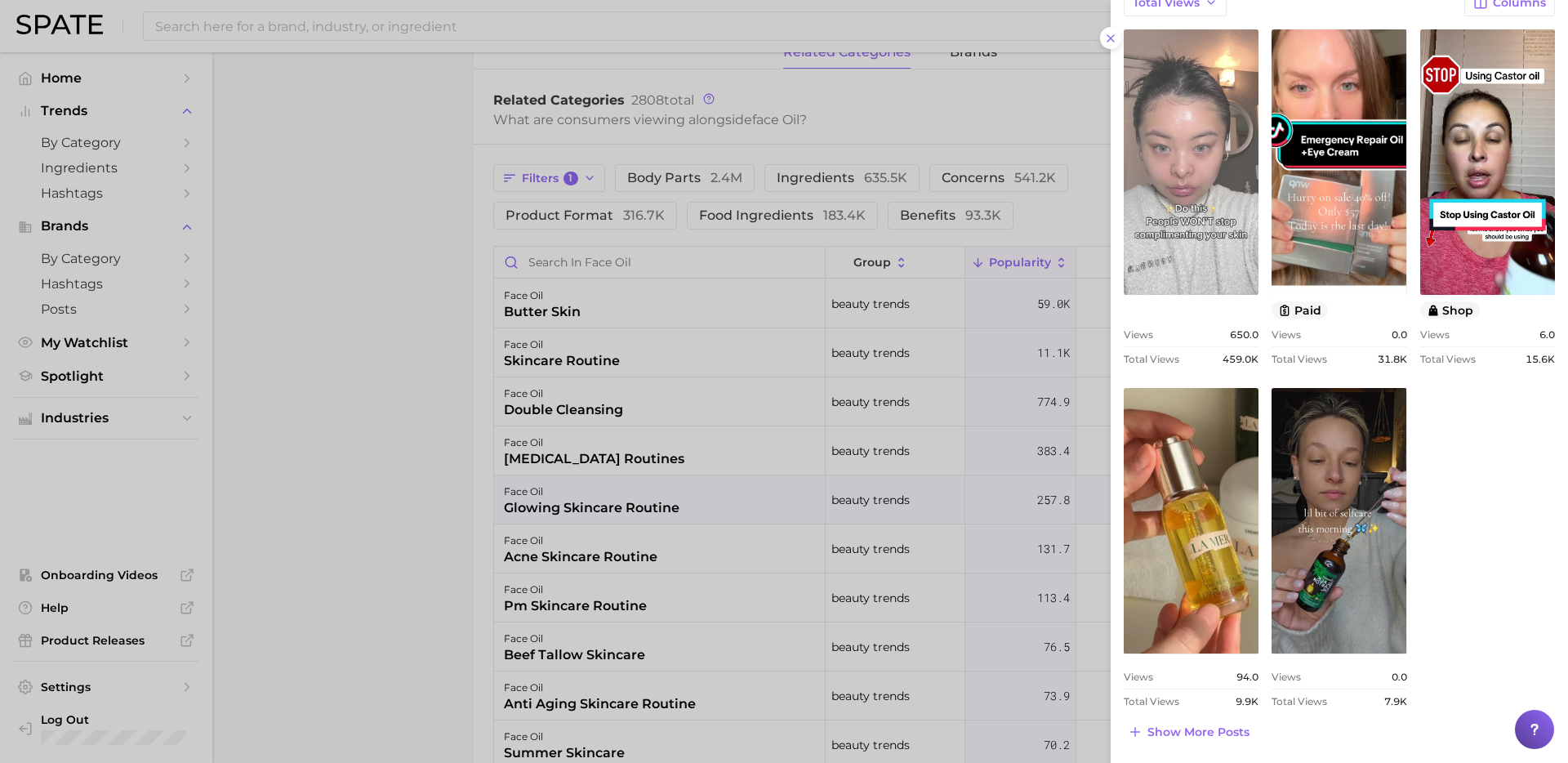
click at [1203, 230] on link "view post on TikTok" at bounding box center [1191, 162] width 135 height 266
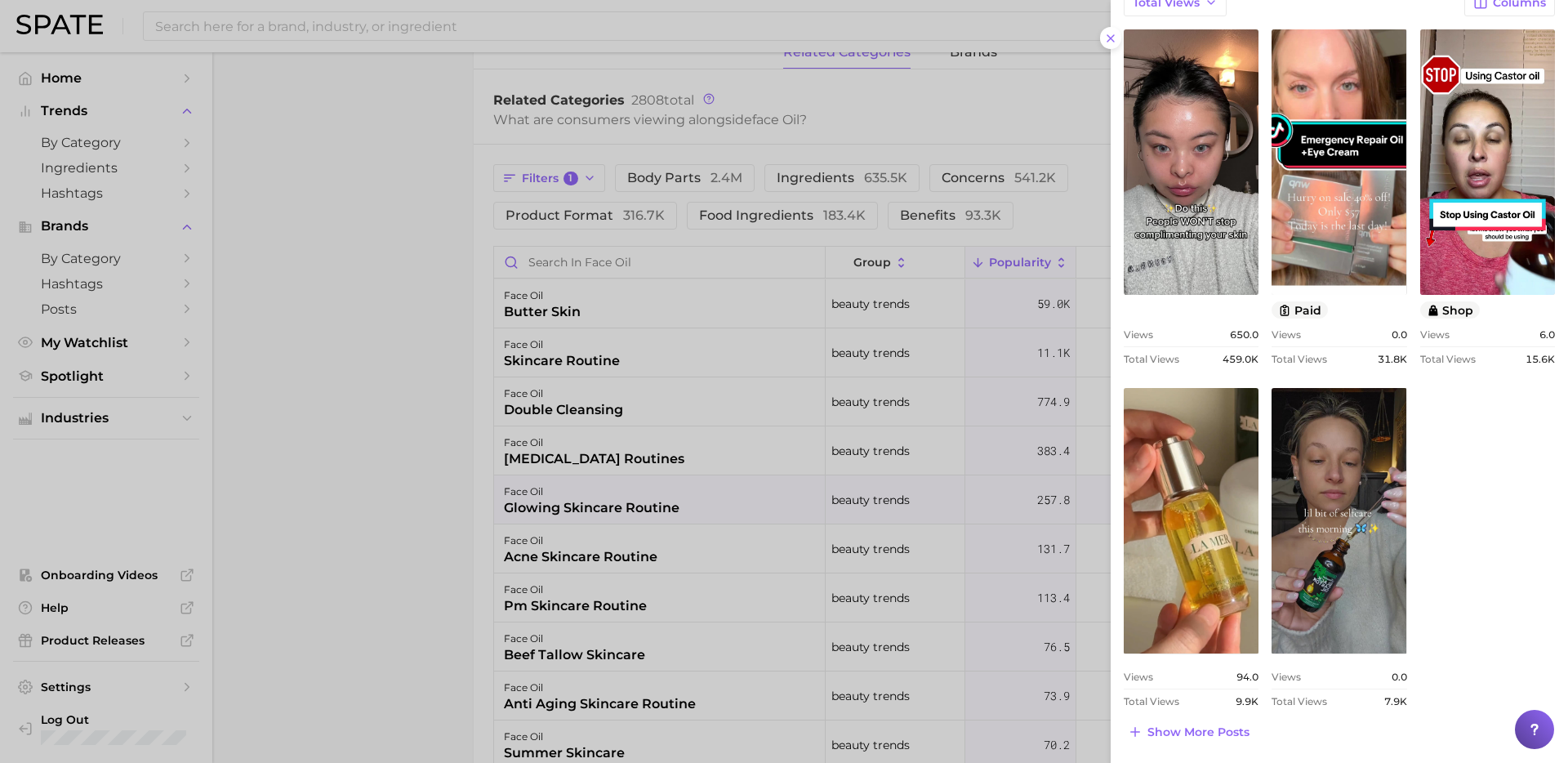
click at [391, 423] on div at bounding box center [784, 382] width 1568 height 763
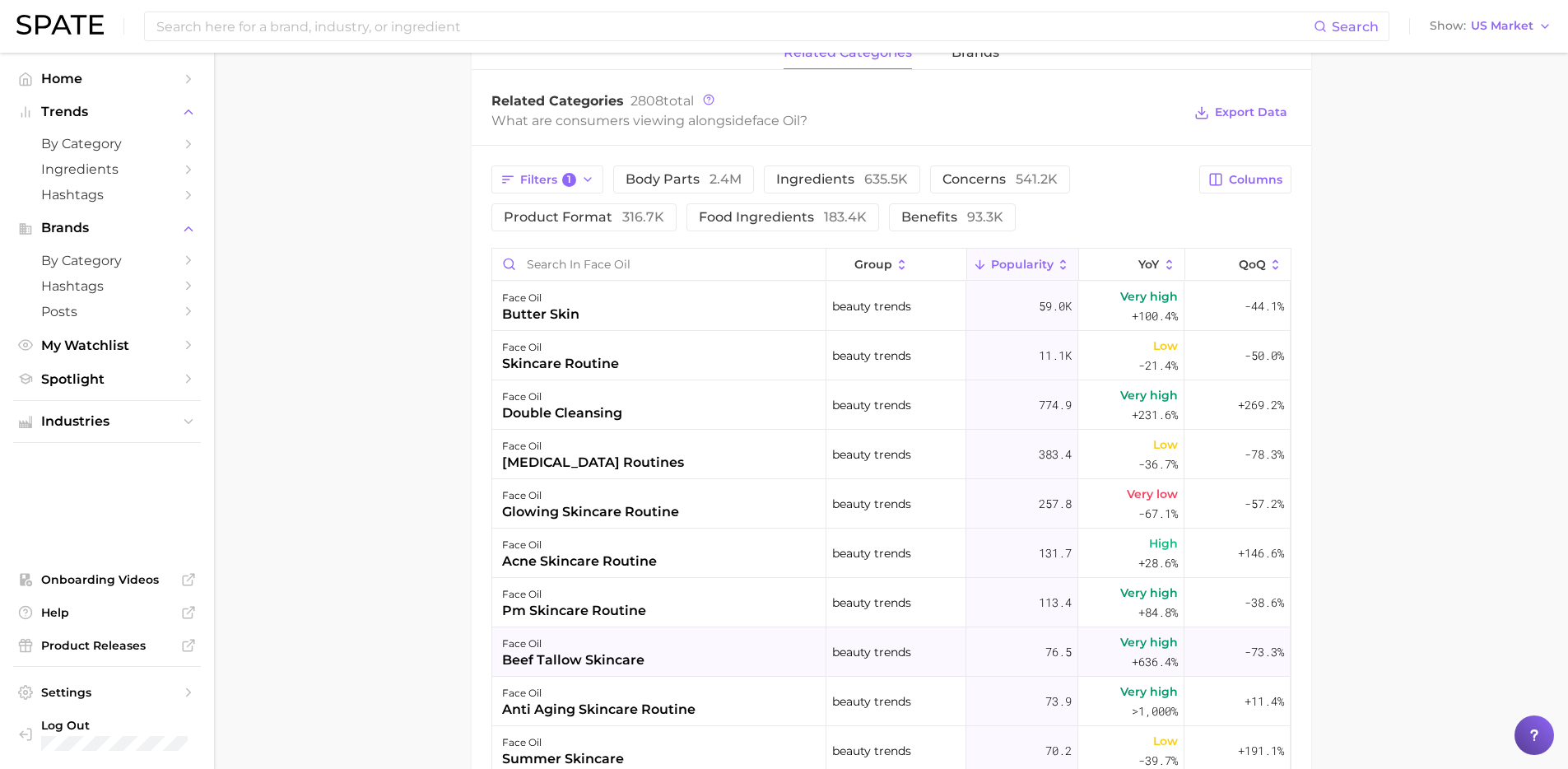
click at [561, 650] on div "beef tallow skincare" at bounding box center [573, 660] width 142 height 20
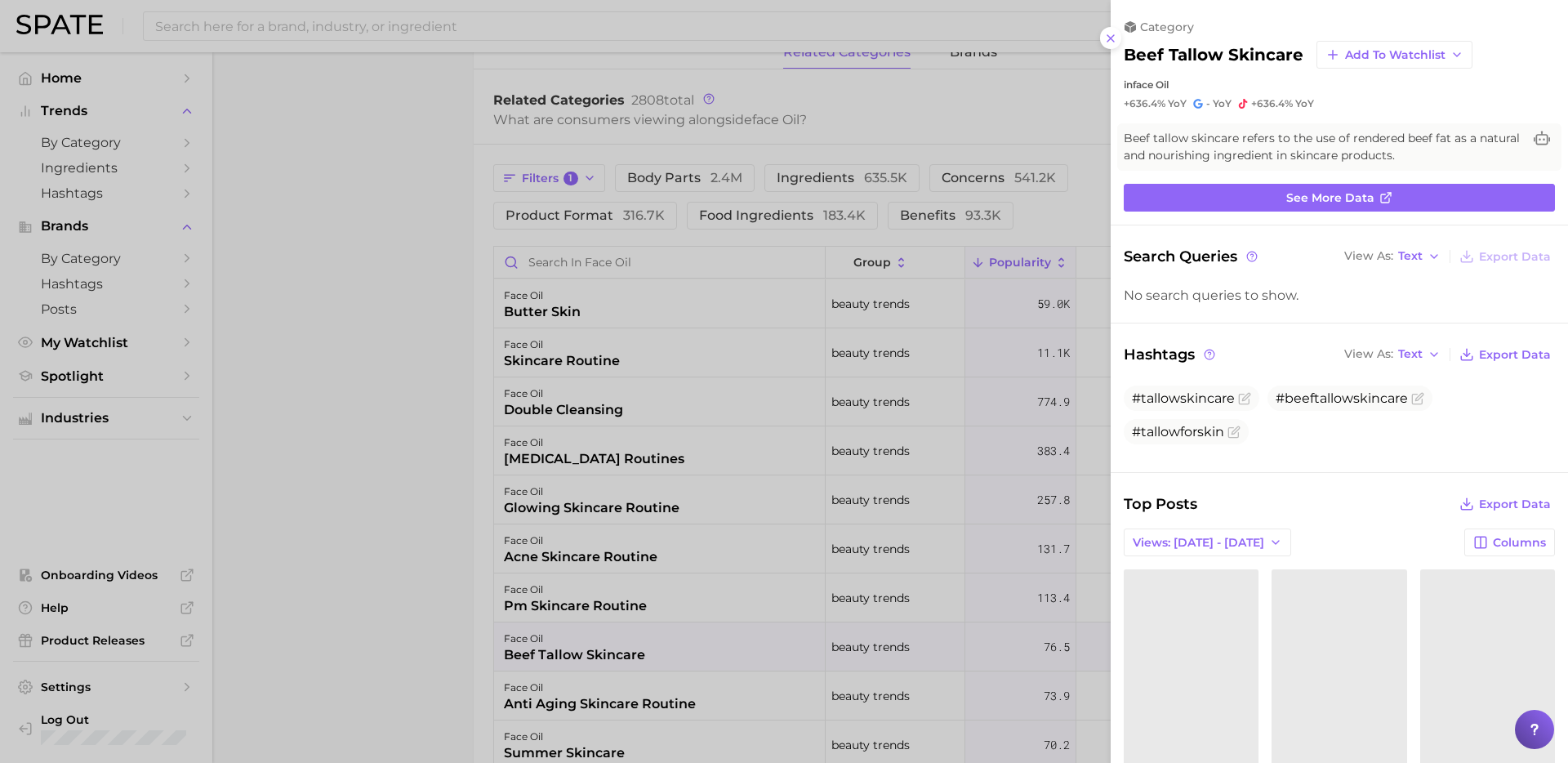
click at [550, 696] on div at bounding box center [784, 382] width 1568 height 763
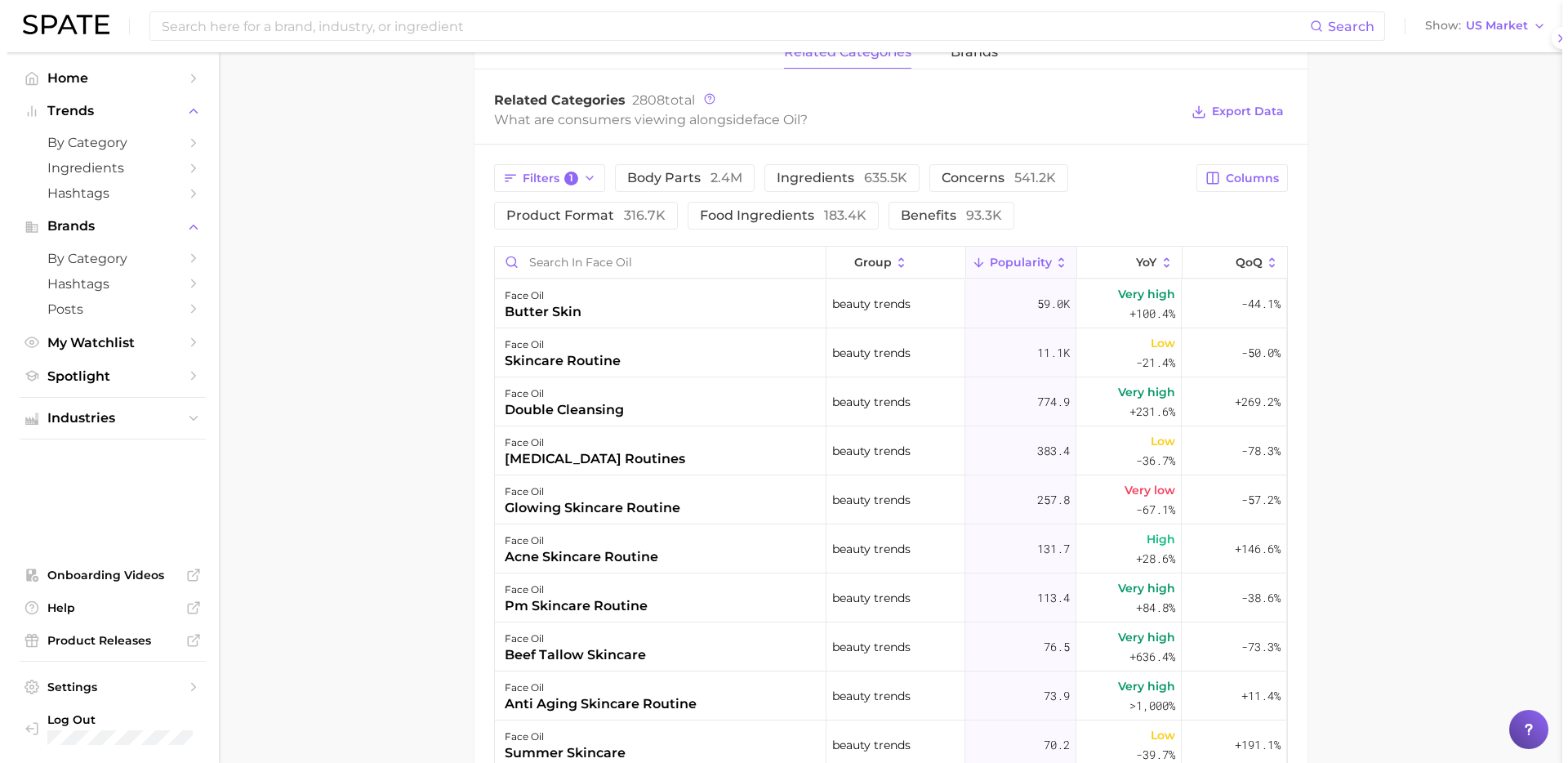
scroll to position [0, 0]
click at [571, 700] on div "anti aging skincare routine" at bounding box center [594, 704] width 192 height 20
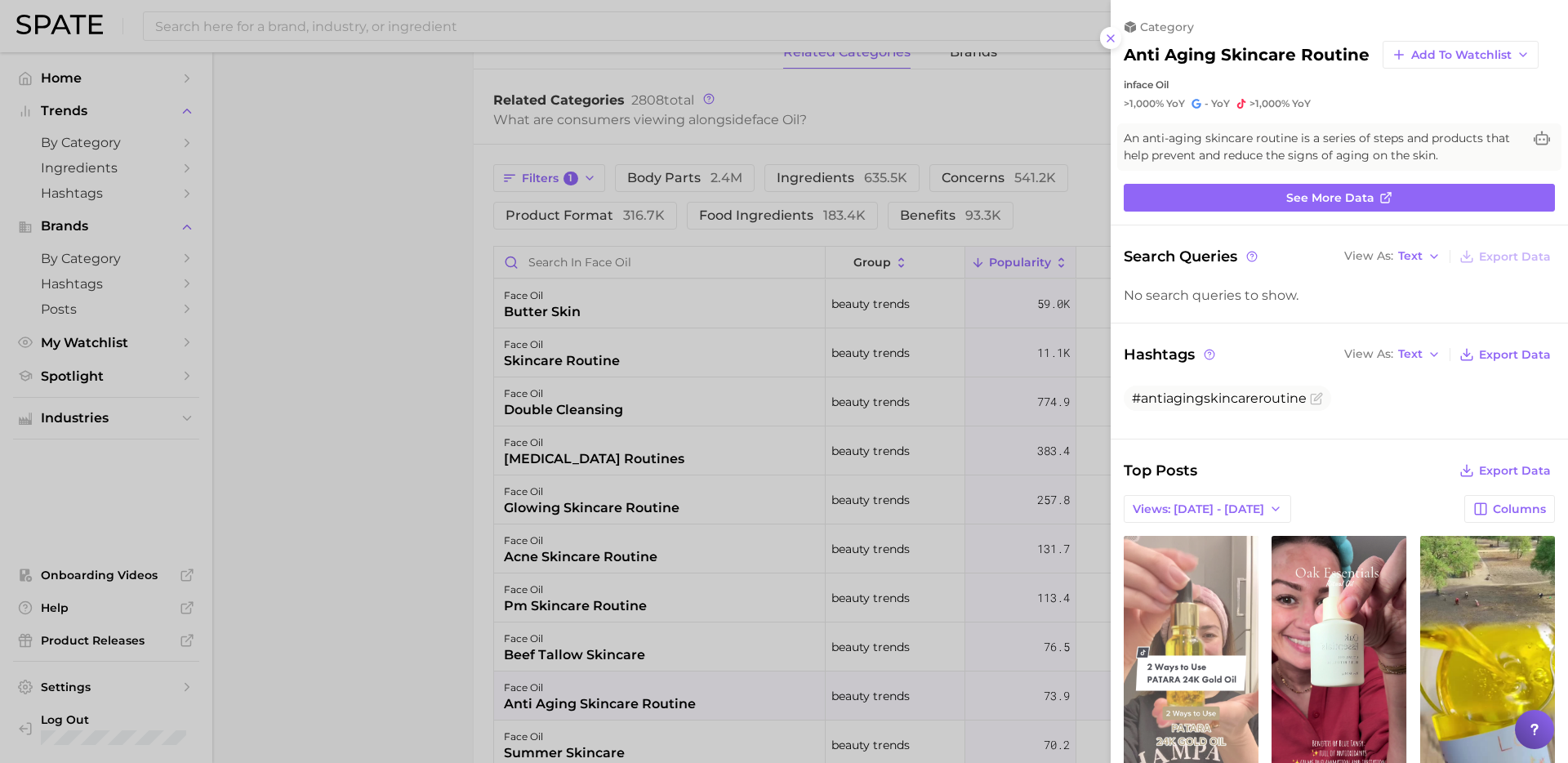
click at [1162, 615] on link "view post on TikTok" at bounding box center [1191, 669] width 135 height 266
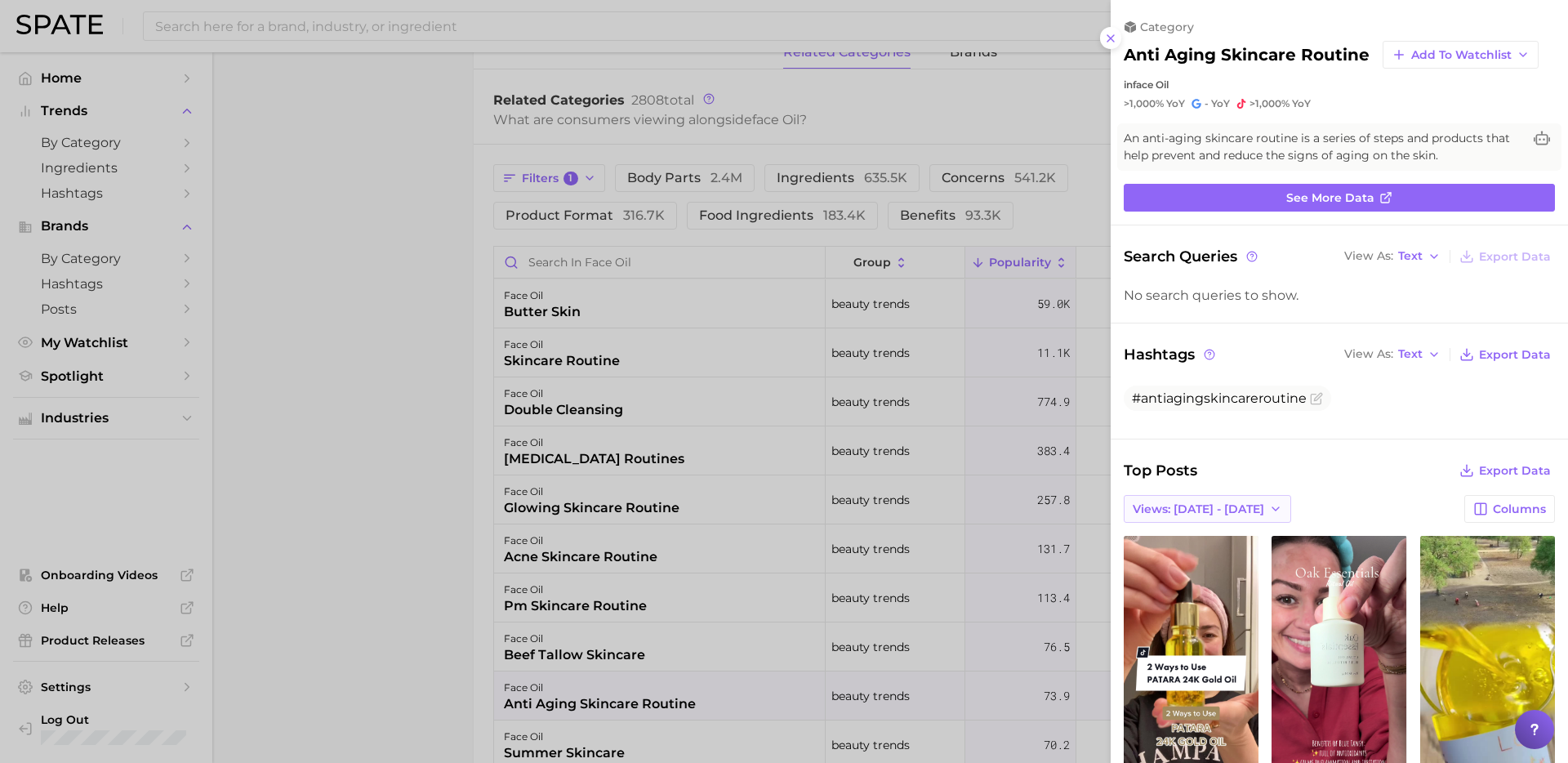
click at [1223, 500] on button "Views: [DATE] - [DATE]" at bounding box center [1208, 508] width 168 height 28
click at [1191, 569] on span "Total Views" at bounding box center [1165, 569] width 67 height 14
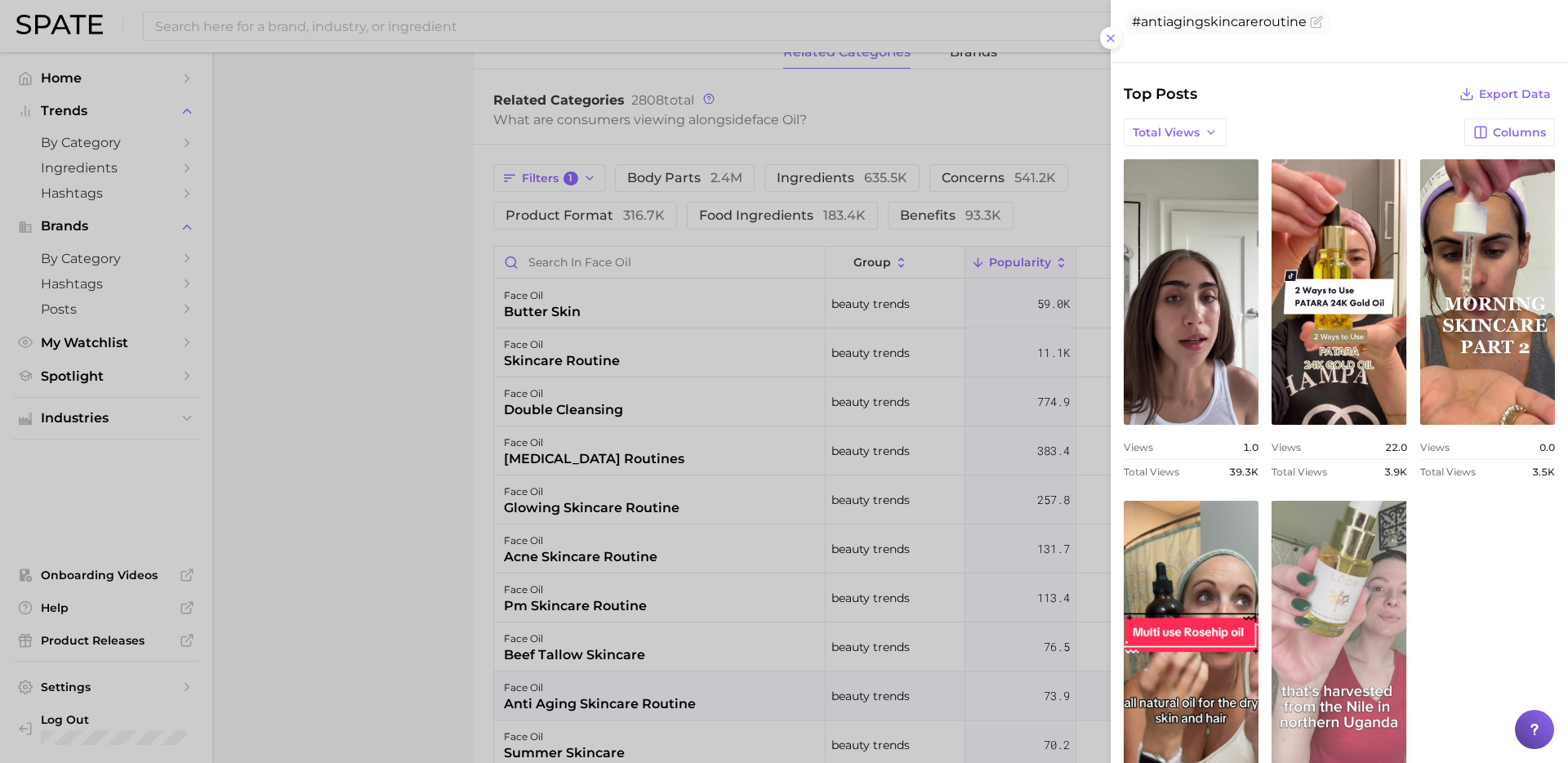
scroll to position [489, 0]
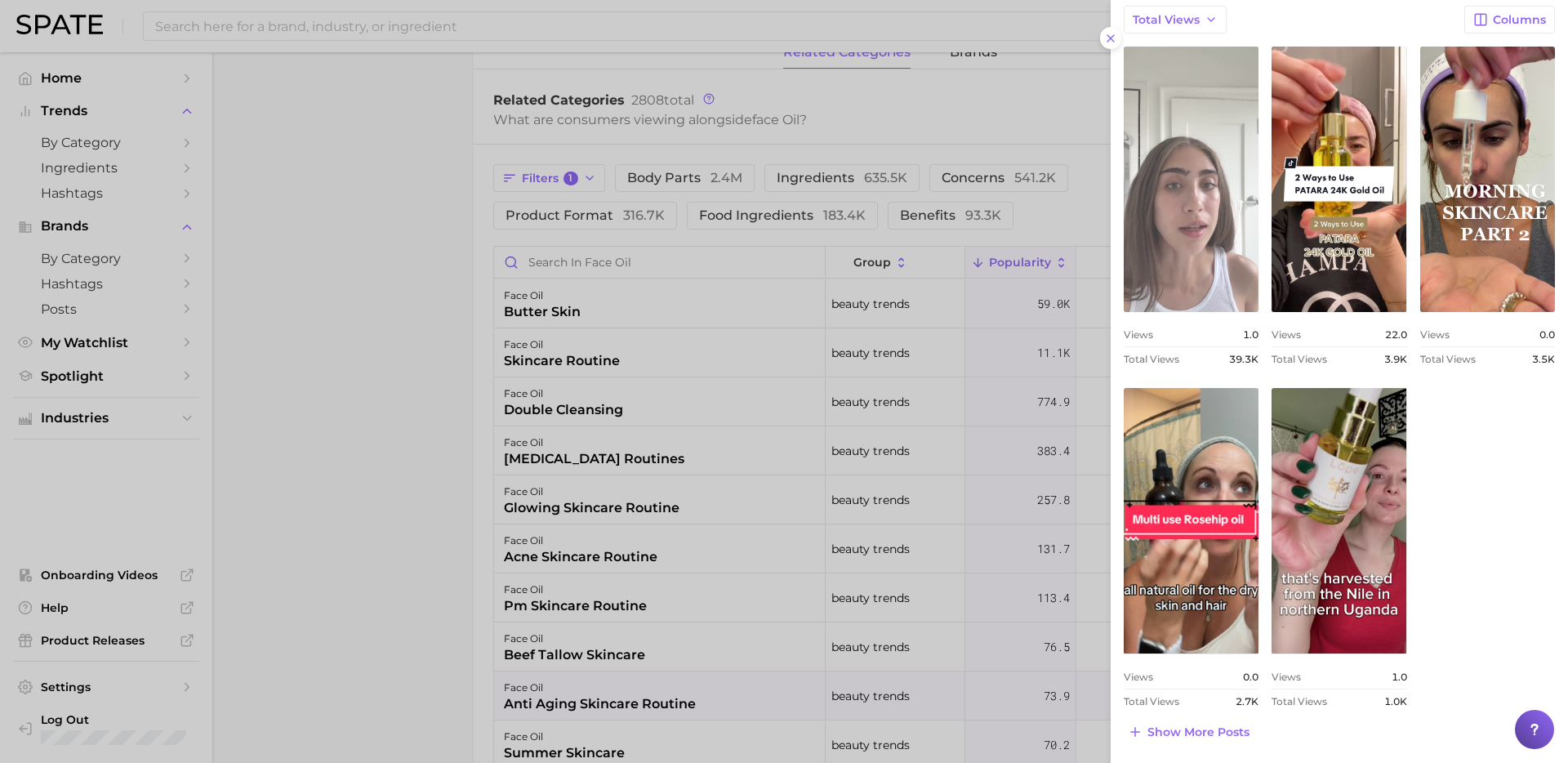
click at [1203, 123] on link "view post on TikTok" at bounding box center [1191, 179] width 135 height 266
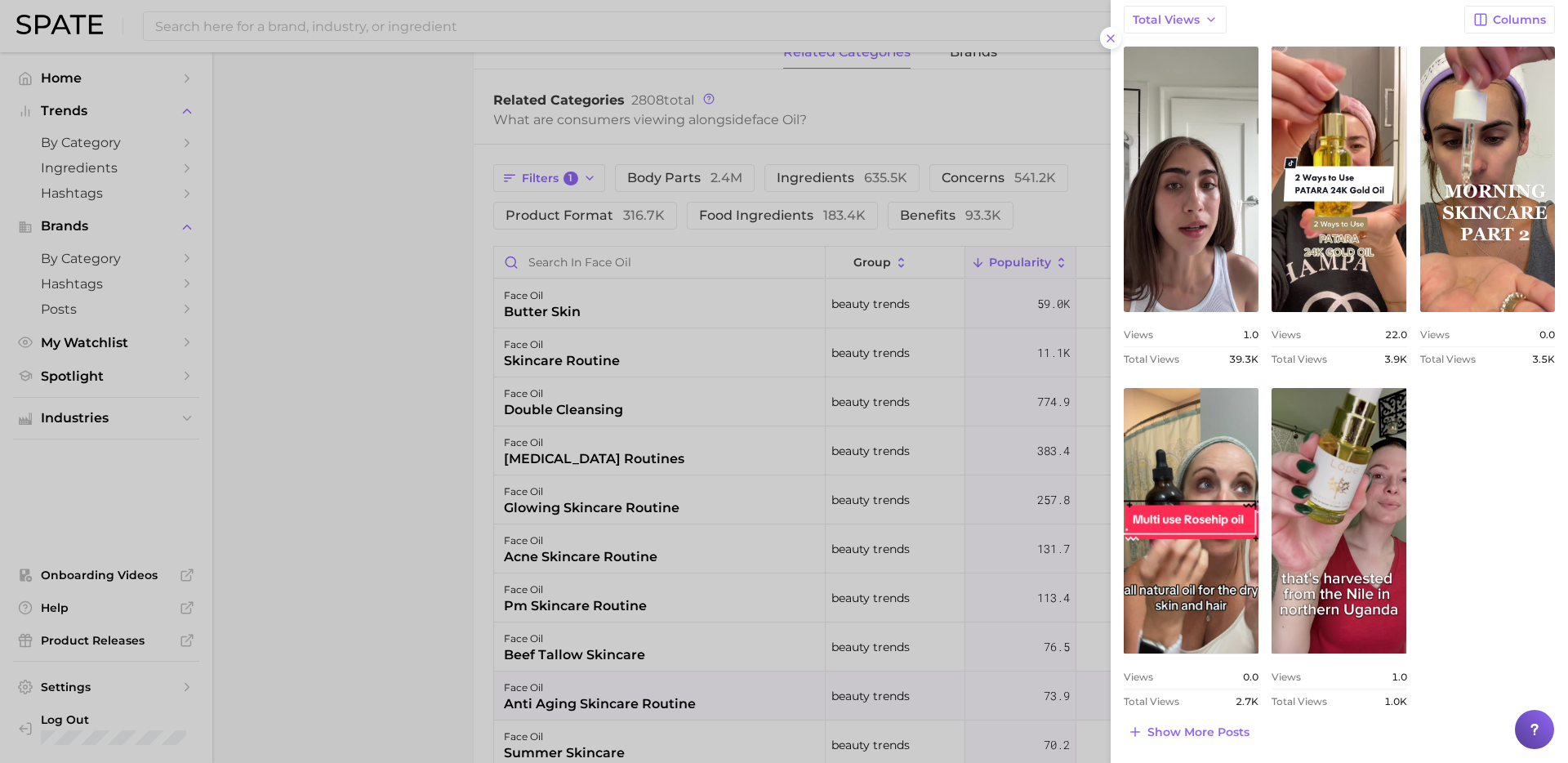
click at [394, 355] on div at bounding box center [784, 382] width 1568 height 763
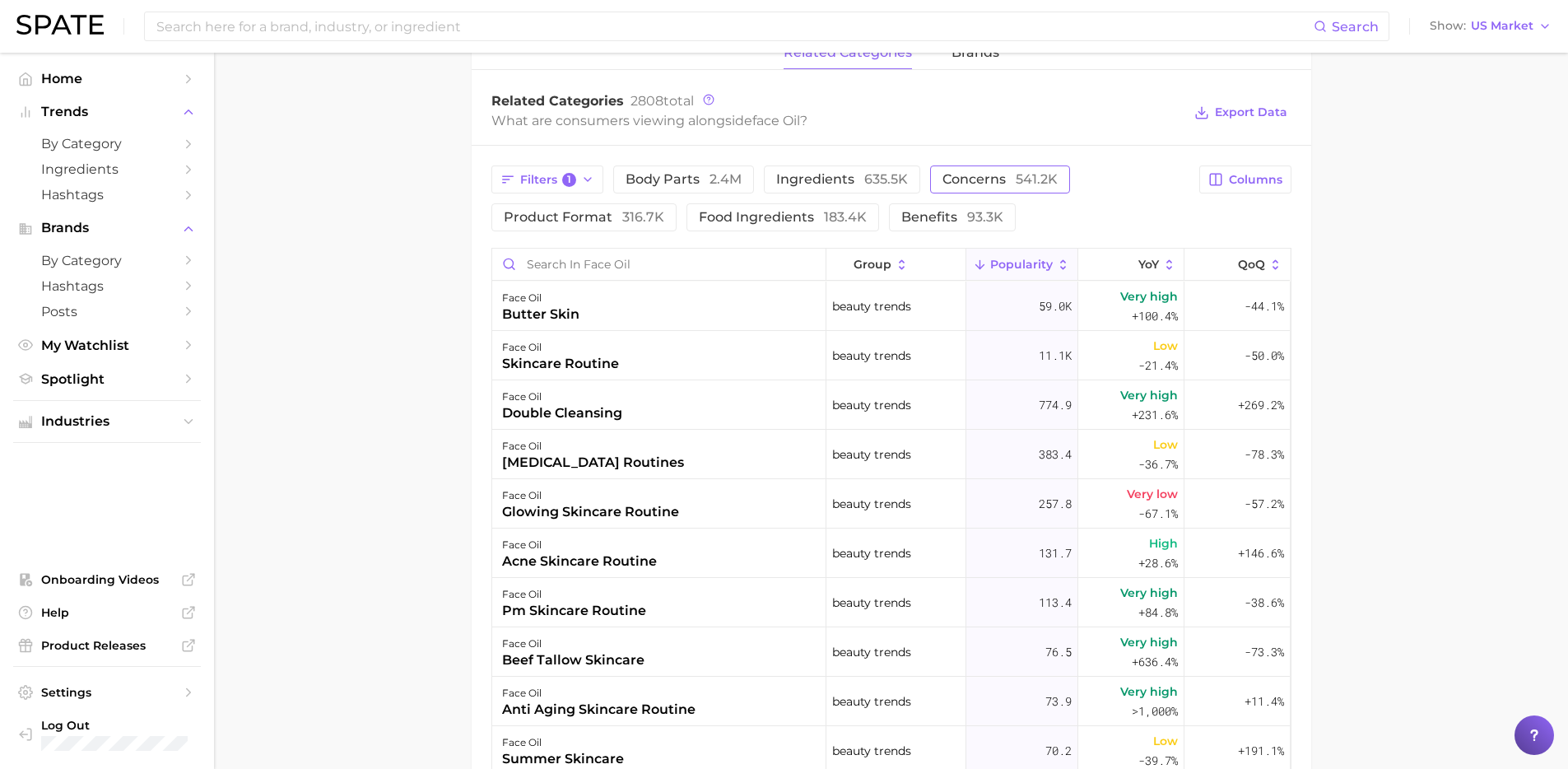
click at [1000, 178] on span "concerns 541.2k" at bounding box center [1000, 179] width 115 height 13
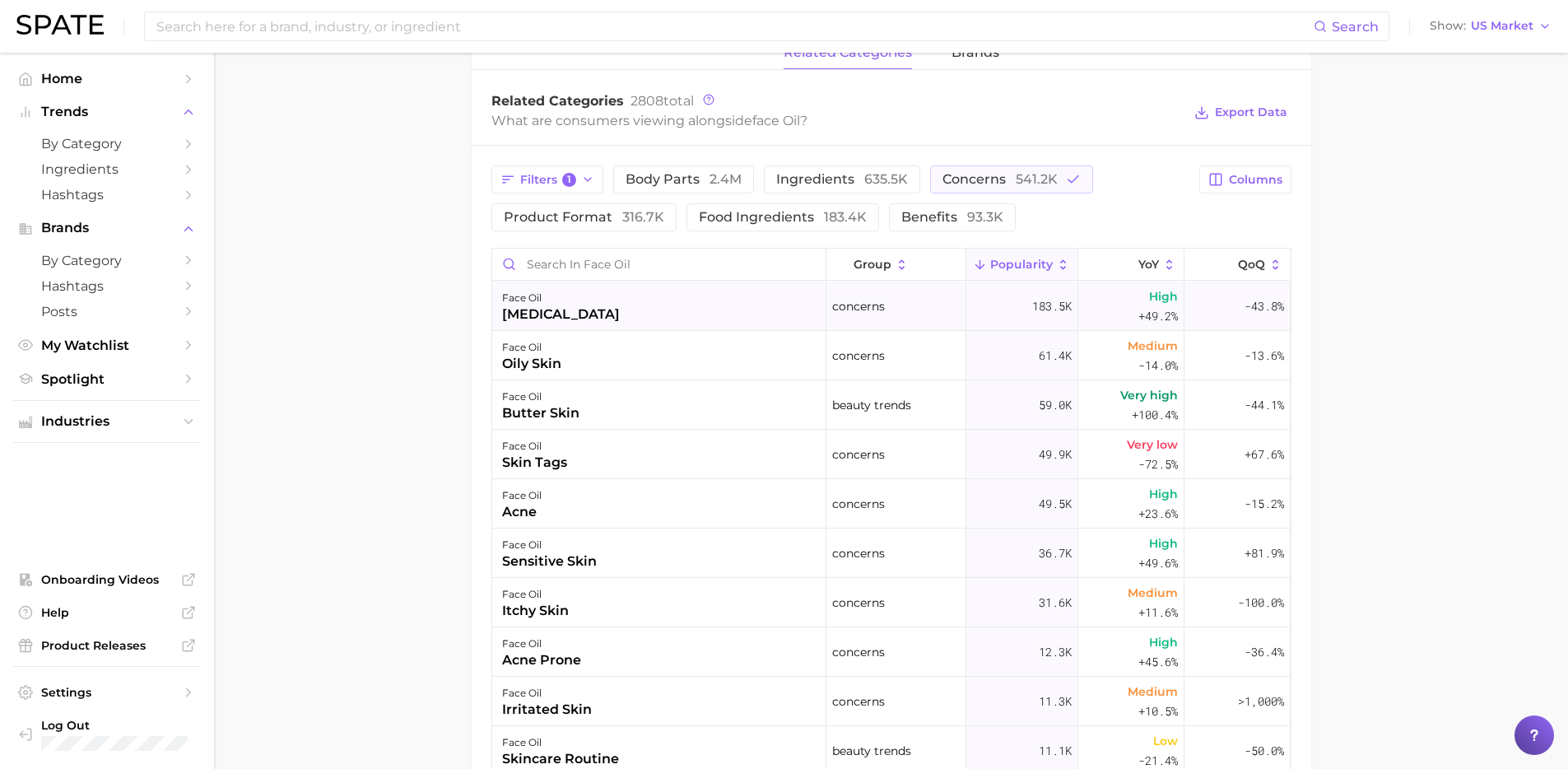
click at [557, 311] on div "[MEDICAL_DATA]" at bounding box center [561, 314] width 118 height 20
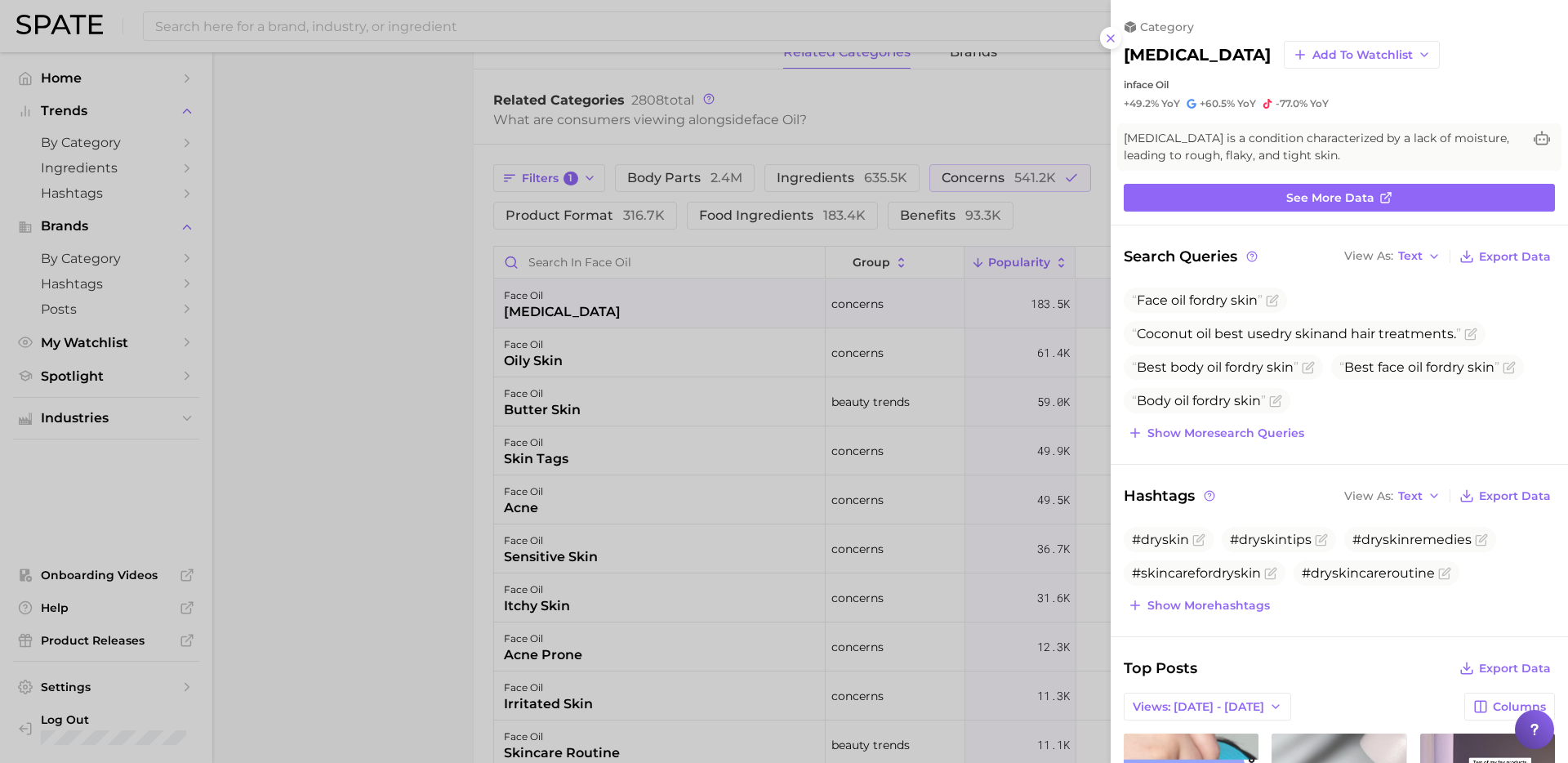
scroll to position [0, 0]
click at [571, 184] on div at bounding box center [784, 382] width 1568 height 763
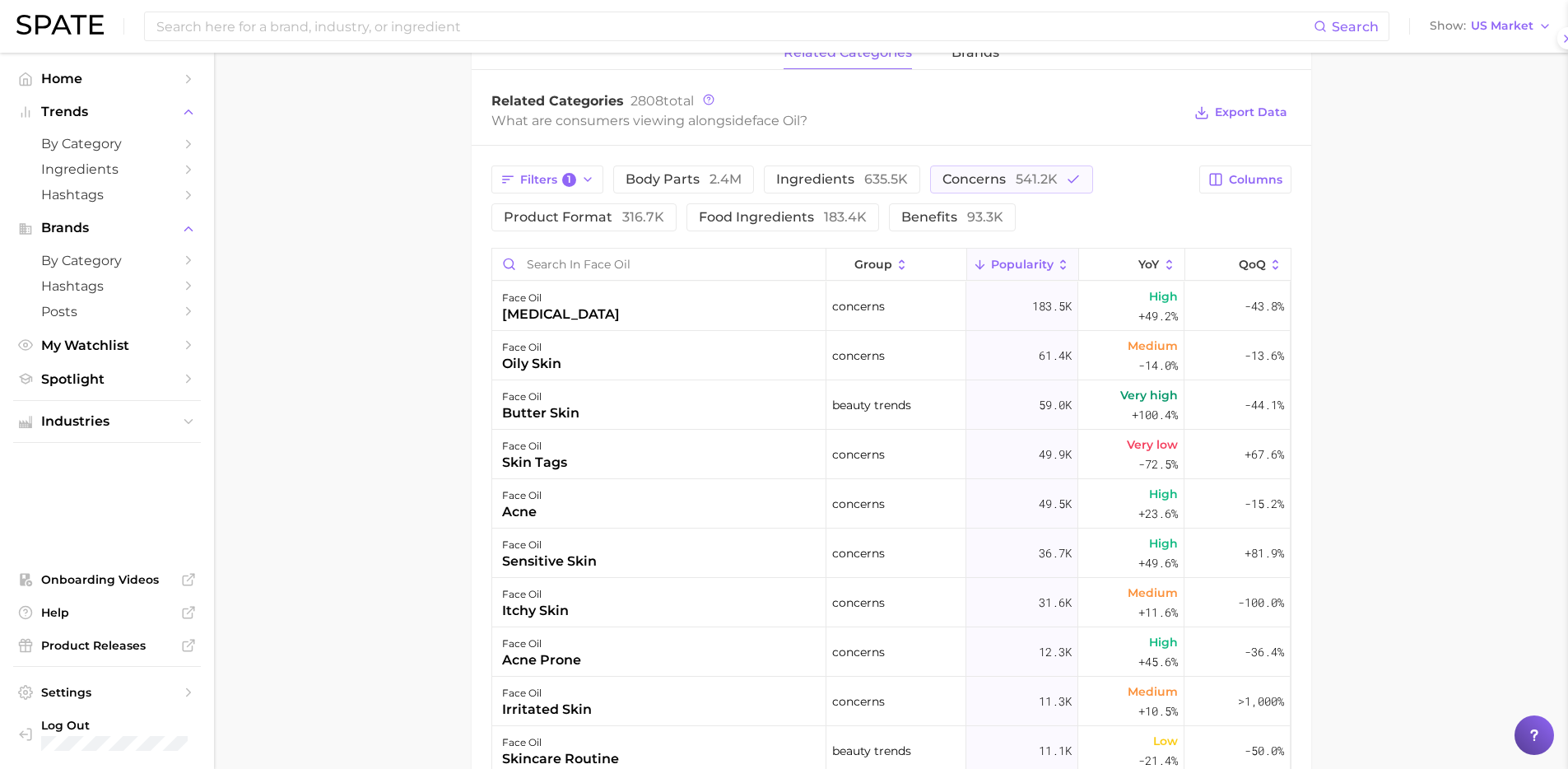
click at [563, 178] on span "1" at bounding box center [570, 180] width 14 height 14
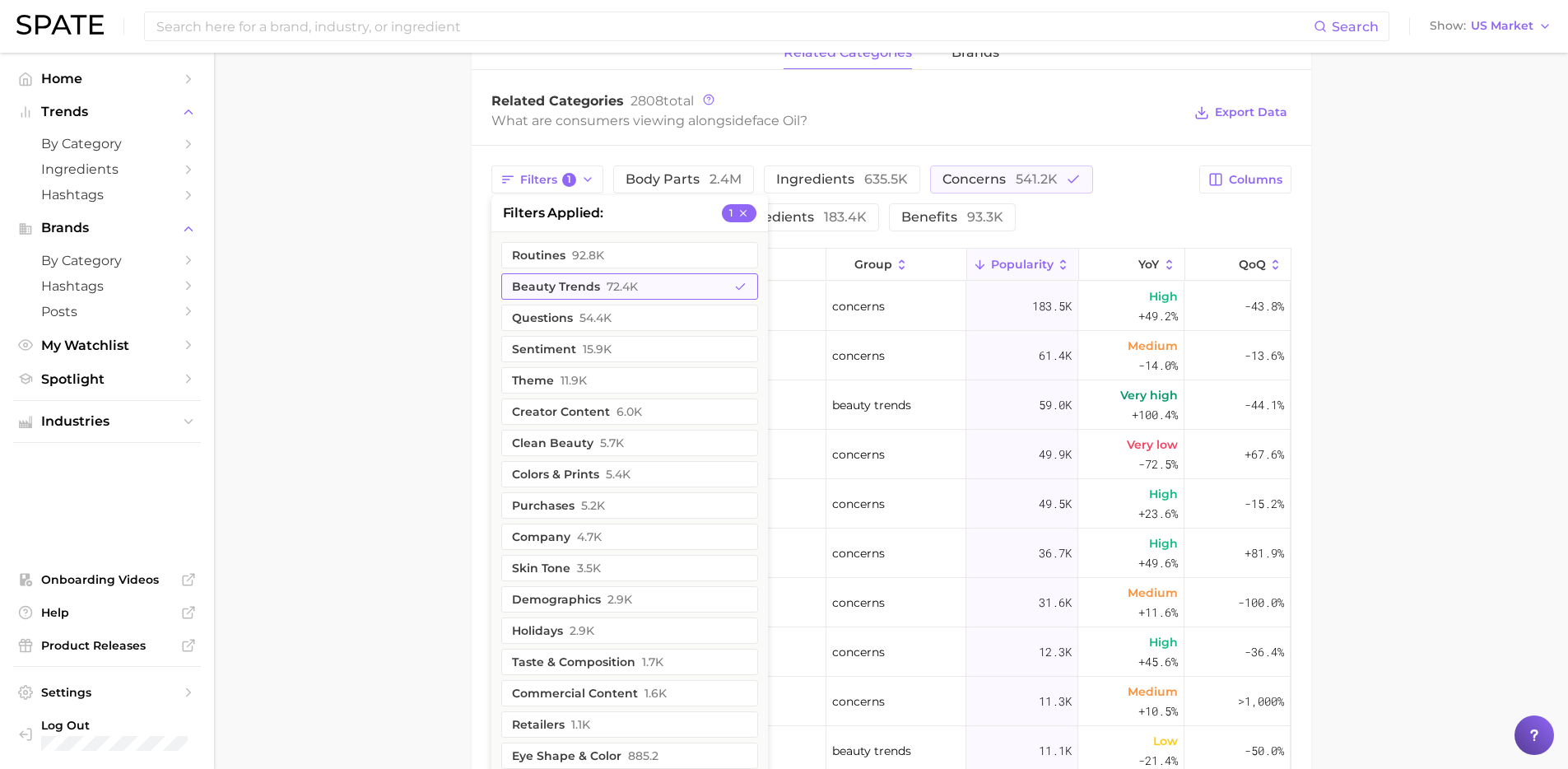
click at [563, 291] on button "beauty trends 72.4k" at bounding box center [630, 286] width 257 height 26
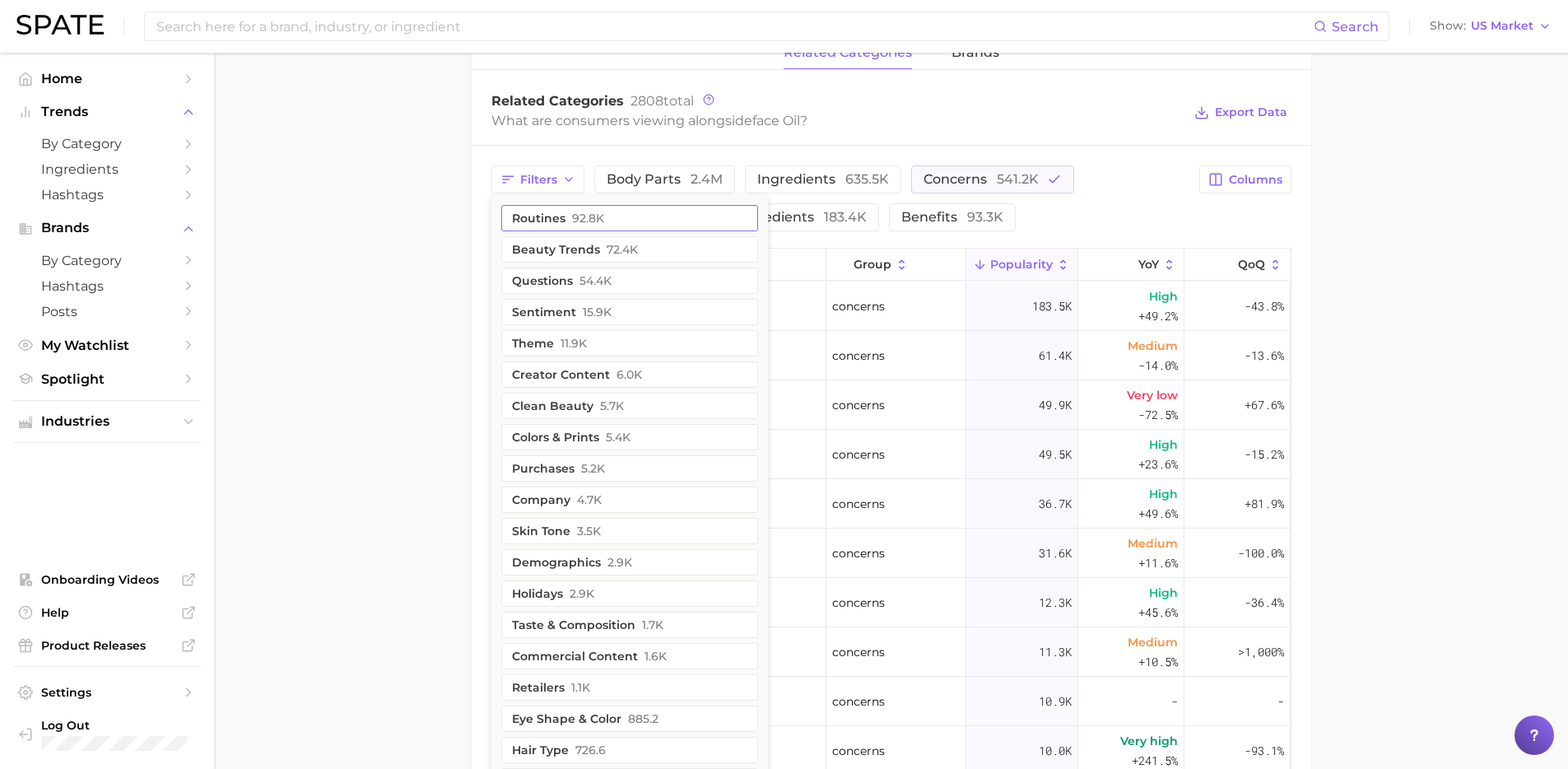
click at [562, 223] on button "routines 92.8k" at bounding box center [630, 217] width 257 height 26
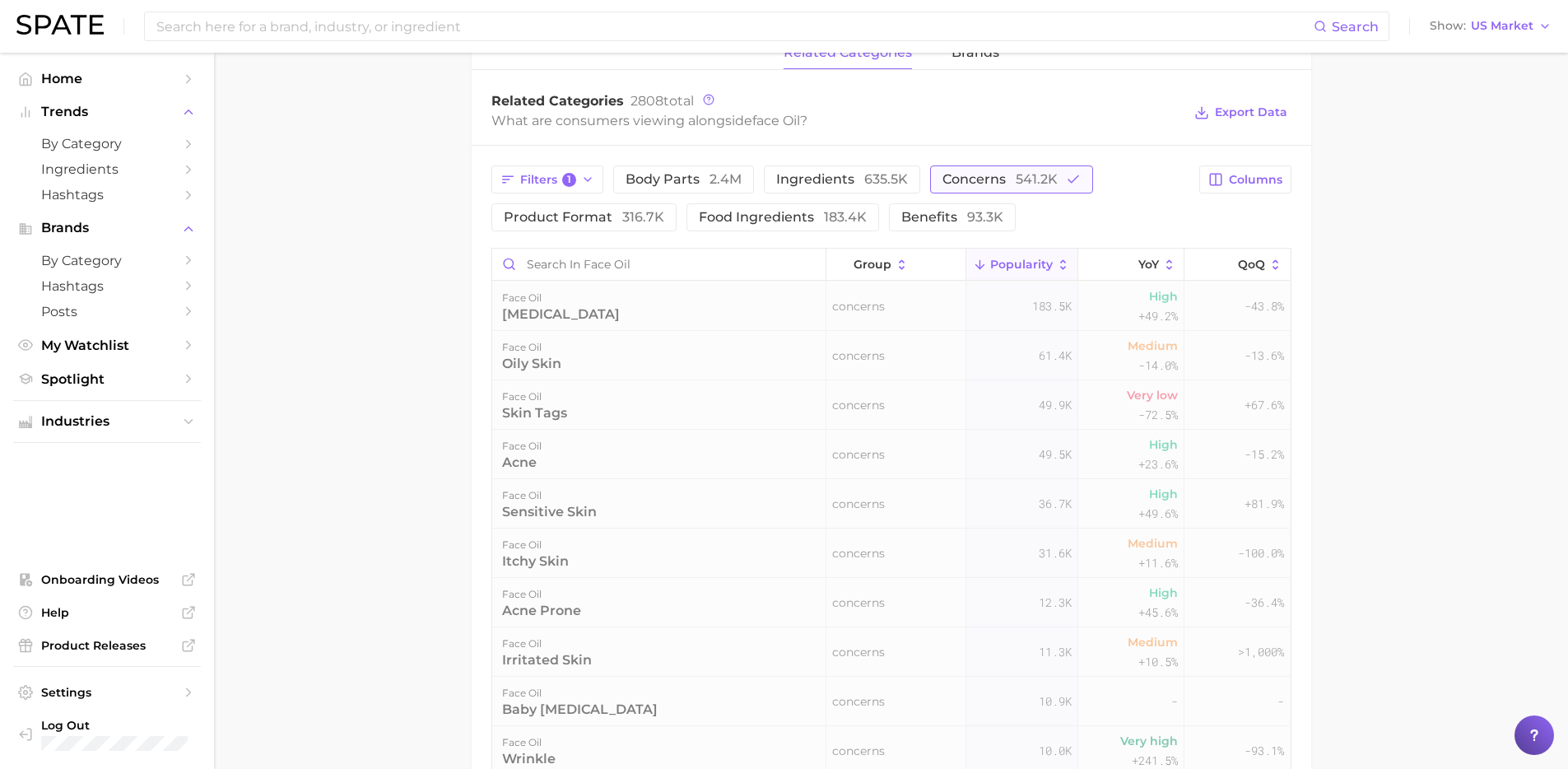
click at [1029, 172] on span "541.2k" at bounding box center [1037, 179] width 42 height 15
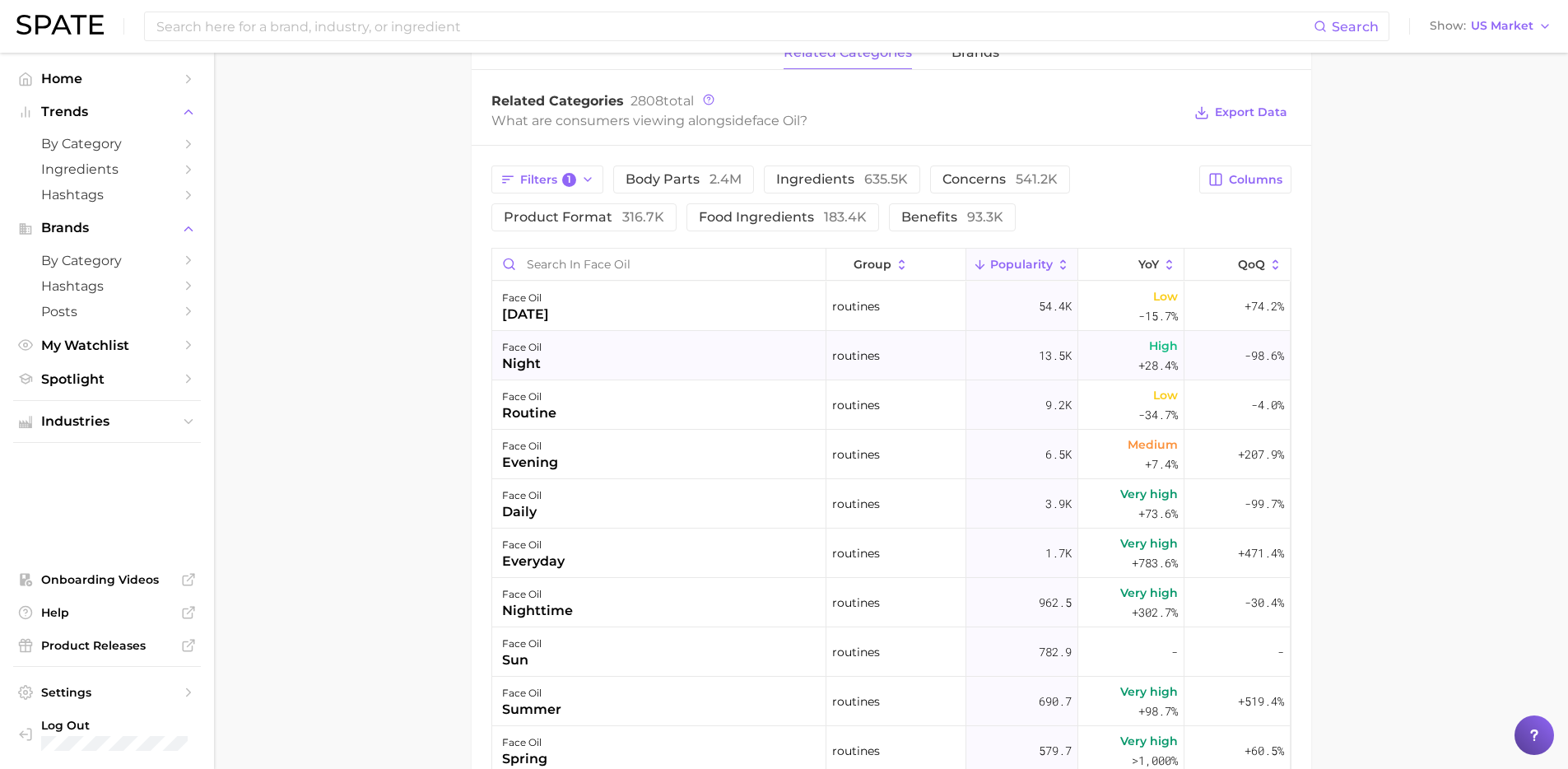
click at [544, 366] on div "face oil night" at bounding box center [660, 355] width 334 height 49
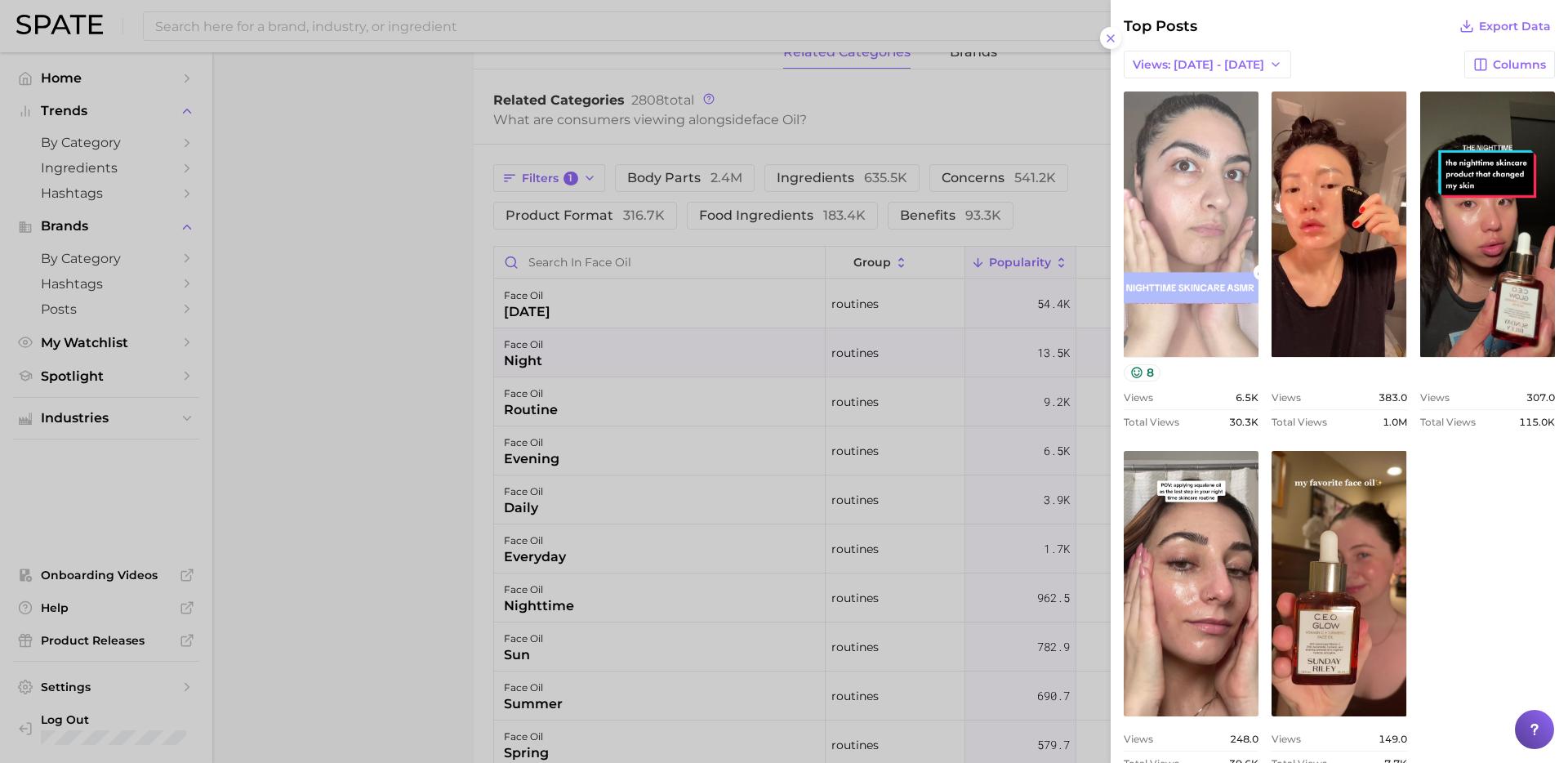
scroll to position [559, 0]
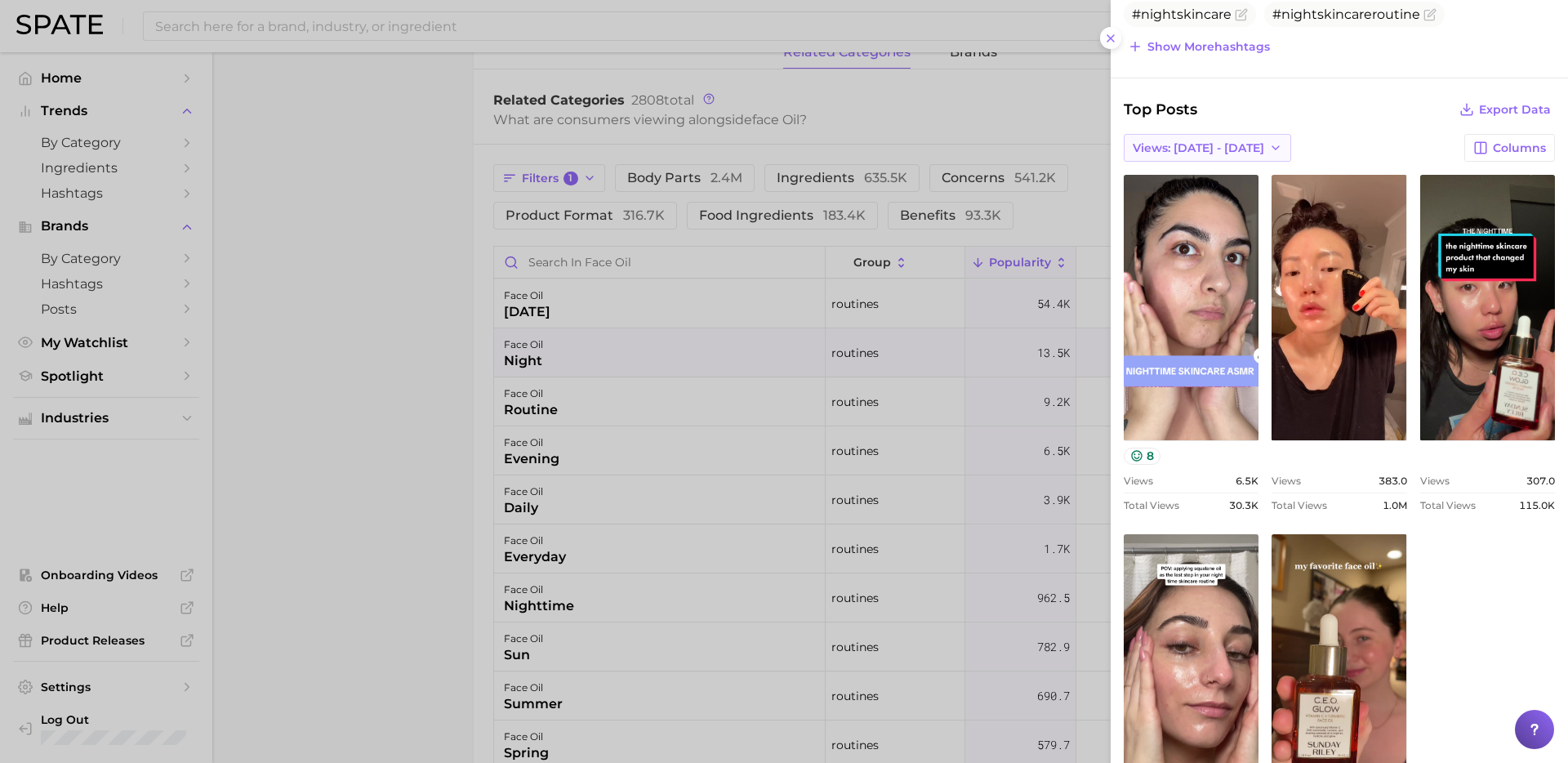
click at [1205, 145] on span "Views: [DATE] - [DATE]" at bounding box center [1198, 148] width 131 height 14
click at [1176, 205] on span "Total Views" at bounding box center [1165, 208] width 67 height 14
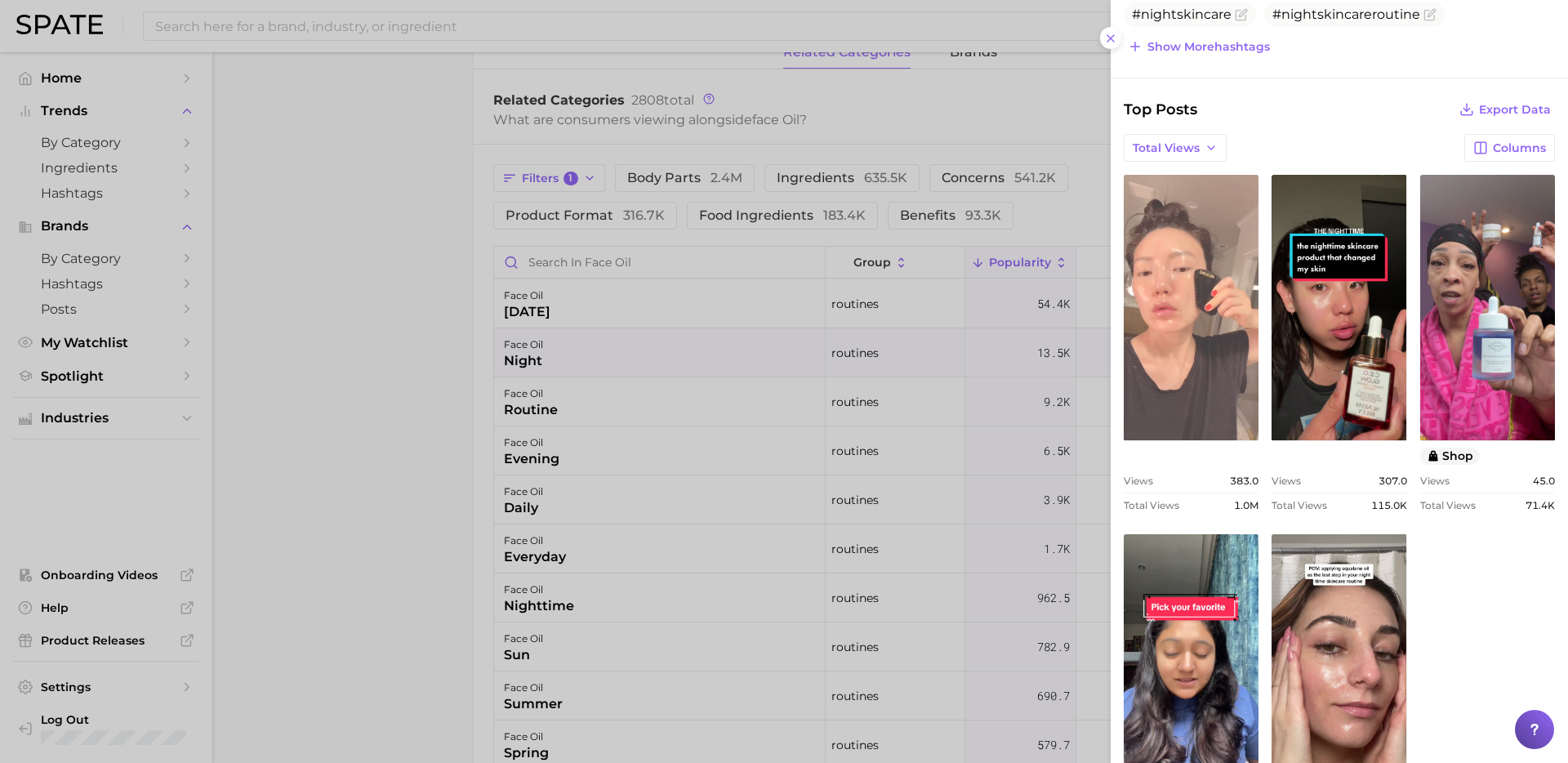
scroll to position [0, 0]
click at [1155, 367] on link "view post on TikTok" at bounding box center [1191, 308] width 135 height 266
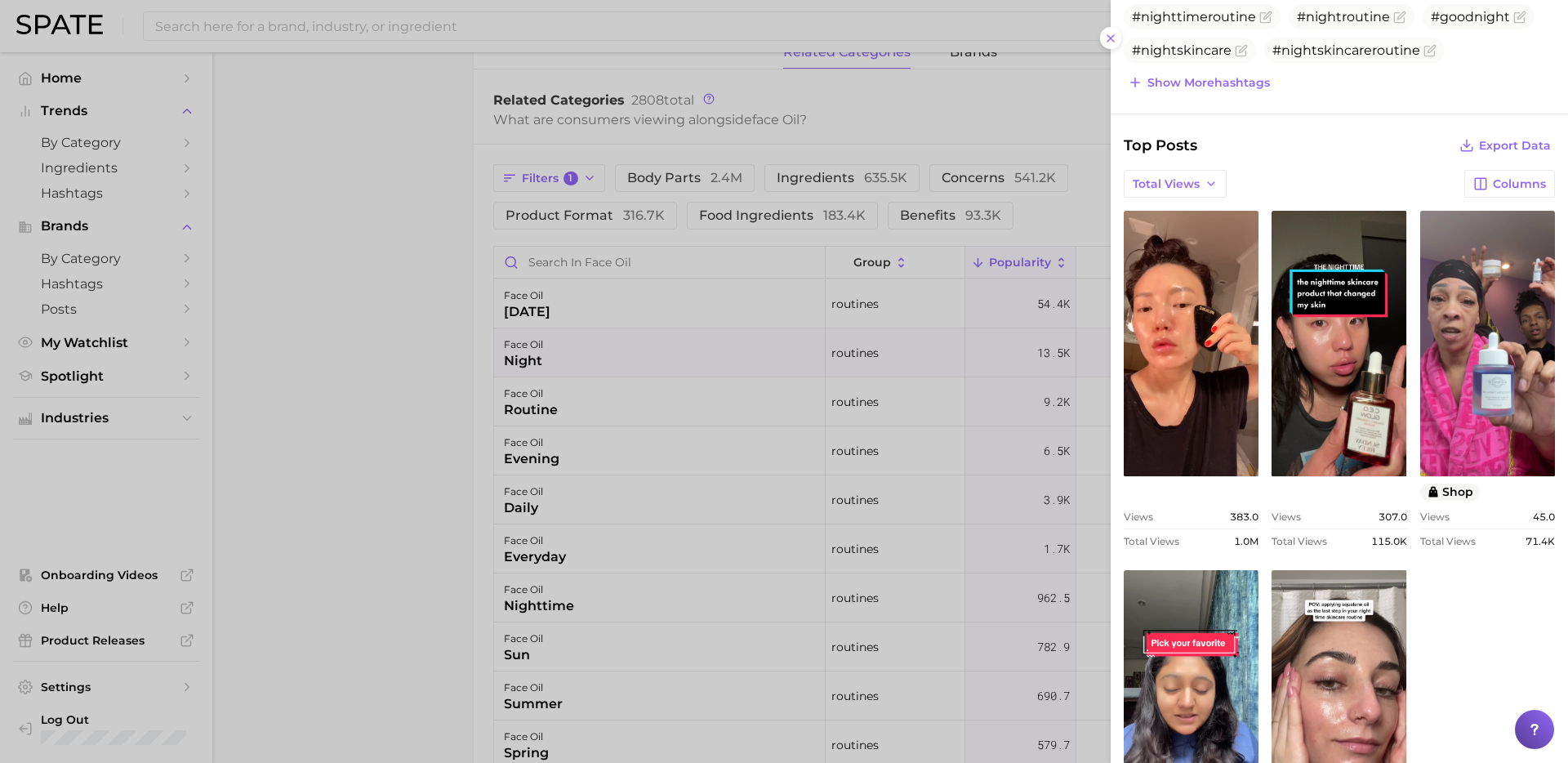
scroll to position [357, 0]
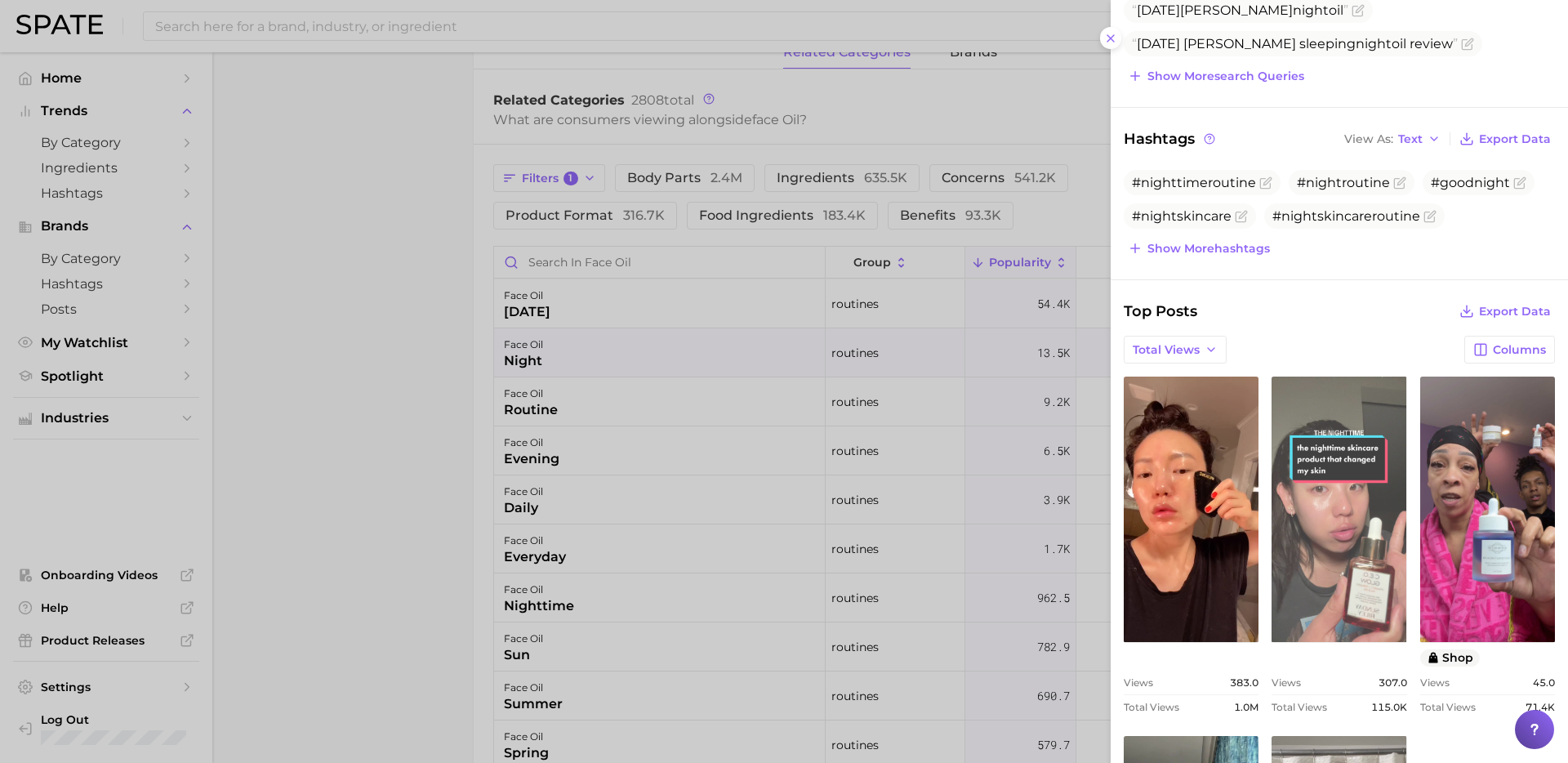
click at [1368, 582] on link "view post on TikTok" at bounding box center [1338, 509] width 135 height 266
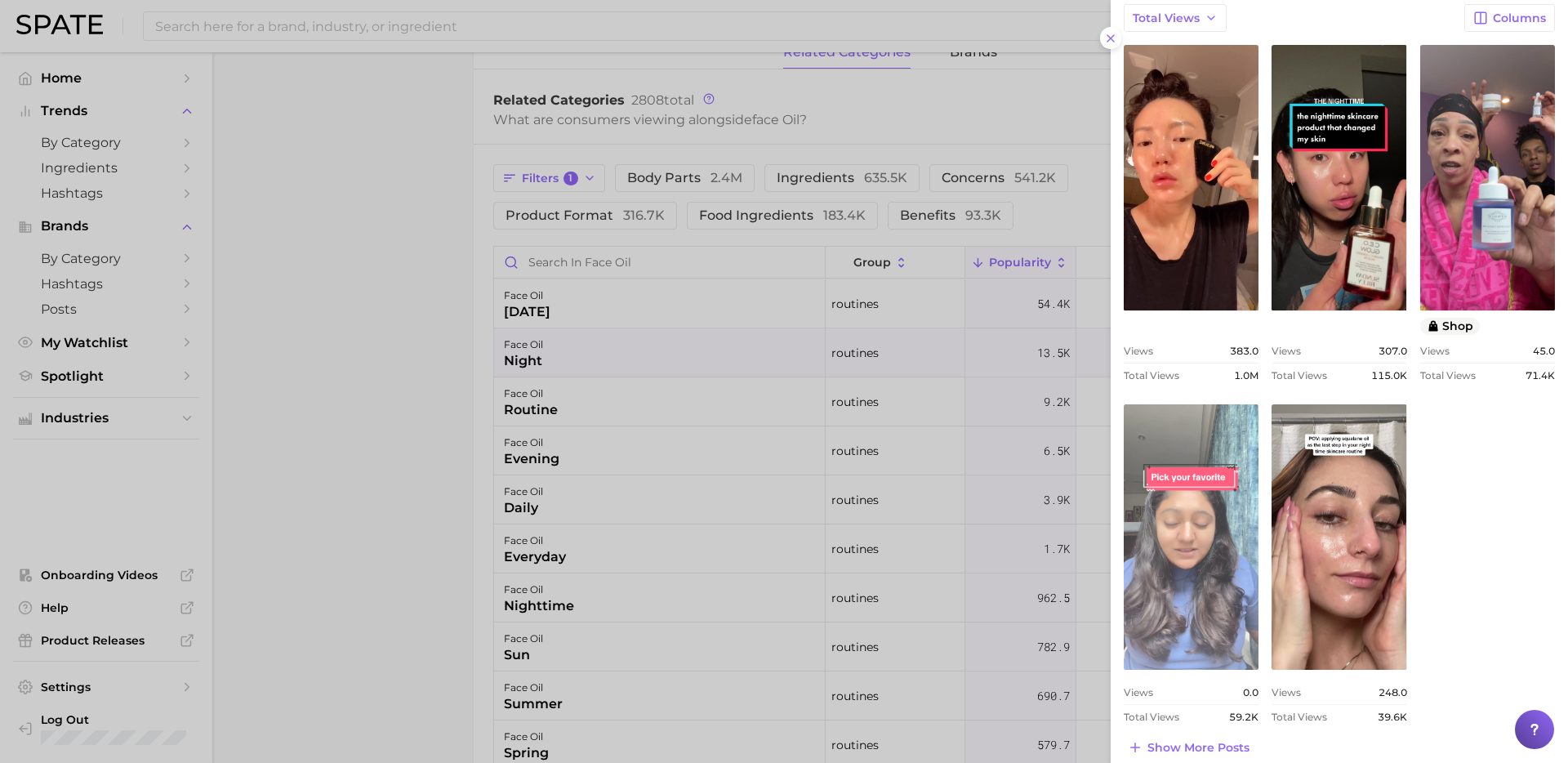
click at [1201, 589] on link "view post on TikTok" at bounding box center [1191, 537] width 135 height 266
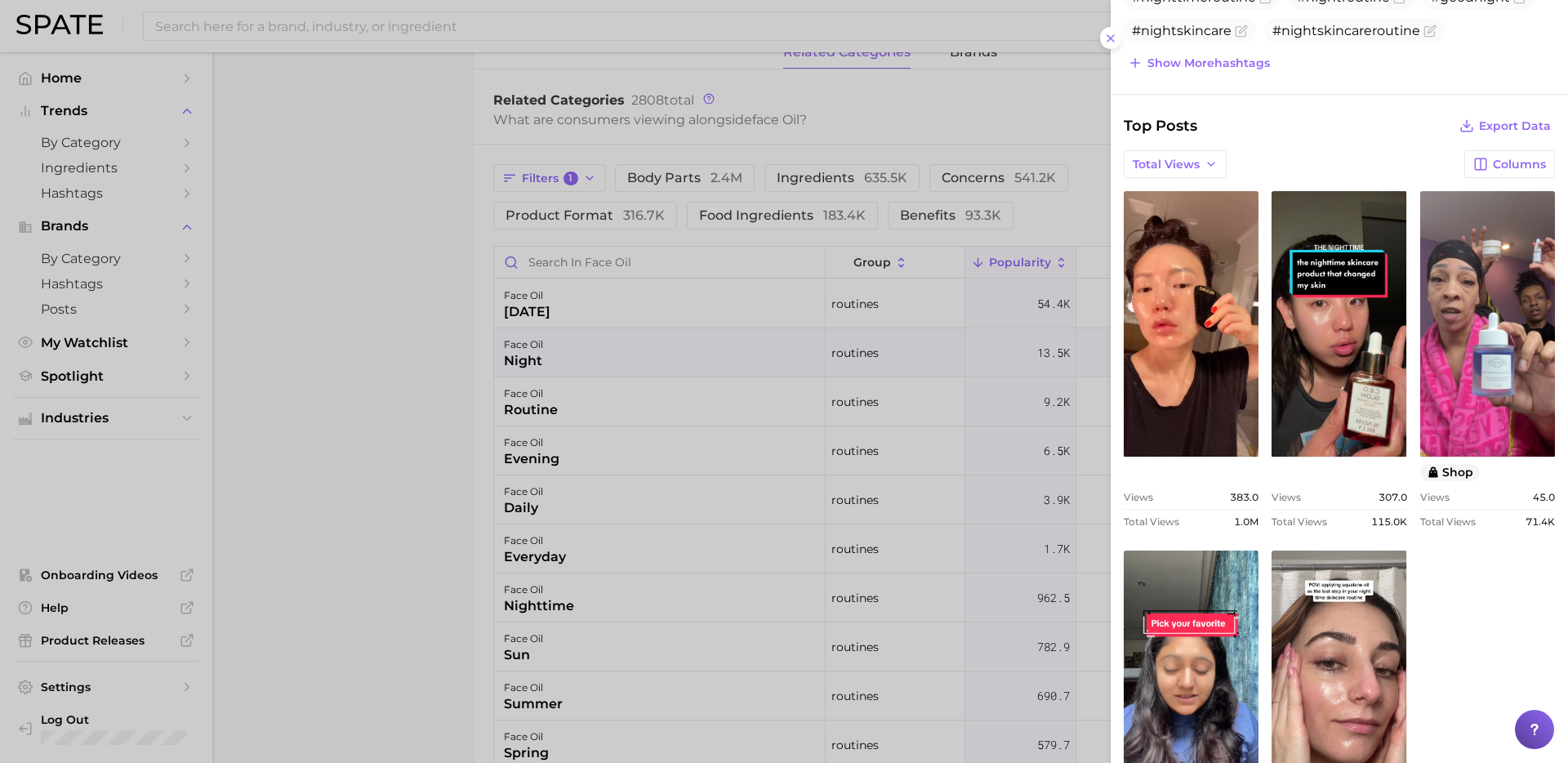
scroll to position [540, 0]
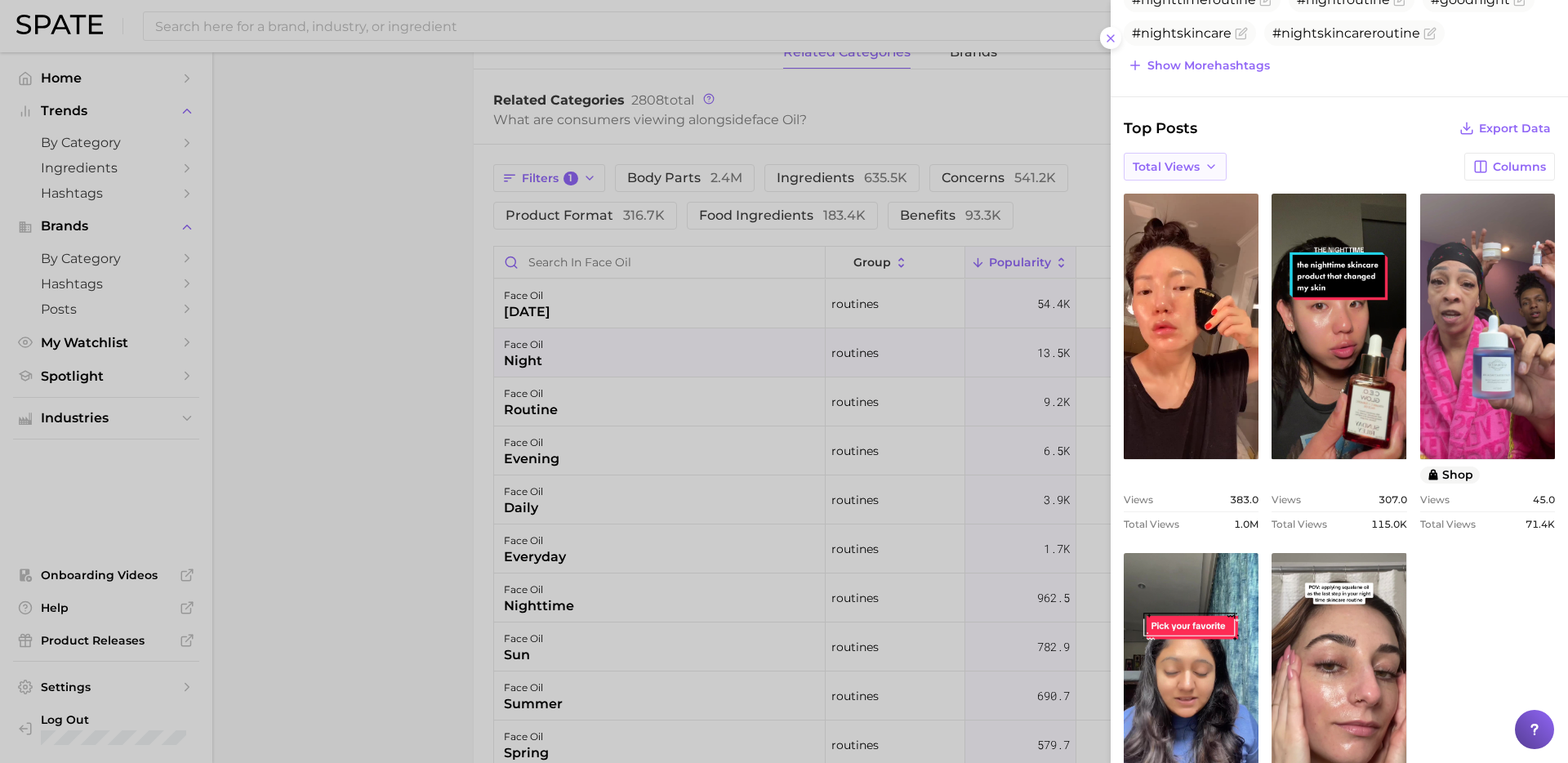
click at [1179, 160] on span "Total Views" at bounding box center [1166, 168] width 67 height 14
click at [1190, 200] on span "Views: [DATE] - [DATE]" at bounding box center [1197, 197] width 131 height 14
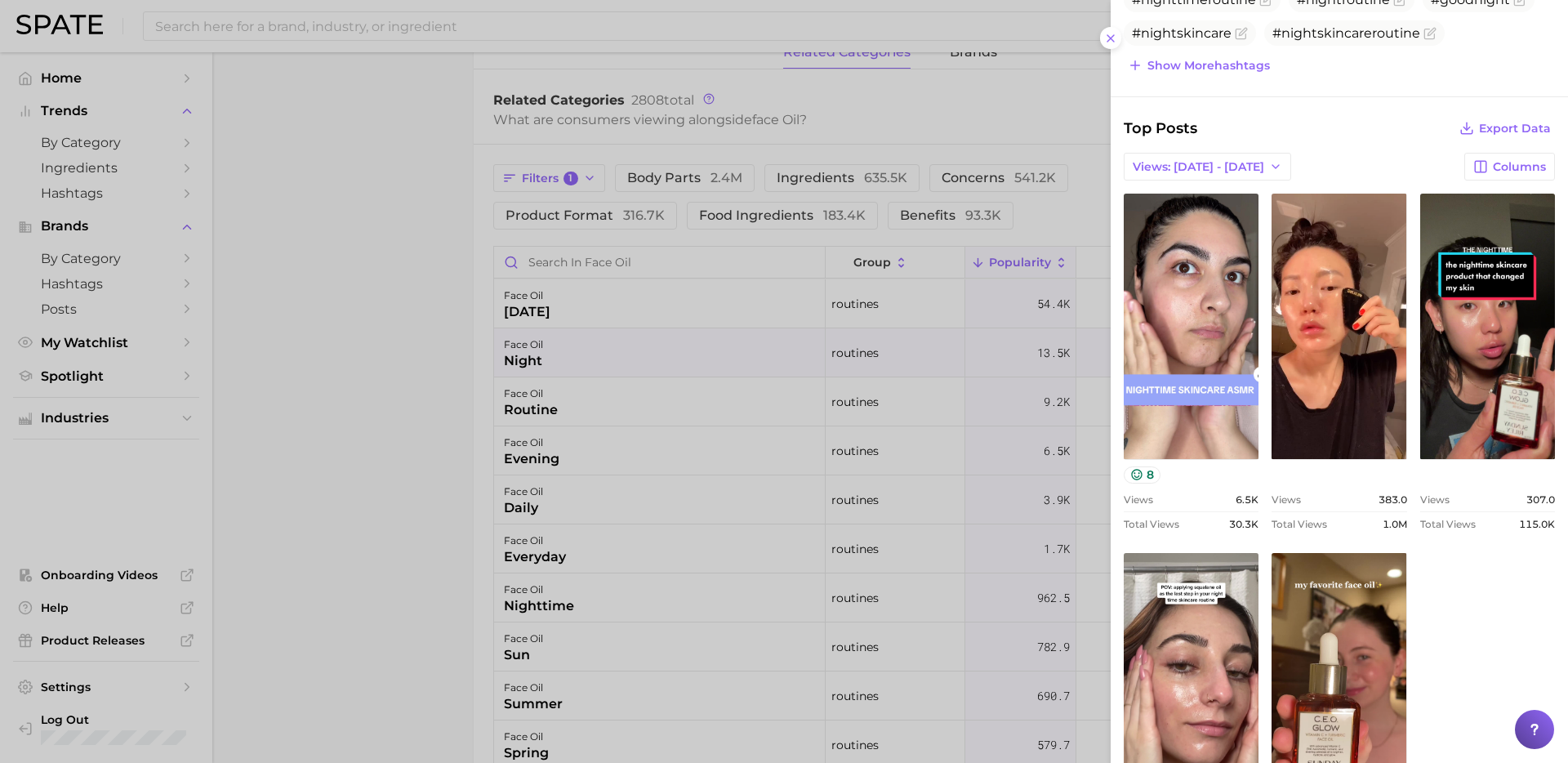
scroll to position [0, 0]
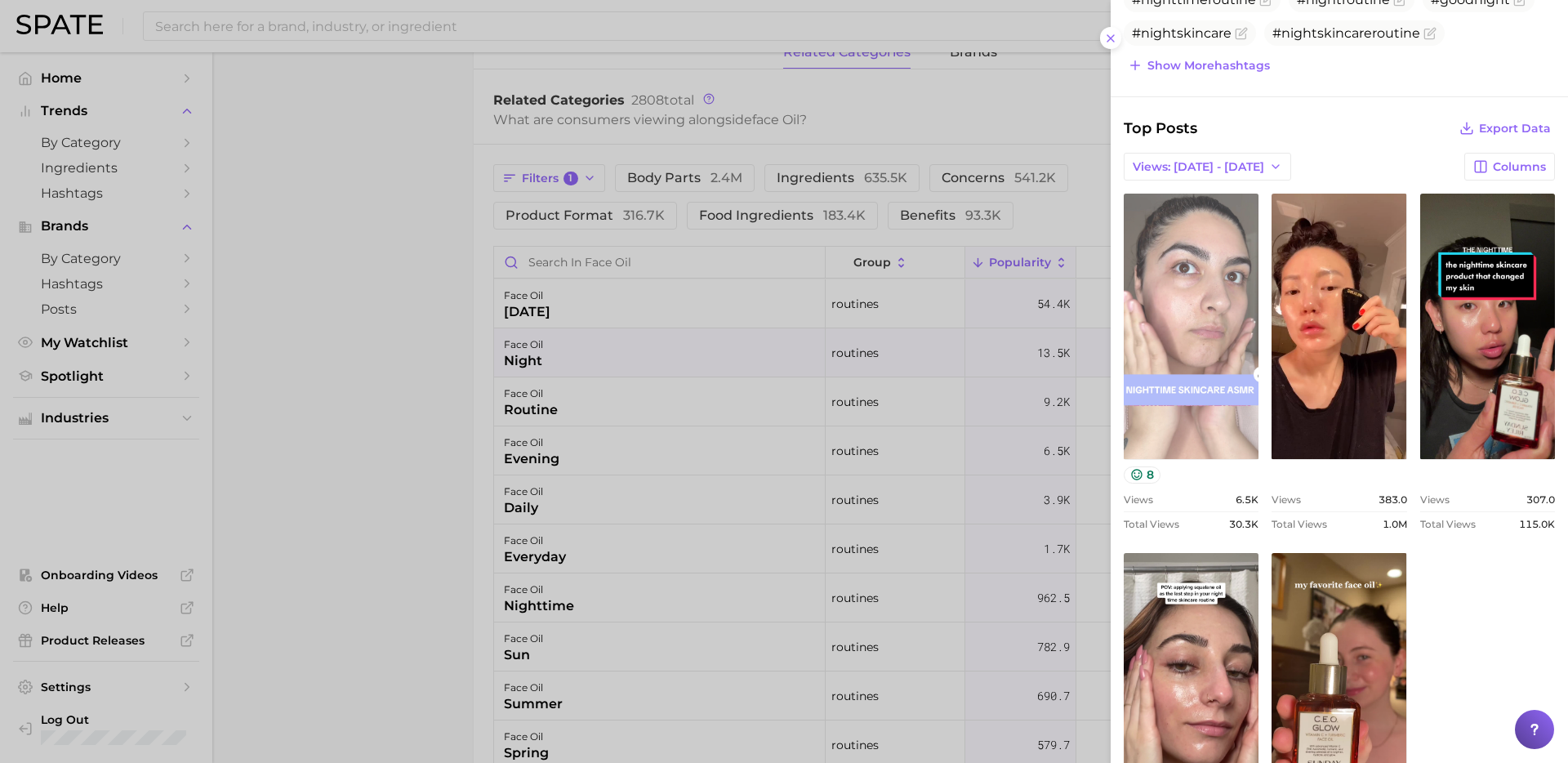
click at [1183, 267] on link "view post on TikTok" at bounding box center [1191, 326] width 135 height 266
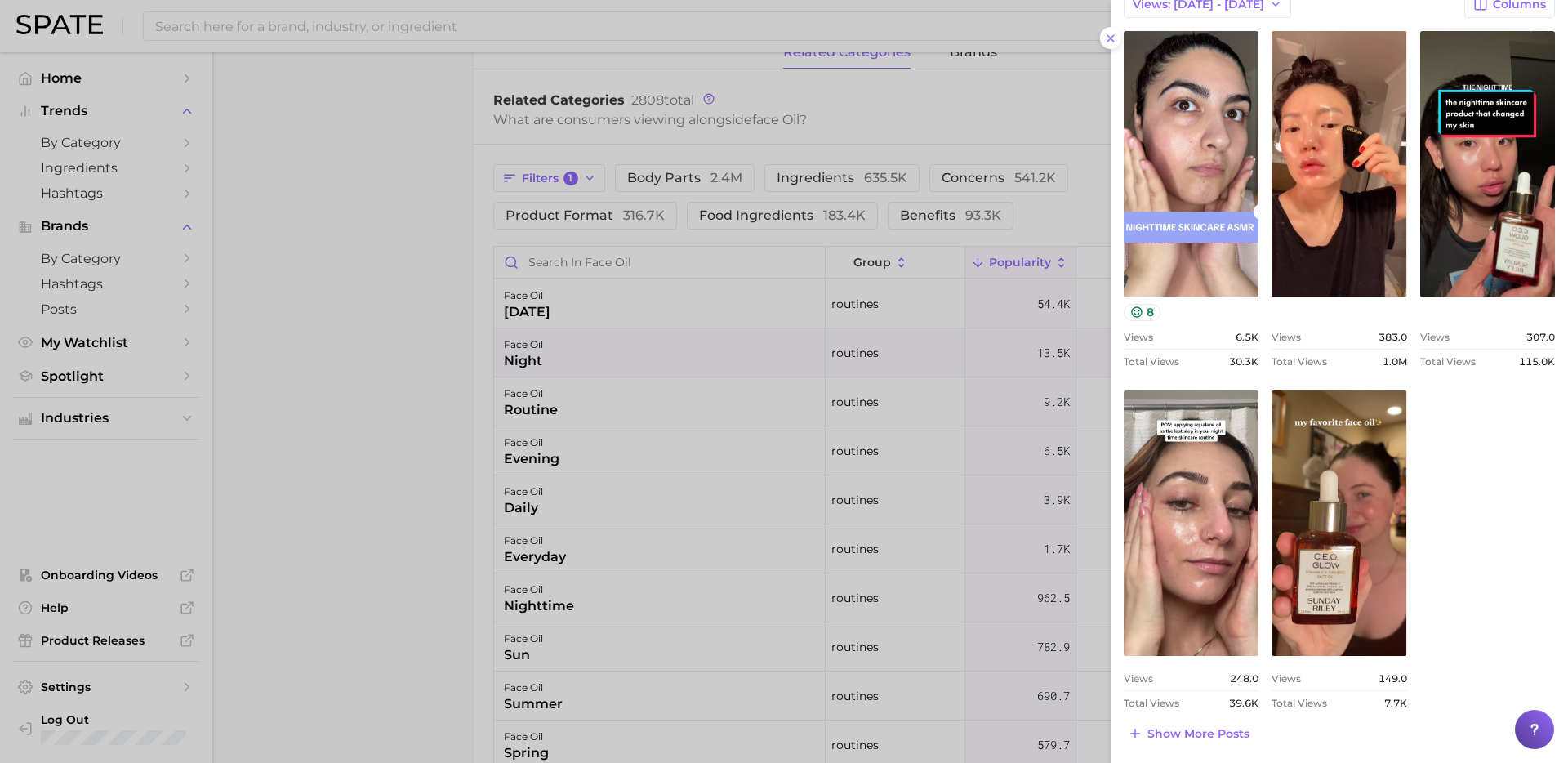
scroll to position [704, 0]
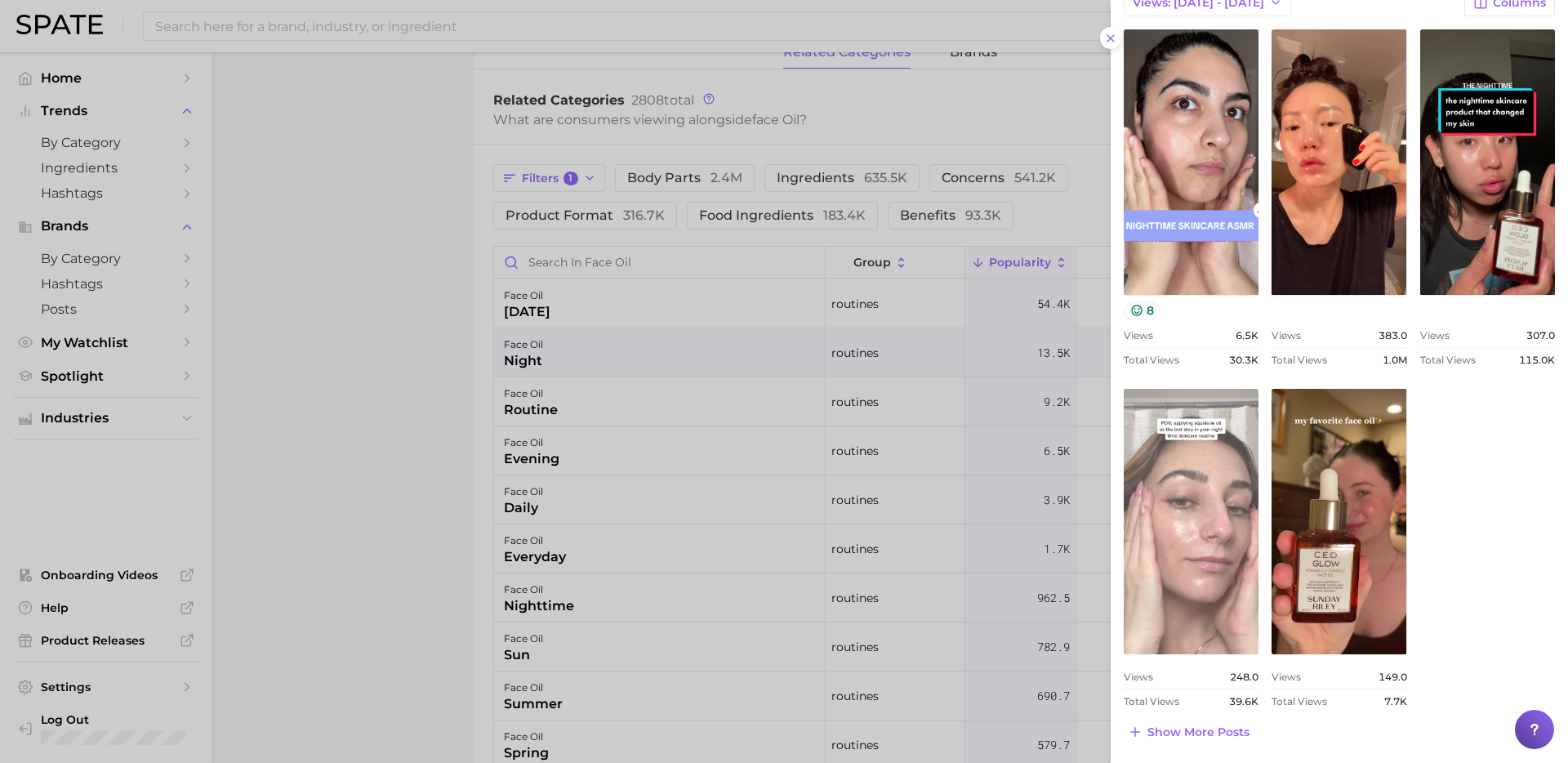
click at [1212, 480] on link "view post on TikTok" at bounding box center [1191, 521] width 135 height 266
